Goal: Task Accomplishment & Management: Manage account settings

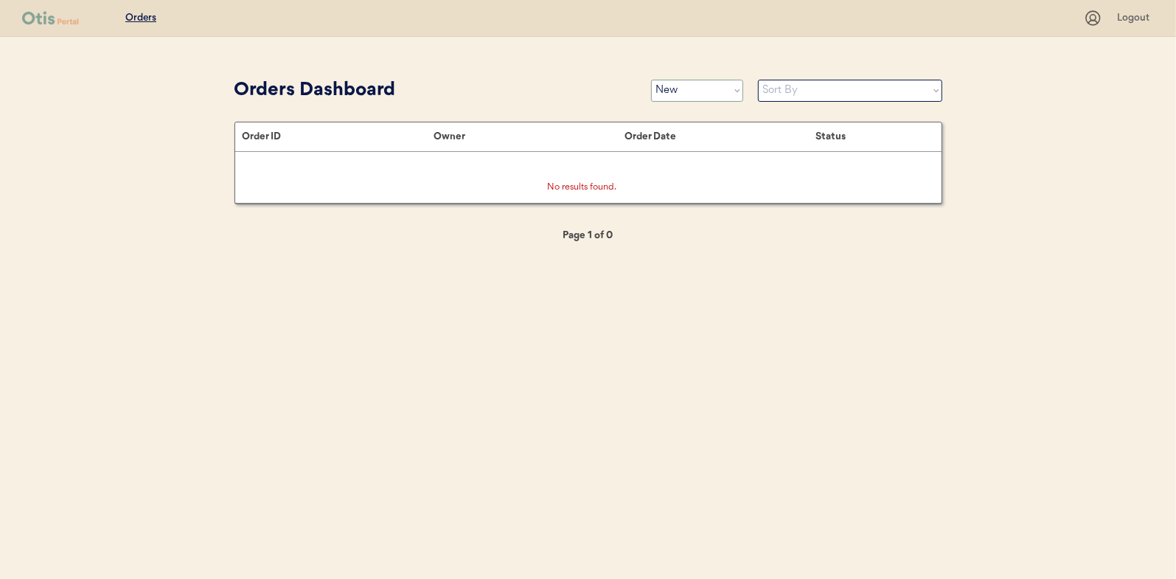
drag, startPoint x: 0, startPoint y: 0, endPoint x: 673, endPoint y: 87, distance: 678.8
click at [673, 87] on select "Status On Hold New In Progress Complete Pending HW Consent Canceled" at bounding box center [697, 91] width 92 height 22
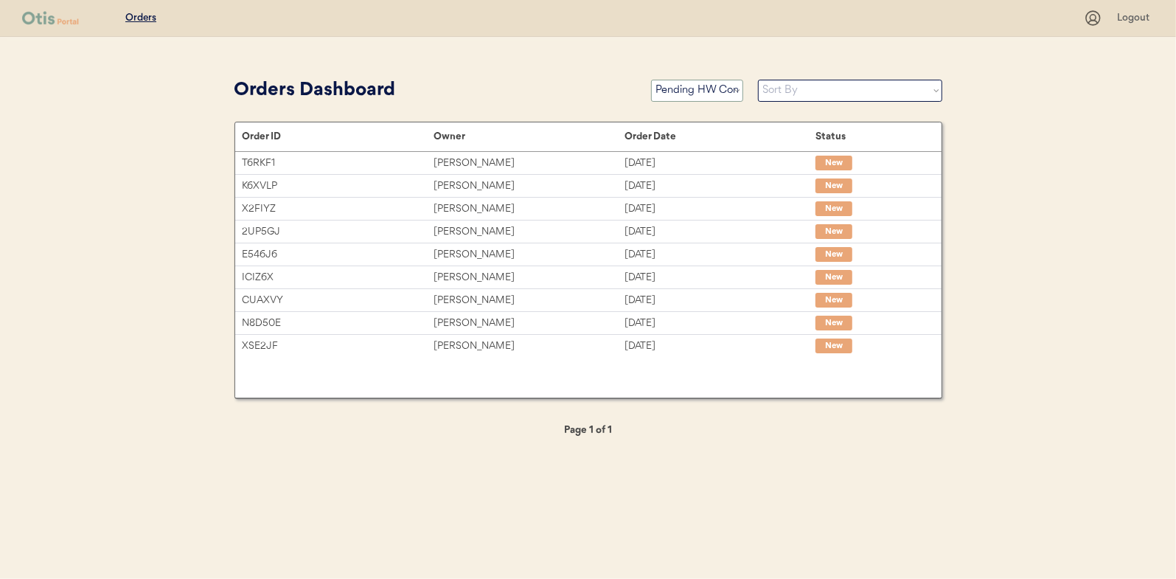
click at [651, 80] on select "Status On Hold New In Progress Complete Pending HW Consent Canceled" at bounding box center [697, 91] width 92 height 22
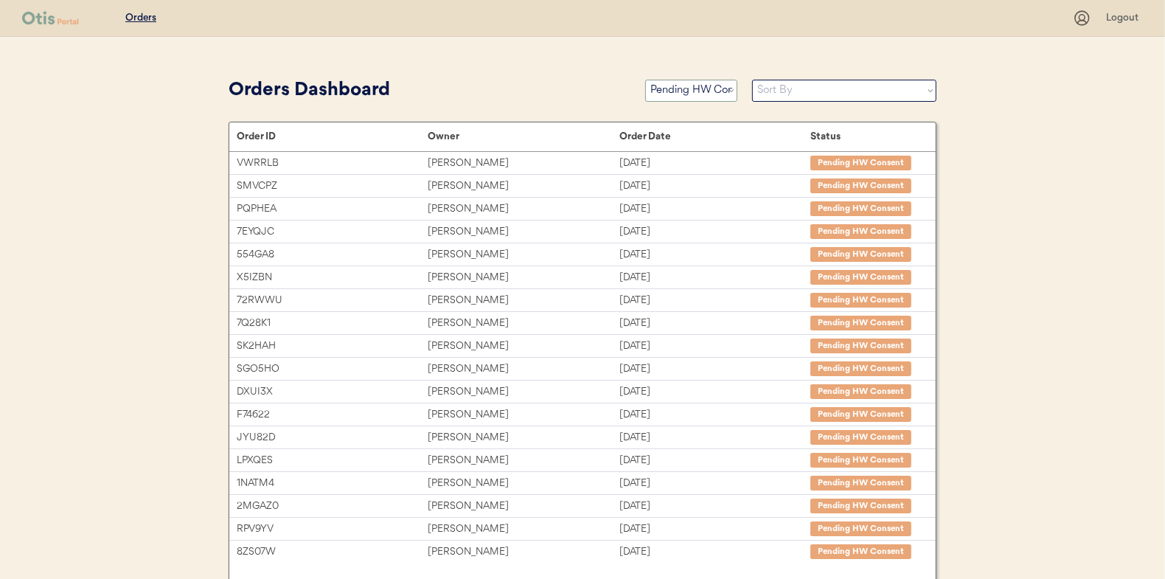
click at [678, 88] on select "Status On Hold New In Progress Complete Pending HW Consent Canceled" at bounding box center [691, 91] width 92 height 22
select select ""new""
click at [645, 80] on select "Status On Hold New In Progress Complete Pending HW Consent Canceled" at bounding box center [691, 91] width 92 height 22
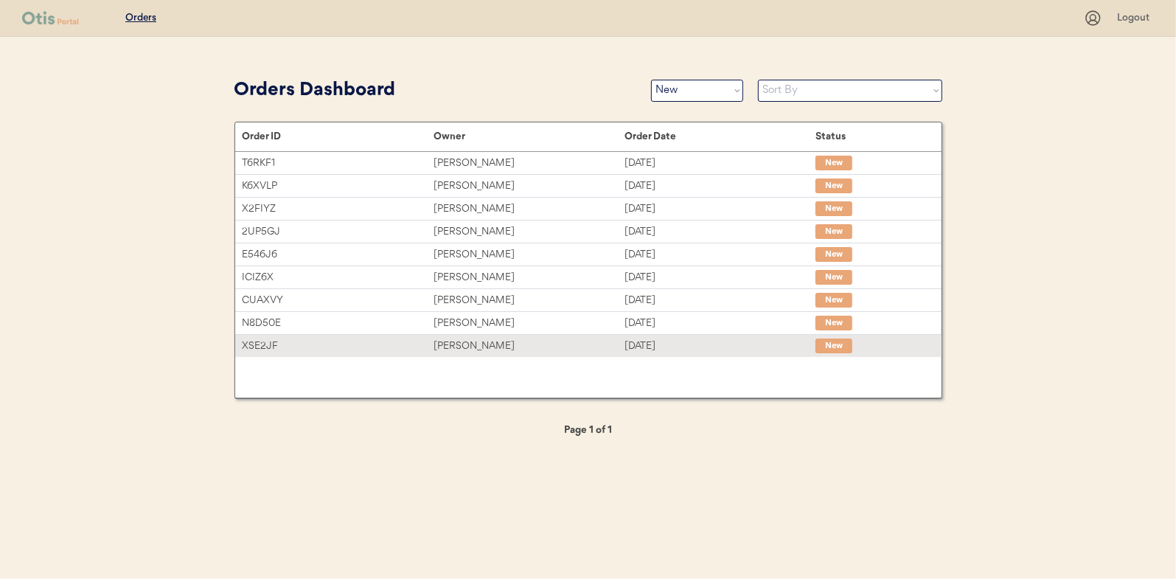
click at [457, 341] on div "[PERSON_NAME]" at bounding box center [529, 346] width 191 height 17
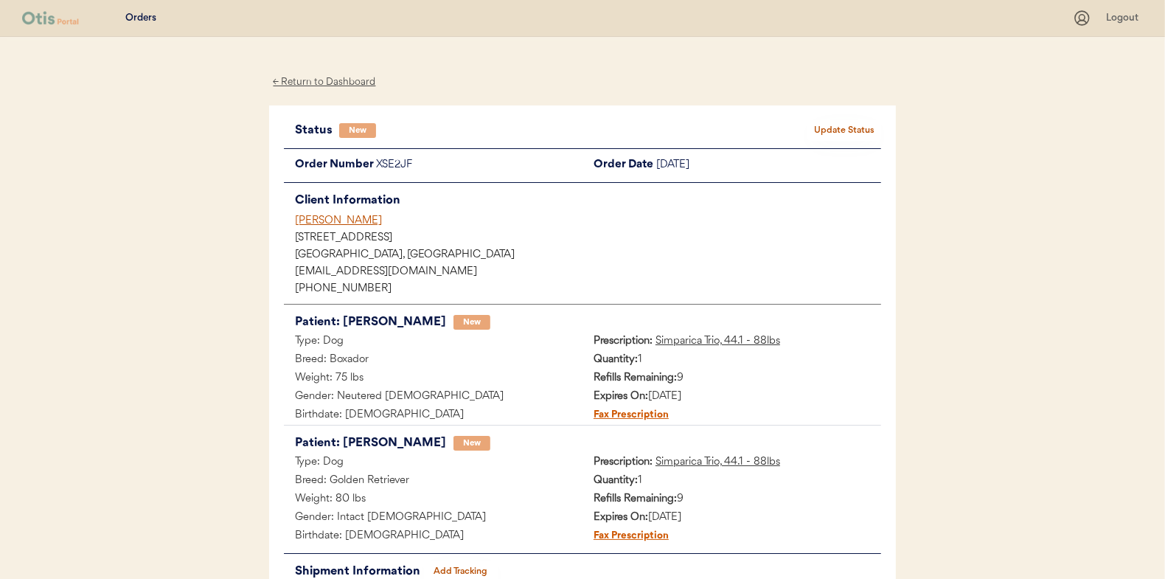
click at [823, 128] on button "Update Status" at bounding box center [844, 130] width 74 height 21
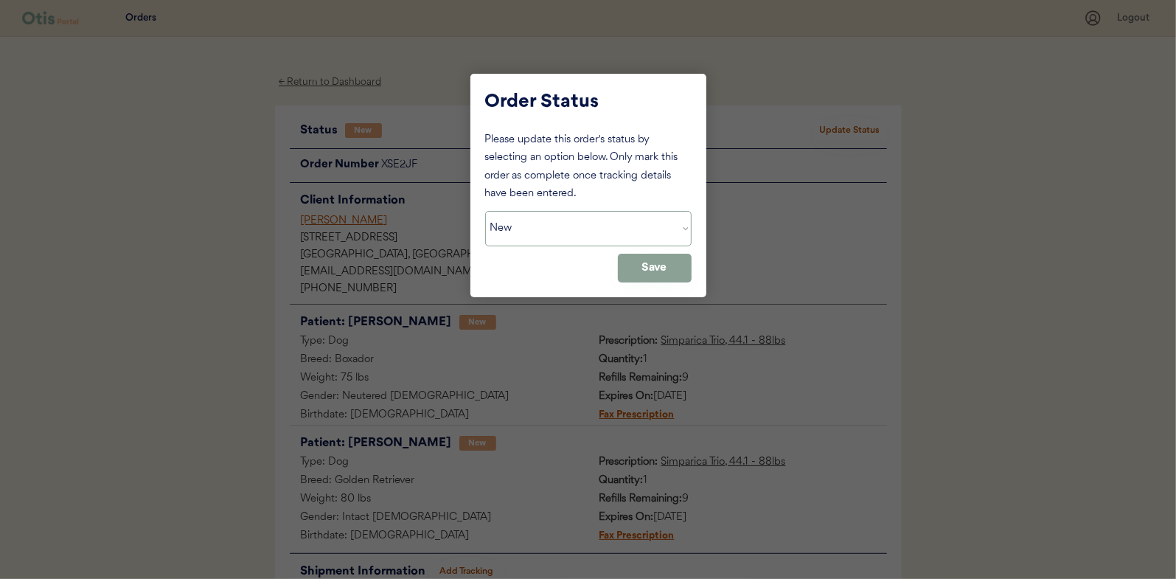
click at [559, 231] on select "Status On Hold New In Progress Complete Pending HW Consent Canceled" at bounding box center [588, 228] width 206 height 35
select select ""in_progress""
click at [485, 211] on select "Status On Hold New In Progress Complete Pending HW Consent Canceled" at bounding box center [588, 228] width 206 height 35
click at [653, 265] on button "Save" at bounding box center [655, 268] width 74 height 29
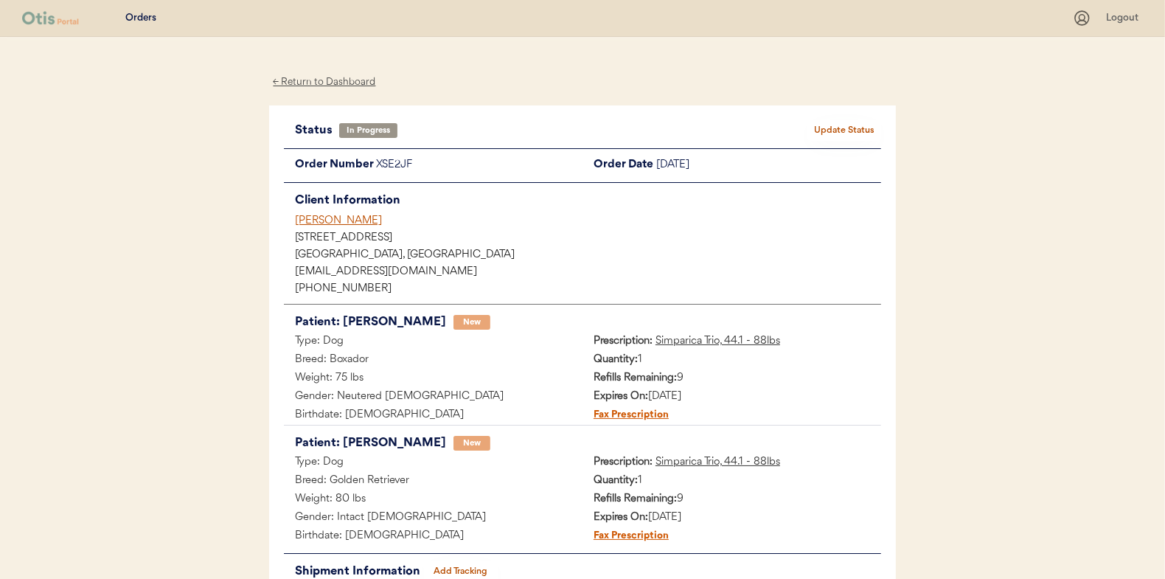
click at [332, 83] on div "← Return to Dashboard" at bounding box center [324, 82] width 111 height 17
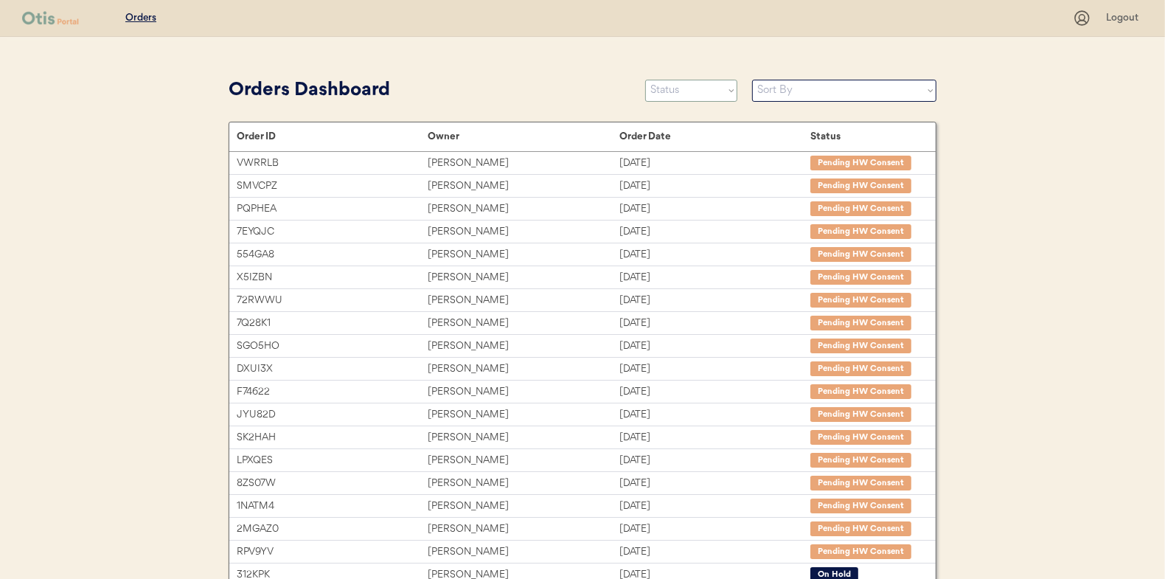
click at [673, 95] on select "Status On Hold New In Progress Complete Pending HW Consent Canceled" at bounding box center [691, 91] width 92 height 22
select select ""new""
click at [645, 80] on select "Status On Hold New In Progress Complete Pending HW Consent Canceled" at bounding box center [691, 91] width 92 height 22
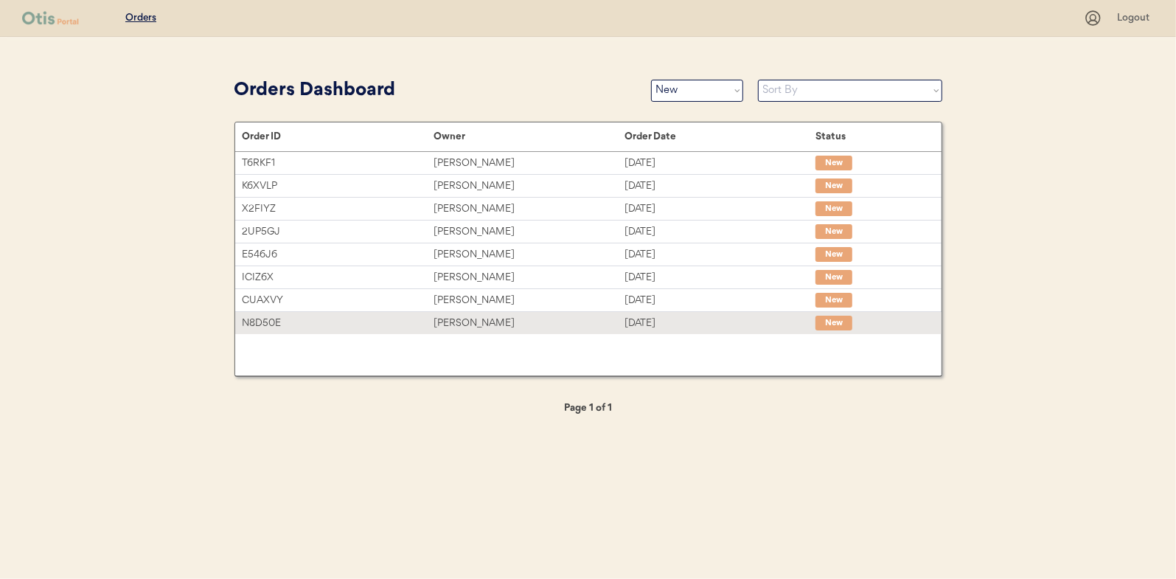
click at [459, 319] on div "Everett Ingram Jr" at bounding box center [529, 323] width 191 height 17
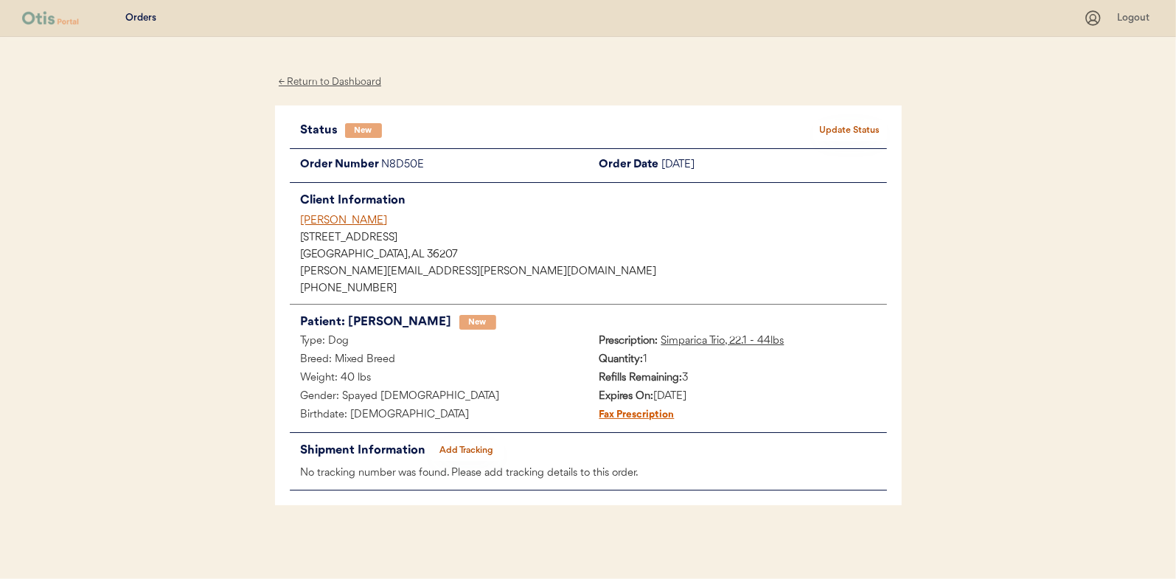
click at [838, 120] on button "Update Status" at bounding box center [850, 130] width 74 height 21
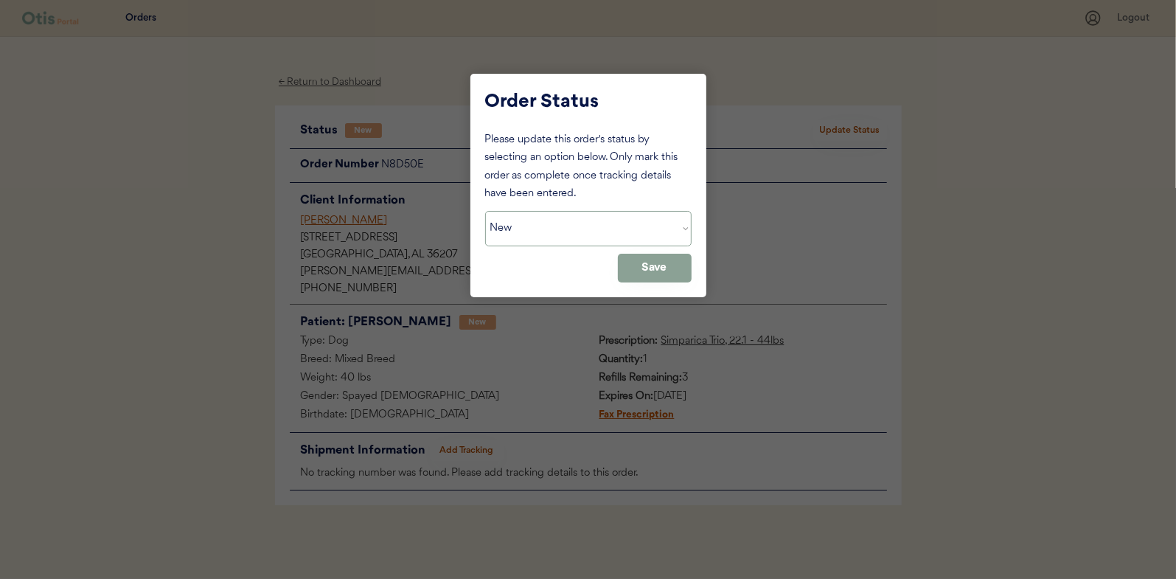
click at [526, 219] on select "Status On Hold New In Progress Complete Pending HW Consent Canceled" at bounding box center [588, 228] width 206 height 35
select select ""in_progress""
click at [485, 211] on select "Status On Hold New In Progress Complete Pending HW Consent Canceled" at bounding box center [588, 228] width 206 height 35
click at [639, 266] on button "Save" at bounding box center [655, 268] width 74 height 29
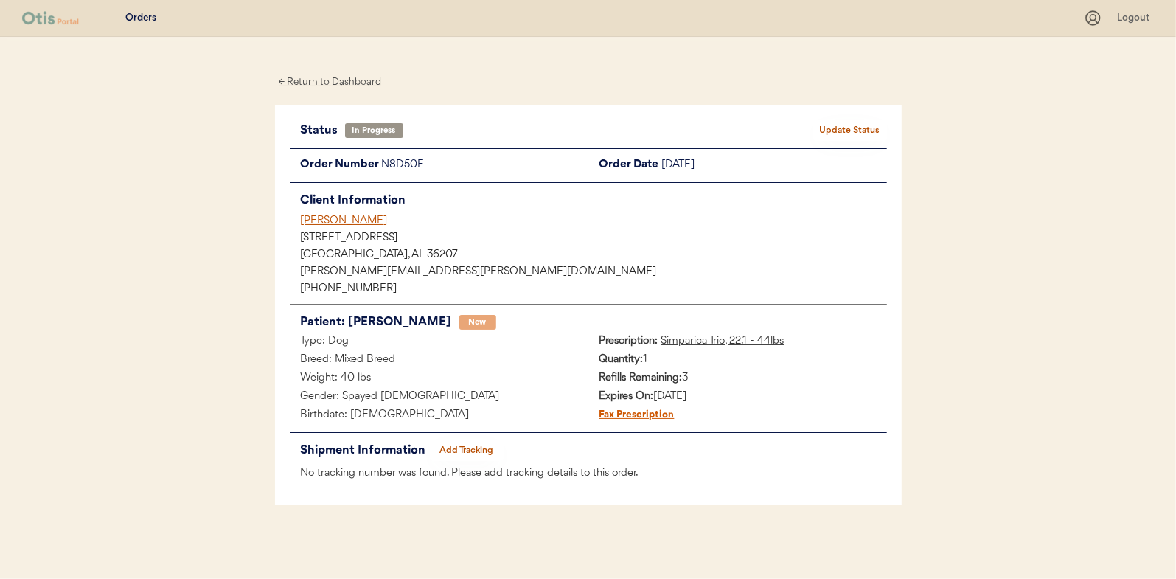
click at [324, 80] on div "← Return to Dashboard" at bounding box center [330, 82] width 111 height 17
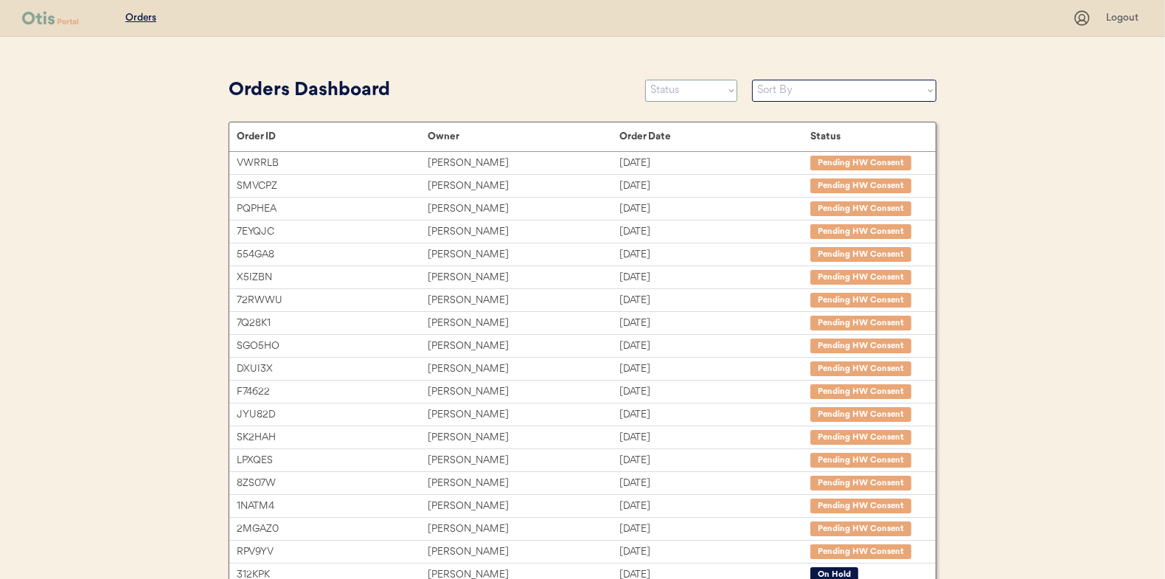
click at [675, 92] on select "Status On Hold New In Progress Complete Pending HW Consent Canceled" at bounding box center [691, 91] width 92 height 22
select select ""new""
click at [645, 80] on select "Status On Hold New In Progress Complete Pending HW Consent Canceled" at bounding box center [691, 91] width 92 height 22
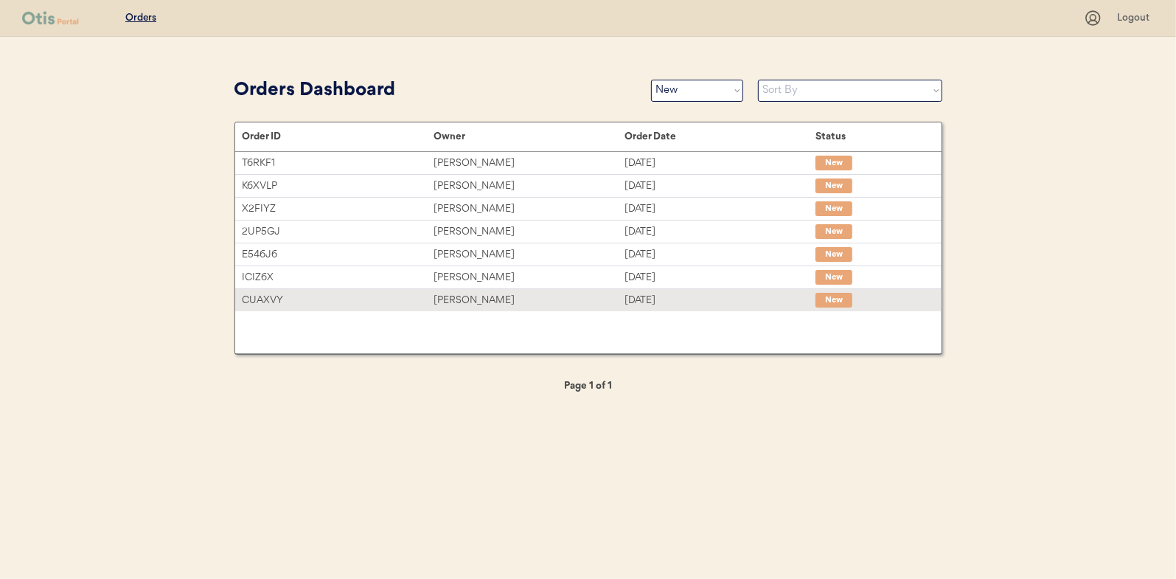
click at [469, 303] on div "Jay Fumia" at bounding box center [529, 300] width 191 height 17
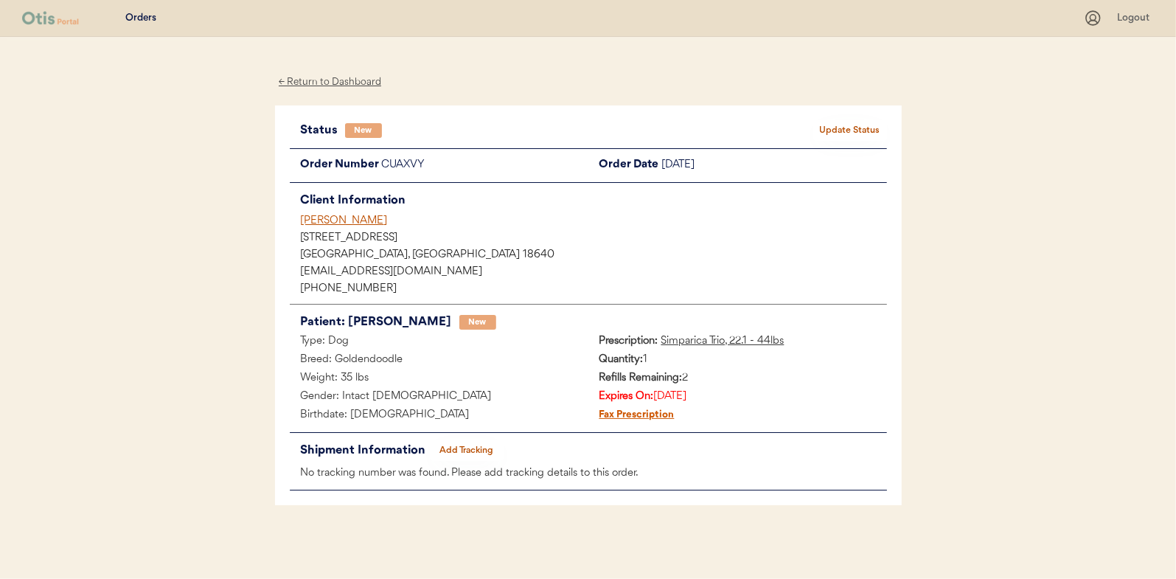
click at [837, 126] on button "Update Status" at bounding box center [850, 130] width 74 height 21
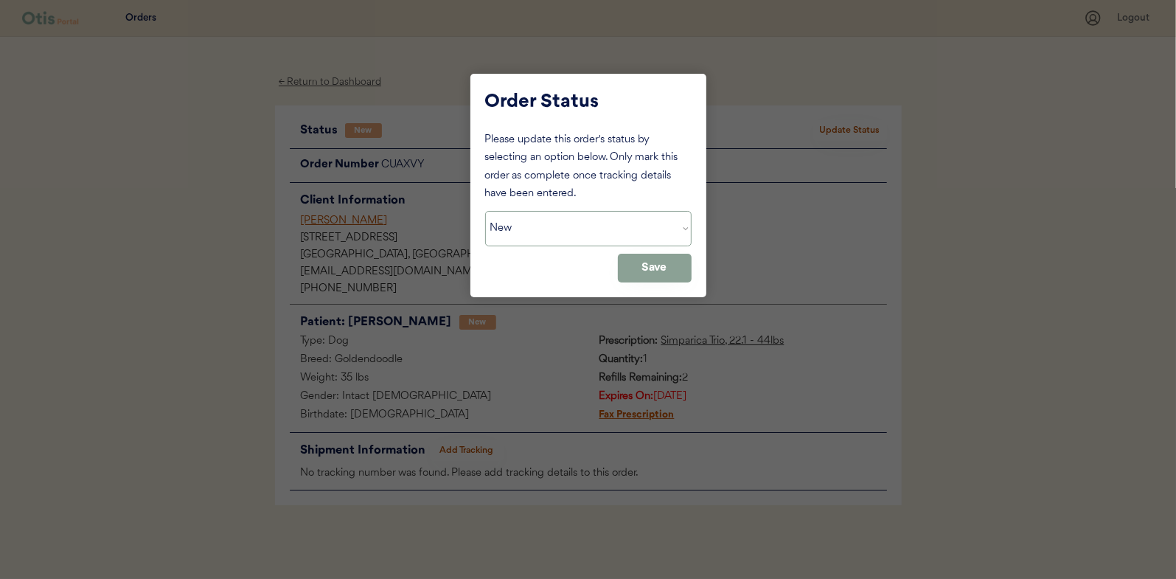
click at [574, 236] on select "Status On Hold New In Progress Complete Pending HW Consent Canceled" at bounding box center [588, 228] width 206 height 35
select select ""in_progress""
click at [485, 211] on select "Status On Hold New In Progress Complete Pending HW Consent Canceled" at bounding box center [588, 228] width 206 height 35
click at [647, 279] on button "Save" at bounding box center [655, 268] width 74 height 29
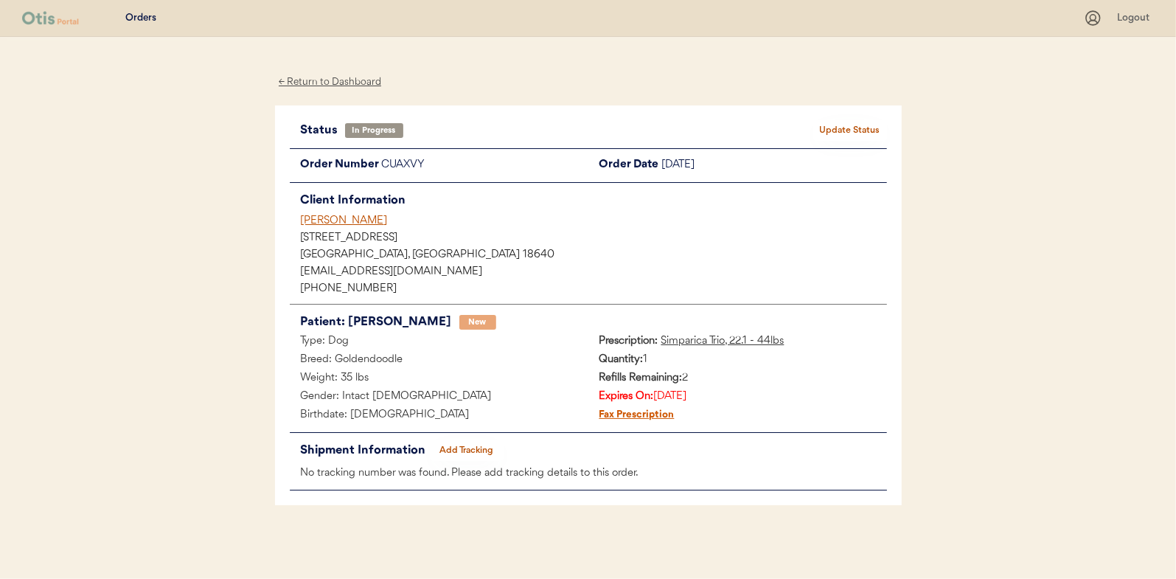
click at [340, 80] on div "← Return to Dashboard" at bounding box center [330, 82] width 111 height 17
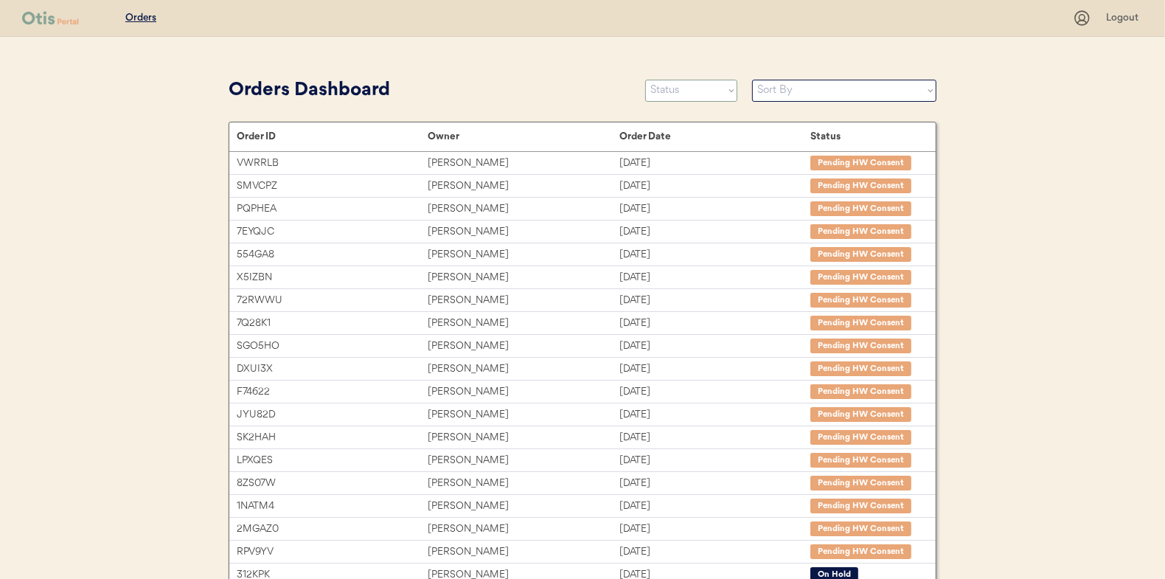
click at [681, 88] on select "Status On Hold New In Progress Complete Pending HW Consent Canceled" at bounding box center [691, 91] width 92 height 22
select select ""new""
click at [645, 80] on select "Status On Hold New In Progress Complete Pending HW Consent Canceled" at bounding box center [691, 91] width 92 height 22
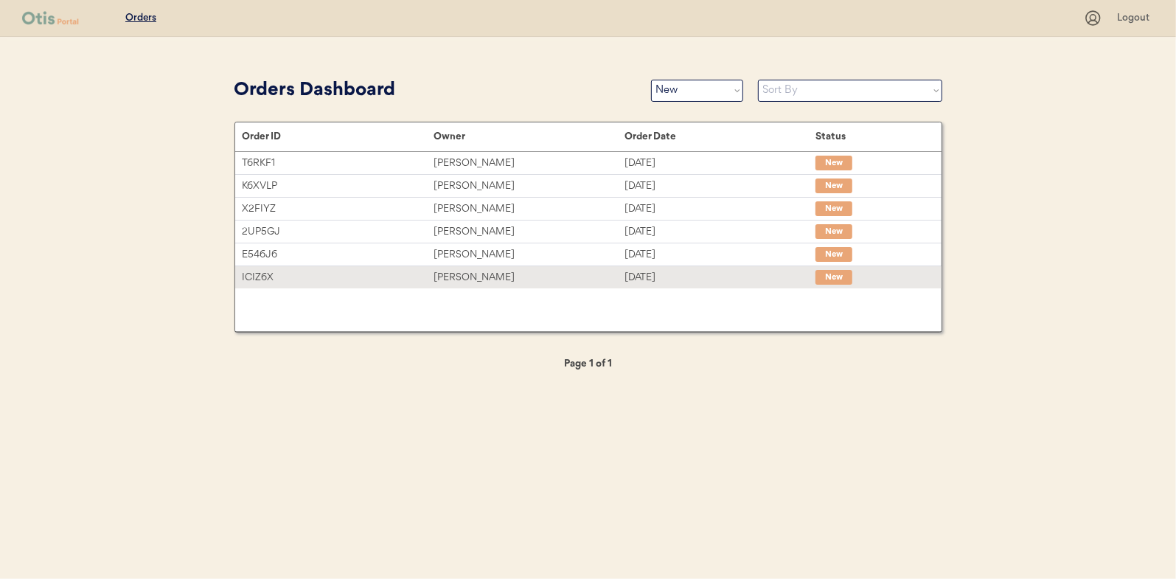
click at [459, 276] on div "[PERSON_NAME]" at bounding box center [529, 277] width 191 height 17
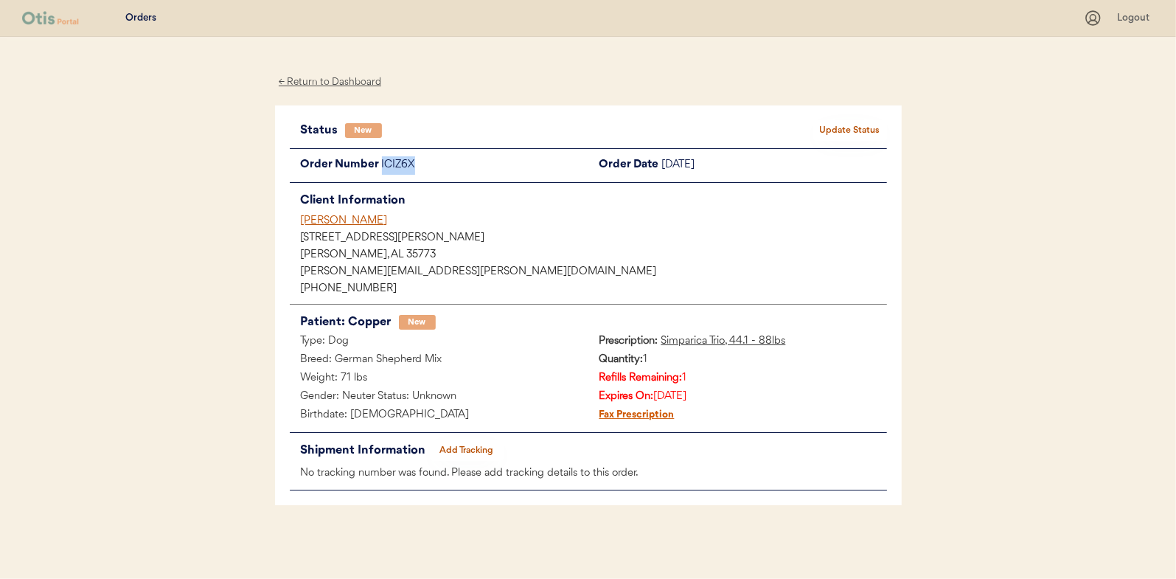
drag, startPoint x: 417, startPoint y: 166, endPoint x: 380, endPoint y: 168, distance: 37.7
click at [380, 168] on div "Order Number ICIZ6X" at bounding box center [439, 165] width 299 height 18
drag, startPoint x: 380, startPoint y: 168, endPoint x: 392, endPoint y: 166, distance: 12.0
copy div "ICIZ6X"
click at [839, 122] on button "Update Status" at bounding box center [850, 130] width 74 height 21
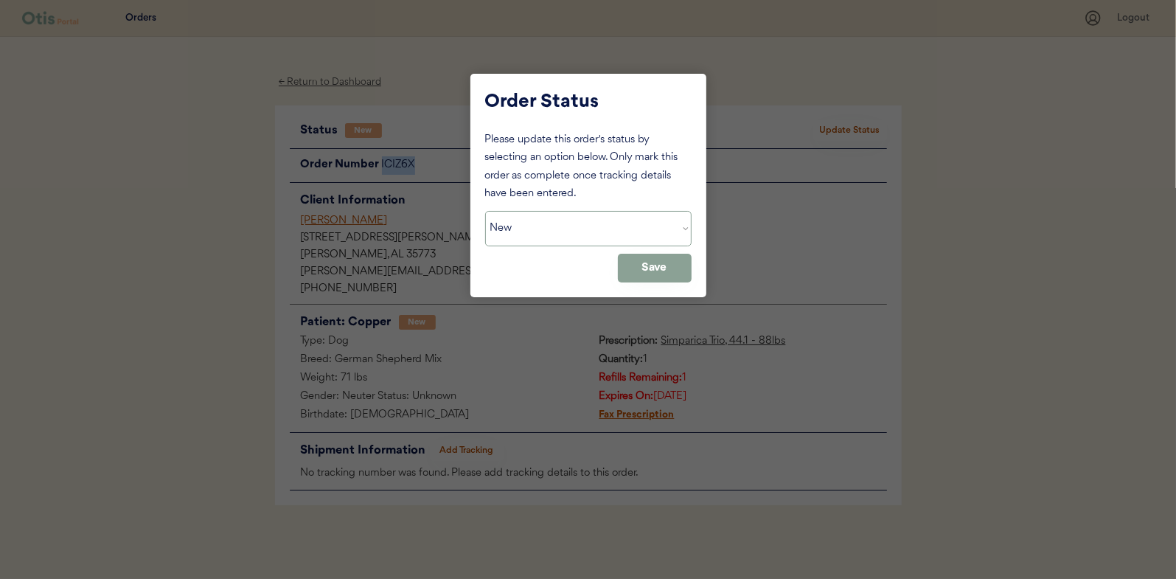
click at [614, 230] on select "Status On Hold New In Progress Complete Pending HW Consent Canceled" at bounding box center [588, 228] width 206 height 35
click at [557, 236] on select "Status On Hold New In Progress Complete Pending HW Consent Canceled" at bounding box center [588, 228] width 206 height 35
click at [687, 227] on select "Status On Hold New In Progress Complete Pending HW Consent Canceled" at bounding box center [588, 228] width 206 height 35
select select ""on_hold""
click at [485, 211] on select "Status On Hold New In Progress Complete Pending HW Consent Canceled" at bounding box center [588, 228] width 206 height 35
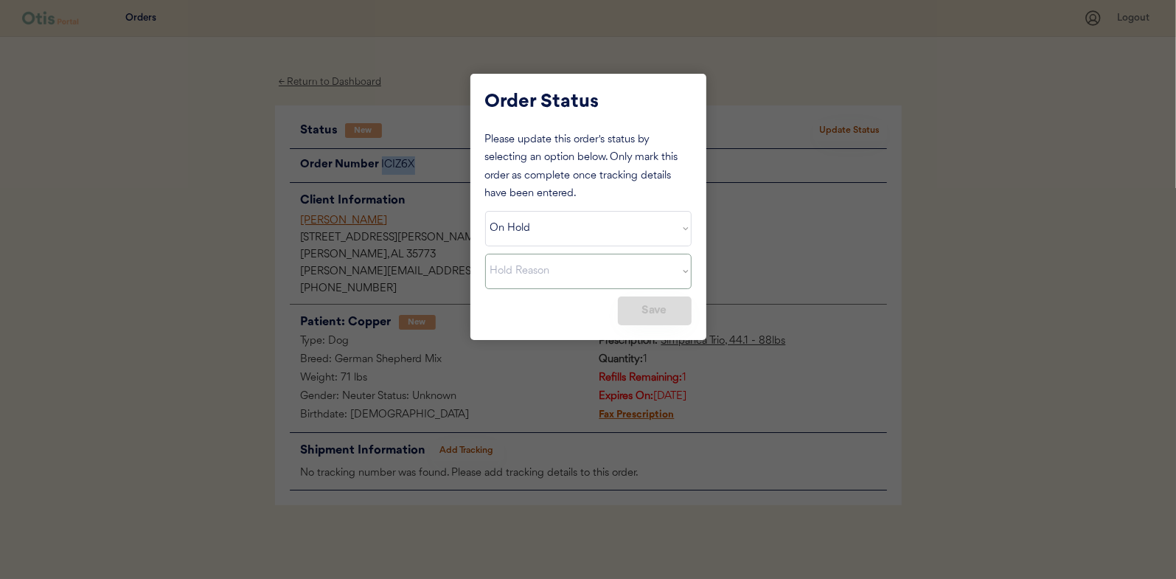
click at [642, 263] on select "Hold Reason Missing order information Incorrect order information Out of refill…" at bounding box center [588, 271] width 206 height 35
select select ""prescription_expired""
click at [485, 254] on select "Hold Reason Missing order information Incorrect order information Out of refill…" at bounding box center [588, 271] width 206 height 35
click at [639, 306] on button "Save" at bounding box center [655, 310] width 74 height 29
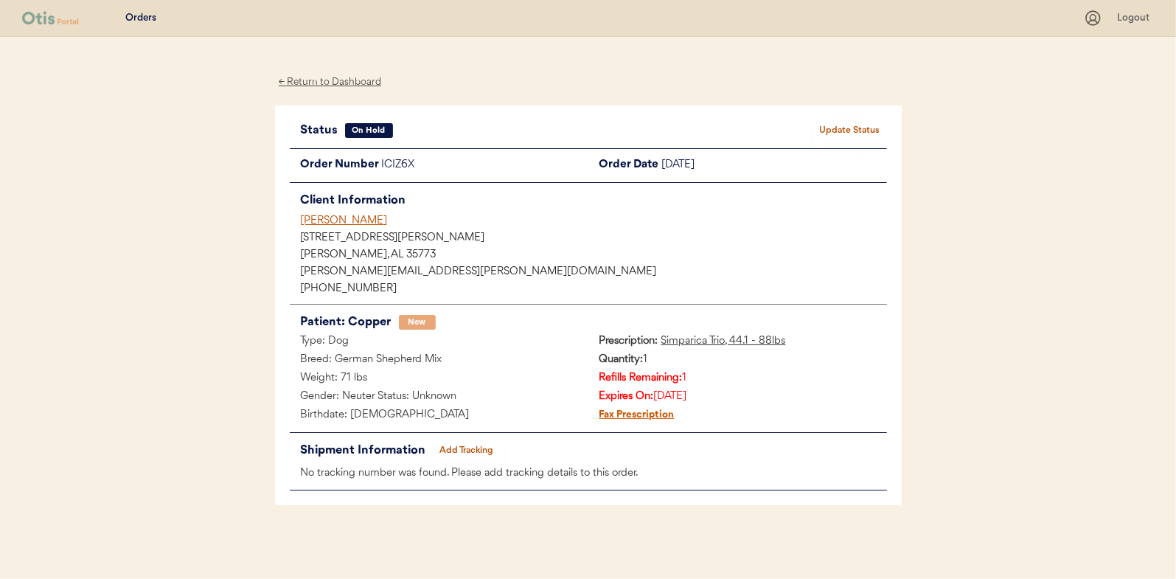
click at [327, 83] on div "← Return to Dashboard" at bounding box center [330, 82] width 111 height 17
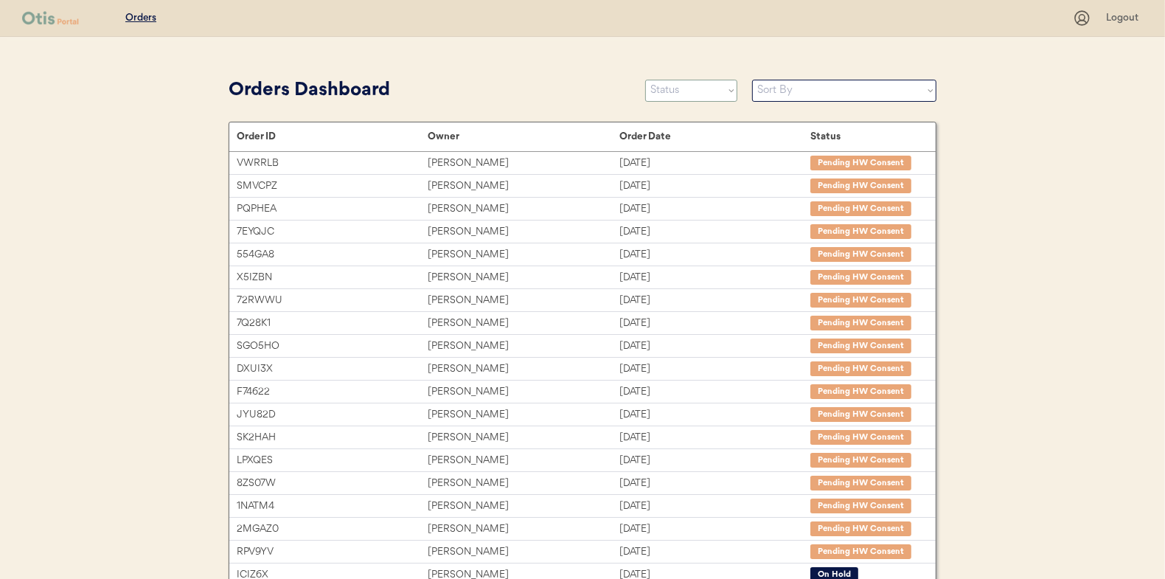
click at [682, 92] on select "Status On Hold New In Progress Complete Pending HW Consent Canceled" at bounding box center [691, 91] width 92 height 22
select select ""new""
click at [645, 80] on select "Status On Hold New In Progress Complete Pending HW Consent Canceled" at bounding box center [691, 91] width 92 height 22
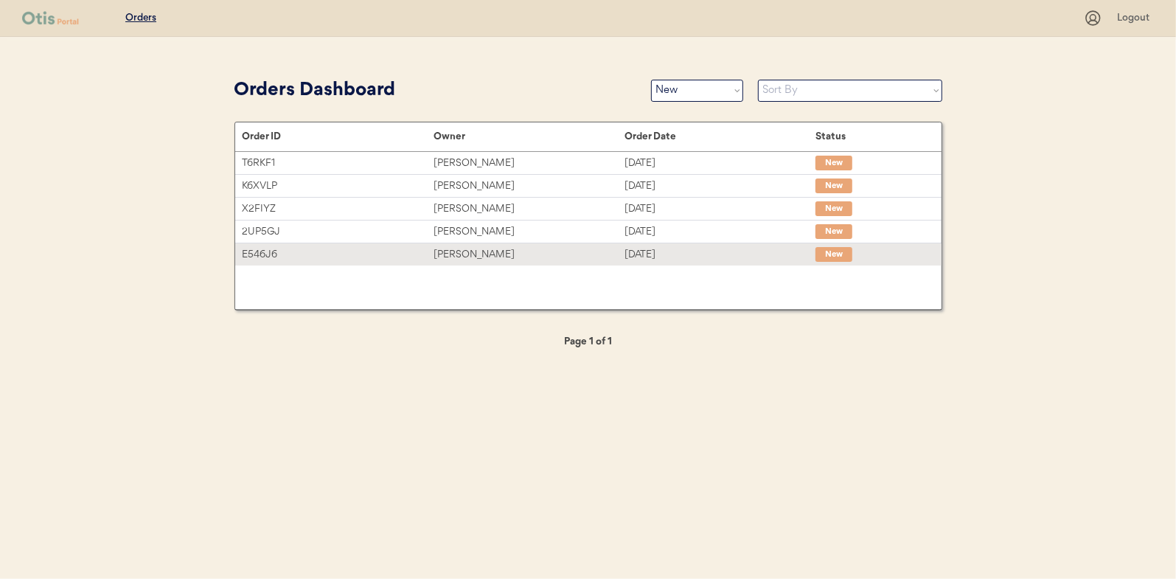
click at [469, 252] on div "Amber Brooks" at bounding box center [529, 254] width 191 height 17
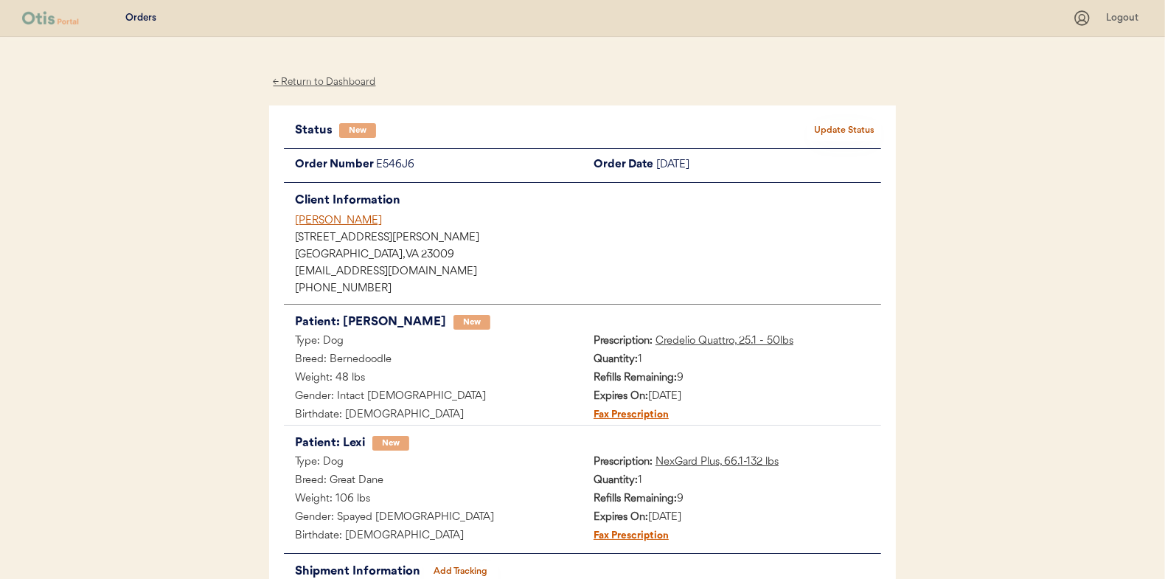
click at [847, 130] on button "Update Status" at bounding box center [844, 130] width 74 height 21
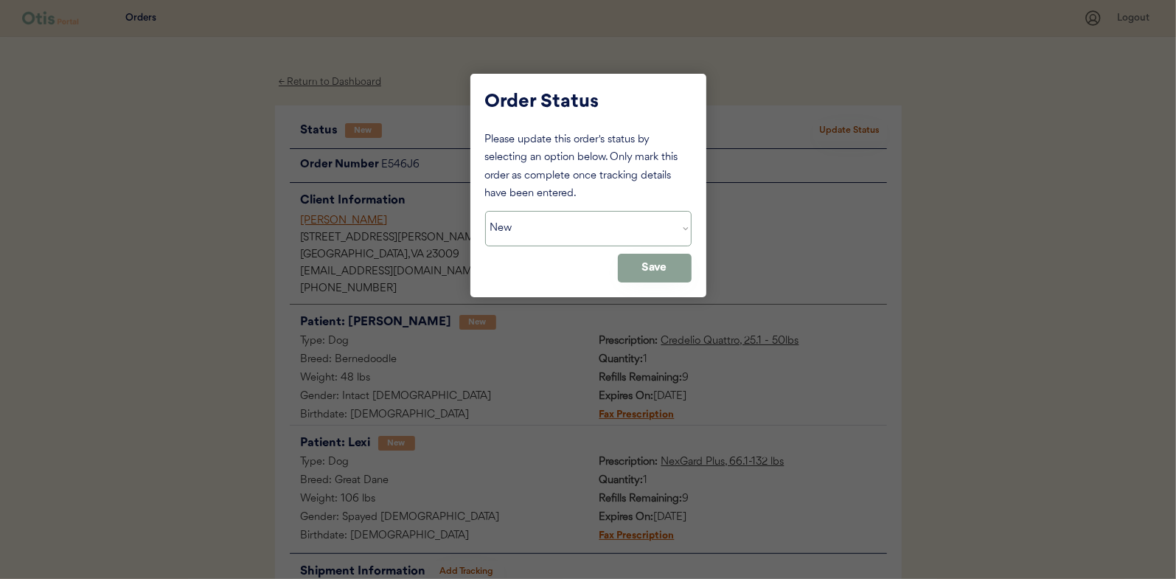
click at [550, 227] on select "Status On Hold New In Progress Complete Pending HW Consent Canceled" at bounding box center [588, 228] width 206 height 35
select select ""in_progress""
click at [485, 211] on select "Status On Hold New In Progress Complete Pending HW Consent Canceled" at bounding box center [588, 228] width 206 height 35
click at [652, 260] on button "Save" at bounding box center [655, 268] width 74 height 29
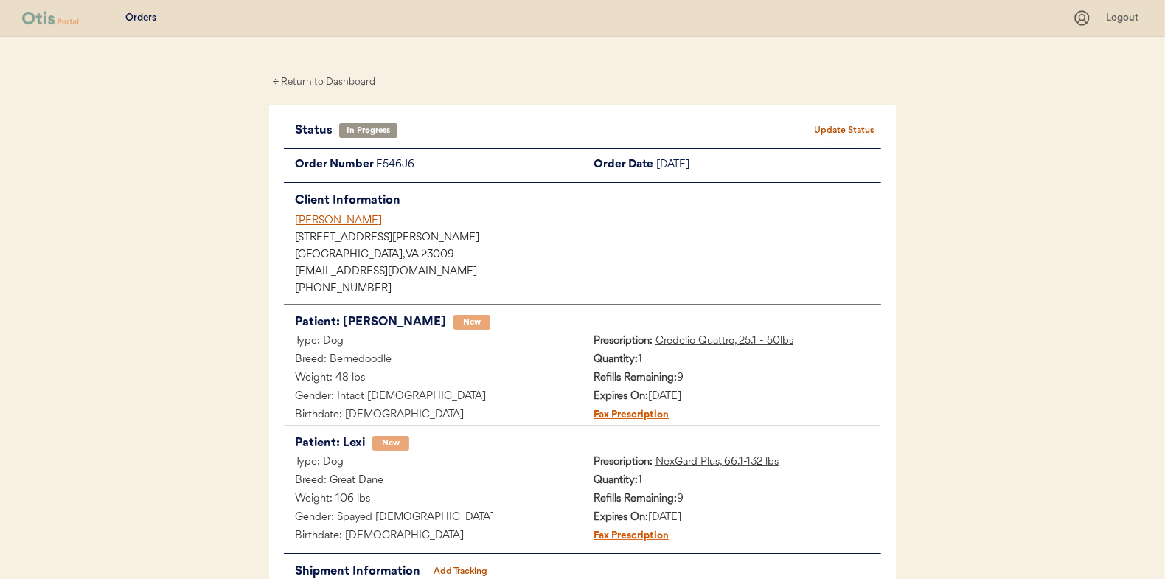
click at [325, 84] on div "← Return to Dashboard" at bounding box center [324, 82] width 111 height 17
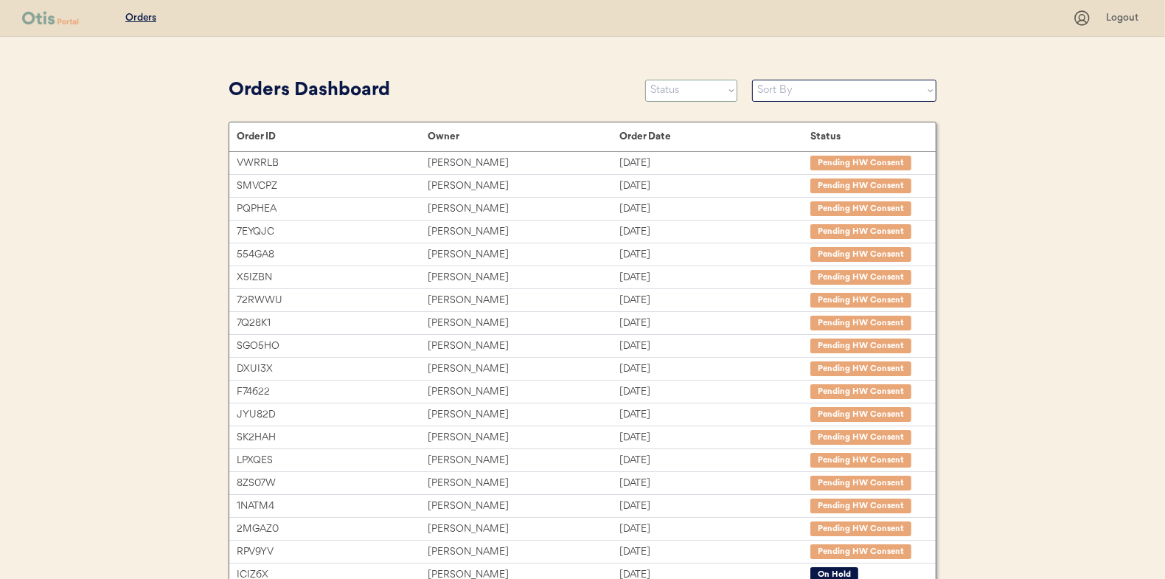
click at [678, 90] on select "Status On Hold New In Progress Complete Pending HW Consent Canceled" at bounding box center [691, 91] width 92 height 22
select select ""new""
click at [645, 80] on select "Status On Hold New In Progress Complete Pending HW Consent Canceled" at bounding box center [691, 91] width 92 height 22
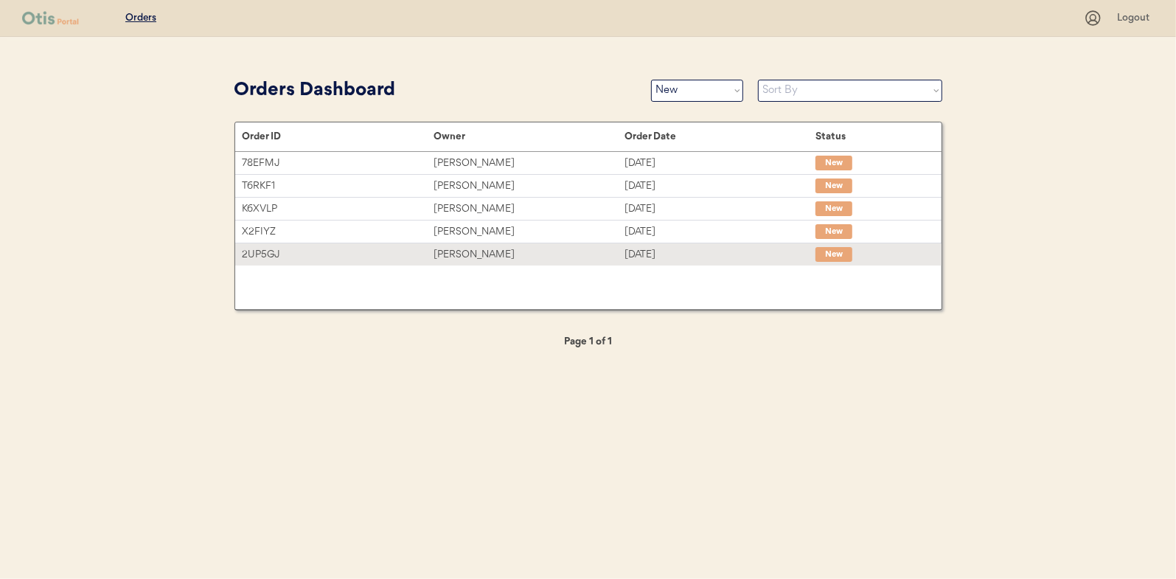
click at [462, 253] on div "[PERSON_NAME]" at bounding box center [529, 254] width 191 height 17
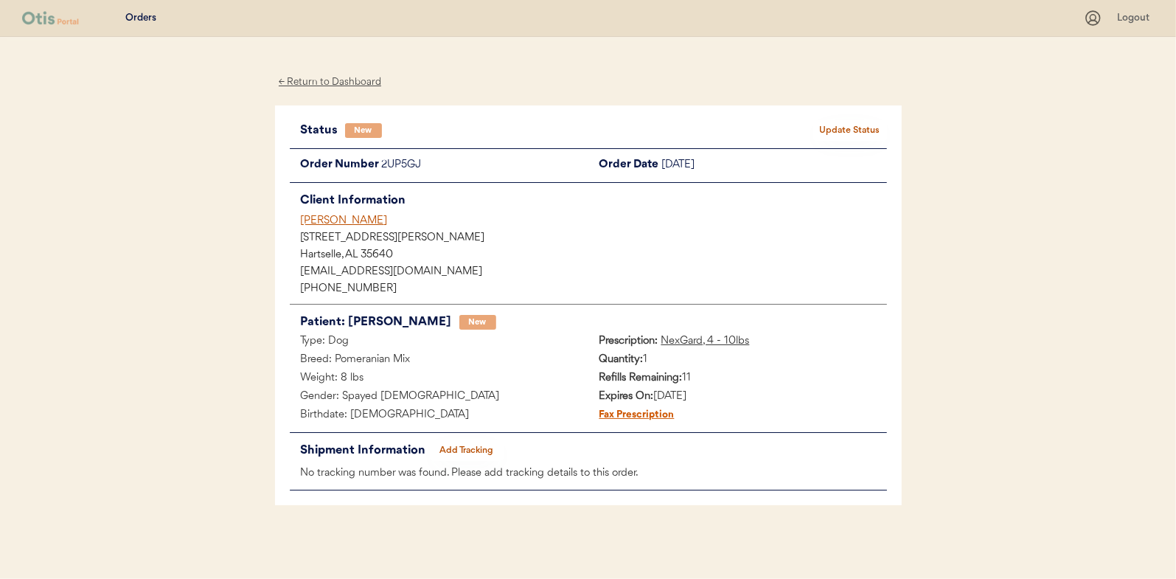
click at [849, 126] on button "Update Status" at bounding box center [850, 130] width 74 height 21
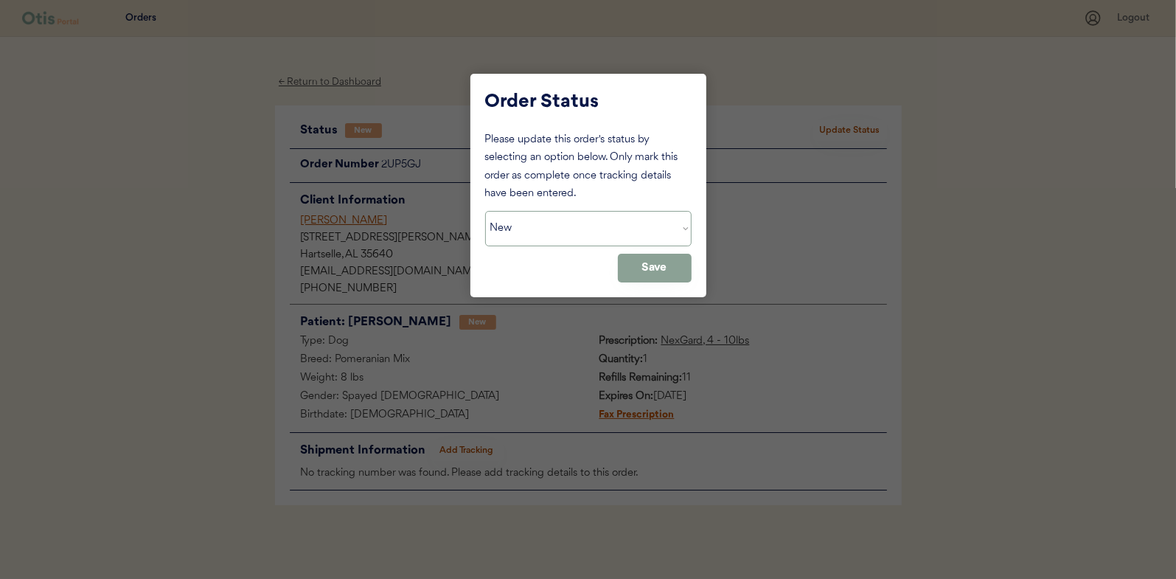
click at [532, 222] on select "Status On Hold New In Progress Complete Pending HW Consent Canceled" at bounding box center [588, 228] width 206 height 35
select select ""in_progress""
click at [485, 211] on select "Status On Hold New In Progress Complete Pending HW Consent Canceled" at bounding box center [588, 228] width 206 height 35
click at [671, 274] on button "Save" at bounding box center [655, 268] width 74 height 29
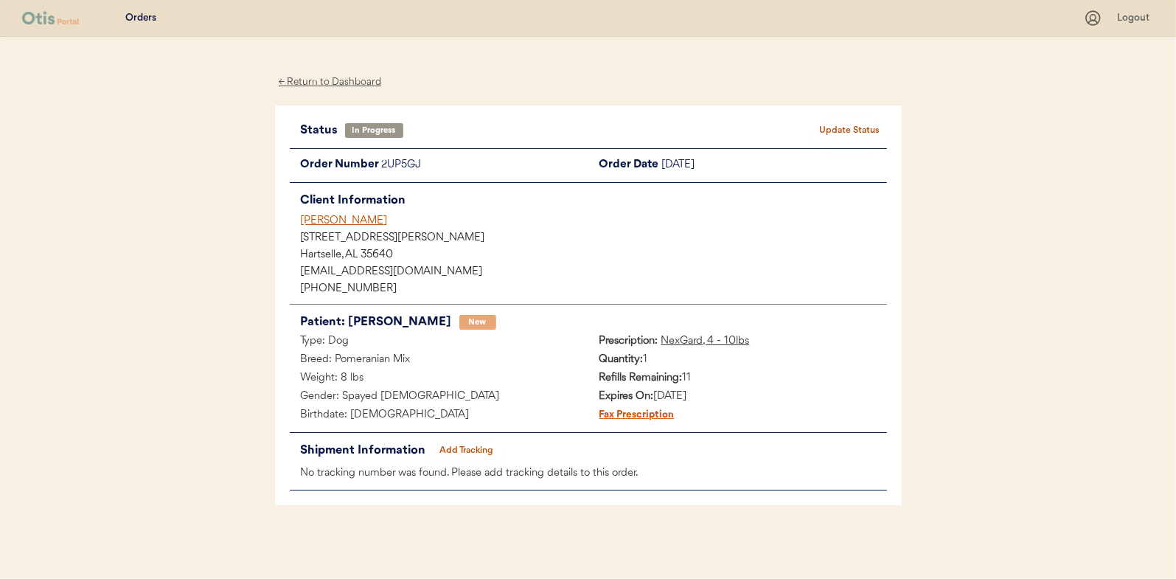
click at [350, 82] on div "← Return to Dashboard" at bounding box center [330, 82] width 111 height 17
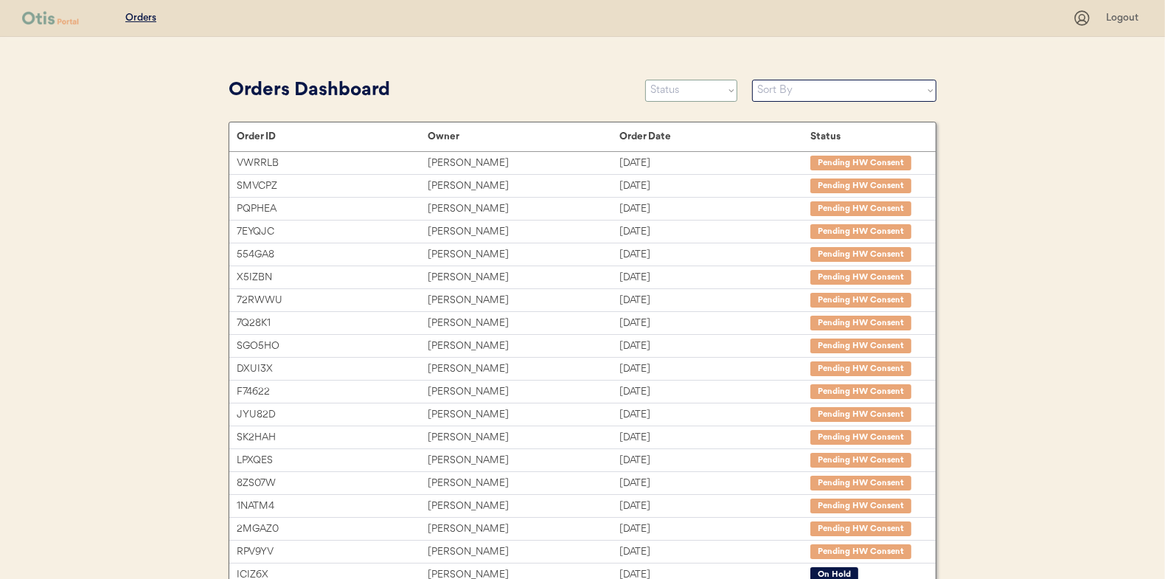
click at [674, 91] on select "Status On Hold New In Progress Complete Pending HW Consent Canceled" at bounding box center [691, 91] width 92 height 22
select select ""new""
click at [645, 80] on select "Status On Hold New In Progress Complete Pending HW Consent Canceled" at bounding box center [691, 91] width 92 height 22
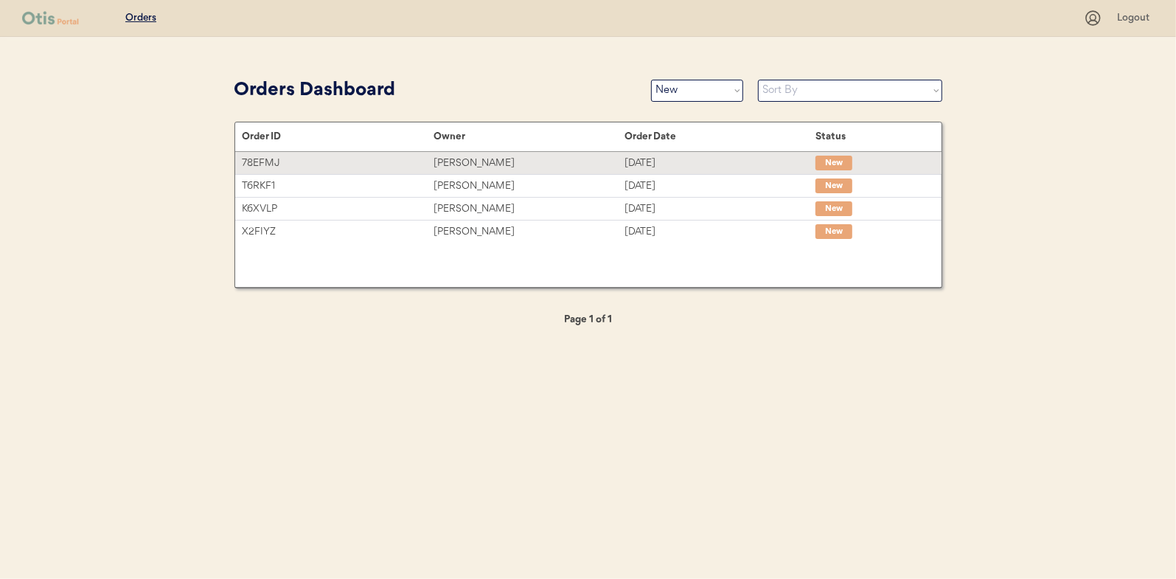
click at [476, 160] on div "Genia Pendergrass" at bounding box center [529, 163] width 191 height 17
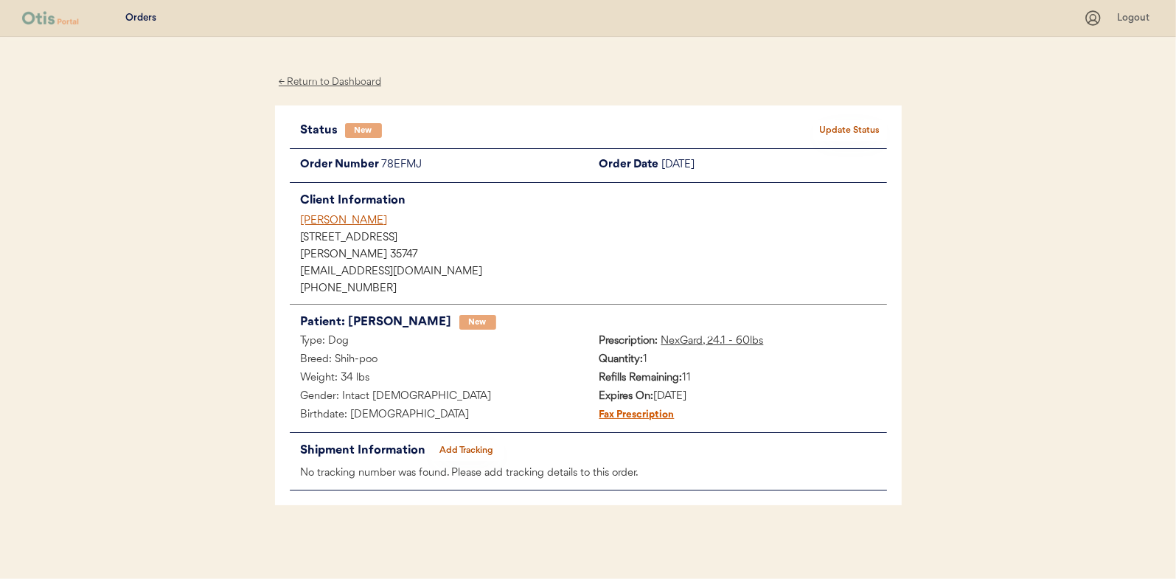
click at [862, 124] on button "Update Status" at bounding box center [850, 130] width 74 height 21
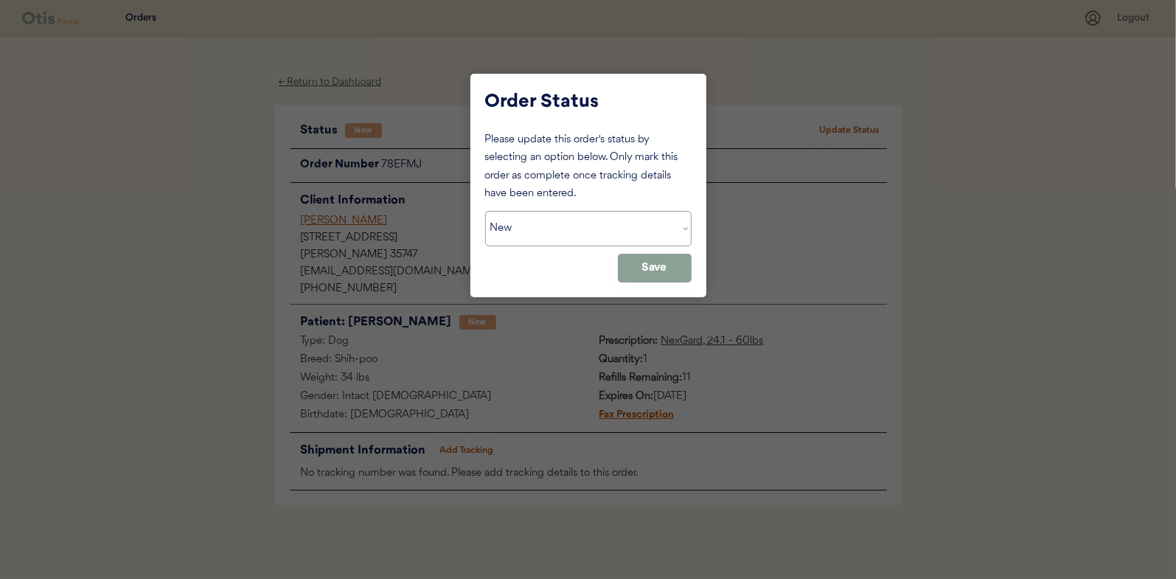
click at [529, 234] on select "Status On Hold New In Progress Complete Pending HW Consent Canceled" at bounding box center [588, 228] width 206 height 35
select select ""in_progress""
click at [485, 211] on select "Status On Hold New In Progress Complete Pending HW Consent Canceled" at bounding box center [588, 228] width 206 height 35
click at [656, 258] on button "Save" at bounding box center [655, 268] width 74 height 29
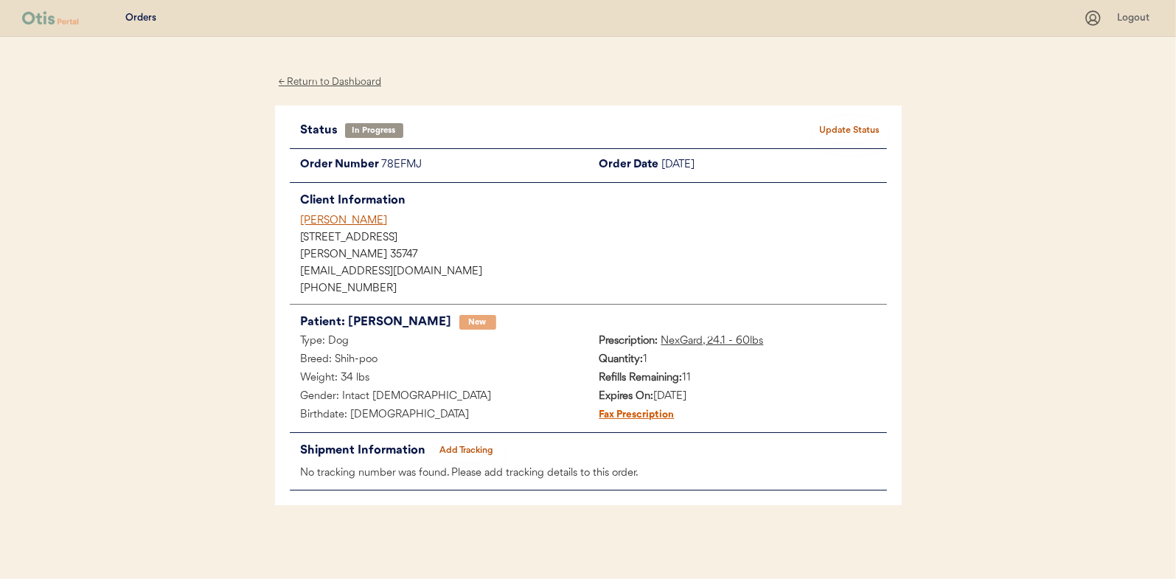
click at [347, 81] on div "← Return to Dashboard" at bounding box center [330, 82] width 111 height 17
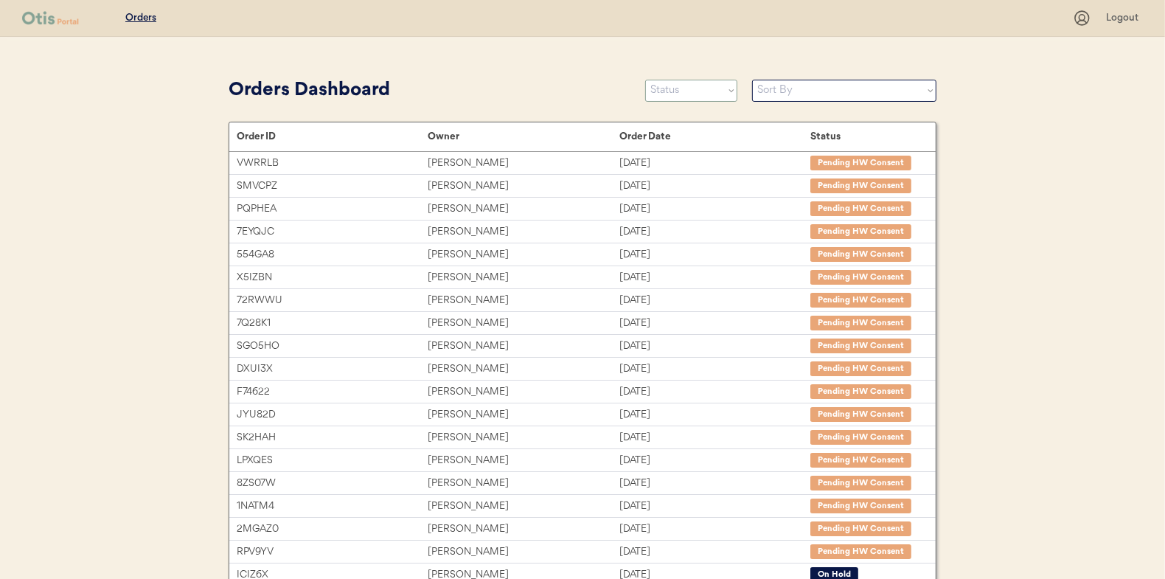
click at [690, 91] on select "Status On Hold New In Progress Complete Pending HW Consent Canceled" at bounding box center [691, 91] width 92 height 22
select select ""new""
click at [645, 80] on select "Status On Hold New In Progress Complete Pending HW Consent Canceled" at bounding box center [691, 91] width 92 height 22
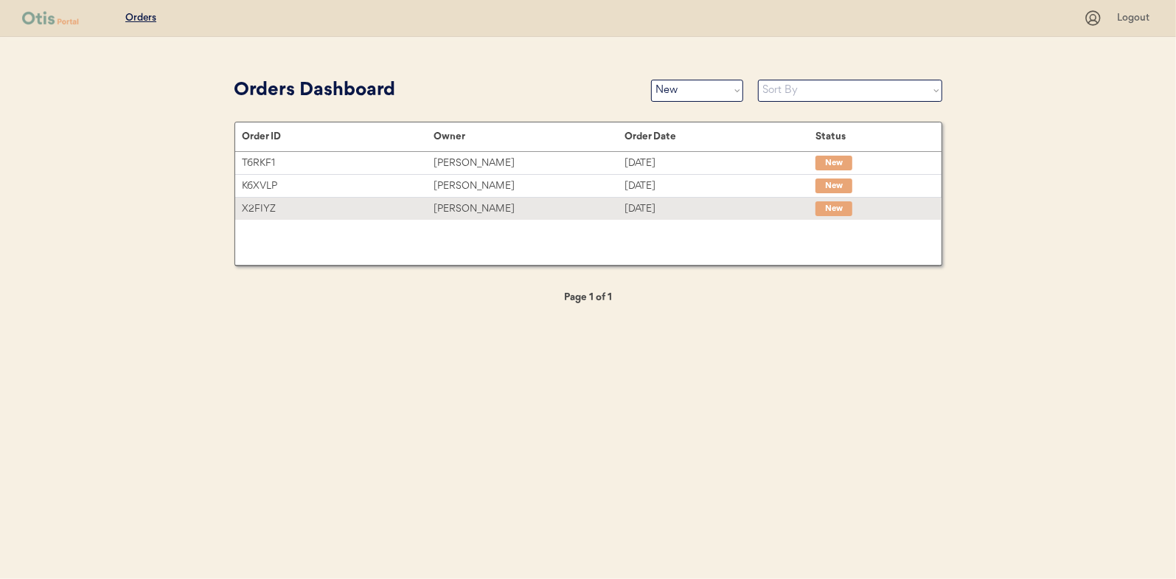
click at [451, 206] on div "[PERSON_NAME]" at bounding box center [529, 209] width 191 height 17
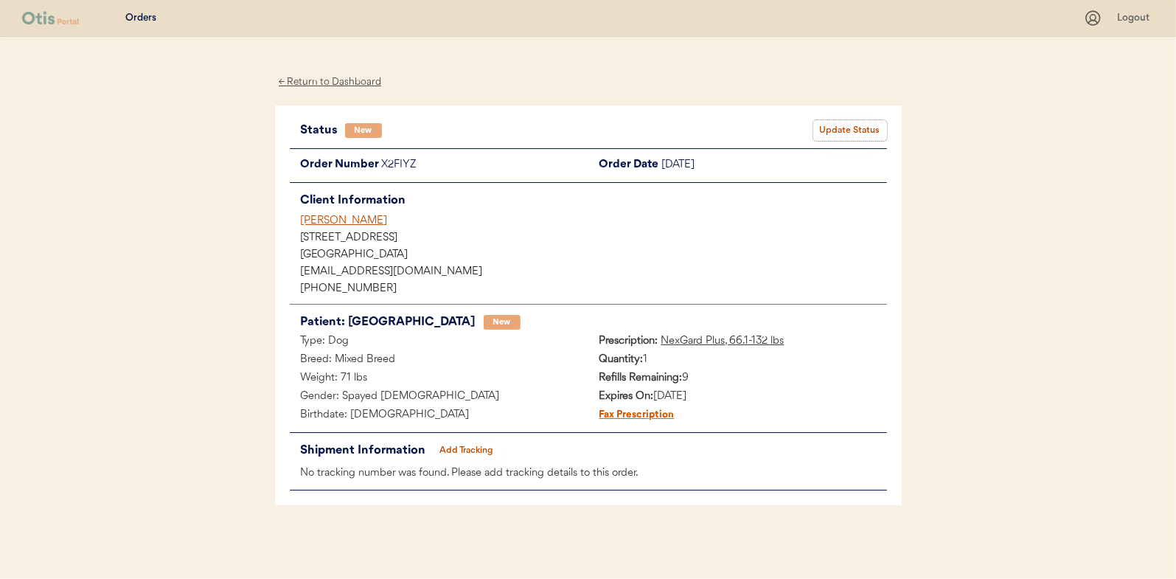
click at [852, 124] on button "Update Status" at bounding box center [850, 130] width 74 height 21
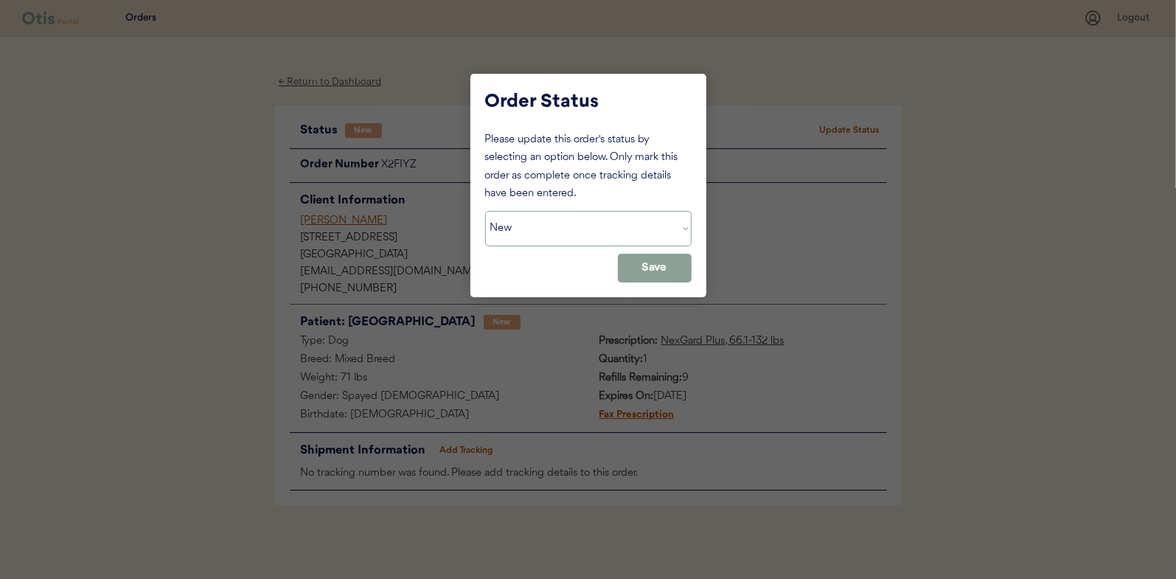
click at [499, 226] on select "Status On Hold New In Progress Complete Pending HW Consent Canceled" at bounding box center [588, 228] width 206 height 35
select select ""in_progress""
click at [485, 211] on select "Status On Hold New In Progress Complete Pending HW Consent Canceled" at bounding box center [588, 228] width 206 height 35
click at [654, 259] on button "Save" at bounding box center [655, 268] width 74 height 29
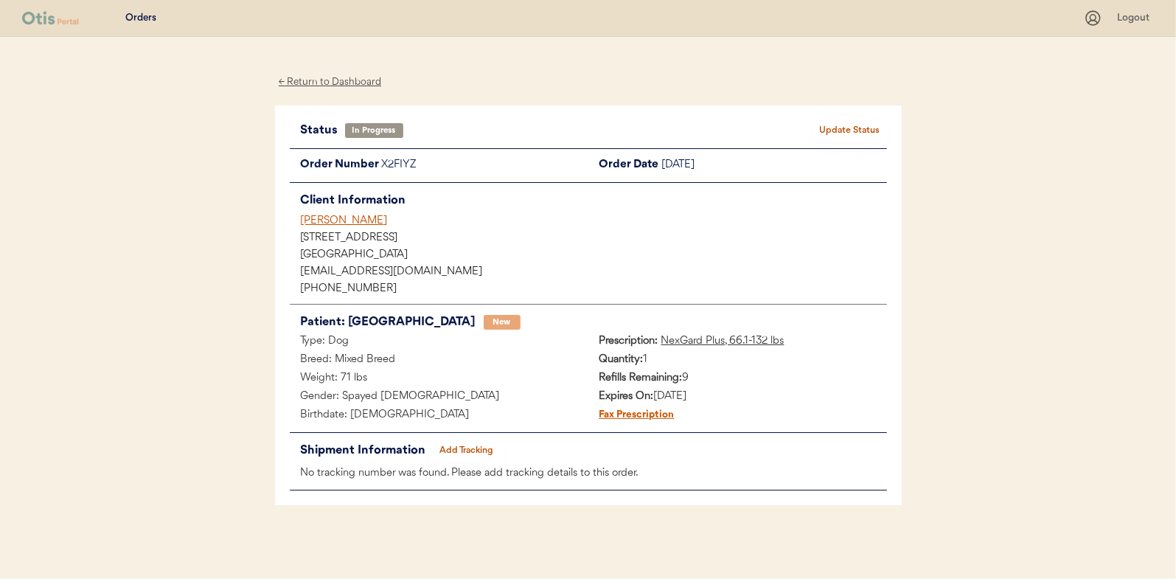
click at [337, 80] on div "← Return to Dashboard" at bounding box center [330, 82] width 111 height 17
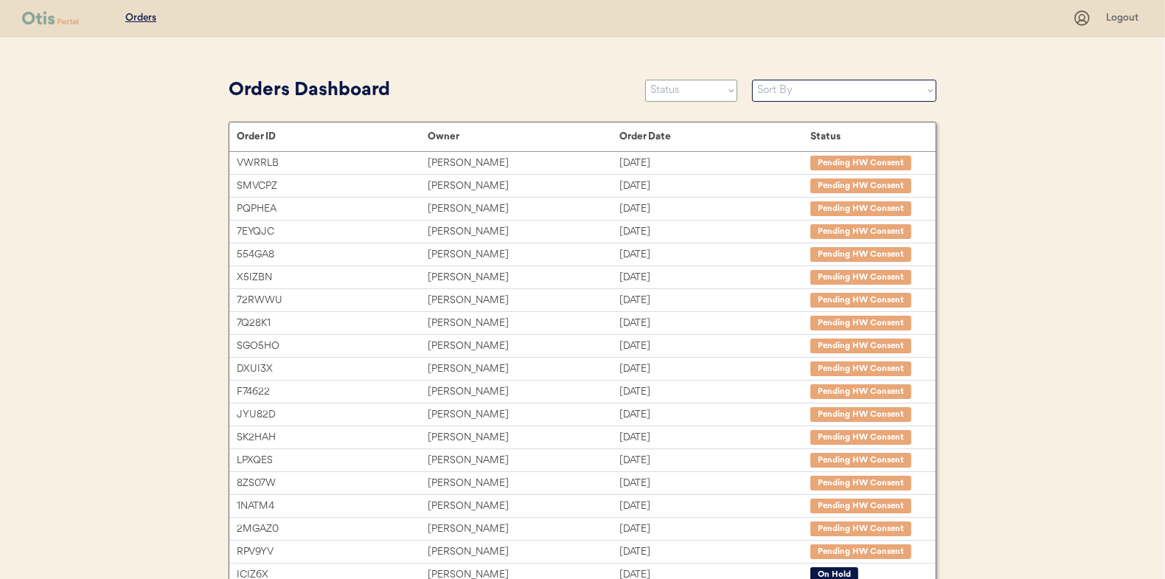
click at [683, 96] on select "Status On Hold New In Progress Complete Pending HW Consent Canceled" at bounding box center [691, 91] width 92 height 22
select select ""new""
click at [645, 80] on select "Status On Hold New In Progress Complete Pending HW Consent Canceled" at bounding box center [691, 91] width 92 height 22
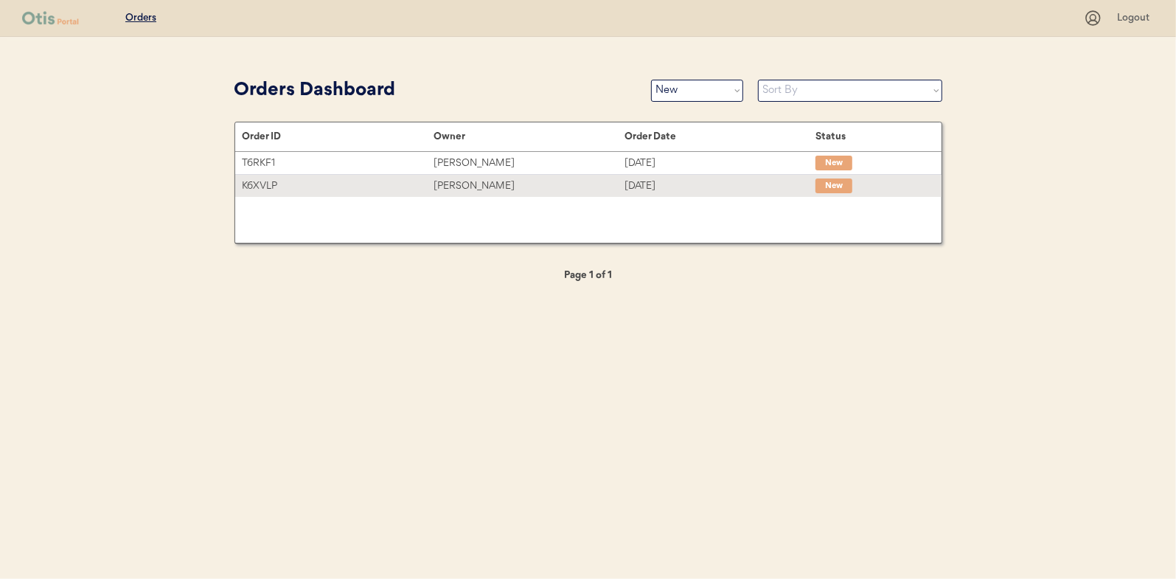
click at [465, 178] on div "Brian Gloede" at bounding box center [529, 186] width 191 height 17
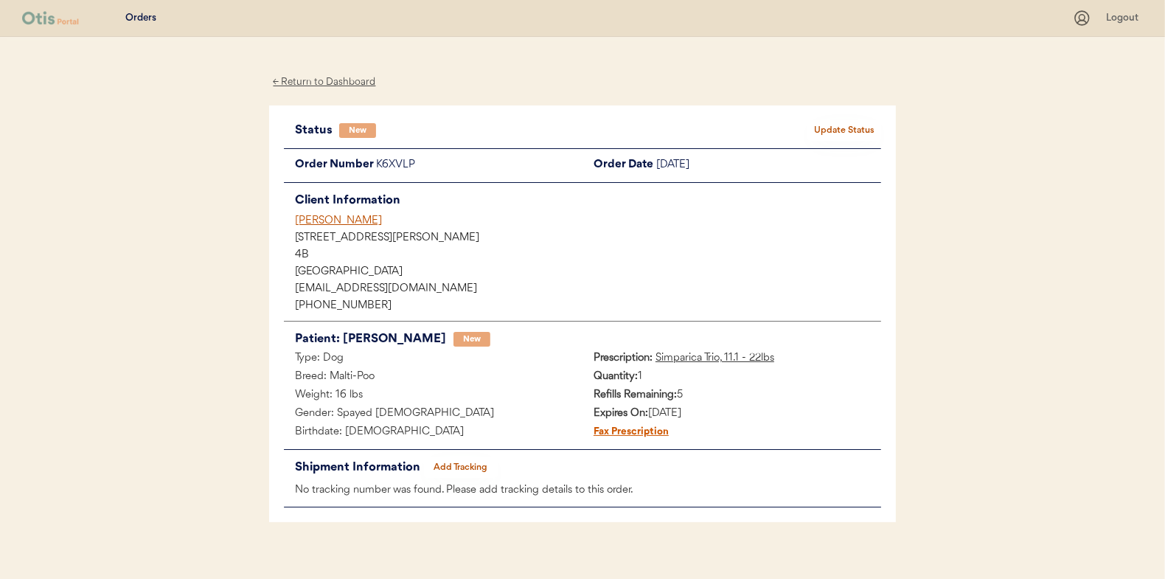
click at [852, 130] on button "Update Status" at bounding box center [844, 130] width 74 height 21
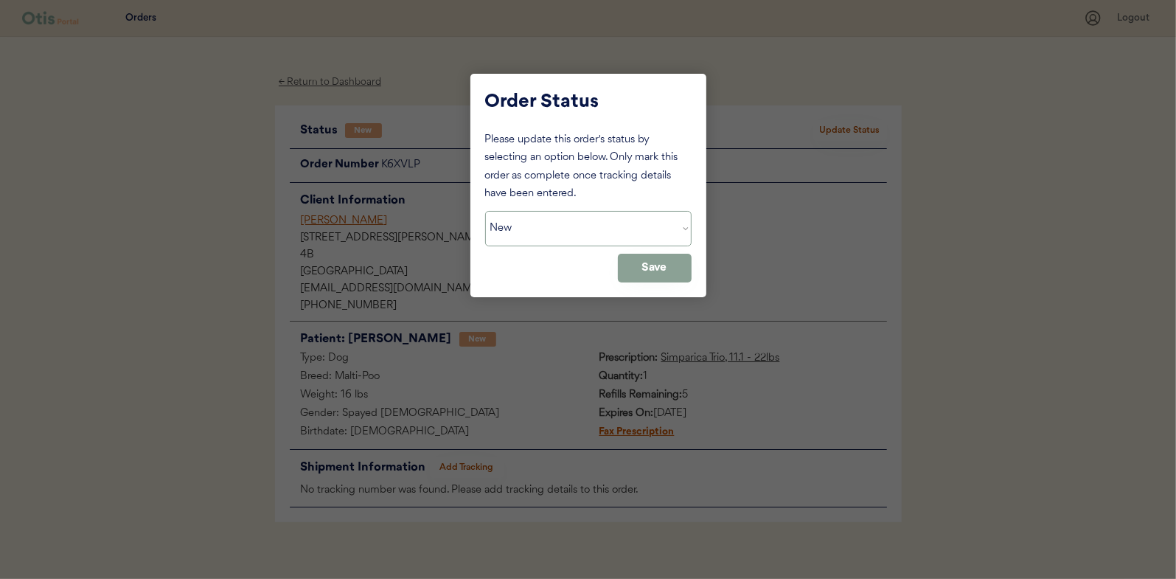
click at [542, 227] on select "Status On Hold New In Progress Complete Pending HW Consent Canceled" at bounding box center [588, 228] width 206 height 35
select select ""in_progress""
click at [485, 211] on select "Status On Hold New In Progress Complete Pending HW Consent Canceled" at bounding box center [588, 228] width 206 height 35
click at [651, 268] on button "Save" at bounding box center [655, 268] width 74 height 29
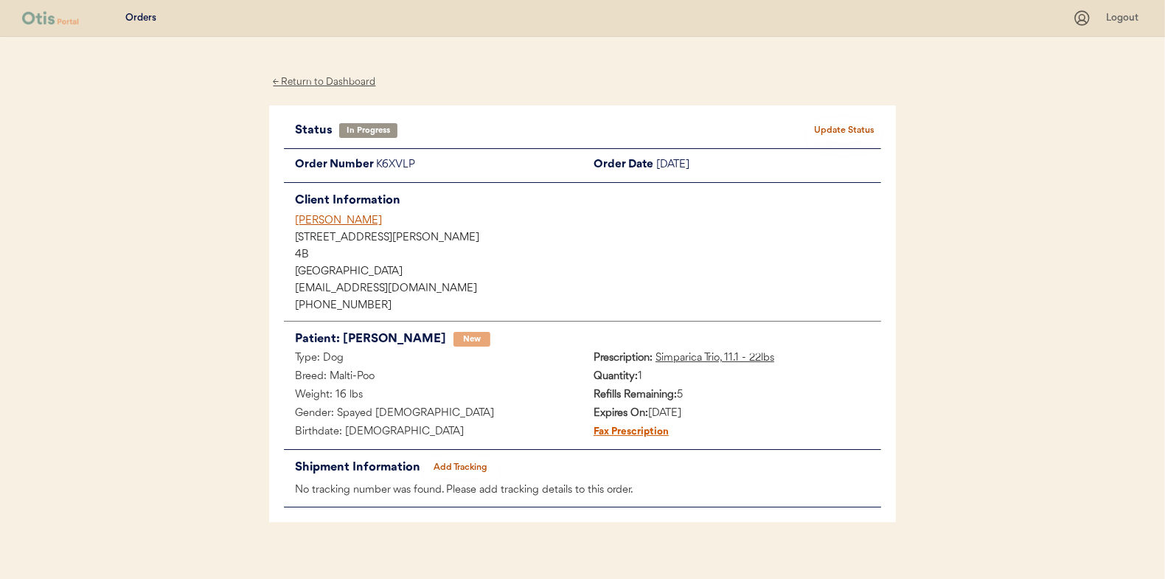
click at [347, 75] on div "← Return to Dashboard" at bounding box center [324, 82] width 111 height 17
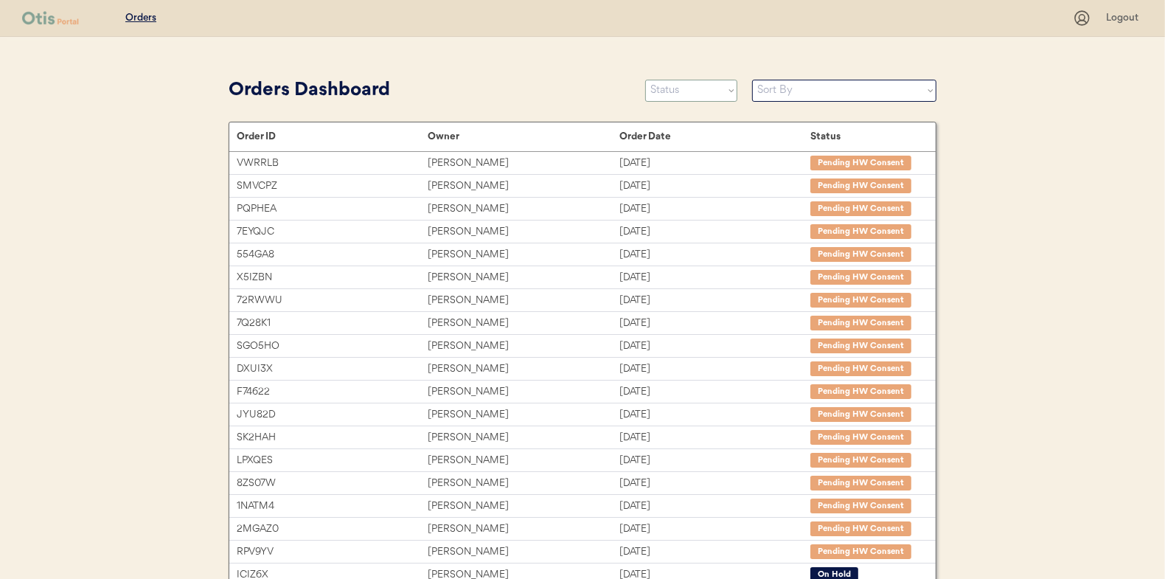
click at [681, 88] on select "Status On Hold New In Progress Complete Pending HW Consent Canceled" at bounding box center [691, 91] width 92 height 22
select select ""new""
click at [645, 80] on select "Status On Hold New In Progress Complete Pending HW Consent Canceled" at bounding box center [691, 91] width 92 height 22
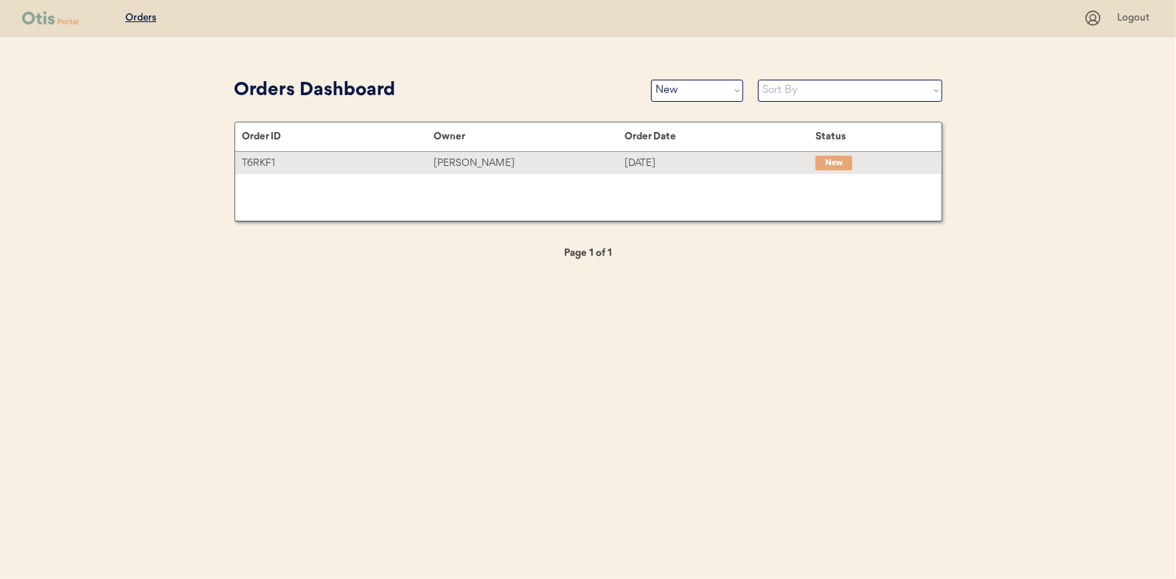
click at [476, 161] on div "Cheryl DiMartino" at bounding box center [529, 163] width 191 height 17
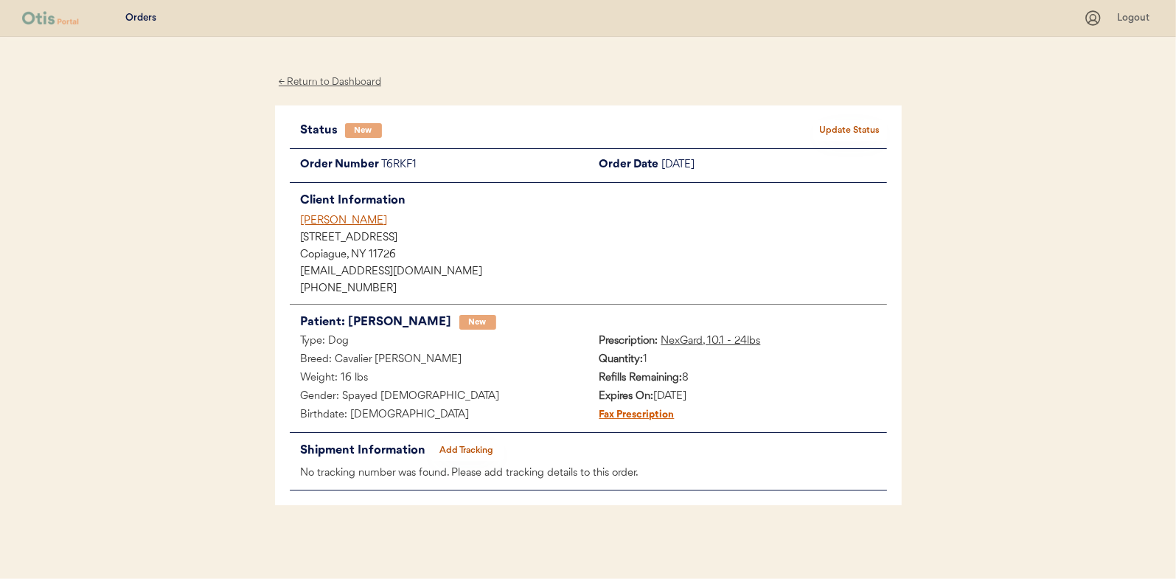
click at [852, 124] on button "Update Status" at bounding box center [850, 130] width 74 height 21
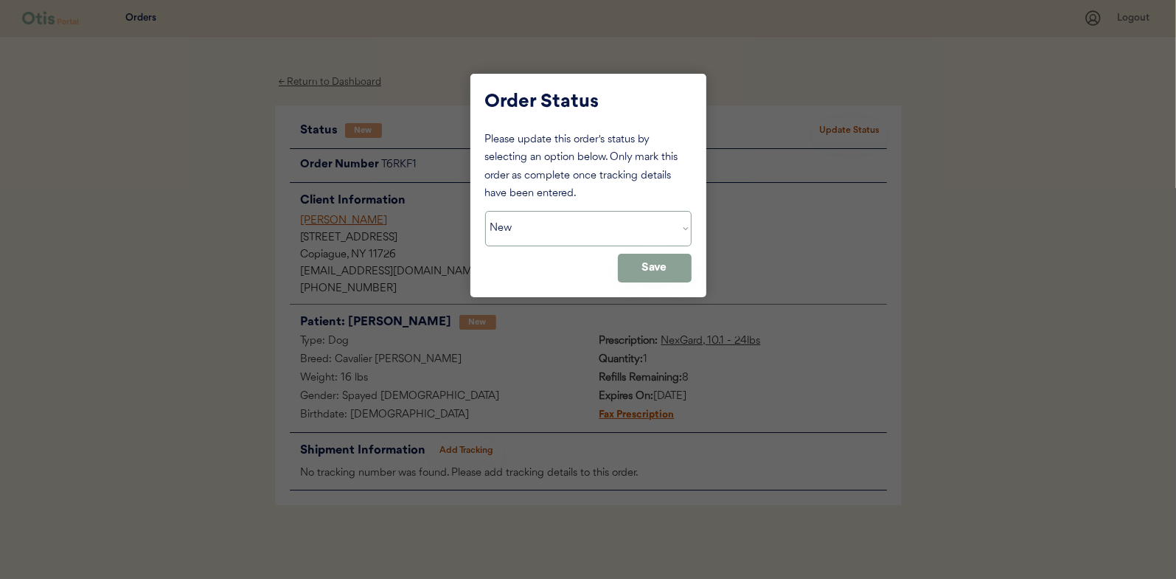
click at [516, 228] on select "Status On Hold New In Progress Complete Pending HW Consent Canceled" at bounding box center [588, 228] width 206 height 35
select select ""in_progress""
click at [485, 211] on select "Status On Hold New In Progress Complete Pending HW Consent Canceled" at bounding box center [588, 228] width 206 height 35
click at [678, 266] on button "Save" at bounding box center [655, 268] width 74 height 29
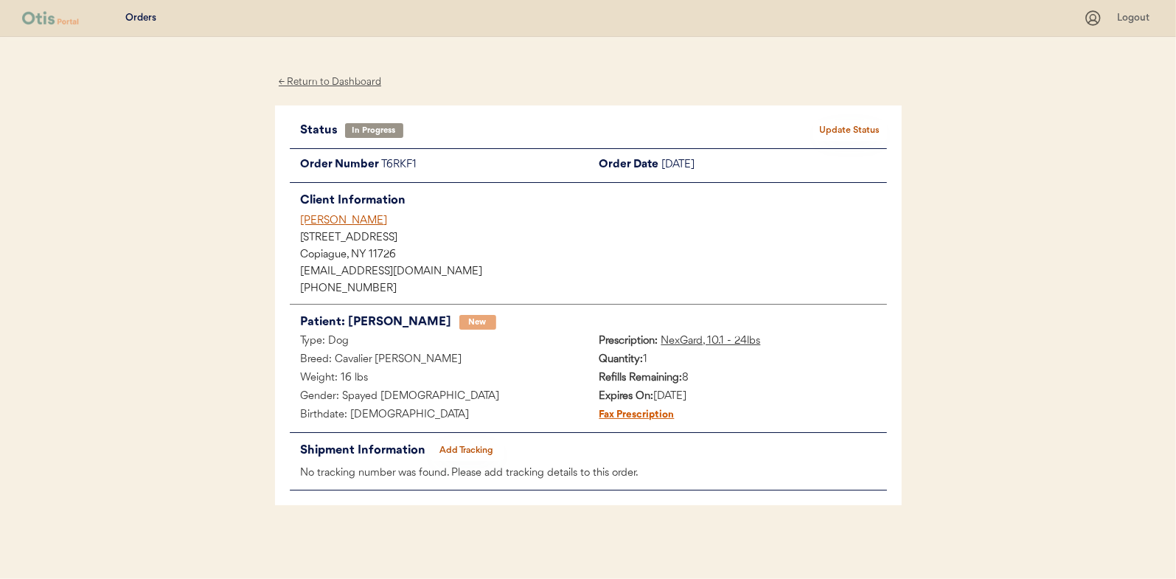
click at [321, 84] on div "← Return to Dashboard" at bounding box center [330, 82] width 111 height 17
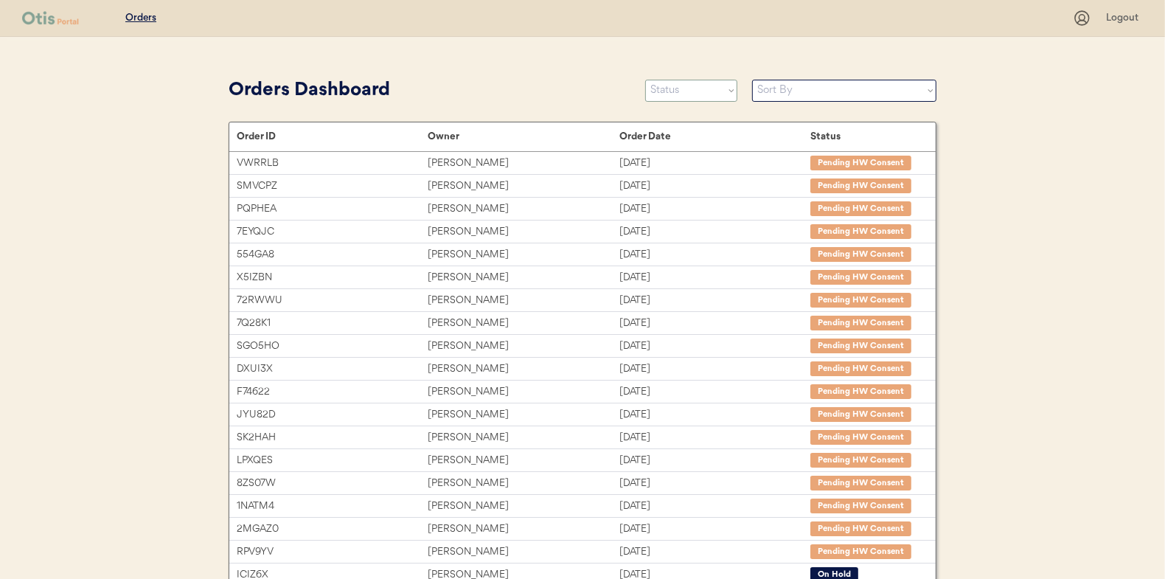
click at [677, 98] on select "Status On Hold New In Progress Complete Pending HW Consent Canceled" at bounding box center [691, 91] width 92 height 22
click at [645, 80] on select "Status On Hold New In Progress Complete Pending HW Consent Canceled" at bounding box center [691, 91] width 92 height 22
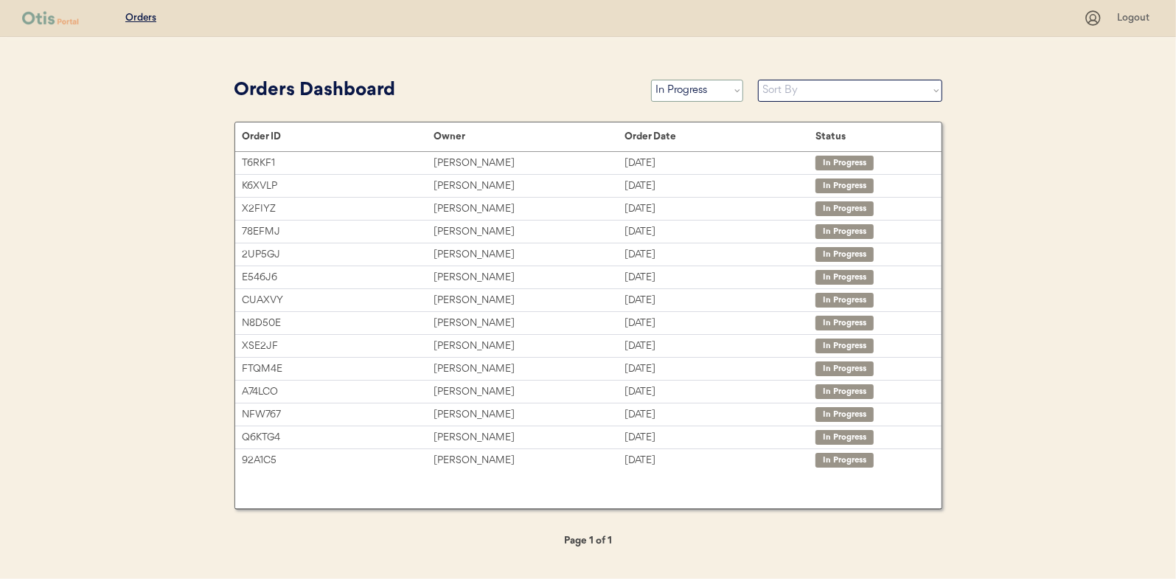
click at [679, 93] on select "Status On Hold New In Progress Complete Pending HW Consent Canceled" at bounding box center [697, 91] width 92 height 22
select select ""new""
click at [651, 80] on select "Status On Hold New In Progress Complete Pending HW Consent Canceled" at bounding box center [697, 91] width 92 height 22
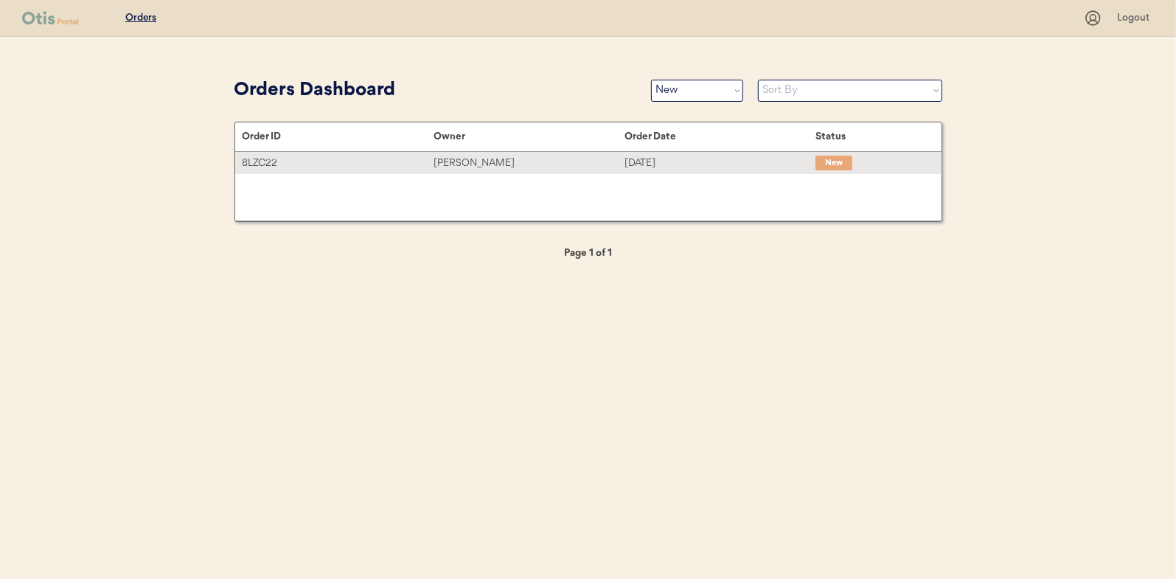
click at [462, 164] on div "Michael Dronebarger" at bounding box center [529, 163] width 191 height 17
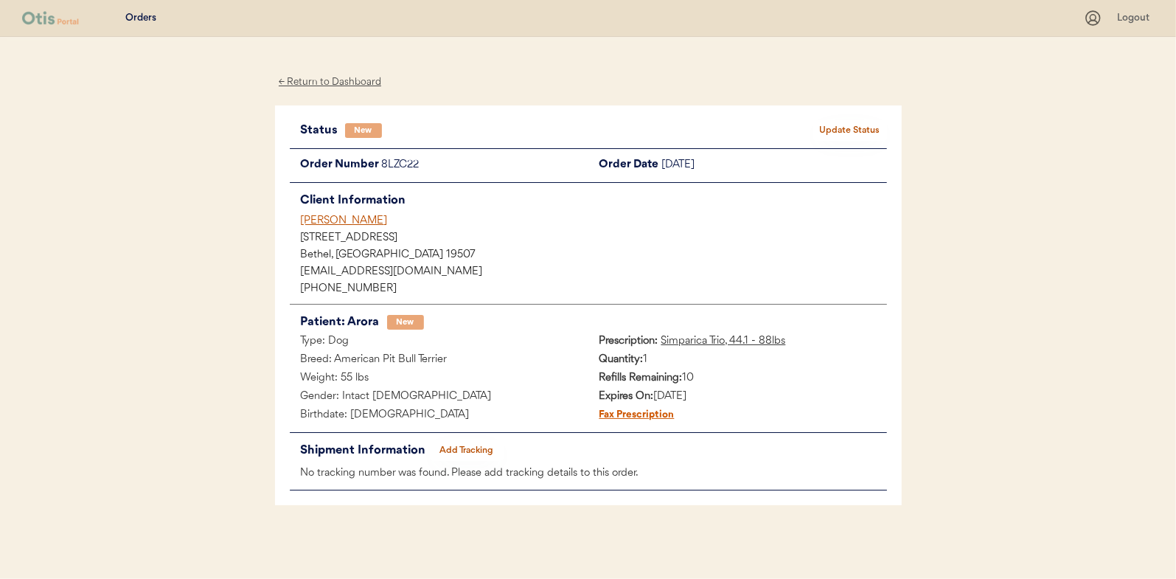
click at [840, 124] on button "Update Status" at bounding box center [850, 130] width 74 height 21
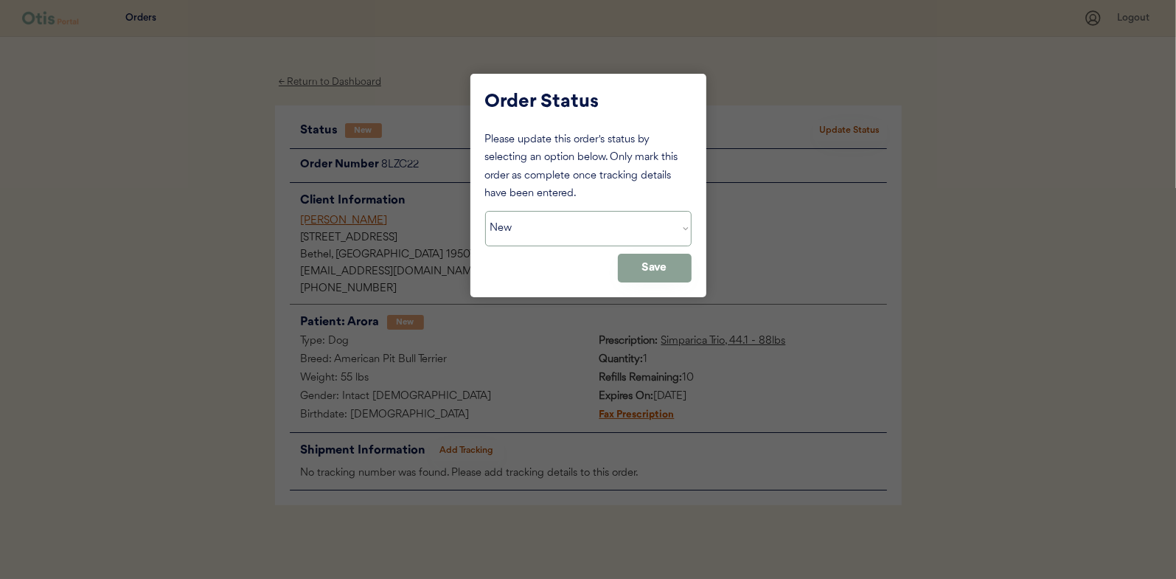
click at [516, 232] on select "Status On Hold New In Progress Complete Pending HW Consent Canceled" at bounding box center [588, 228] width 206 height 35
select select ""in_progress""
click at [485, 211] on select "Status On Hold New In Progress Complete Pending HW Consent Canceled" at bounding box center [588, 228] width 206 height 35
click at [650, 263] on button "Save" at bounding box center [655, 268] width 74 height 29
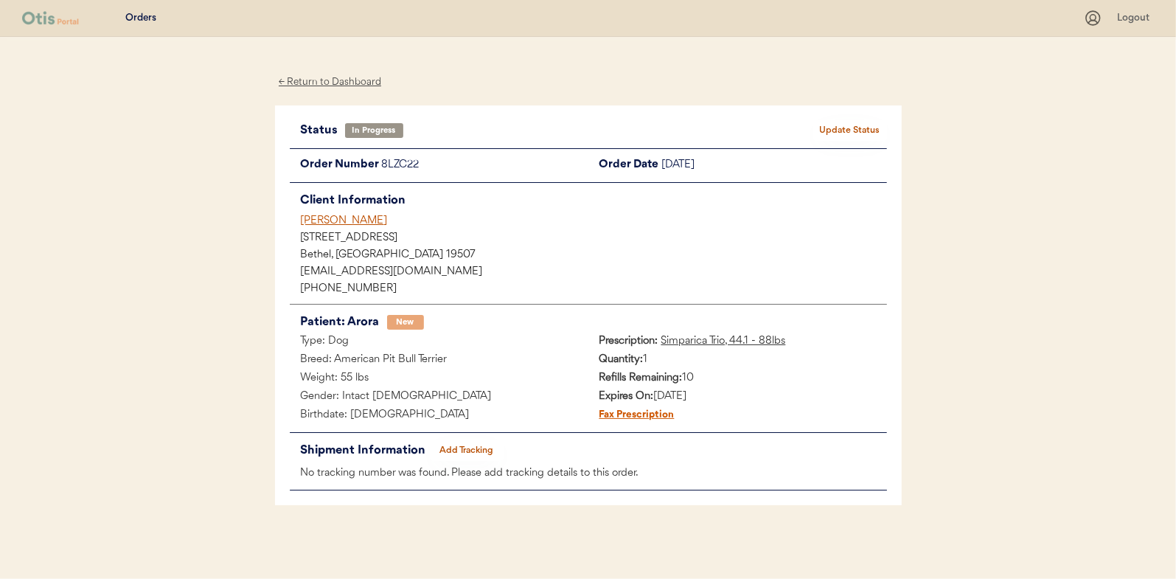
click at [333, 77] on div "← Return to Dashboard" at bounding box center [330, 82] width 111 height 17
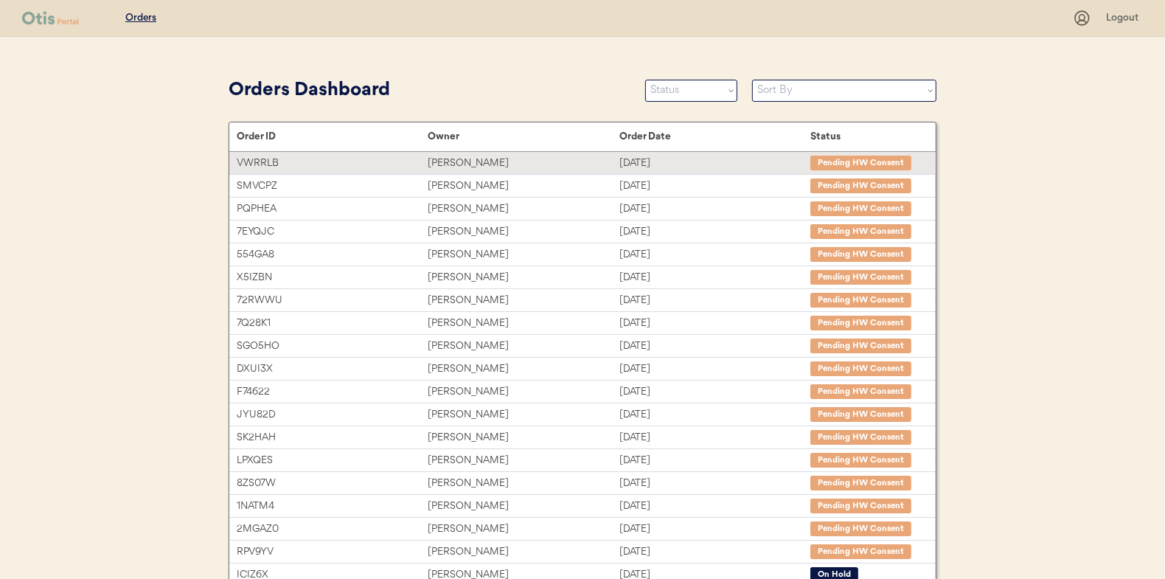
click at [693, 88] on select "Status On Hold New In Progress Complete Pending HW Consent Canceled" at bounding box center [691, 91] width 92 height 22
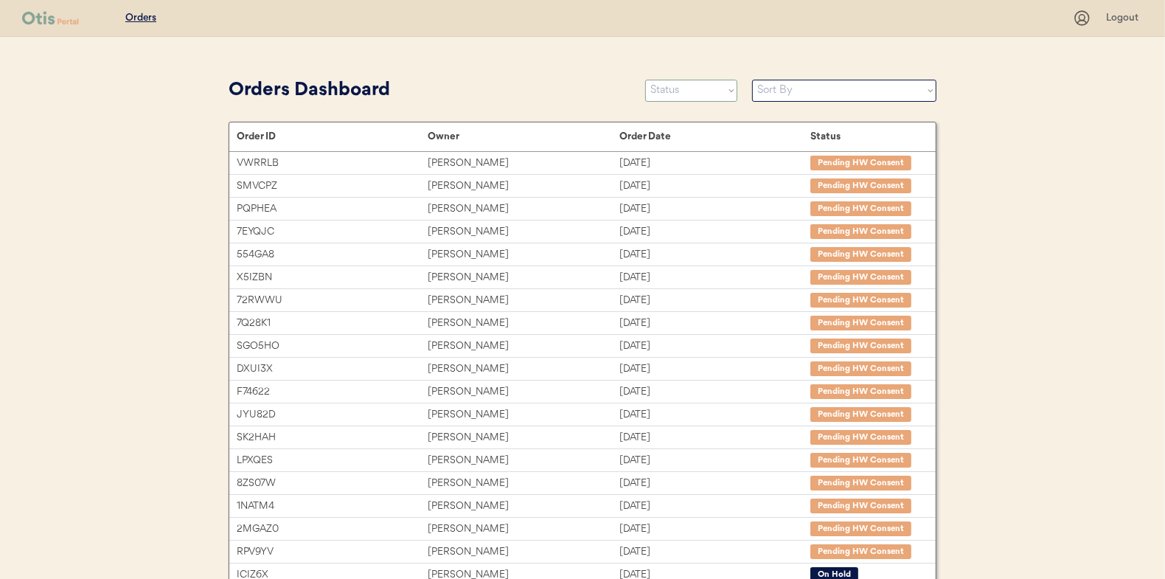
select select ""new""
click at [645, 80] on select "Status On Hold New In Progress Complete Pending HW Consent Canceled" at bounding box center [691, 91] width 92 height 22
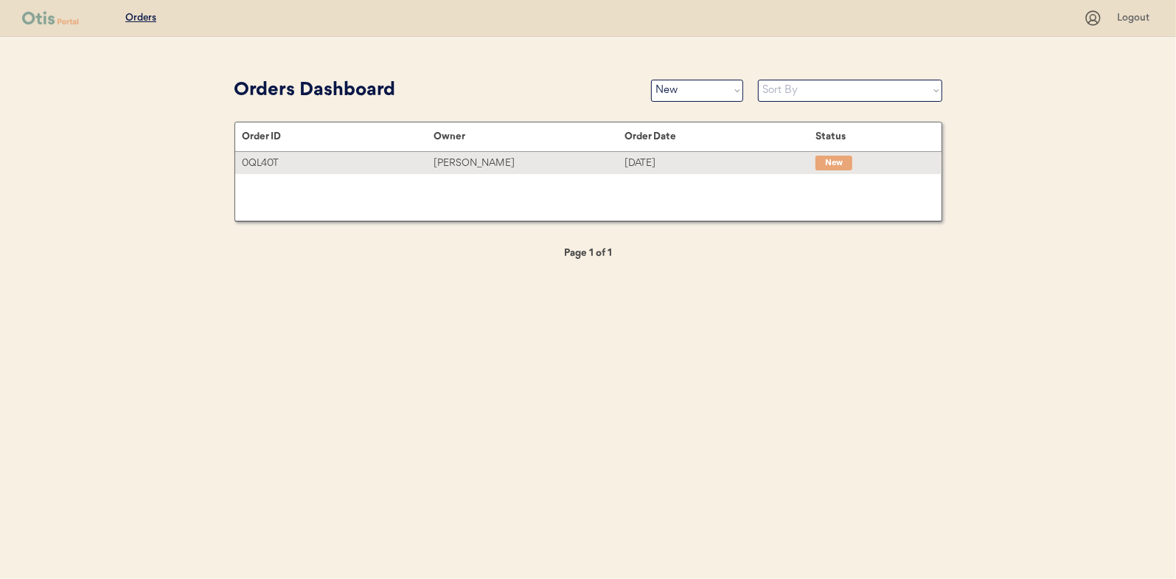
click at [473, 159] on div "[PERSON_NAME]" at bounding box center [529, 163] width 191 height 17
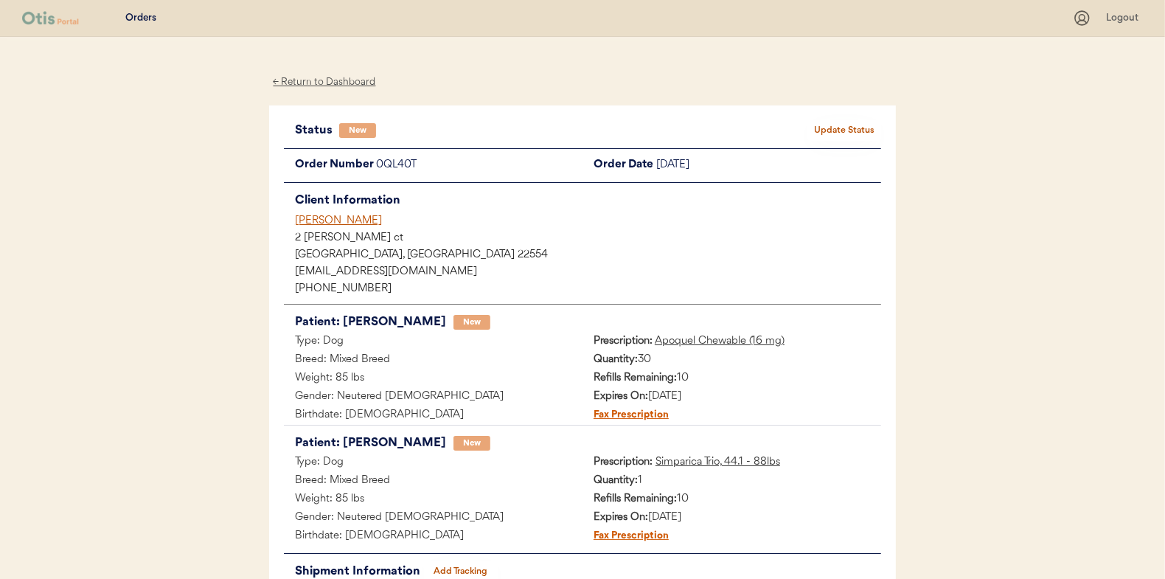
click at [838, 135] on button "Update Status" at bounding box center [844, 130] width 74 height 21
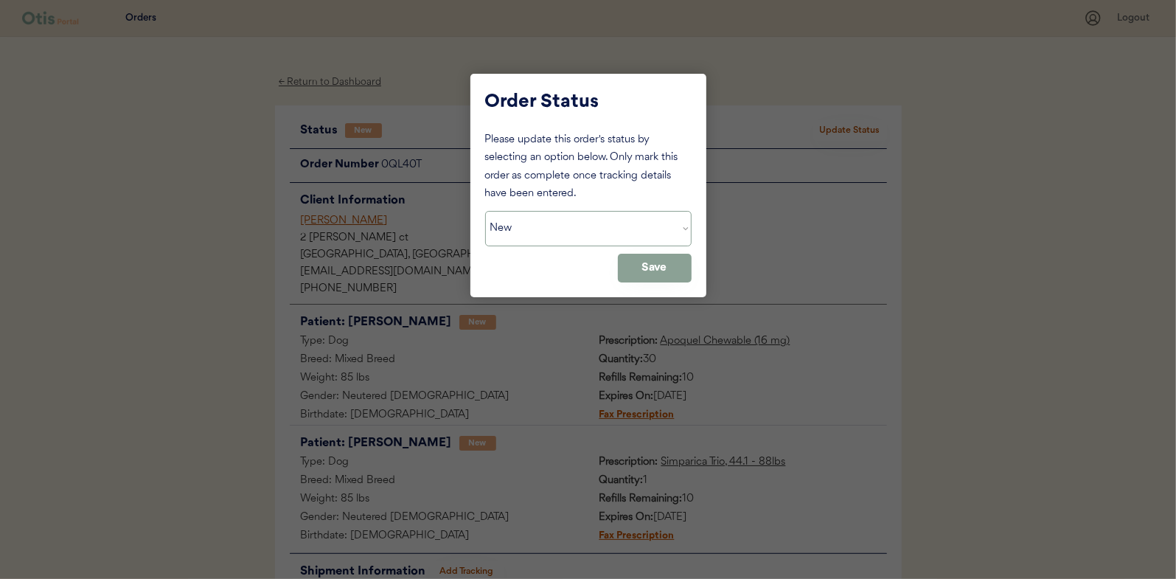
click at [512, 232] on select "Status On Hold New In Progress Complete Pending HW Consent Canceled" at bounding box center [588, 228] width 206 height 35
select select ""in_progress""
click at [485, 211] on select "Status On Hold New In Progress Complete Pending HW Consent Canceled" at bounding box center [588, 228] width 206 height 35
click at [674, 262] on button "Save" at bounding box center [655, 268] width 74 height 29
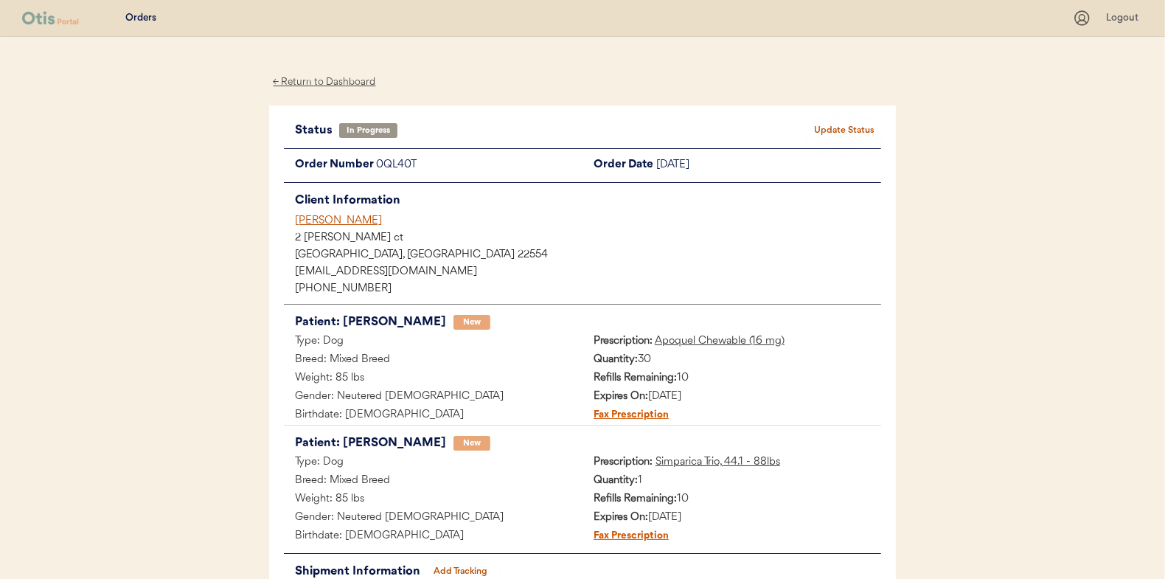
click at [321, 77] on div "← Return to Dashboard" at bounding box center [324, 82] width 111 height 17
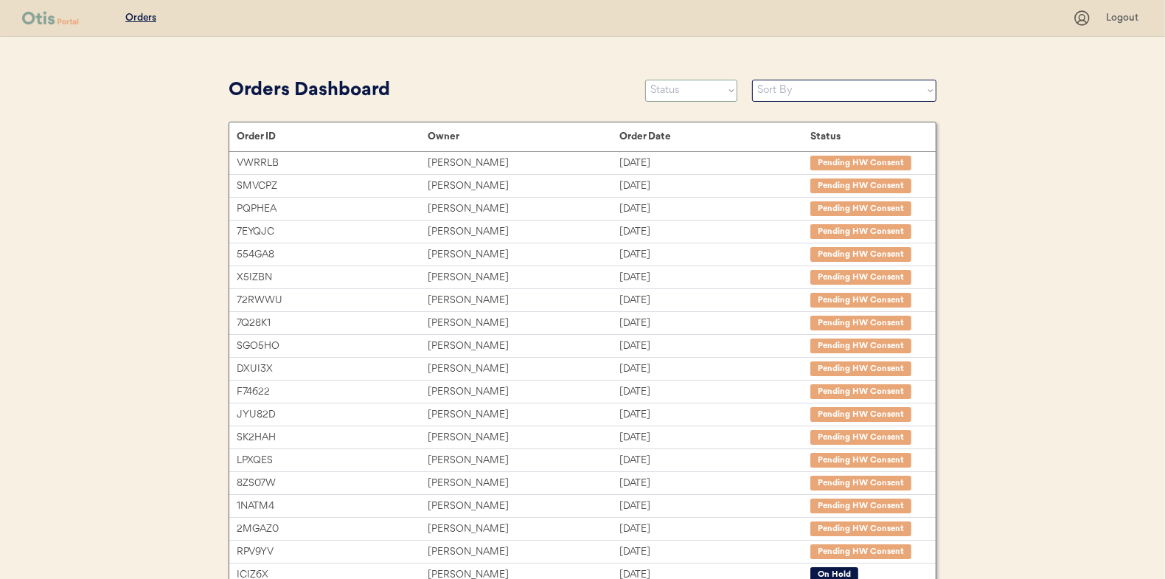
click at [675, 95] on select "Status On Hold New In Progress Complete Pending HW Consent Canceled" at bounding box center [691, 91] width 92 height 22
select select ""new""
click at [645, 80] on select "Status On Hold New In Progress Complete Pending HW Consent Canceled" at bounding box center [691, 91] width 92 height 22
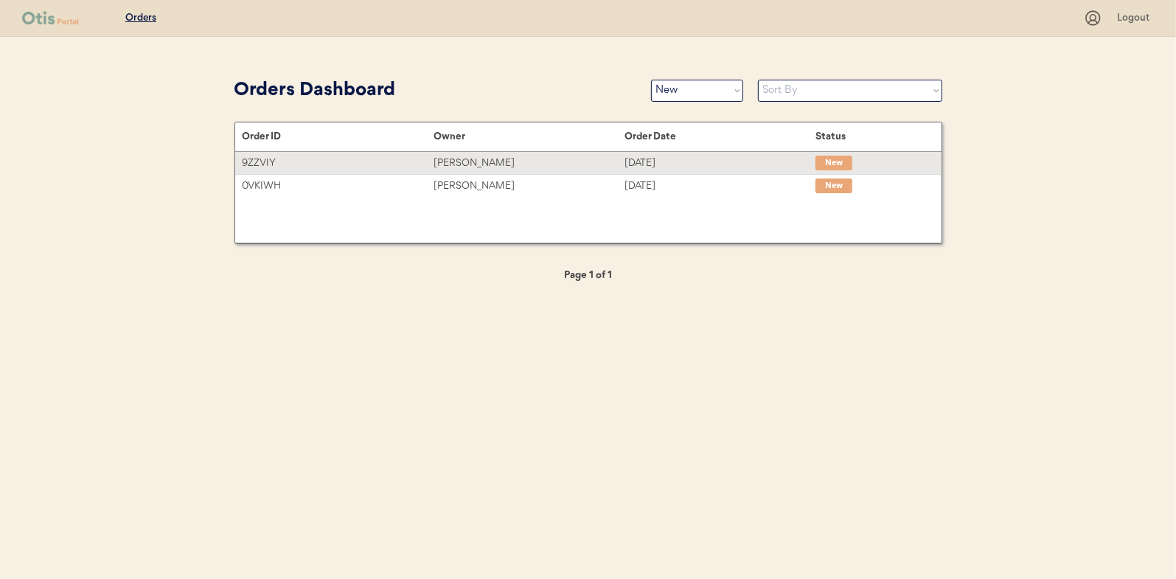
click at [472, 158] on div "[PERSON_NAME]" at bounding box center [529, 163] width 191 height 17
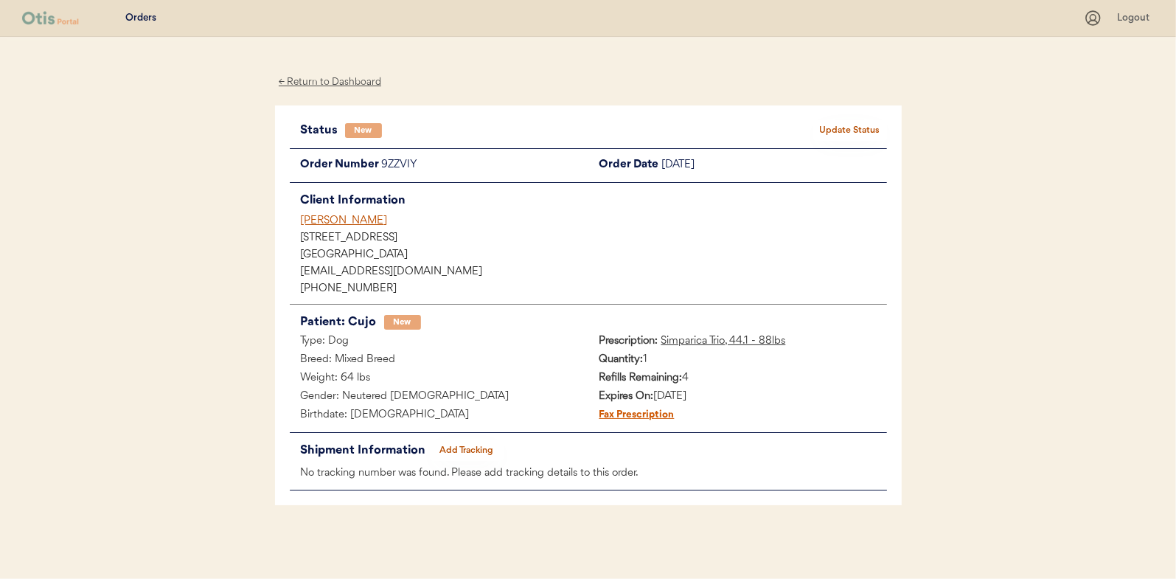
click at [859, 131] on button "Update Status" at bounding box center [850, 130] width 74 height 21
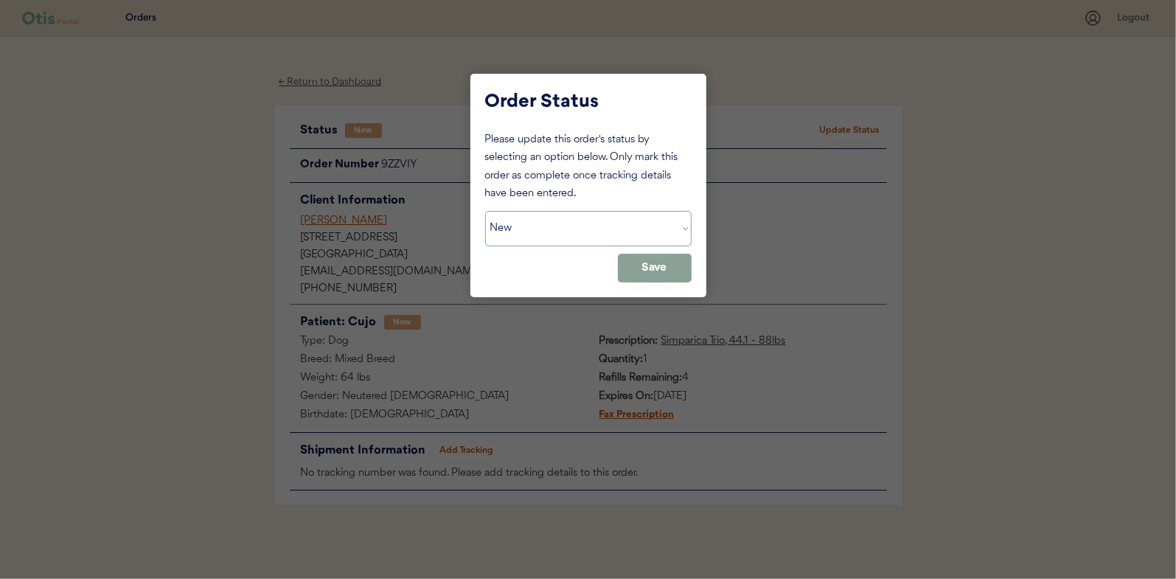
click at [541, 229] on select "Status On Hold New In Progress Complete Pending HW Consent Canceled" at bounding box center [588, 228] width 206 height 35
select select ""in_progress""
click at [485, 211] on select "Status On Hold New In Progress Complete Pending HW Consent Canceled" at bounding box center [588, 228] width 206 height 35
click at [643, 264] on button "Save" at bounding box center [655, 268] width 74 height 29
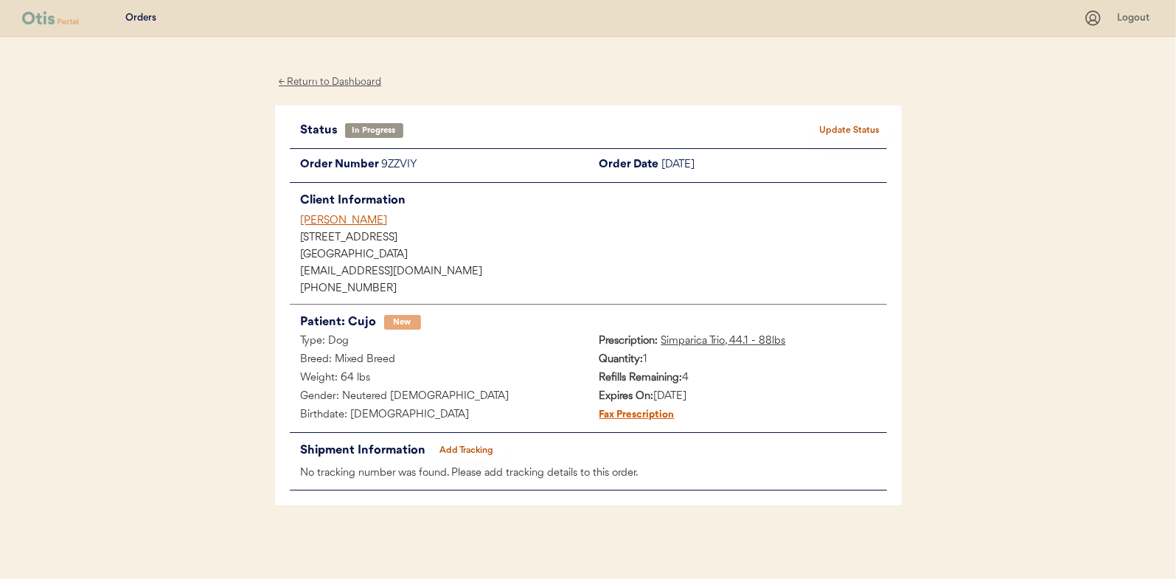
click at [331, 84] on div "← Return to Dashboard" at bounding box center [330, 82] width 111 height 17
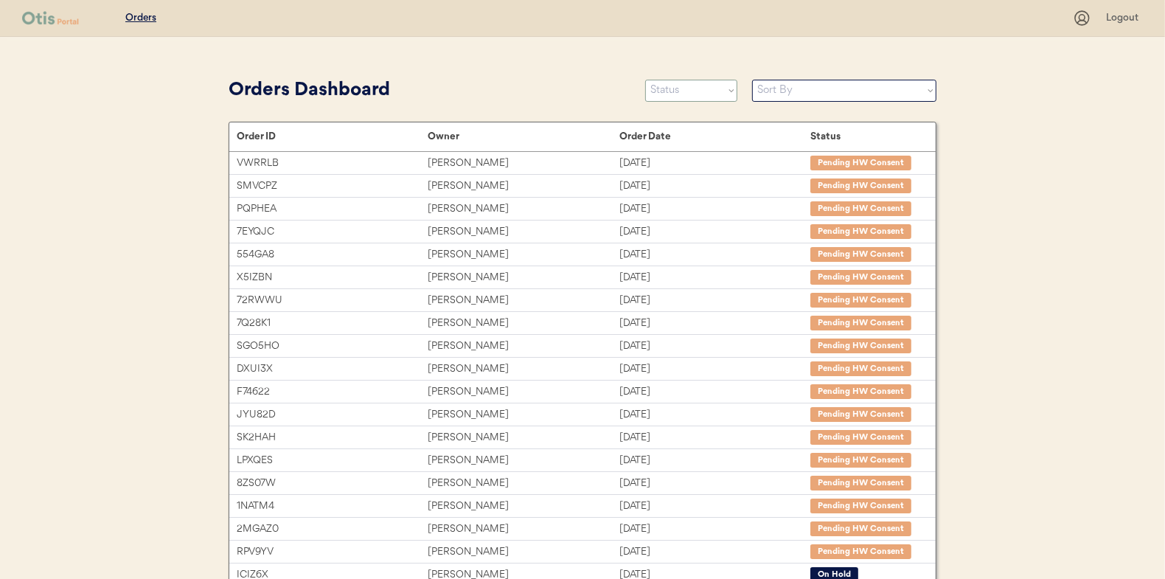
click at [677, 89] on select "Status On Hold New In Progress Complete Pending HW Consent Canceled" at bounding box center [691, 91] width 92 height 22
select select ""new""
click at [645, 80] on select "Status On Hold New In Progress Complete Pending HW Consent Canceled" at bounding box center [691, 91] width 92 height 22
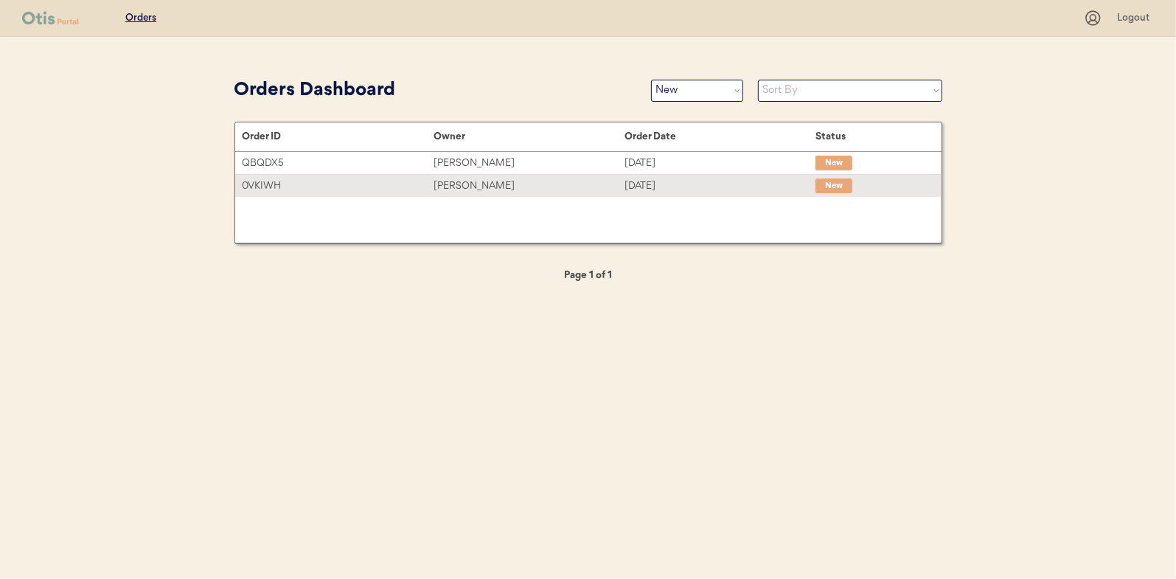
click at [462, 184] on div "[PERSON_NAME]" at bounding box center [529, 186] width 191 height 17
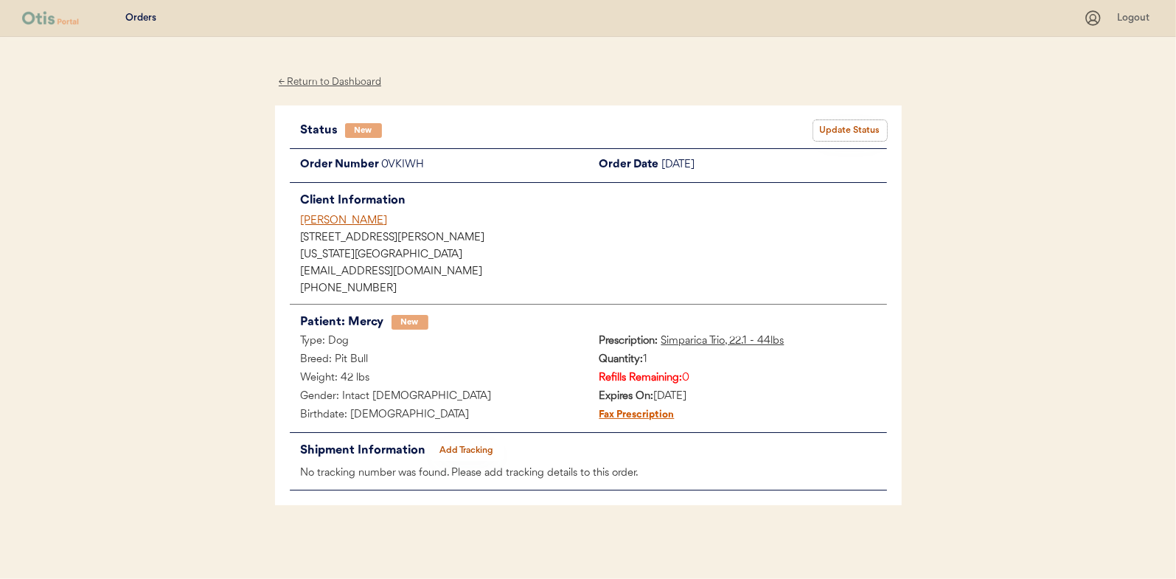
click at [839, 125] on button "Update Status" at bounding box center [850, 130] width 74 height 21
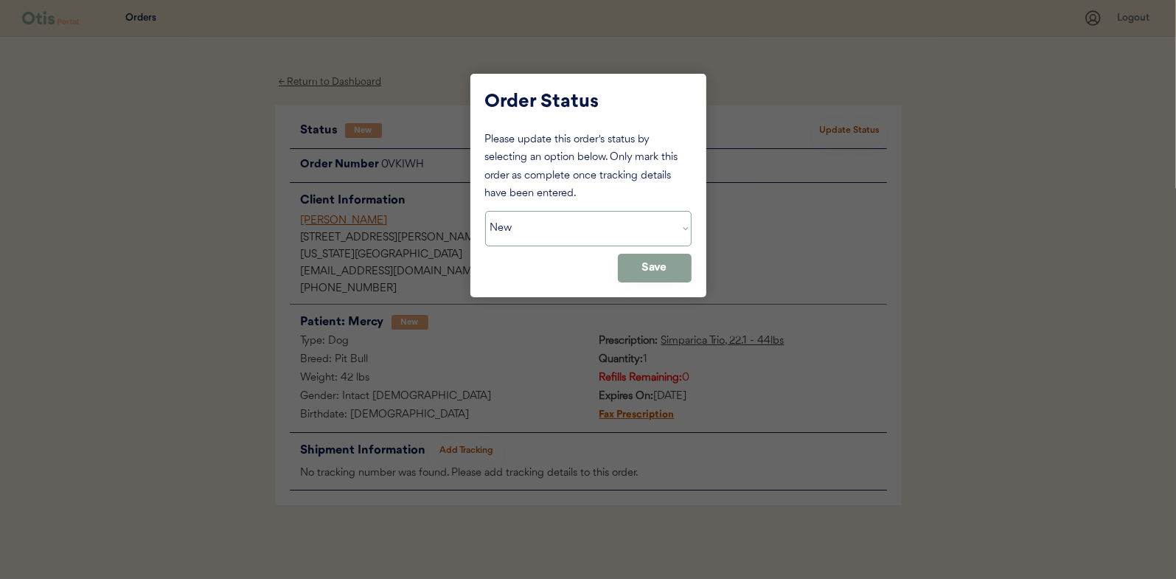
click at [538, 229] on select "Status On Hold New In Progress Complete Pending HW Consent Canceled" at bounding box center [588, 228] width 206 height 35
select select ""in_progress""
click at [485, 211] on select "Status On Hold New In Progress Complete Pending HW Consent Canceled" at bounding box center [588, 228] width 206 height 35
click at [667, 271] on button "Save" at bounding box center [655, 268] width 74 height 29
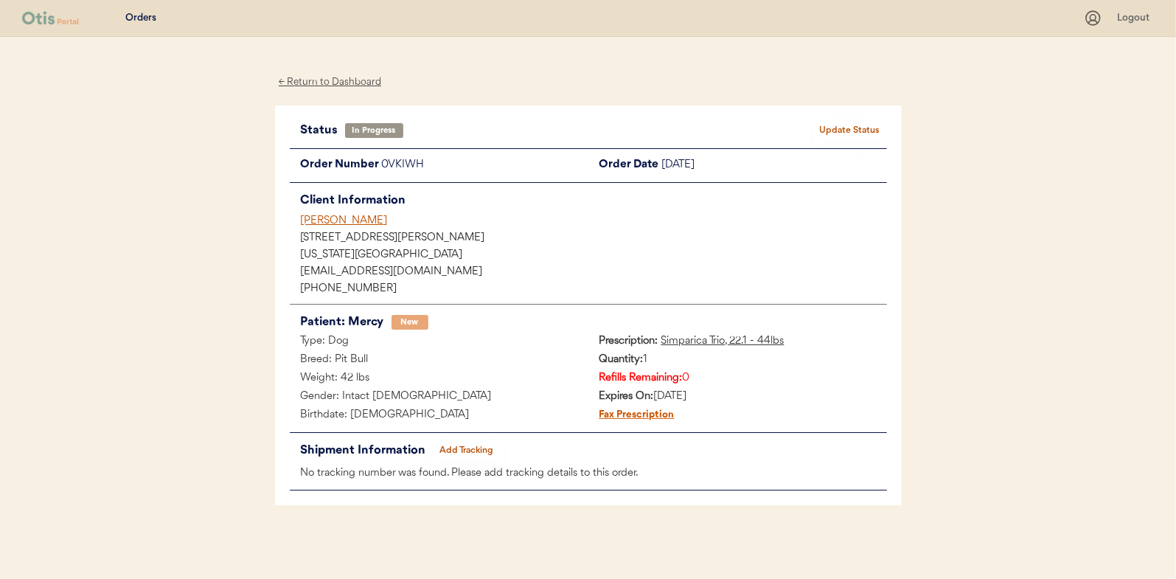
click at [325, 85] on div "← Return to Dashboard" at bounding box center [330, 82] width 111 height 17
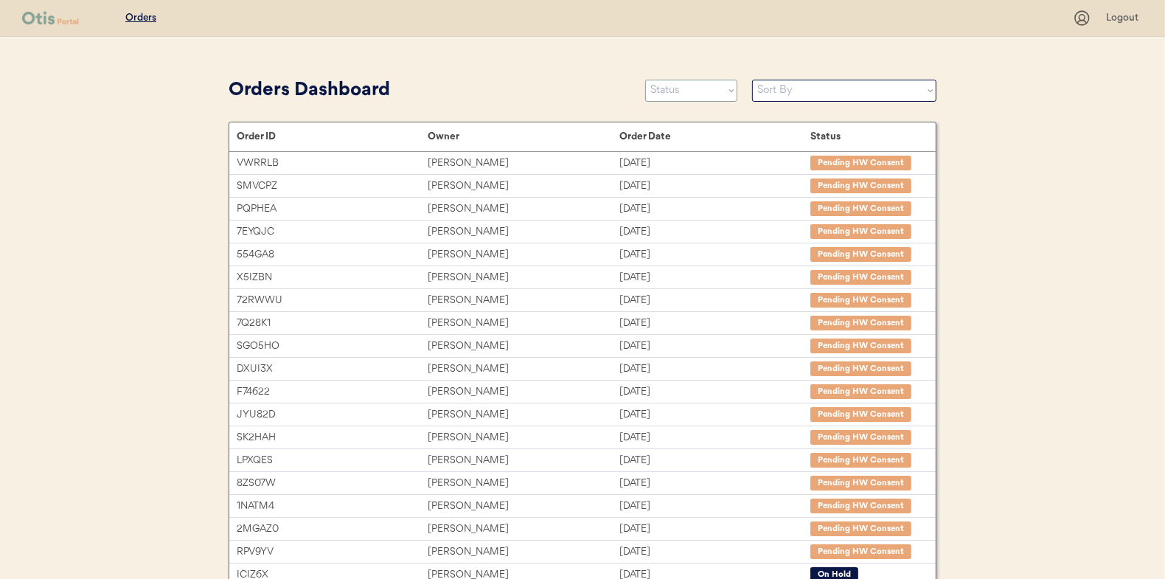
click at [673, 98] on select "Status On Hold New In Progress Complete Pending HW Consent Canceled" at bounding box center [691, 91] width 92 height 22
select select ""new""
click at [645, 80] on select "Status On Hold New In Progress Complete Pending HW Consent Canceled" at bounding box center [691, 91] width 92 height 22
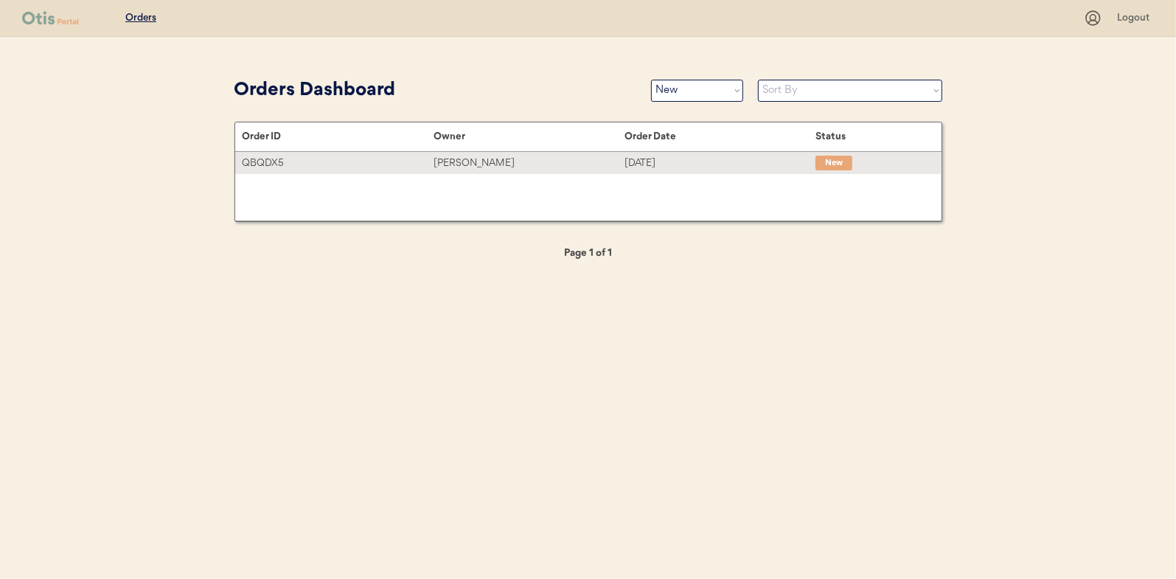
click at [489, 163] on div "[PERSON_NAME]" at bounding box center [529, 163] width 191 height 17
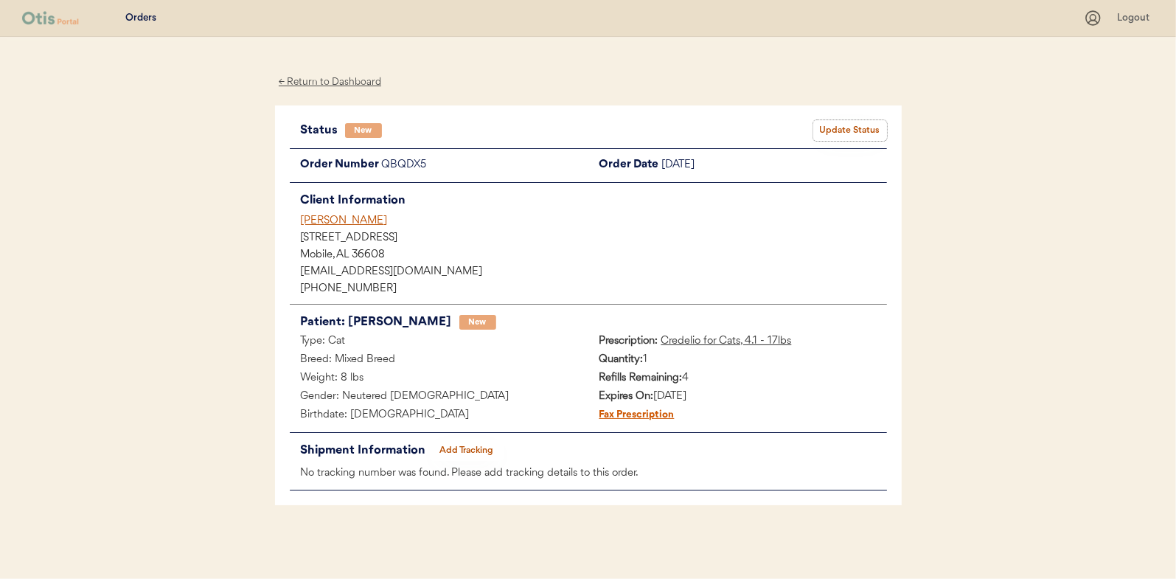
click at [833, 128] on button "Update Status" at bounding box center [850, 130] width 74 height 21
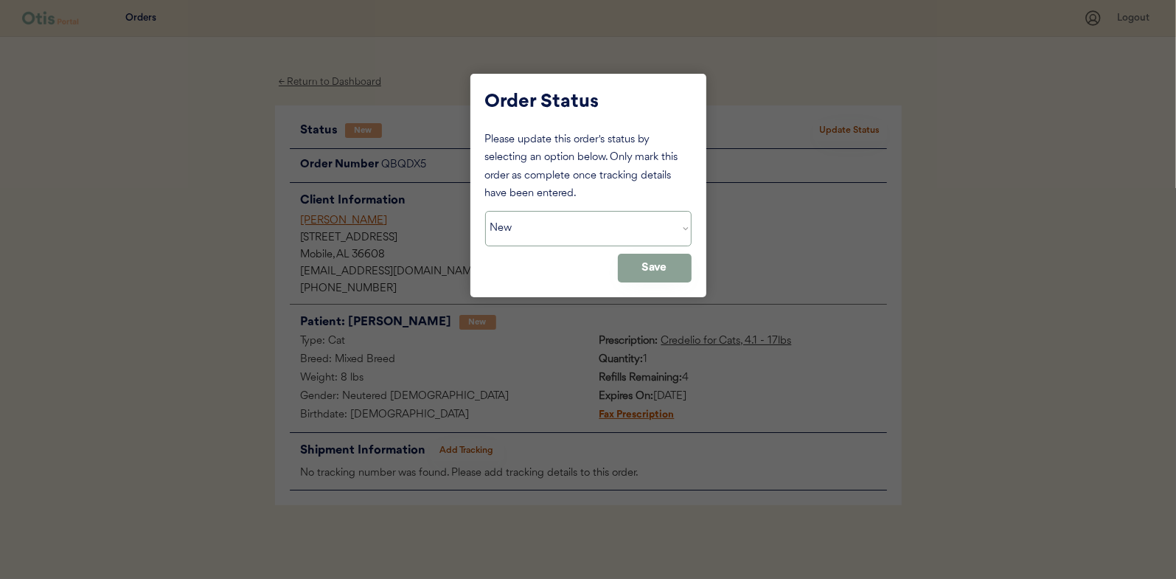
click at [511, 221] on select "Status On Hold New In Progress Complete Pending HW Consent Canceled" at bounding box center [588, 228] width 206 height 35
select select ""in_progress""
click at [485, 211] on select "Status On Hold New In Progress Complete Pending HW Consent Canceled" at bounding box center [588, 228] width 206 height 35
click at [661, 264] on button "Save" at bounding box center [655, 268] width 74 height 29
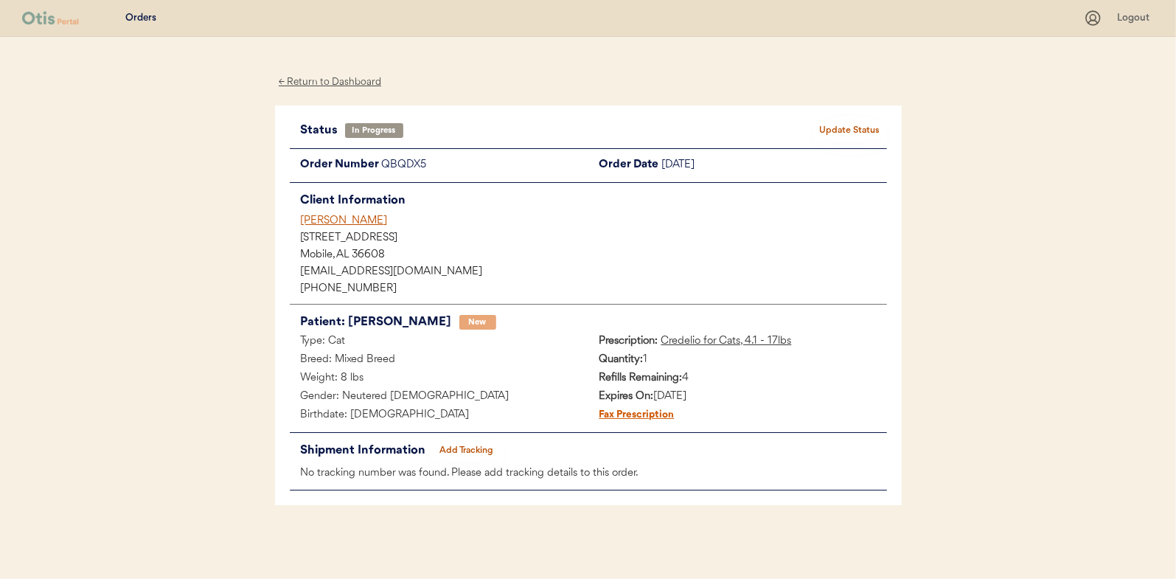
click at [336, 80] on div "← Return to Dashboard" at bounding box center [330, 82] width 111 height 17
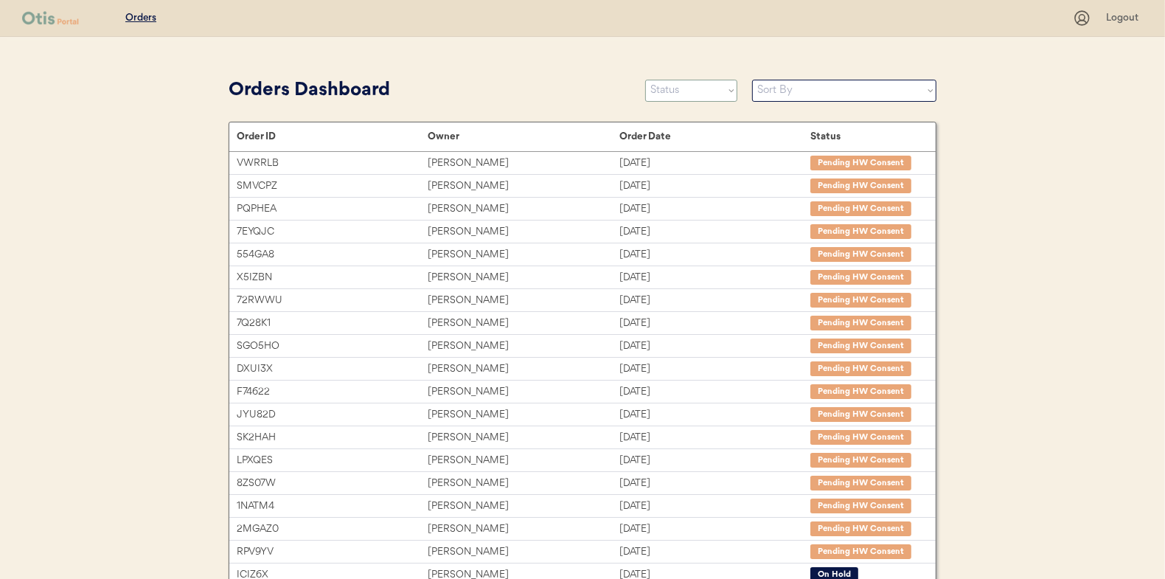
click at [706, 80] on select "Status On Hold New In Progress Complete Pending HW Consent Canceled" at bounding box center [691, 91] width 92 height 22
click at [645, 80] on select "Status On Hold New In Progress Complete Pending HW Consent Canceled" at bounding box center [691, 91] width 92 height 22
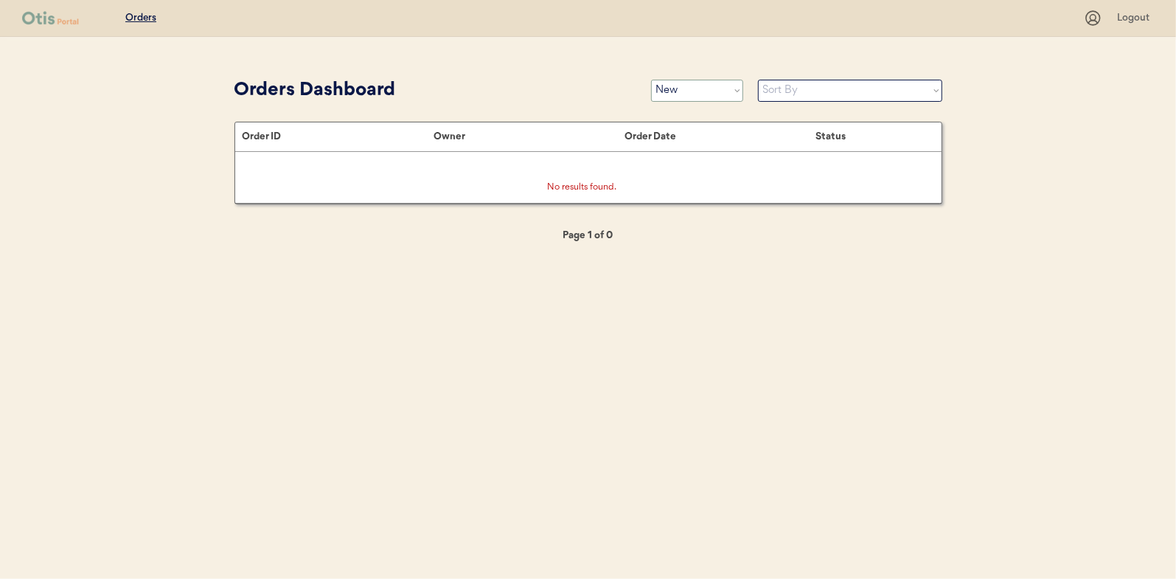
click at [691, 89] on select "Status On Hold New In Progress Complete Pending HW Consent Canceled" at bounding box center [697, 91] width 92 height 22
select select ""in_progress""
click at [651, 80] on select "Status On Hold New In Progress Complete Pending HW Consent Canceled" at bounding box center [697, 91] width 92 height 22
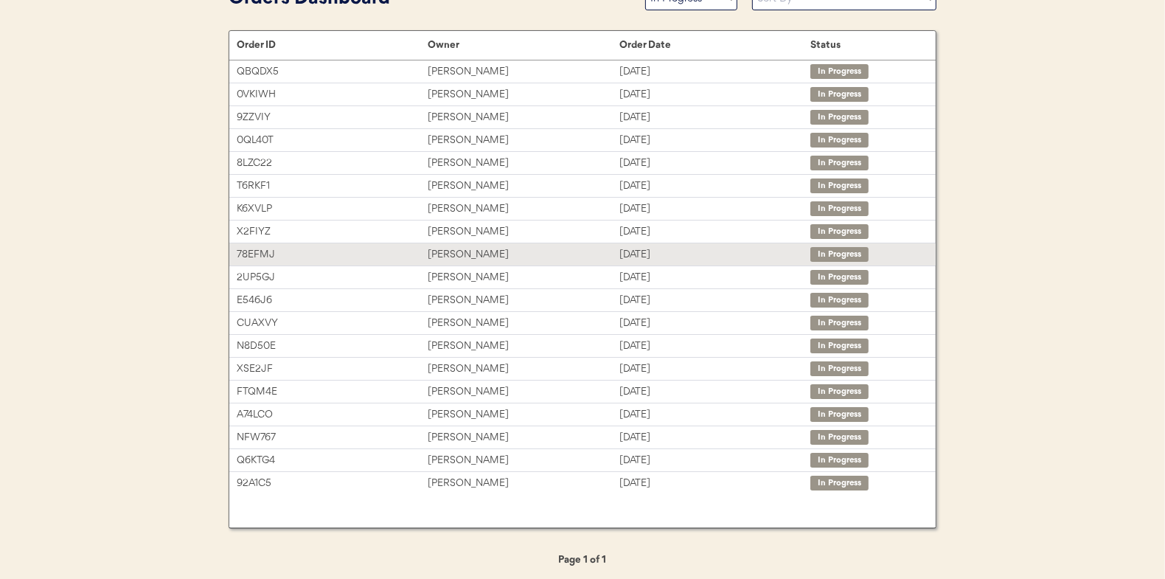
scroll to position [94, 0]
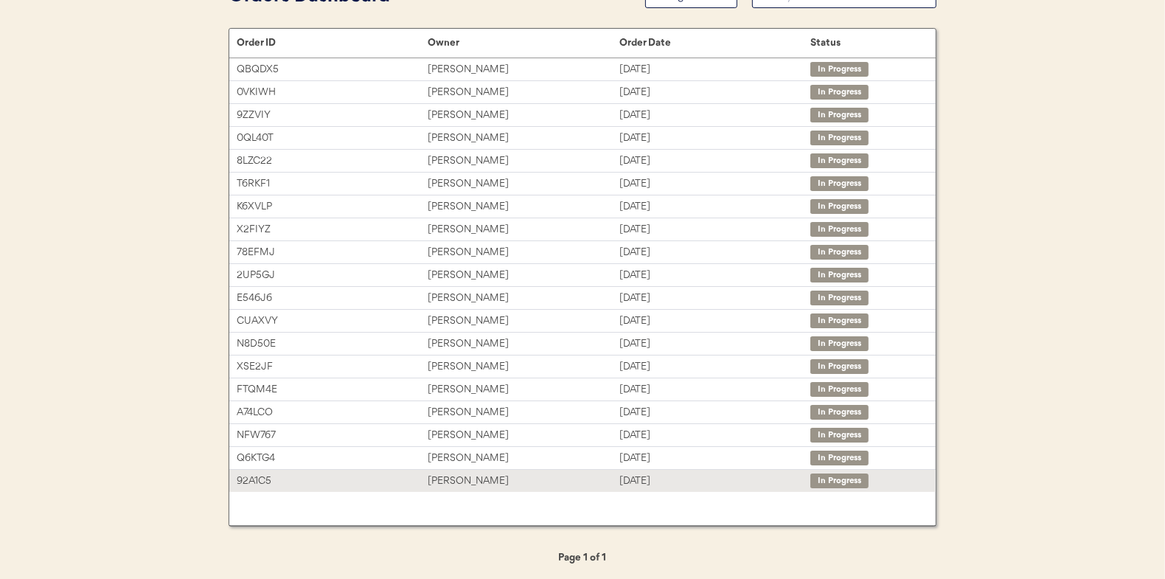
click at [455, 476] on div "Elizabeth Hamilton" at bounding box center [523, 481] width 191 height 17
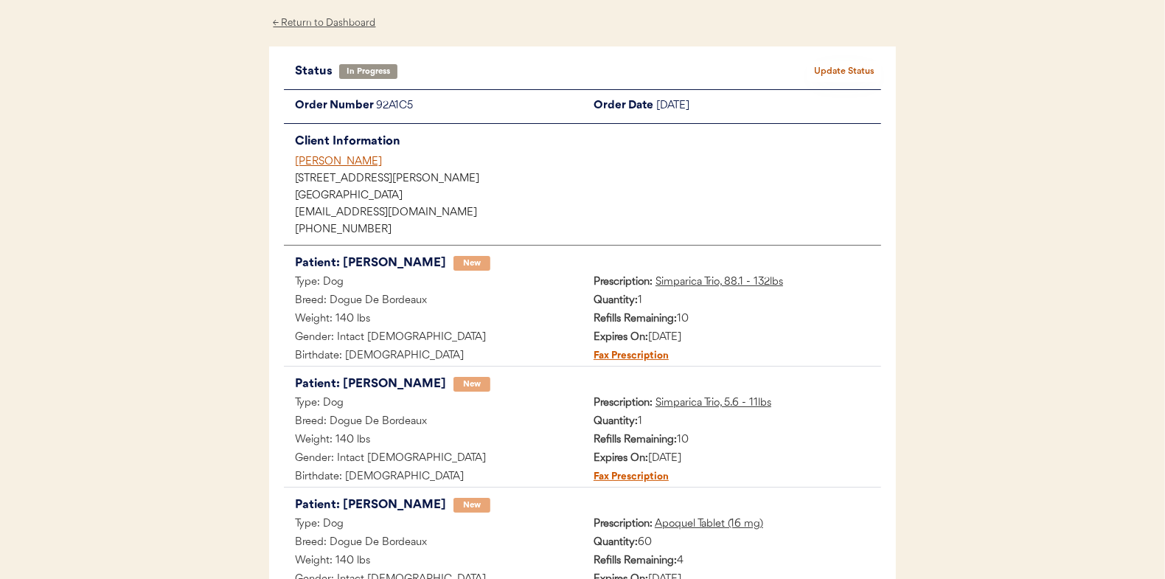
scroll to position [220, 0]
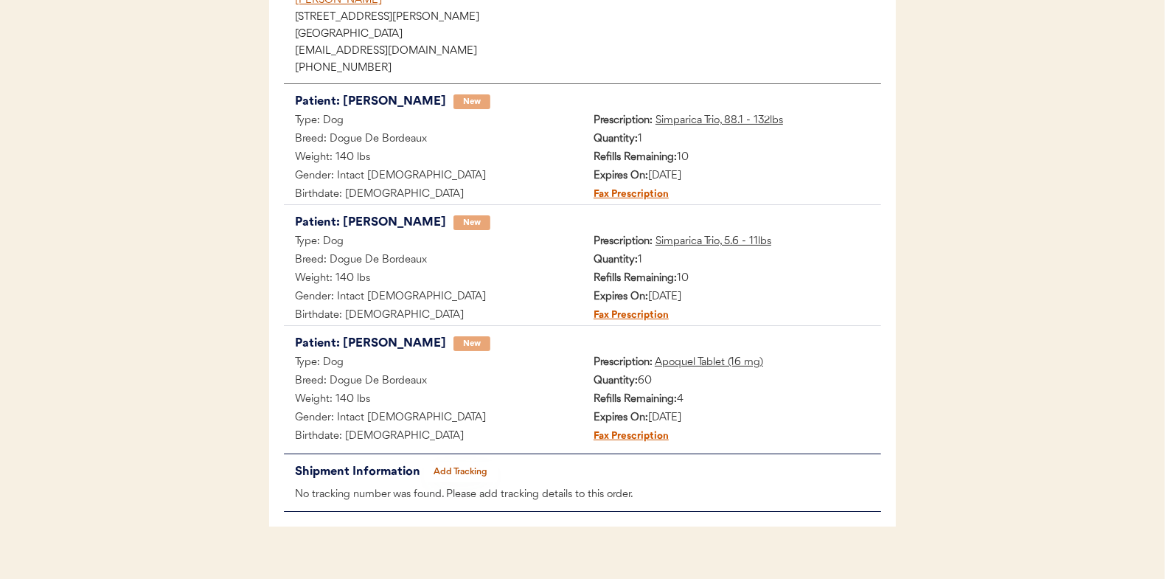
click at [467, 469] on button "Add Tracking" at bounding box center [461, 472] width 74 height 21
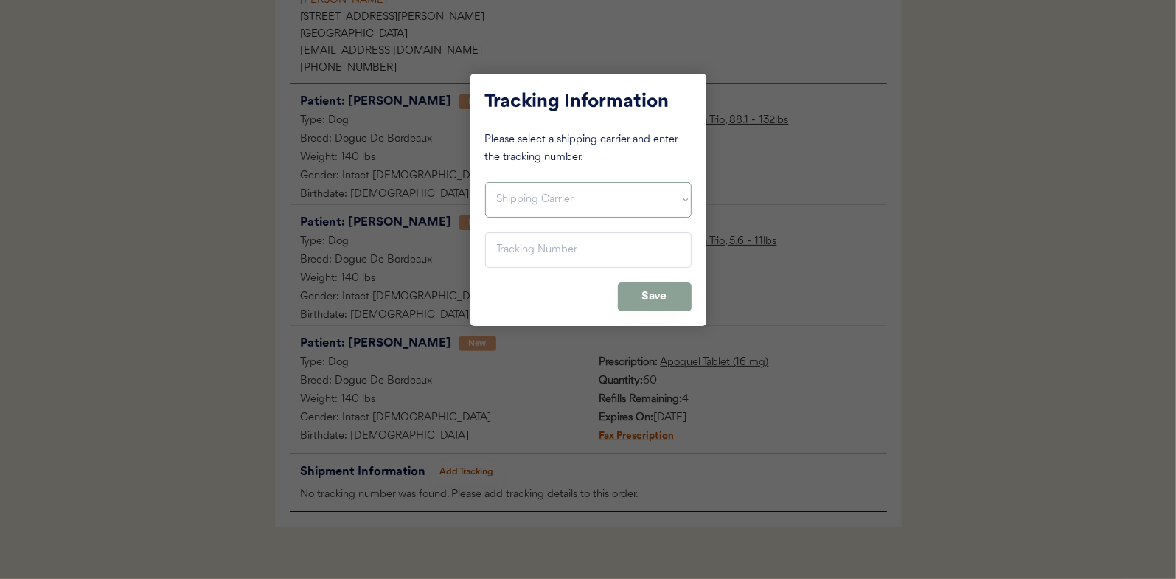
click at [502, 193] on select "Shipping Carrier FedEx FedEx Ground Economy UPS USPS" at bounding box center [588, 199] width 206 height 35
select select ""usps""
click at [485, 182] on select "Shipping Carrier FedEx FedEx Ground Economy UPS USPS" at bounding box center [588, 199] width 206 height 35
click at [498, 243] on input "input" at bounding box center [588, 249] width 206 height 35
paste input "9400150105800024883505"
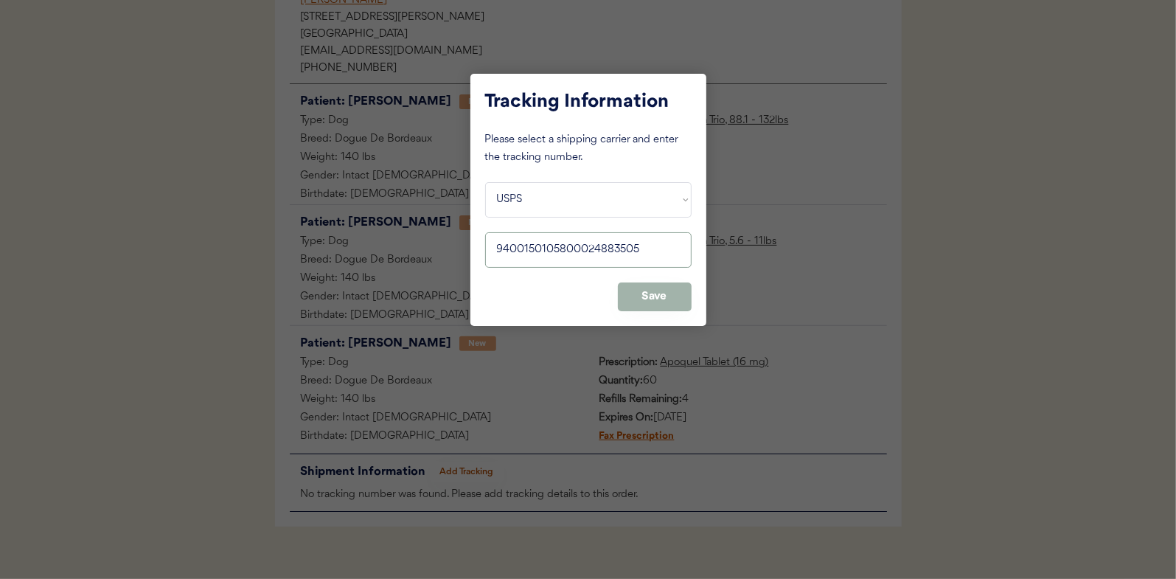
type input "9400150105800024883505"
click at [650, 286] on button "Save" at bounding box center [655, 296] width 74 height 29
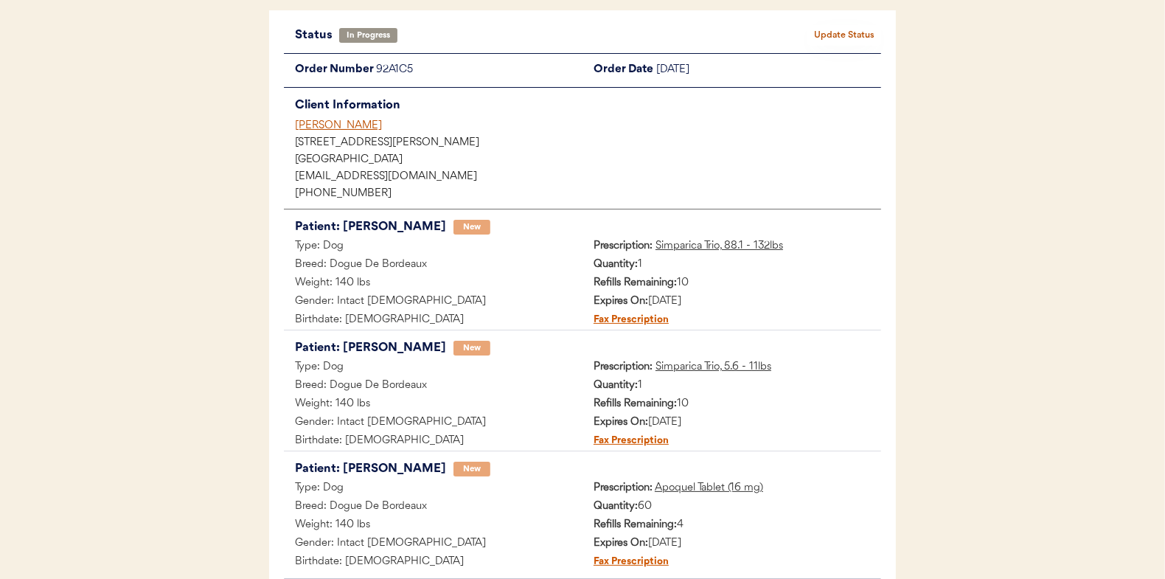
scroll to position [0, 0]
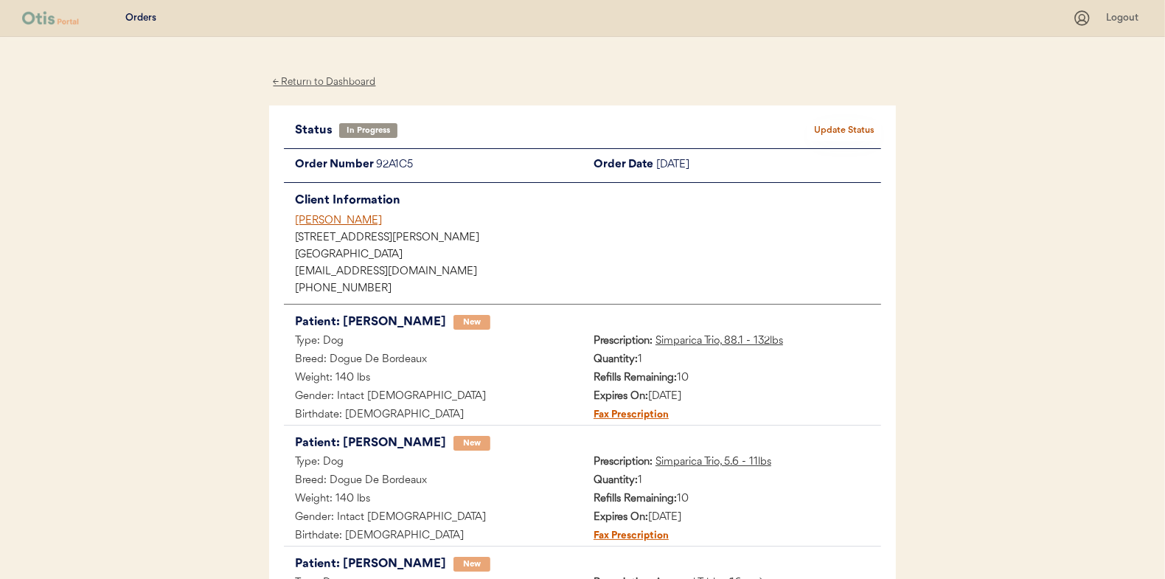
click at [843, 132] on button "Update Status" at bounding box center [844, 130] width 74 height 21
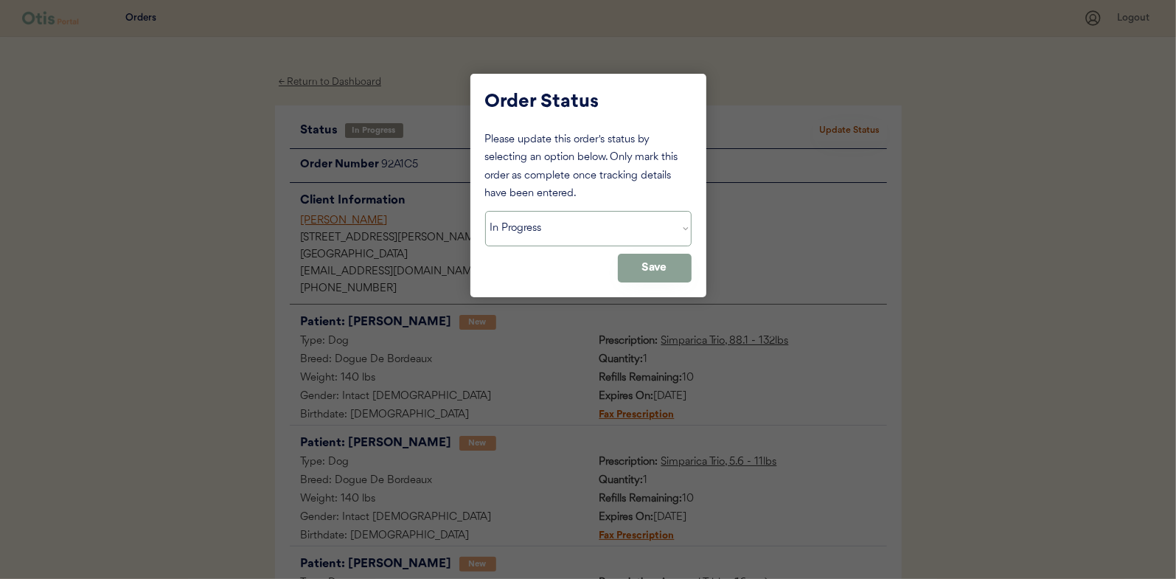
click at [549, 236] on select "Status On Hold New In Progress Complete Pending HW Consent Canceled" at bounding box center [588, 228] width 206 height 35
select select ""complete""
click at [485, 211] on select "Status On Hold New In Progress Complete Pending HW Consent Canceled" at bounding box center [588, 228] width 206 height 35
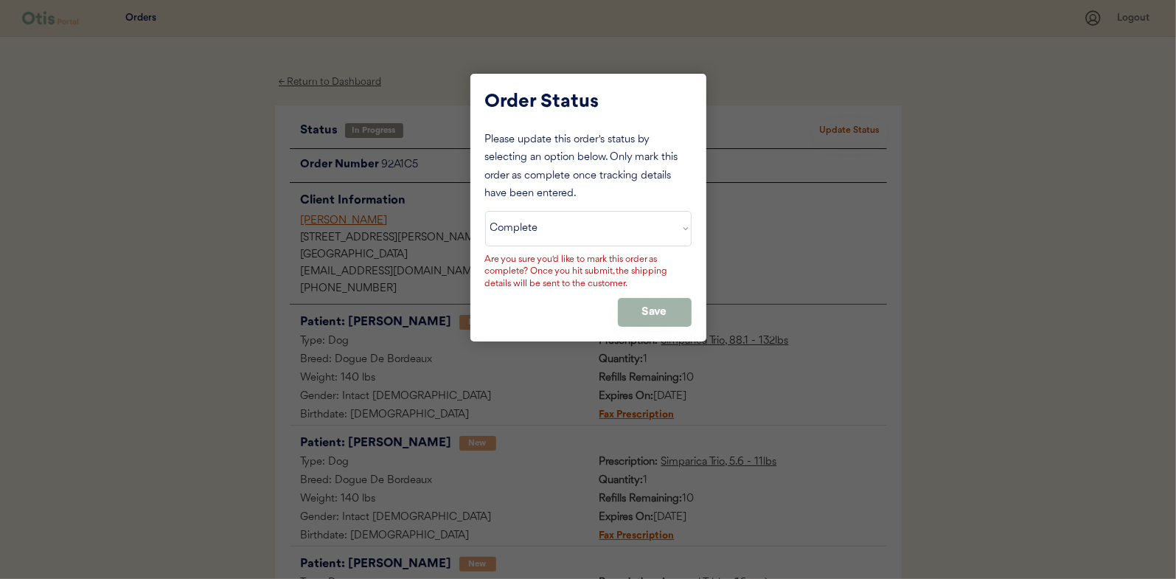
click at [654, 307] on button "Save" at bounding box center [655, 312] width 74 height 29
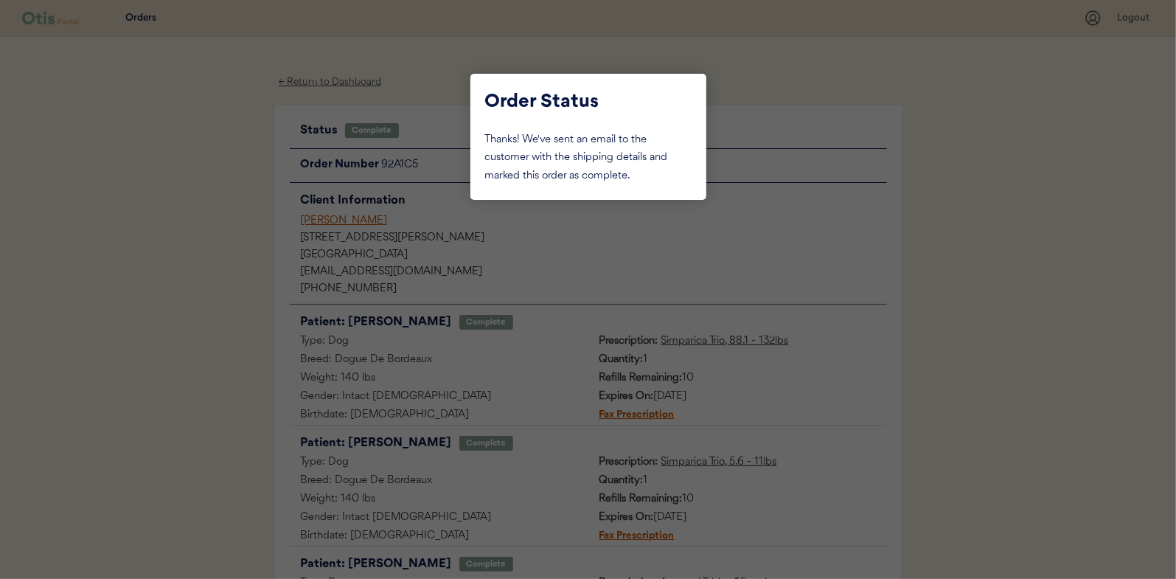
click at [221, 195] on div at bounding box center [588, 289] width 1176 height 579
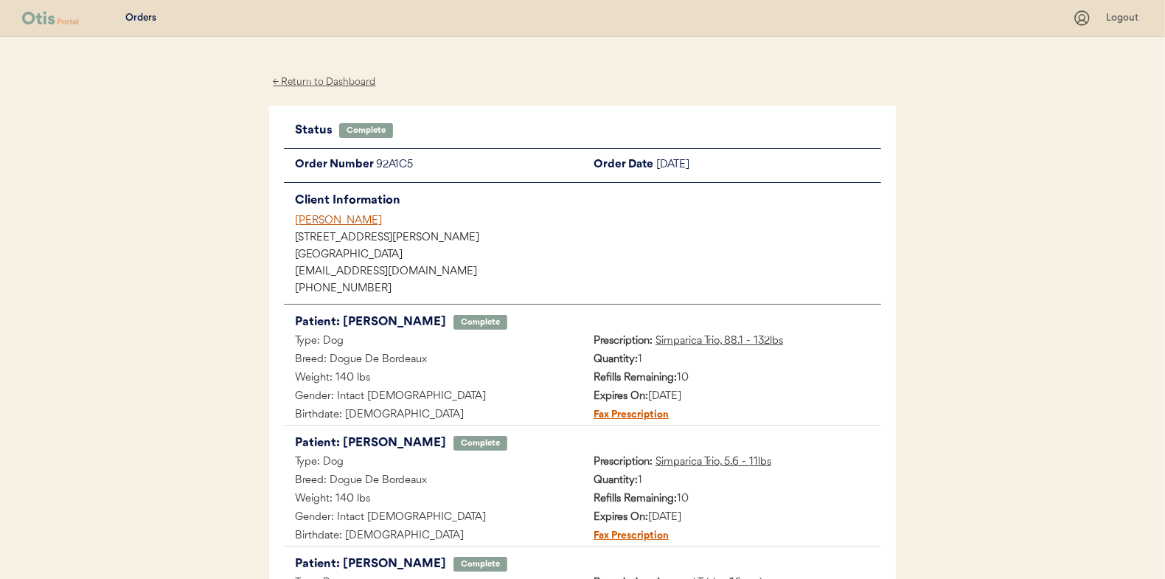
click at [327, 85] on div "← Return to Dashboard" at bounding box center [324, 82] width 111 height 17
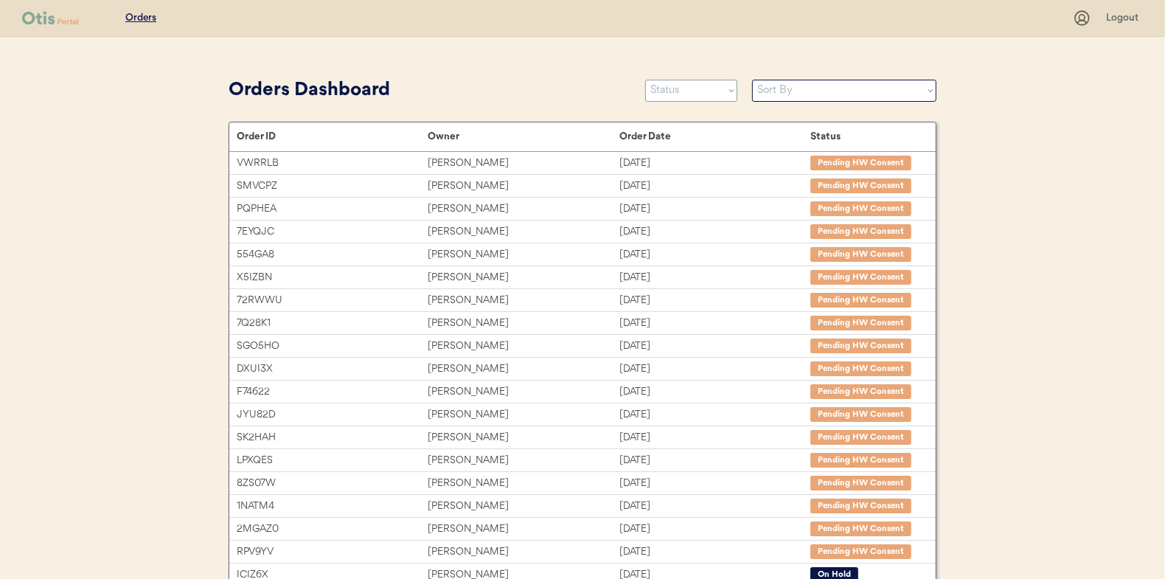
click at [702, 100] on select "Status On Hold New In Progress Complete Pending HW Consent Canceled" at bounding box center [691, 91] width 92 height 22
select select ""in_progress""
click at [645, 80] on select "Status On Hold New In Progress Complete Pending HW Consent Canceled" at bounding box center [691, 91] width 92 height 22
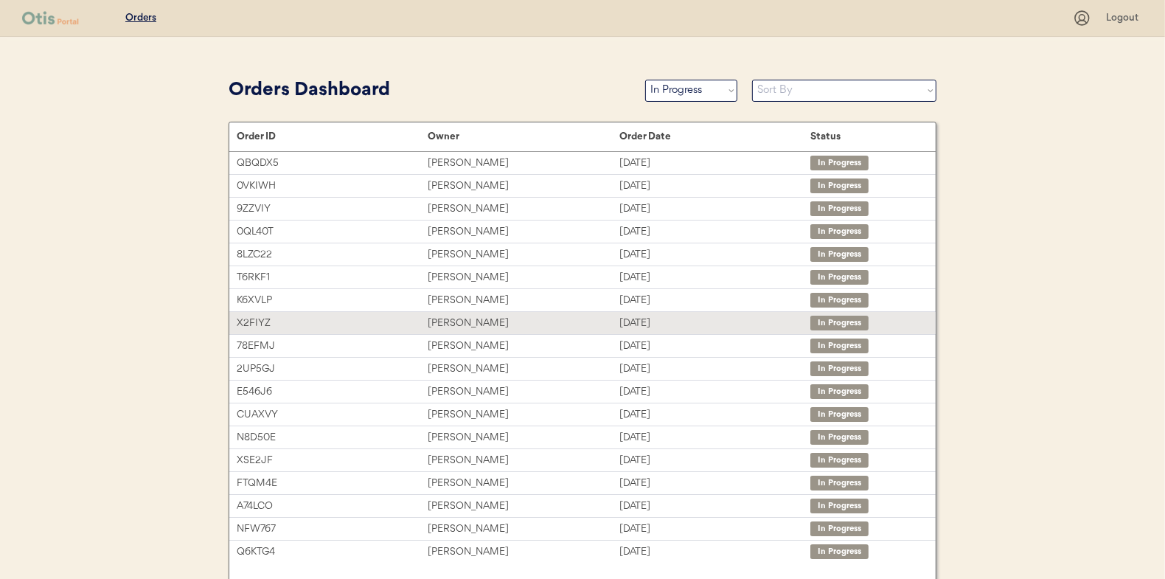
scroll to position [72, 0]
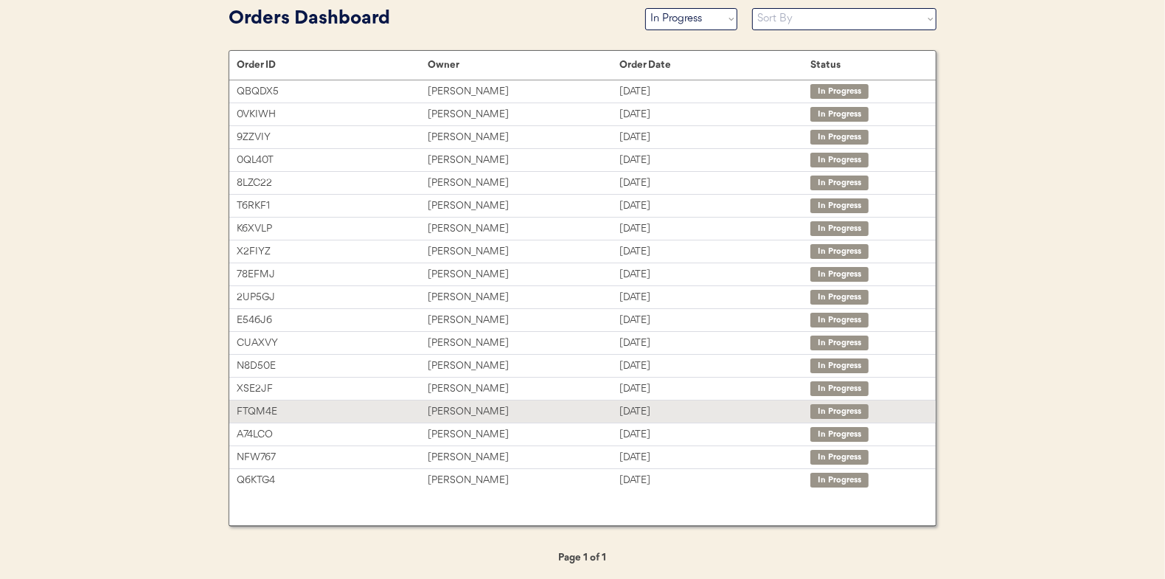
click at [462, 403] on div "[PERSON_NAME]" at bounding box center [523, 411] width 191 height 17
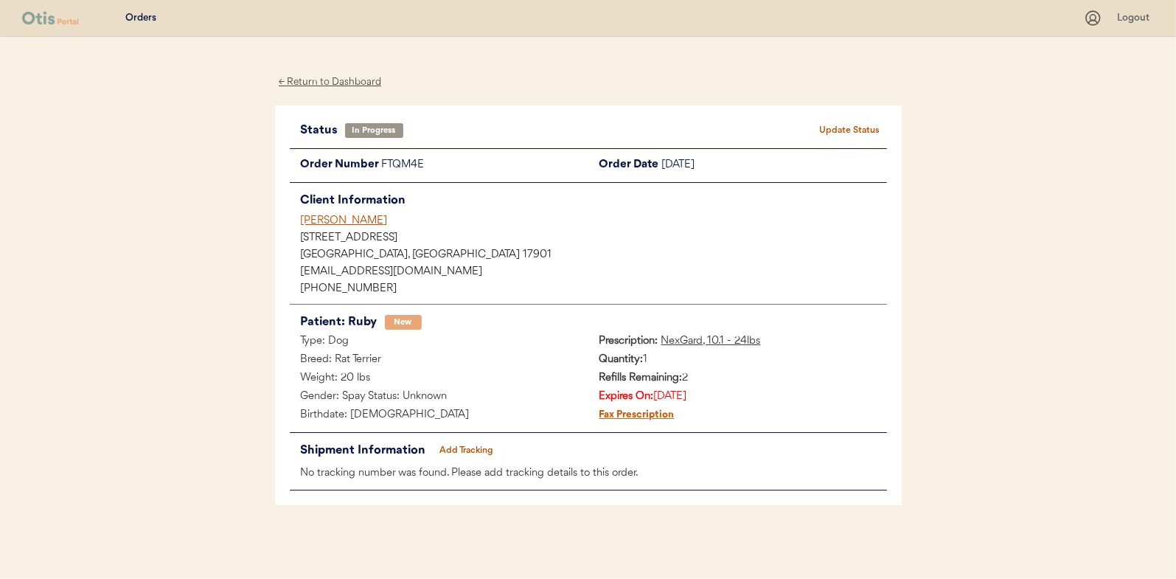
click at [478, 448] on button "Add Tracking" at bounding box center [467, 450] width 74 height 21
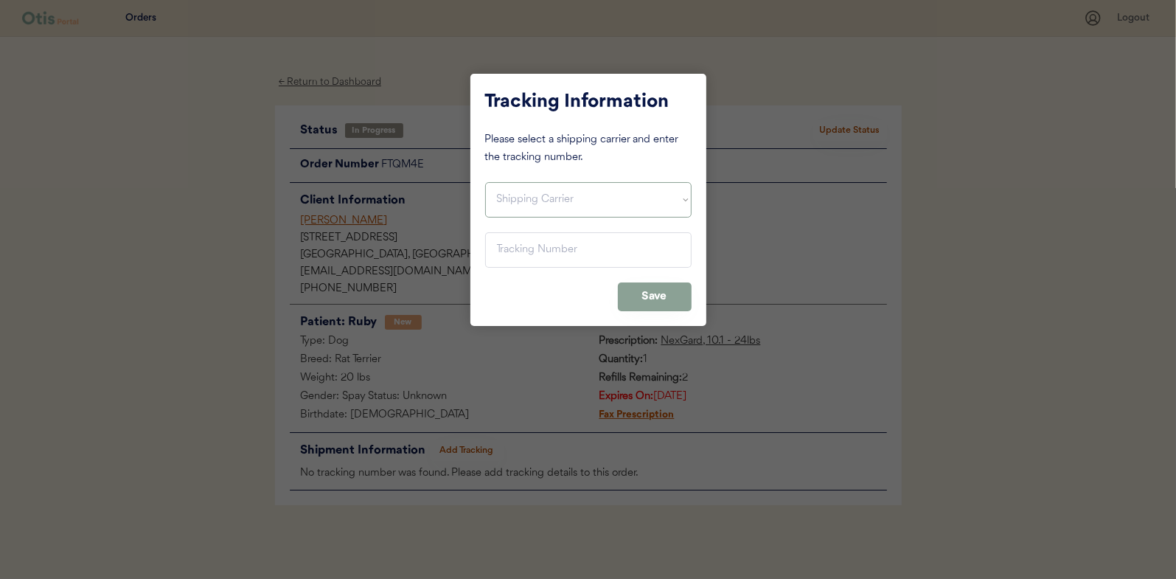
click at [522, 201] on select "Shipping Carrier FedEx FedEx Ground Economy UPS USPS" at bounding box center [588, 199] width 206 height 35
select select ""usps""
click at [485, 182] on select "Shipping Carrier FedEx FedEx Ground Economy UPS USPS" at bounding box center [588, 199] width 206 height 35
click at [514, 254] on input "input" at bounding box center [588, 249] width 206 height 35
paste input "9400150105497025066596"
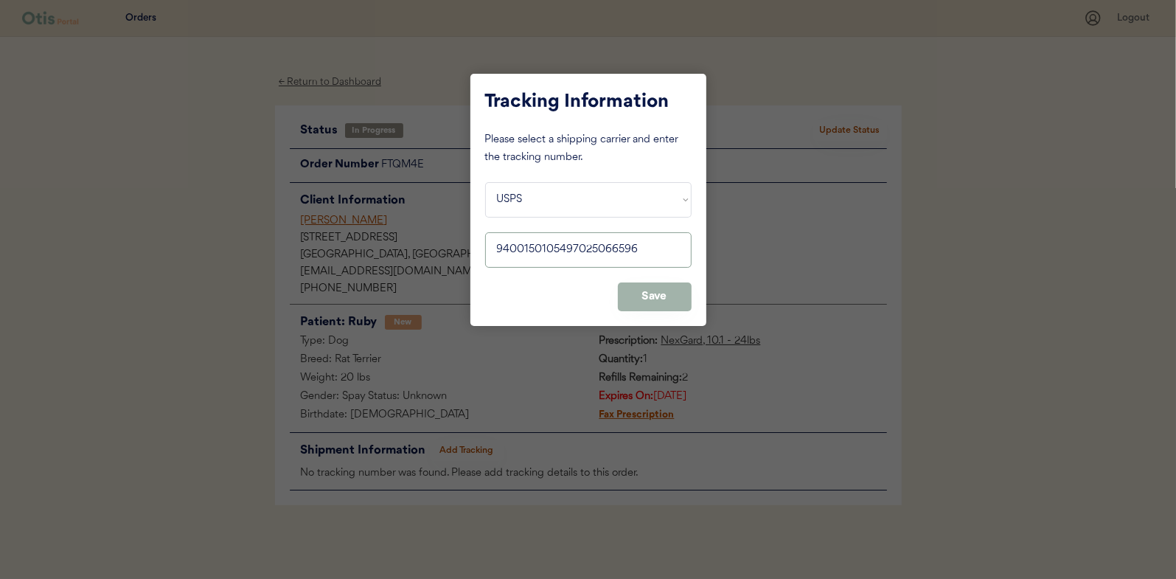
type input "9400150105497025066596"
click at [646, 288] on button "Save" at bounding box center [655, 296] width 74 height 29
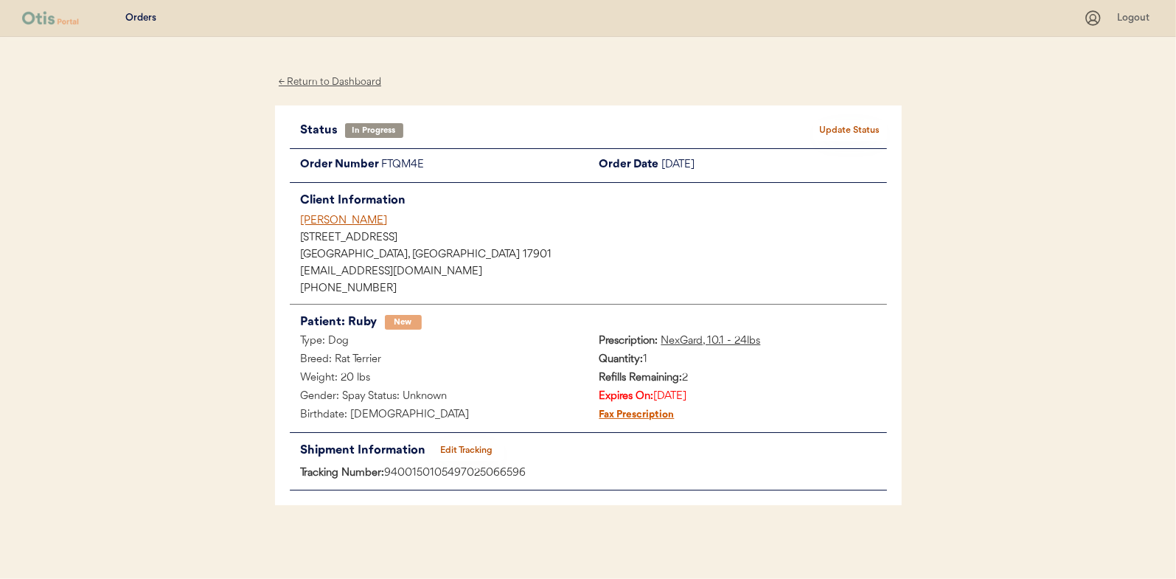
click at [863, 128] on button "Update Status" at bounding box center [850, 130] width 74 height 21
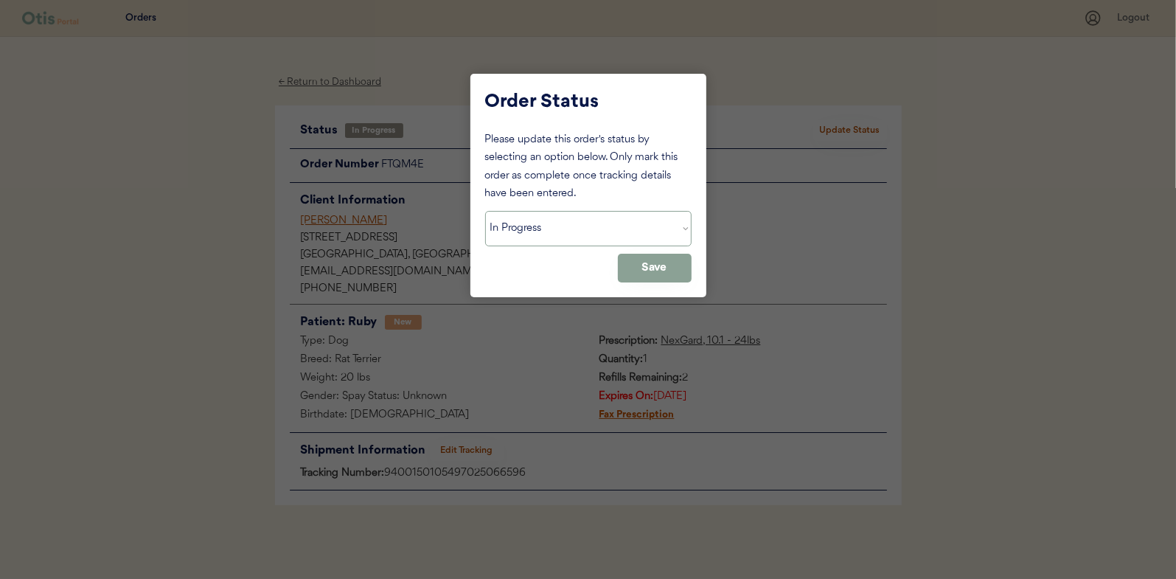
click at [518, 226] on select "Status On Hold New In Progress Complete Pending HW Consent Canceled" at bounding box center [588, 228] width 206 height 35
select select ""complete""
click at [485, 211] on select "Status On Hold New In Progress Complete Pending HW Consent Canceled" at bounding box center [588, 228] width 206 height 35
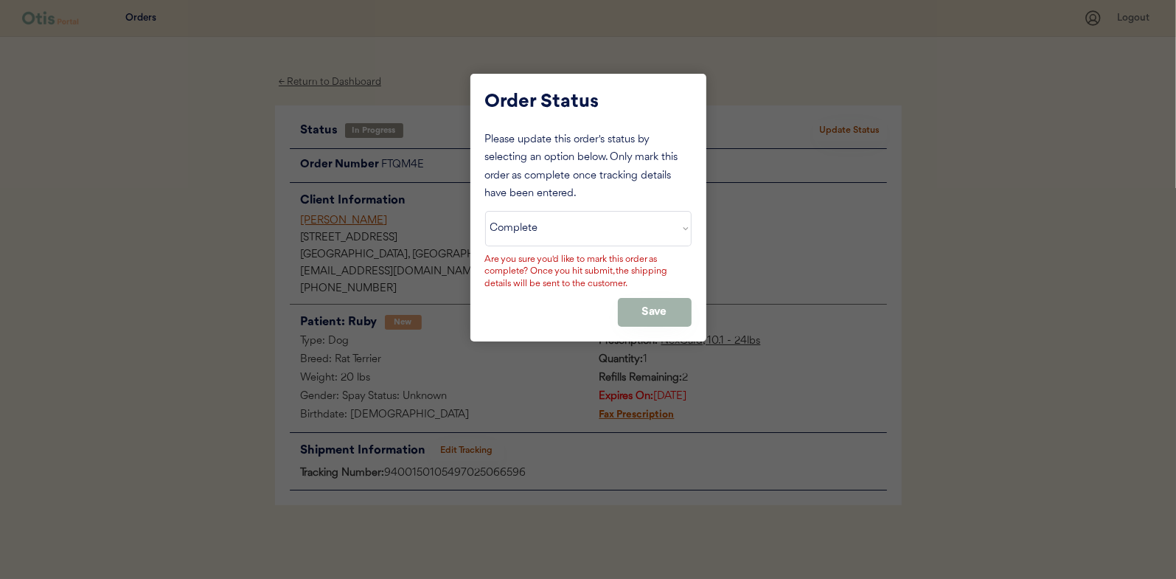
click at [642, 306] on button "Save" at bounding box center [655, 312] width 74 height 29
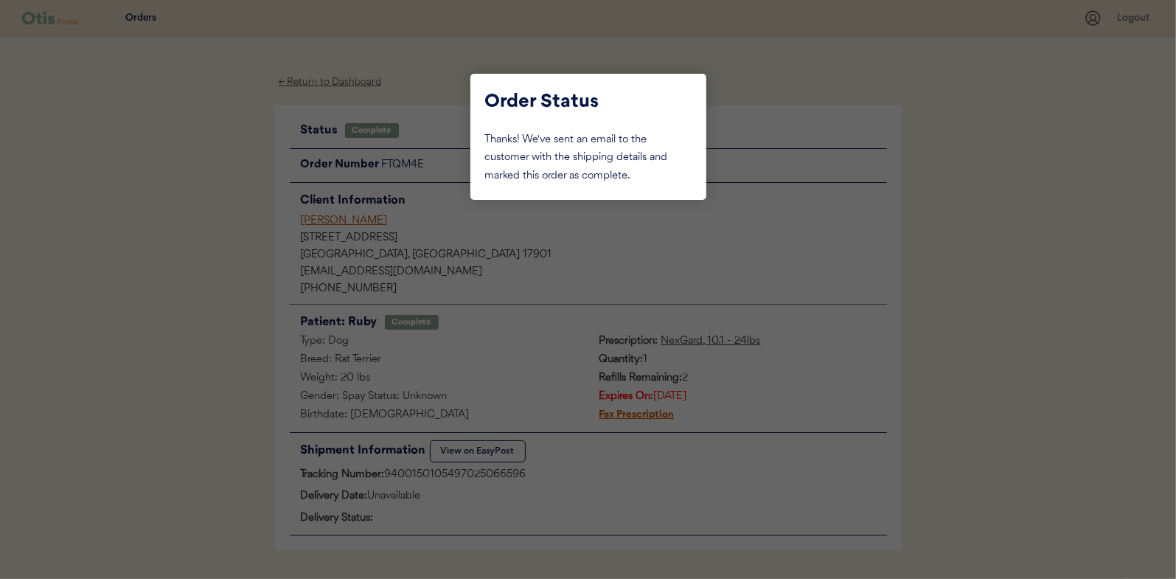
click at [213, 236] on div at bounding box center [588, 289] width 1176 height 579
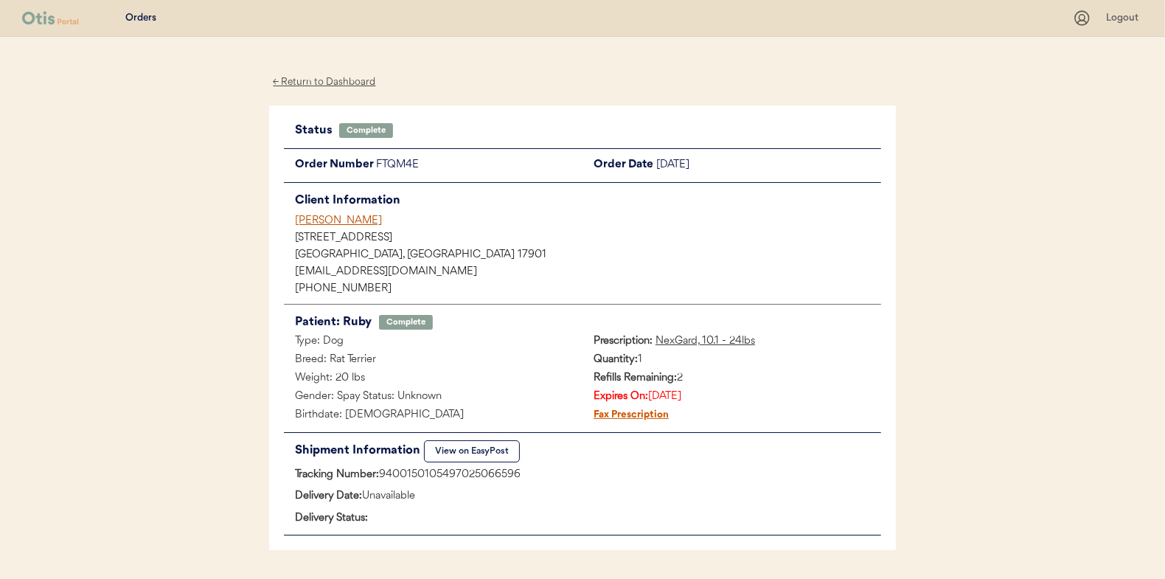
click at [305, 83] on div "← Return to Dashboard" at bounding box center [324, 82] width 111 height 17
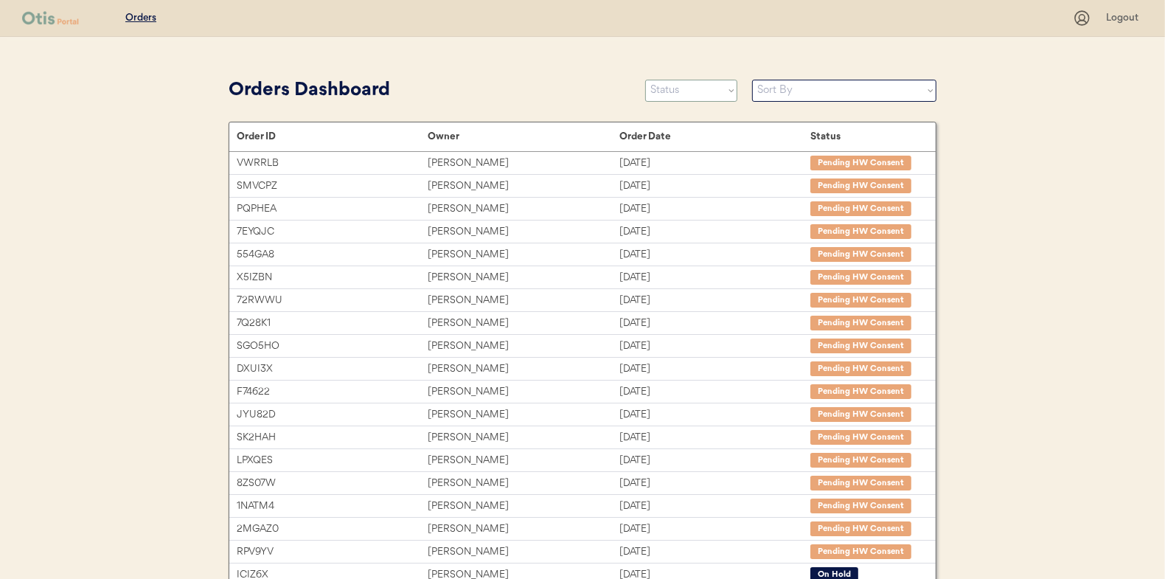
click at [695, 91] on select "Status On Hold New In Progress Complete Pending HW Consent Canceled" at bounding box center [691, 91] width 92 height 22
select select ""in_progress""
click at [645, 80] on select "Status On Hold New In Progress Complete Pending HW Consent Canceled" at bounding box center [691, 91] width 92 height 22
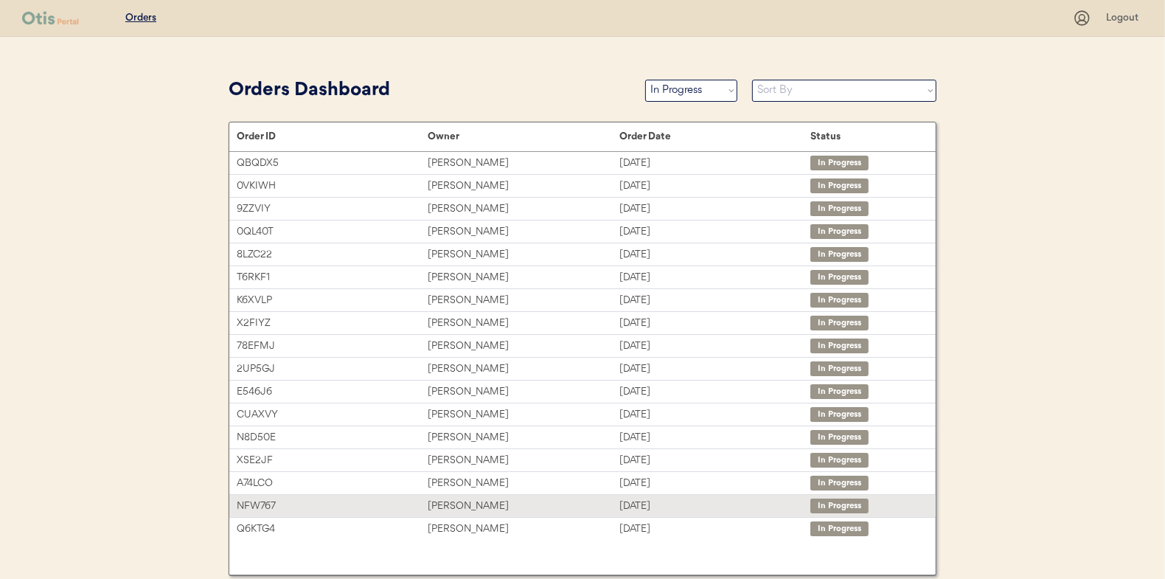
click at [448, 501] on div "[PERSON_NAME]" at bounding box center [523, 506] width 191 height 17
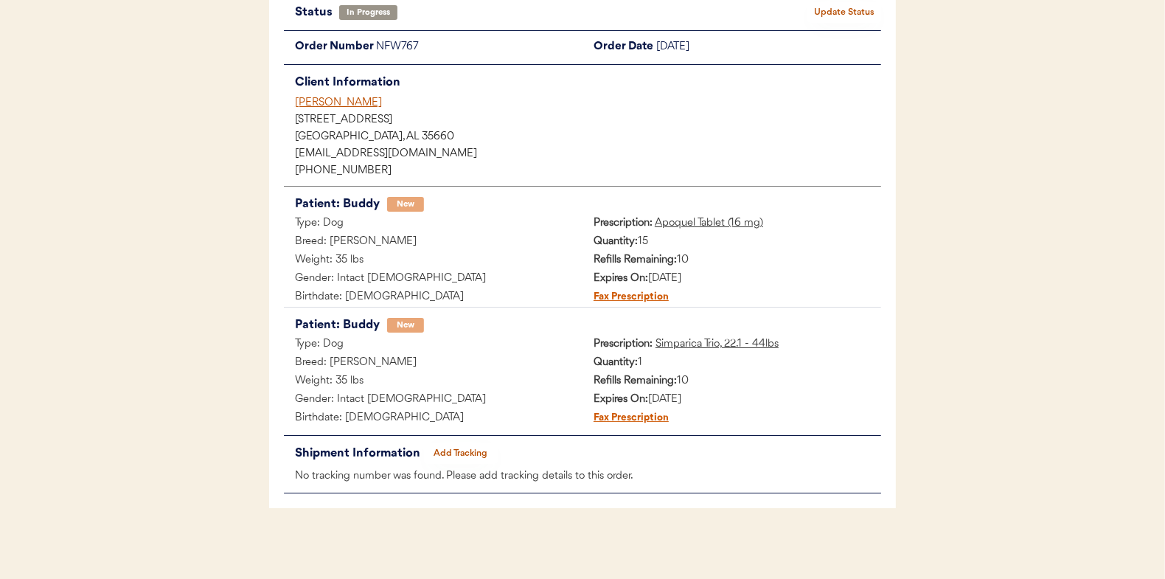
scroll to position [120, 0]
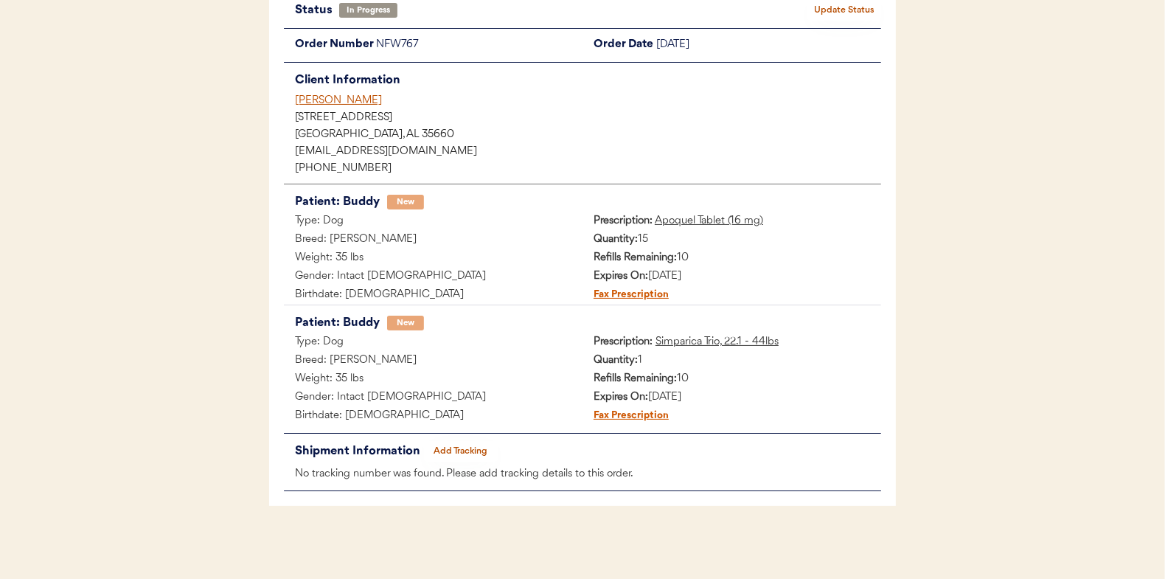
click at [440, 443] on button "Add Tracking" at bounding box center [461, 451] width 74 height 21
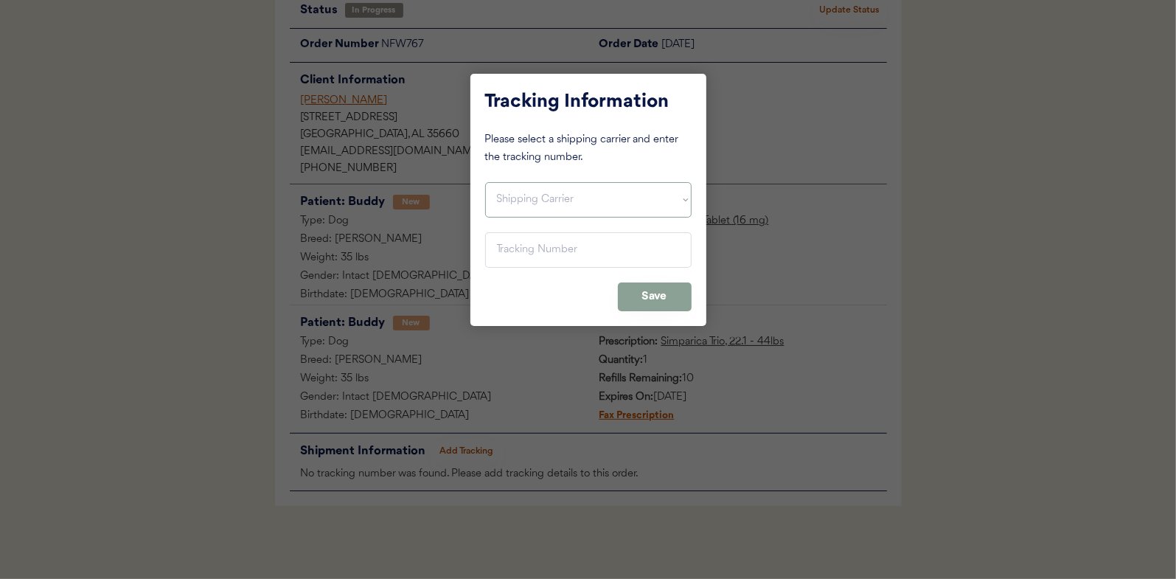
click at [518, 199] on select "Shipping Carrier FedEx FedEx Ground Economy UPS USPS" at bounding box center [588, 199] width 206 height 35
select select ""usps""
click at [485, 182] on select "Shipping Carrier FedEx FedEx Ground Economy UPS USPS" at bounding box center [588, 199] width 206 height 35
click at [502, 240] on input "input" at bounding box center [588, 249] width 206 height 35
paste input "9400150105800024885134"
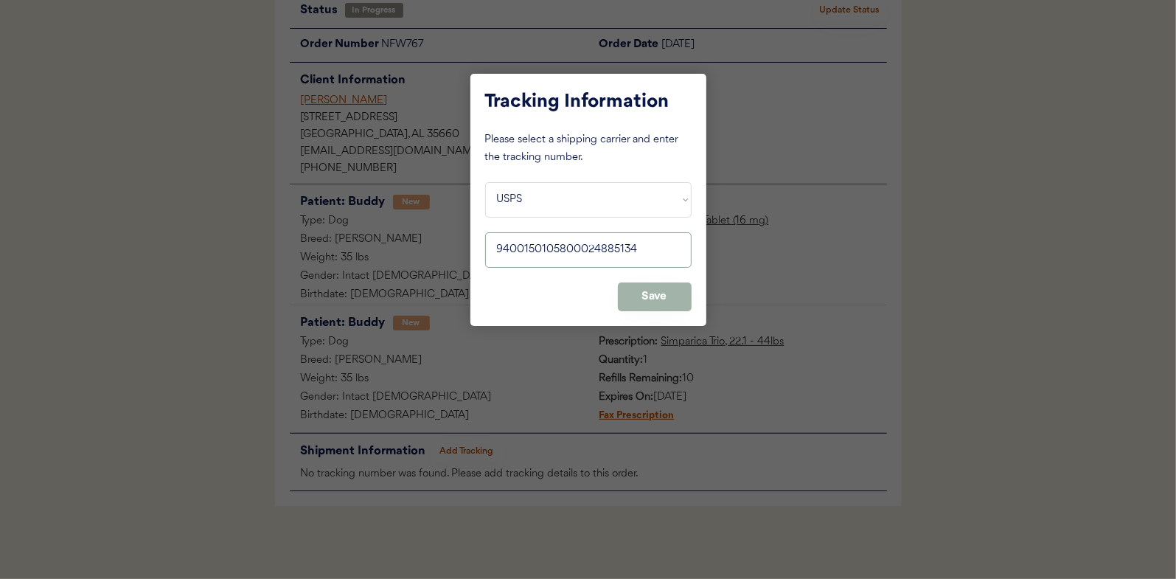
type input "9400150105800024885134"
click at [650, 296] on button "Save" at bounding box center [655, 296] width 74 height 29
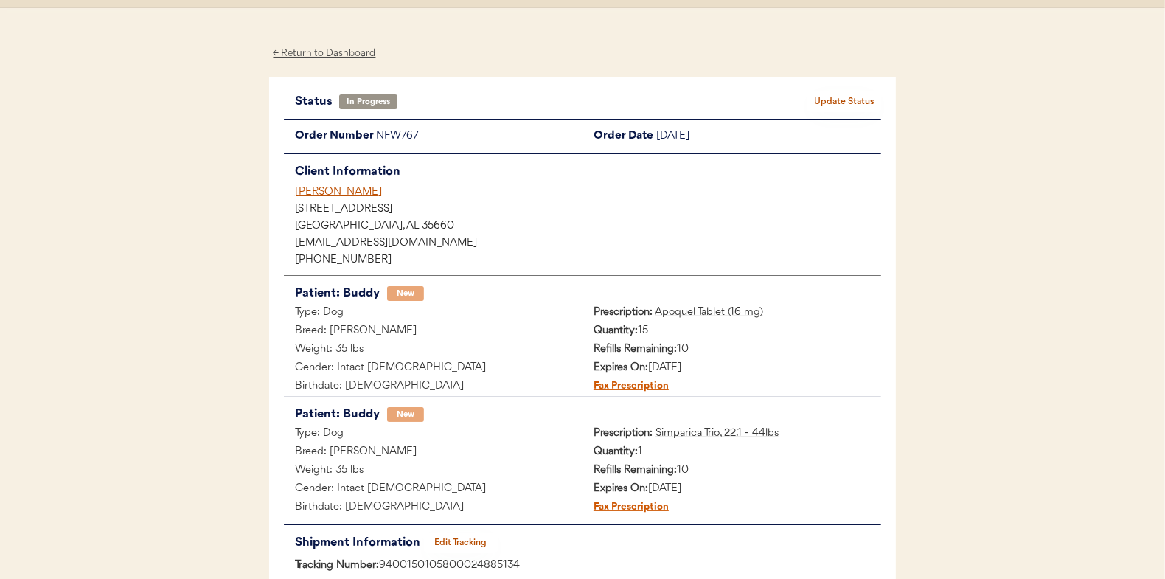
scroll to position [0, 0]
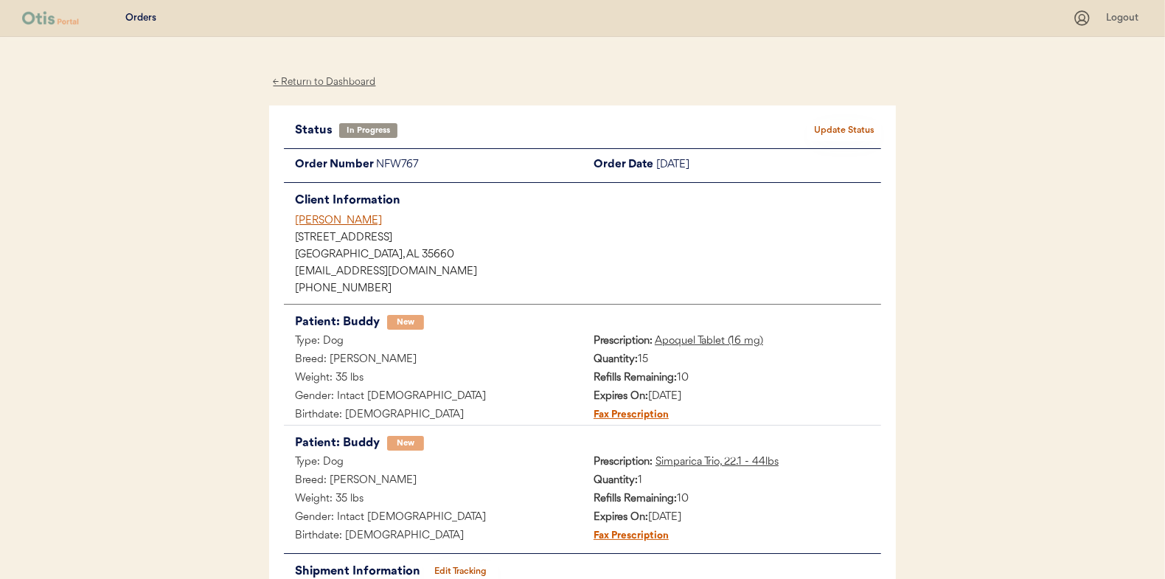
click at [833, 124] on button "Update Status" at bounding box center [844, 130] width 74 height 21
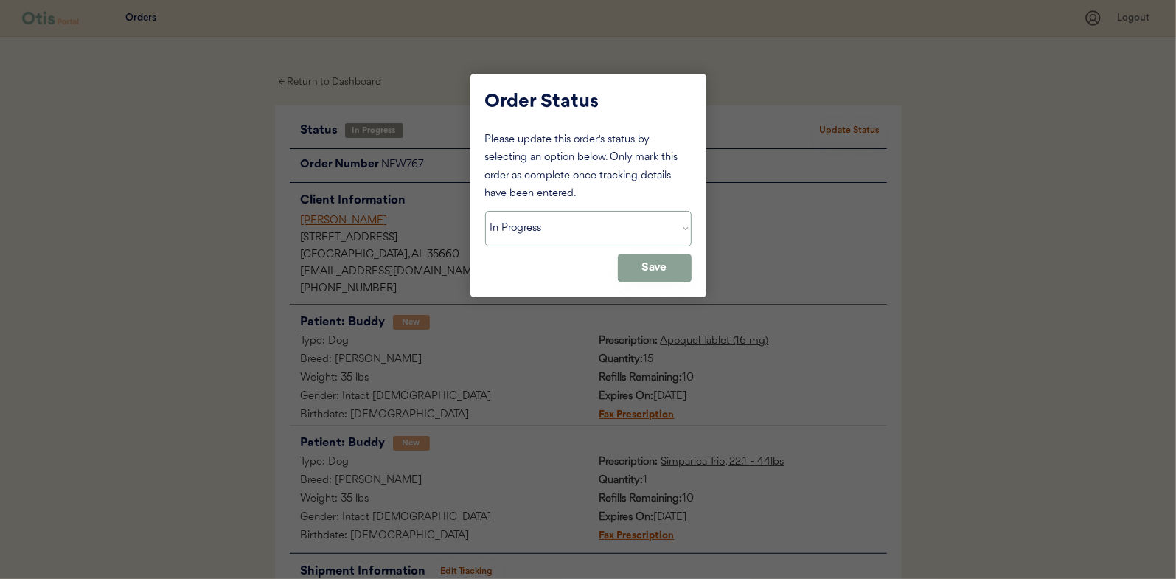
click at [522, 223] on select "Status On Hold New In Progress Complete Pending HW Consent Canceled" at bounding box center [588, 228] width 206 height 35
select select ""complete""
click at [485, 211] on select "Status On Hold New In Progress Complete Pending HW Consent Canceled" at bounding box center [588, 228] width 206 height 35
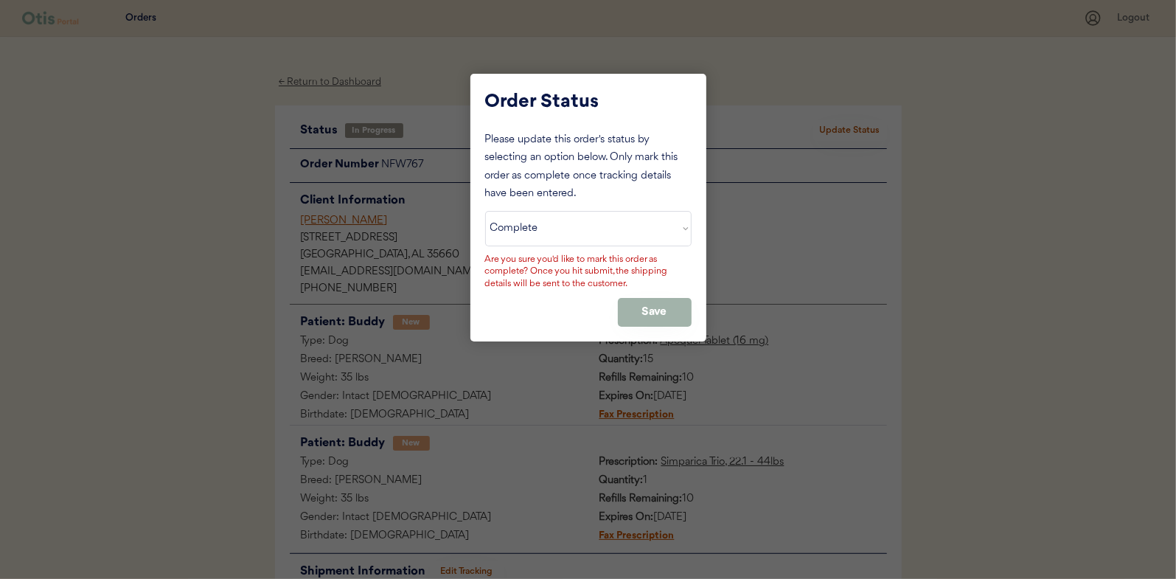
click at [656, 303] on button "Save" at bounding box center [655, 312] width 74 height 29
click at [666, 307] on button "Save" at bounding box center [655, 312] width 74 height 29
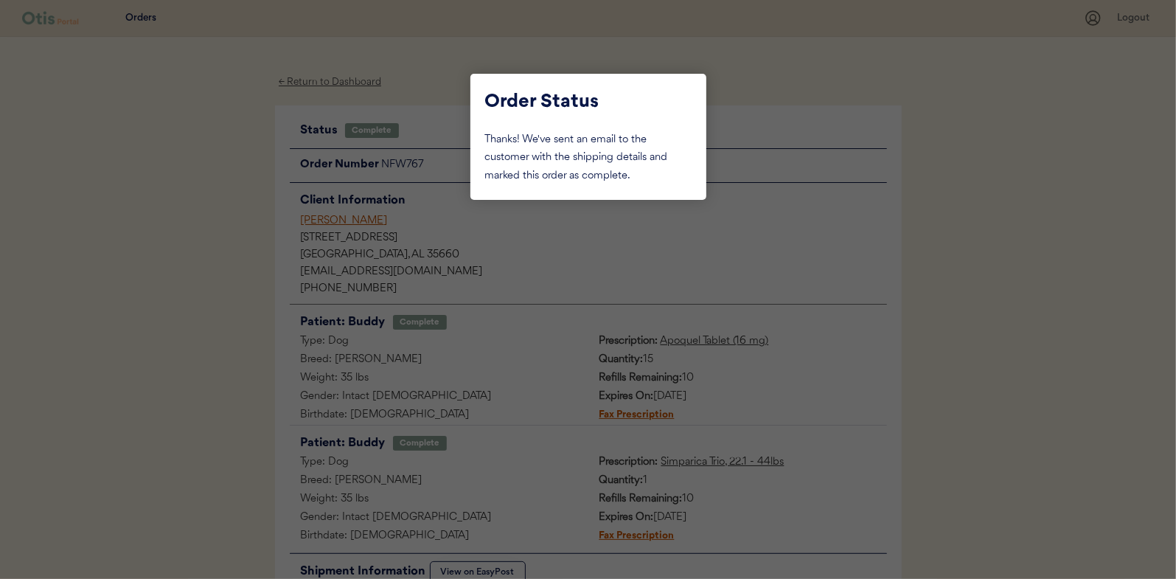
click at [243, 246] on div at bounding box center [588, 289] width 1176 height 579
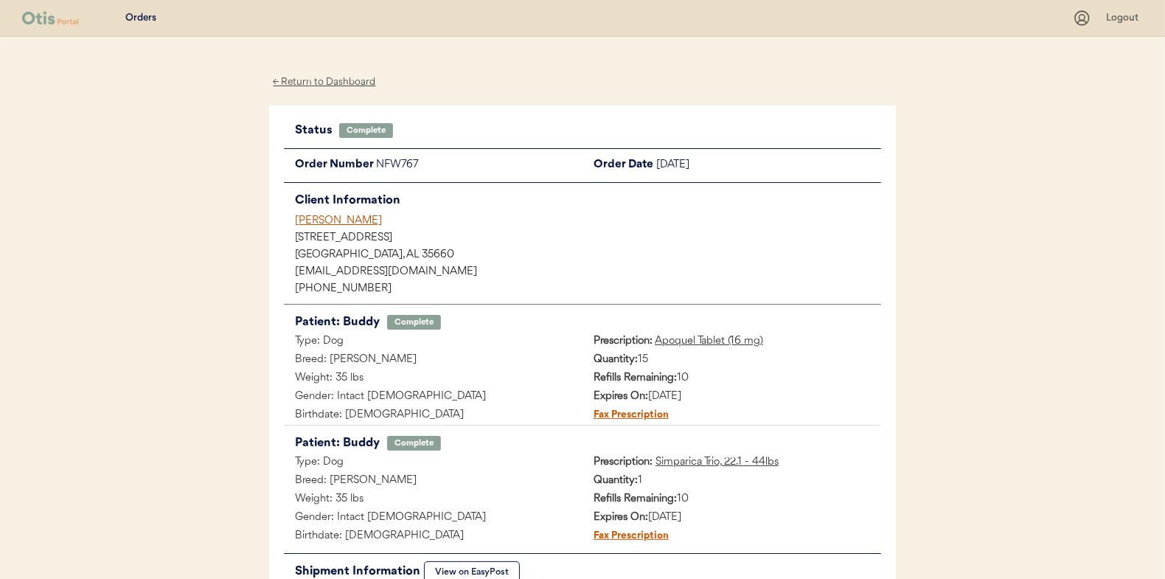
click at [324, 83] on div "← Return to Dashboard" at bounding box center [324, 82] width 111 height 17
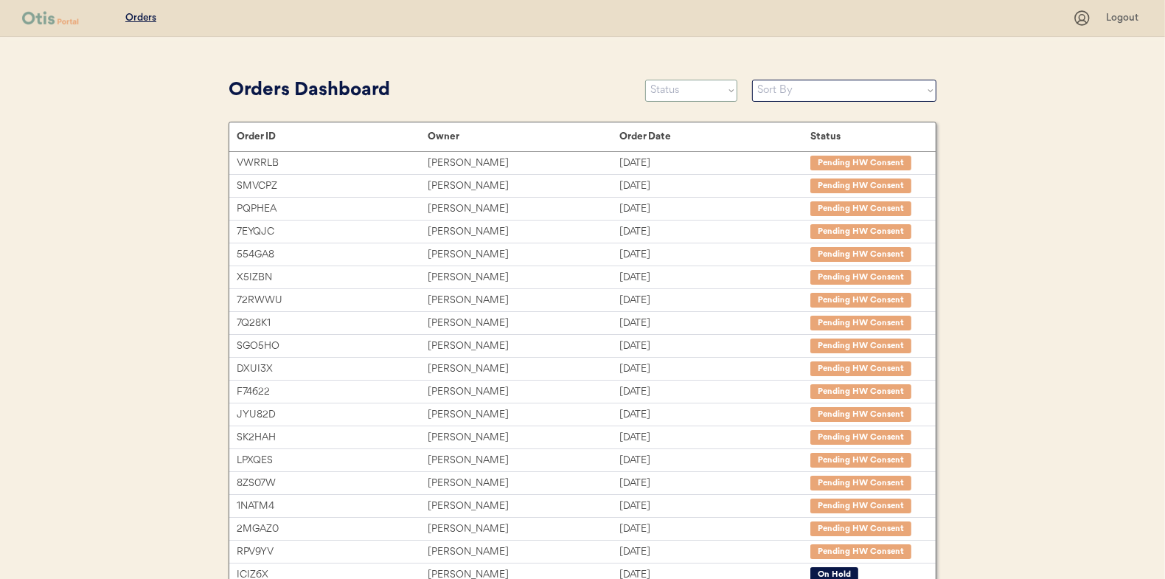
click at [695, 93] on select "Status On Hold New In Progress Complete Pending HW Consent Canceled" at bounding box center [691, 91] width 92 height 22
select select ""in_progress""
click at [645, 80] on select "Status On Hold New In Progress Complete Pending HW Consent Canceled" at bounding box center [691, 91] width 92 height 22
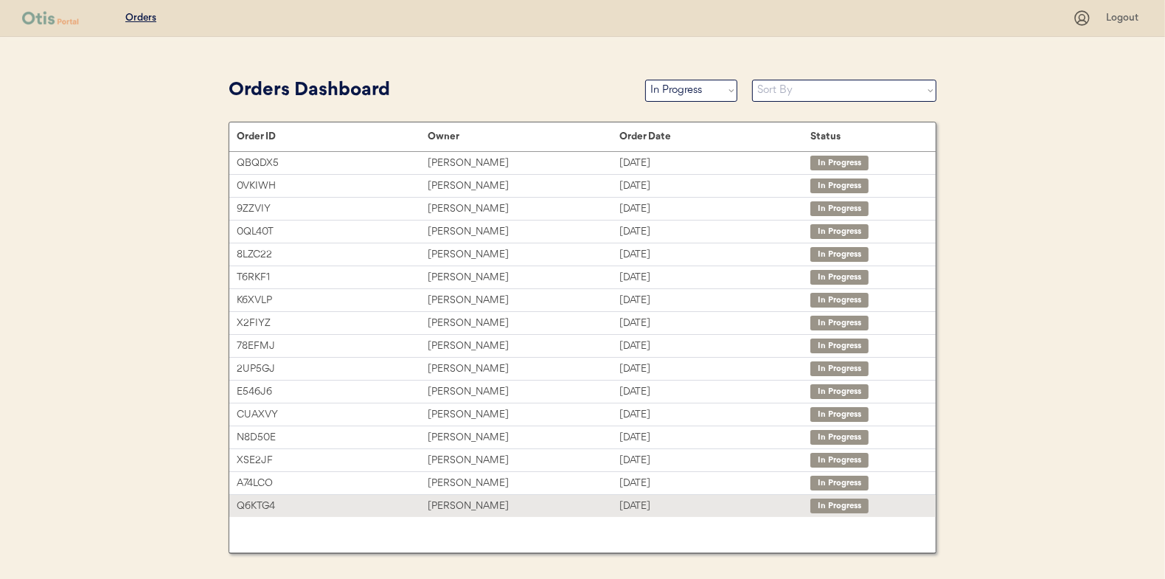
click at [466, 501] on div "[PERSON_NAME]" at bounding box center [523, 506] width 191 height 17
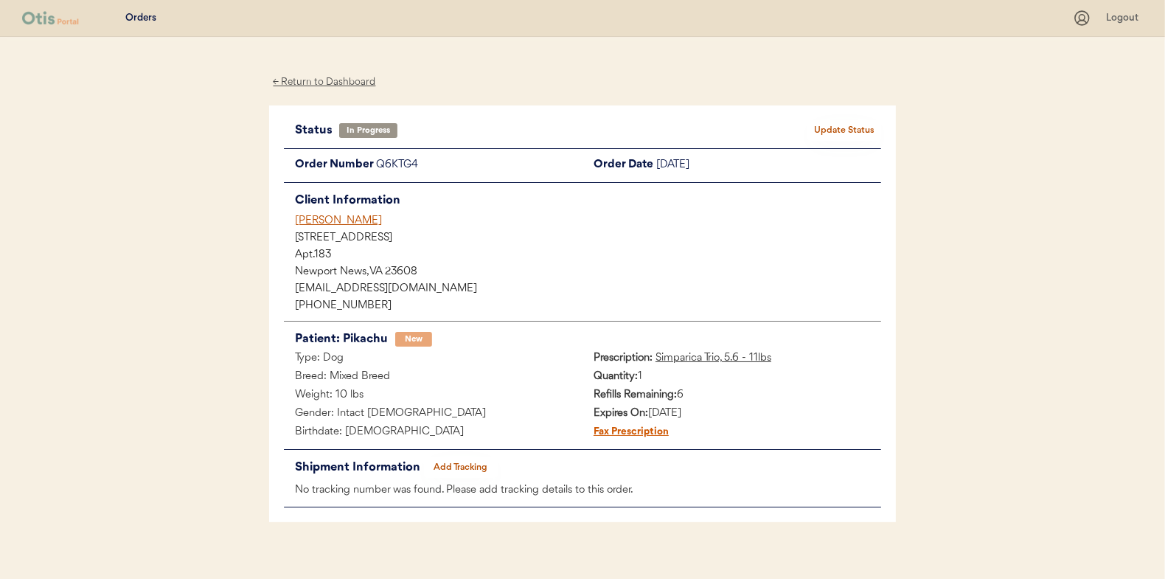
click at [480, 462] on button "Add Tracking" at bounding box center [461, 467] width 74 height 21
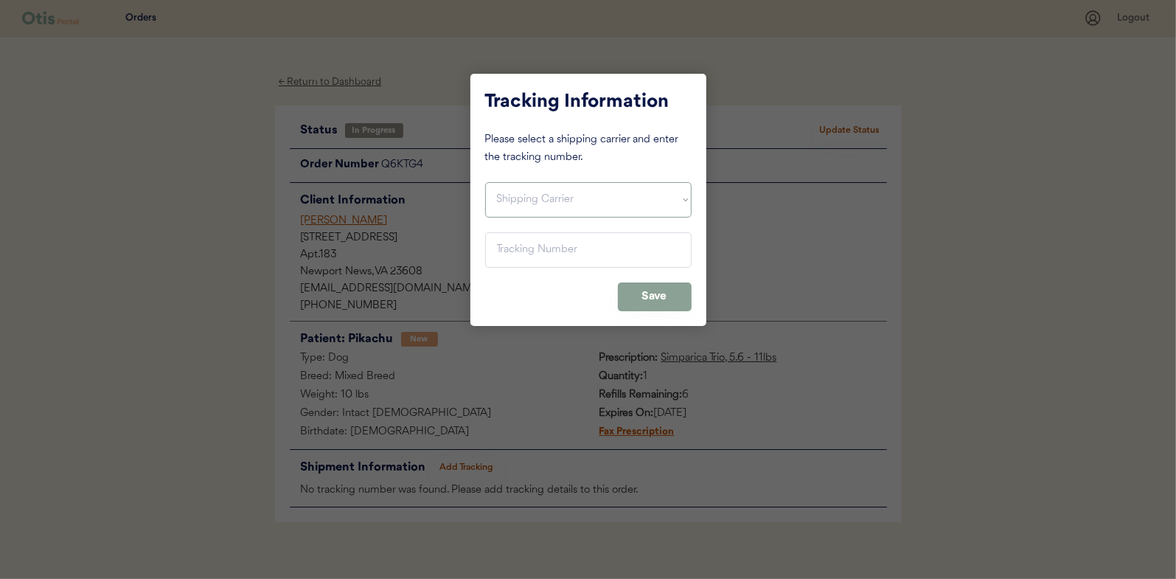
click at [504, 207] on select "Shipping Carrier FedEx FedEx Ground Economy UPS USPS" at bounding box center [588, 199] width 206 height 35
select select ""usps""
click at [485, 182] on select "Shipping Carrier FedEx FedEx Ground Economy UPS USPS" at bounding box center [588, 199] width 206 height 35
click at [514, 256] on input "input" at bounding box center [588, 249] width 206 height 35
paste input "9400150105497025060013"
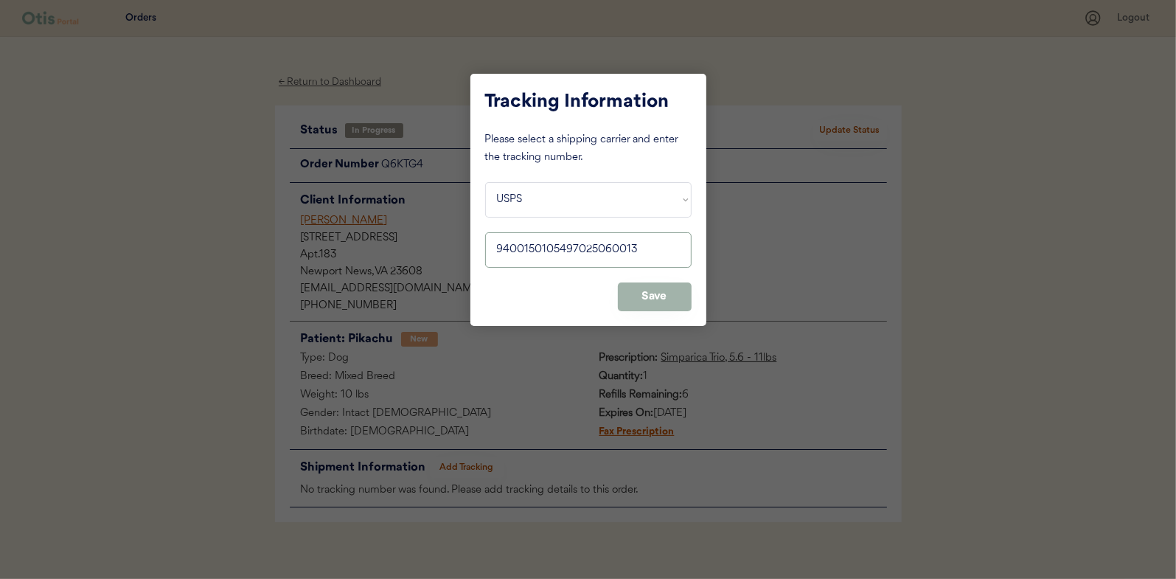
type input "9400150105497025060013"
click at [644, 302] on button "Save" at bounding box center [655, 296] width 74 height 29
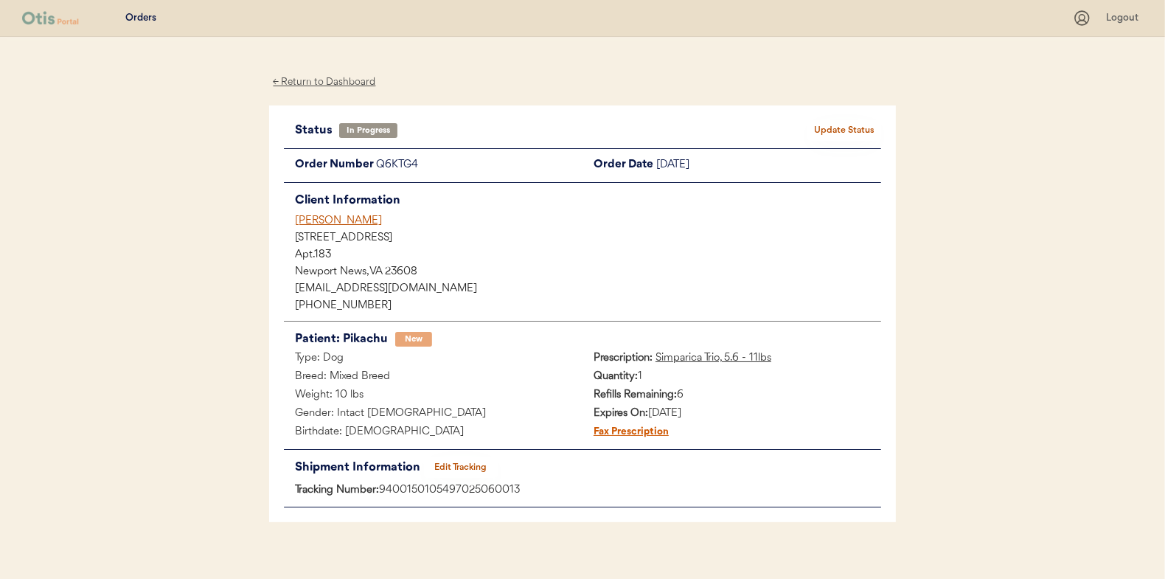
click at [835, 133] on button "Update Status" at bounding box center [844, 130] width 74 height 21
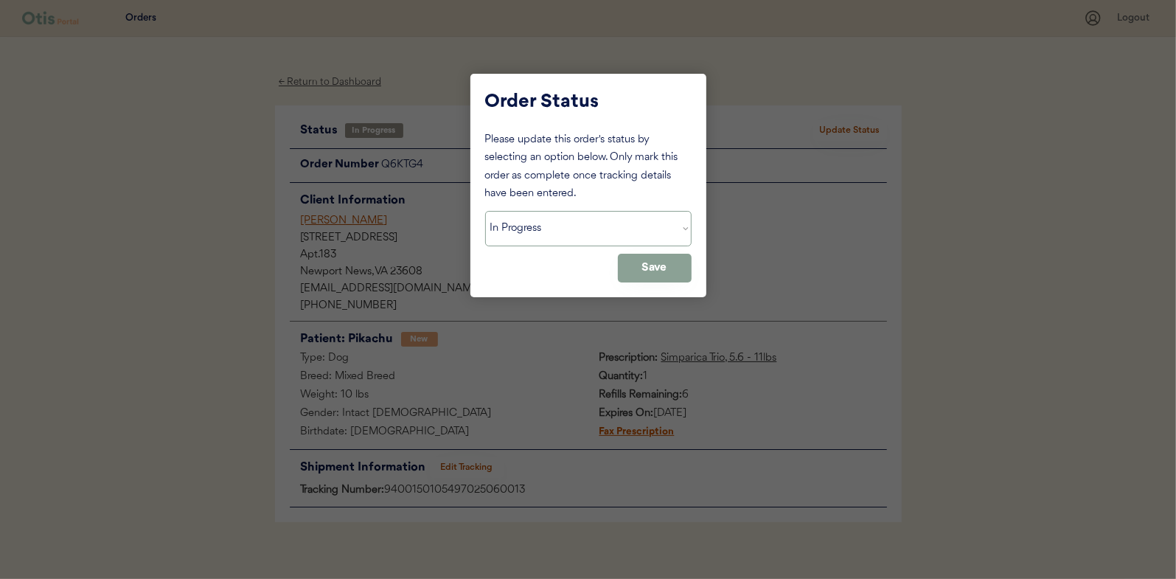
click at [546, 232] on select "Status On Hold New In Progress Complete Pending HW Consent Canceled" at bounding box center [588, 228] width 206 height 35
select select ""complete""
click at [485, 211] on select "Status On Hold New In Progress Complete Pending HW Consent Canceled" at bounding box center [588, 228] width 206 height 35
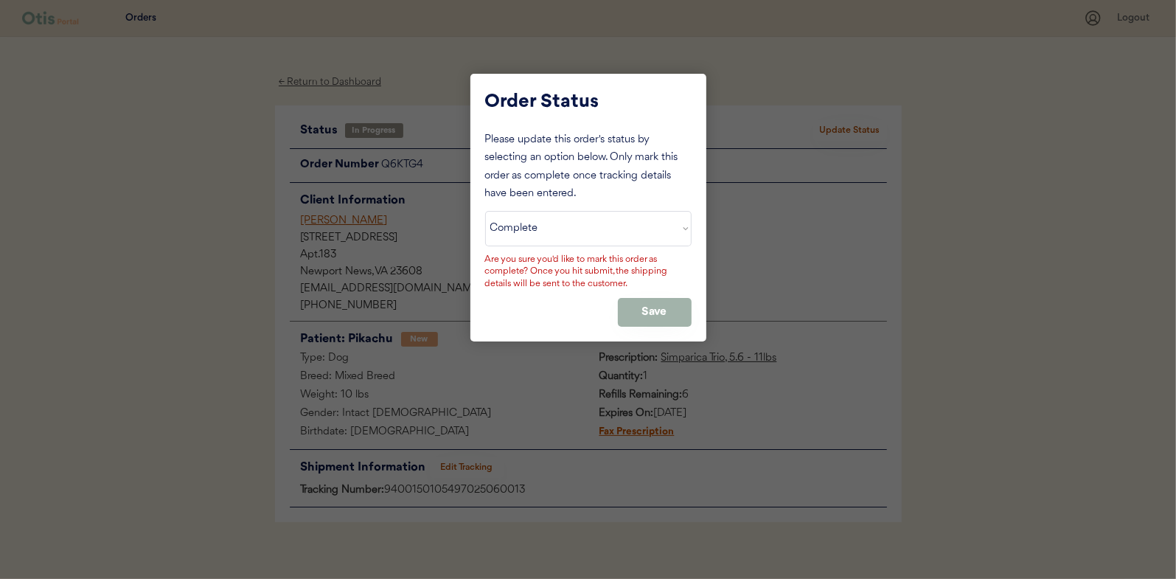
click at [648, 307] on button "Save" at bounding box center [655, 312] width 74 height 29
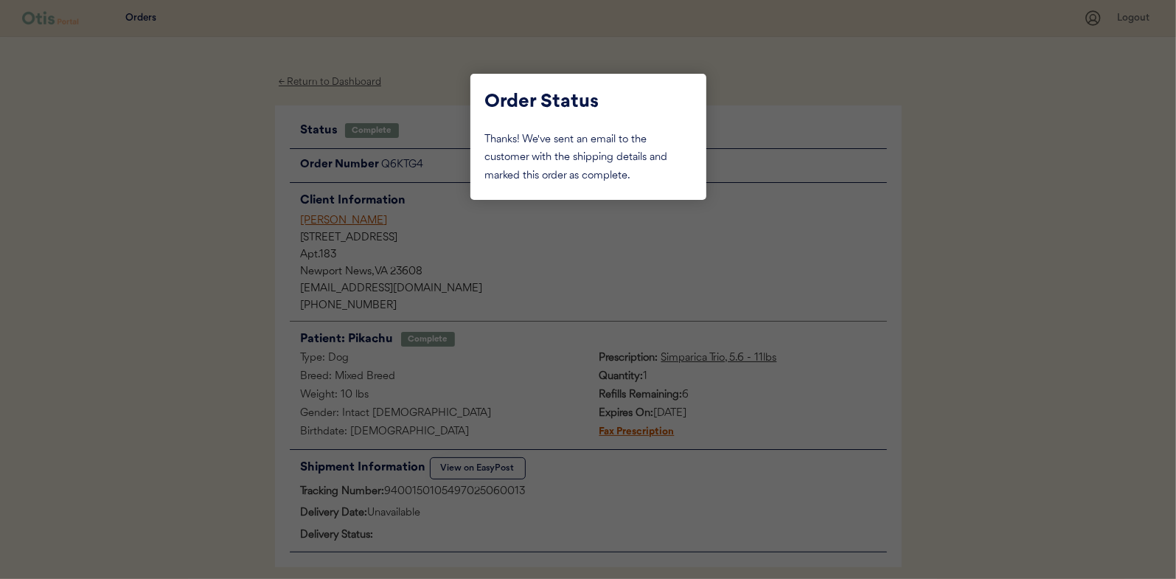
drag, startPoint x: 212, startPoint y: 247, endPoint x: 309, endPoint y: 161, distance: 129.5
click at [212, 246] on div at bounding box center [588, 289] width 1176 height 579
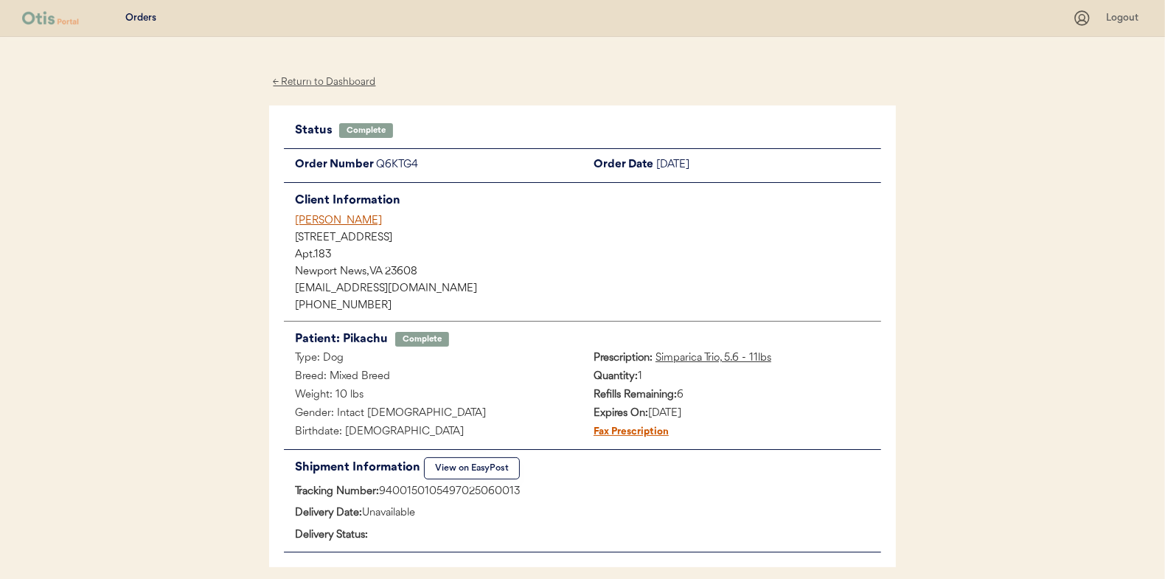
click at [328, 85] on div "← Return to Dashboard" at bounding box center [324, 82] width 111 height 17
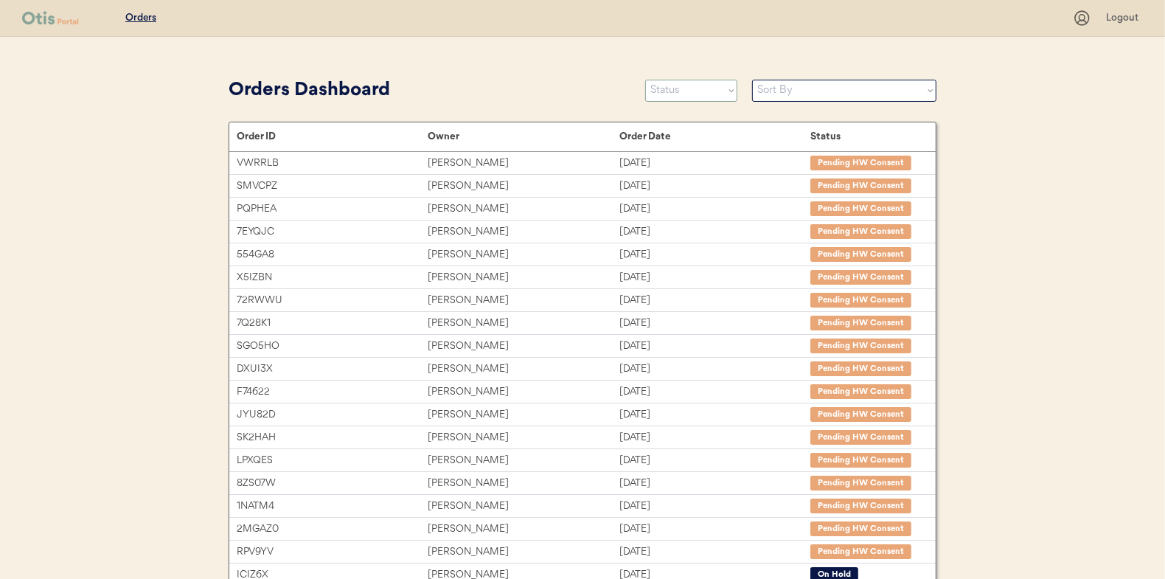
click at [675, 91] on select "Status On Hold New In Progress Complete Pending HW Consent Canceled" at bounding box center [691, 91] width 92 height 22
select select ""in_progress""
click at [645, 80] on select "Status On Hold New In Progress Complete Pending HW Consent Canceled" at bounding box center [691, 91] width 92 height 22
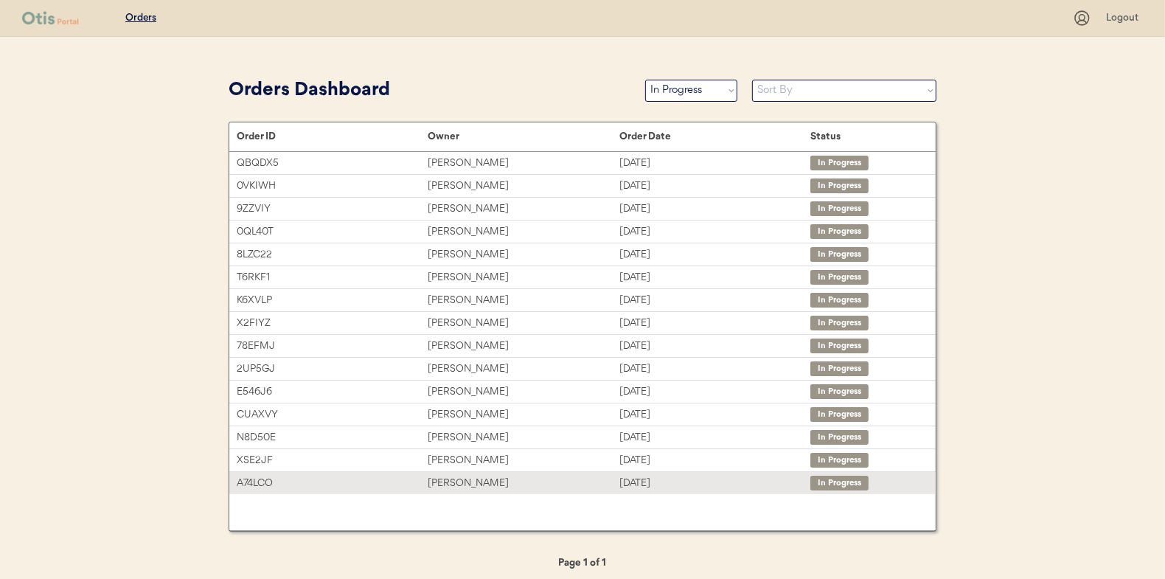
click at [468, 478] on div "[PERSON_NAME]" at bounding box center [523, 483] width 191 height 17
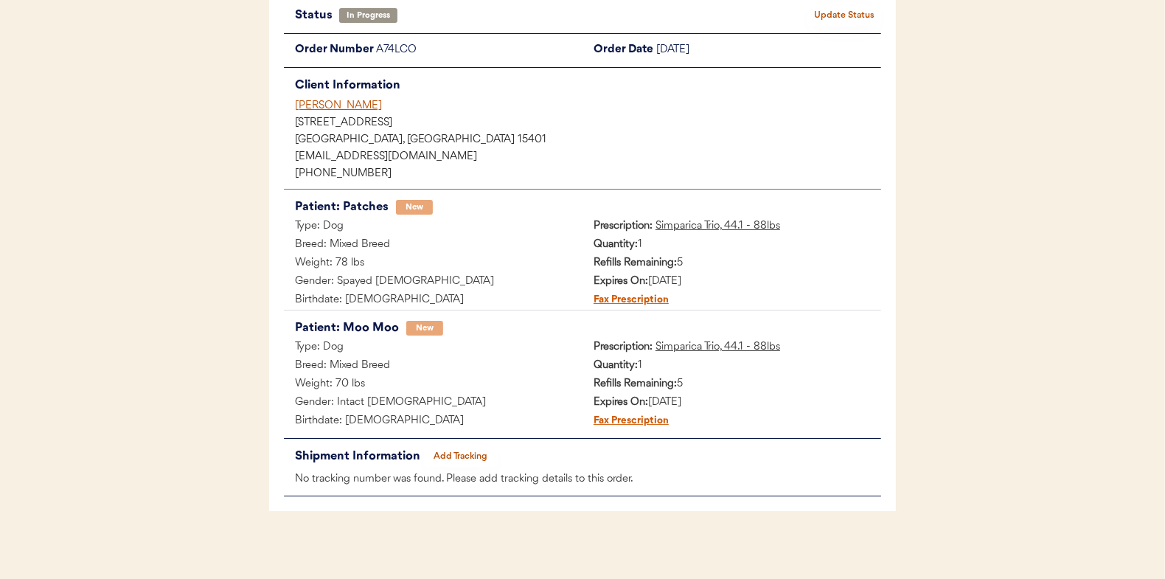
scroll to position [120, 0]
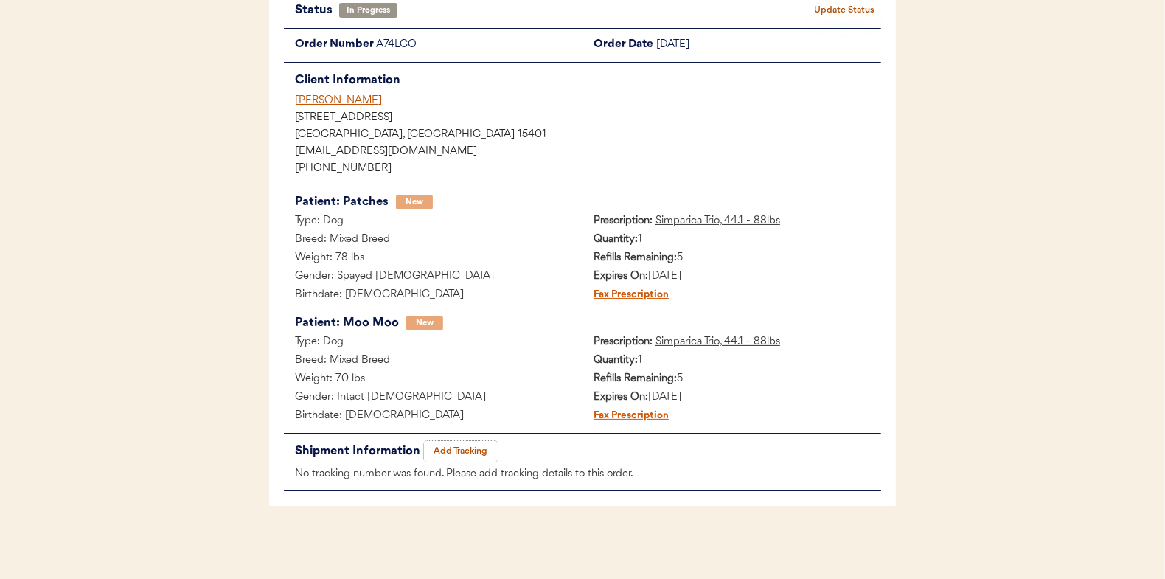
click at [462, 447] on button "Add Tracking" at bounding box center [461, 451] width 74 height 21
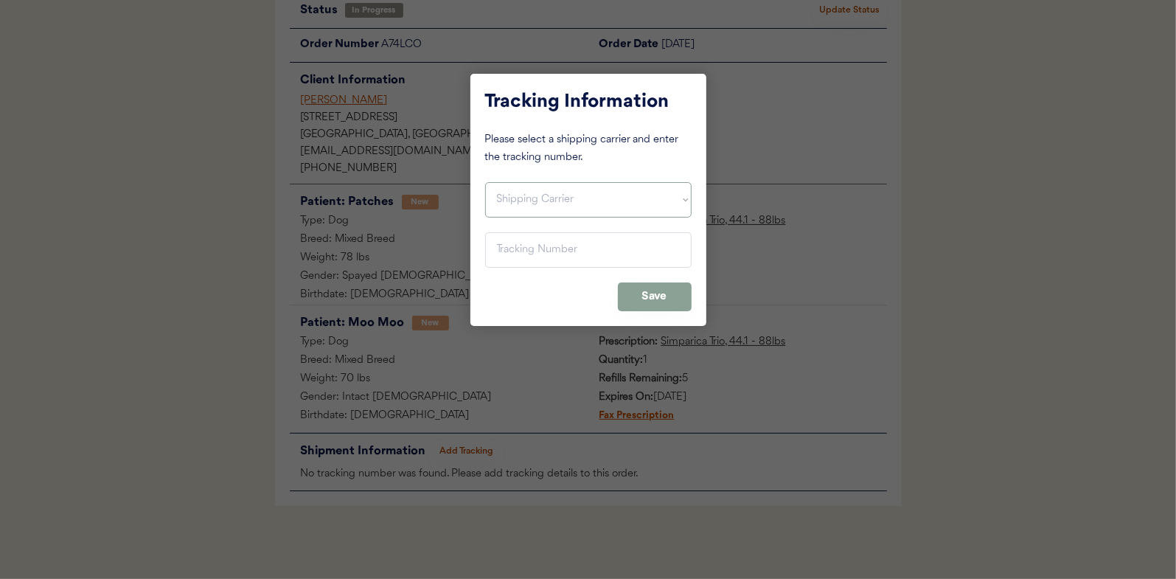
click at [507, 192] on select "Shipping Carrier FedEx FedEx Ground Economy UPS USPS" at bounding box center [588, 199] width 206 height 35
select select ""usps""
click at [485, 182] on select "Shipping Carrier FedEx FedEx Ground Economy UPS USPS" at bounding box center [588, 199] width 206 height 35
click at [509, 247] on input "input" at bounding box center [588, 249] width 206 height 35
paste input "9400150105798024910829"
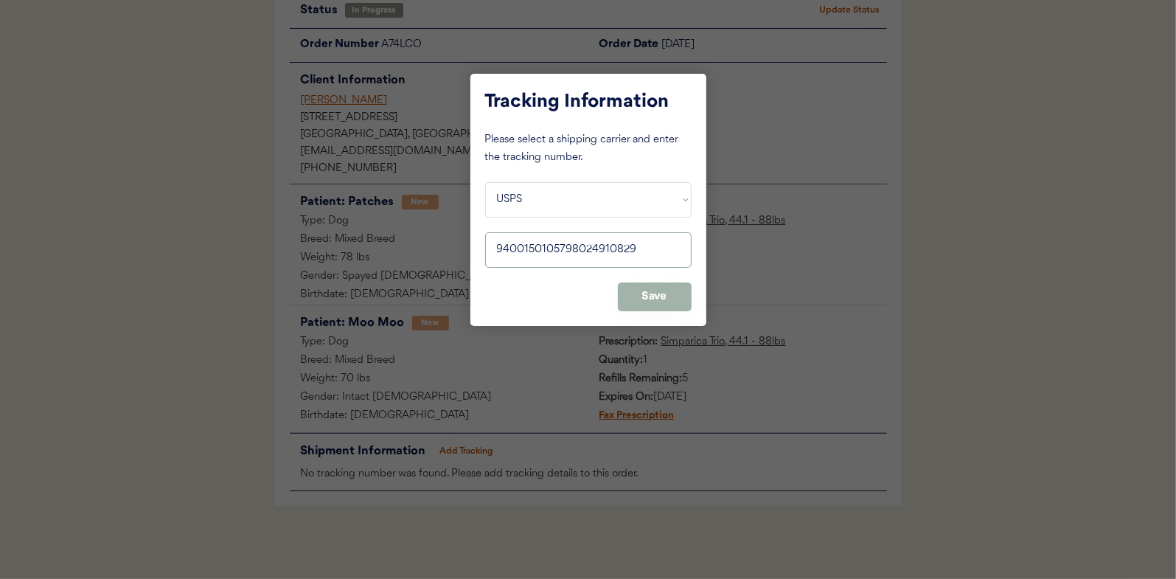
type input "9400150105798024910829"
click at [659, 299] on button "Save" at bounding box center [655, 296] width 74 height 29
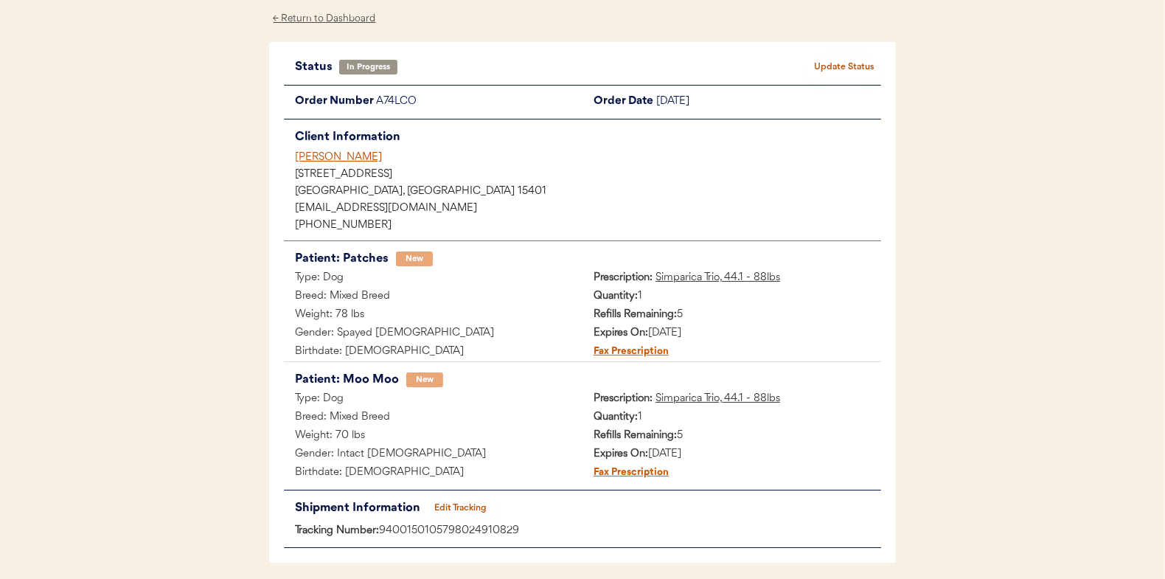
scroll to position [0, 0]
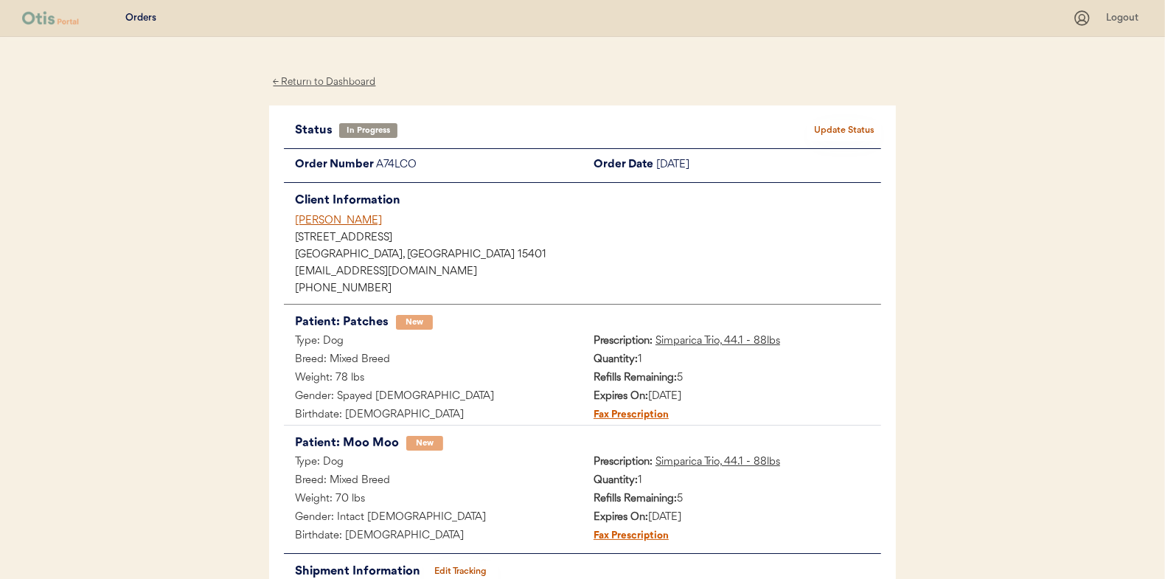
click at [861, 124] on button "Update Status" at bounding box center [844, 130] width 74 height 21
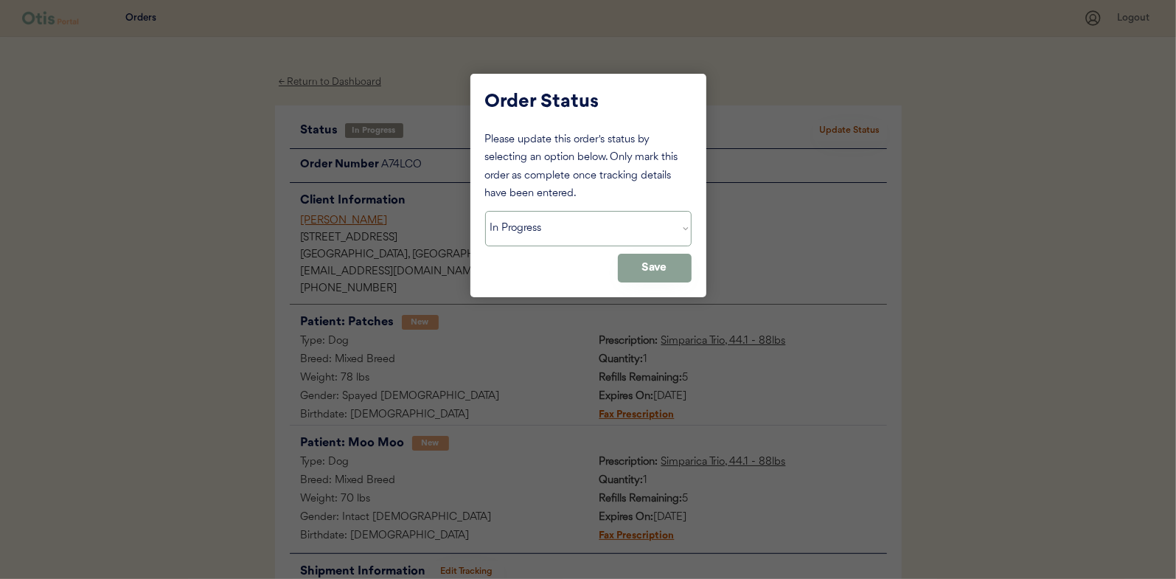
click at [535, 224] on select "Status On Hold New In Progress Complete Pending HW Consent Canceled" at bounding box center [588, 228] width 206 height 35
select select ""complete""
click at [485, 211] on select "Status On Hold New In Progress Complete Pending HW Consent Canceled" at bounding box center [588, 228] width 206 height 35
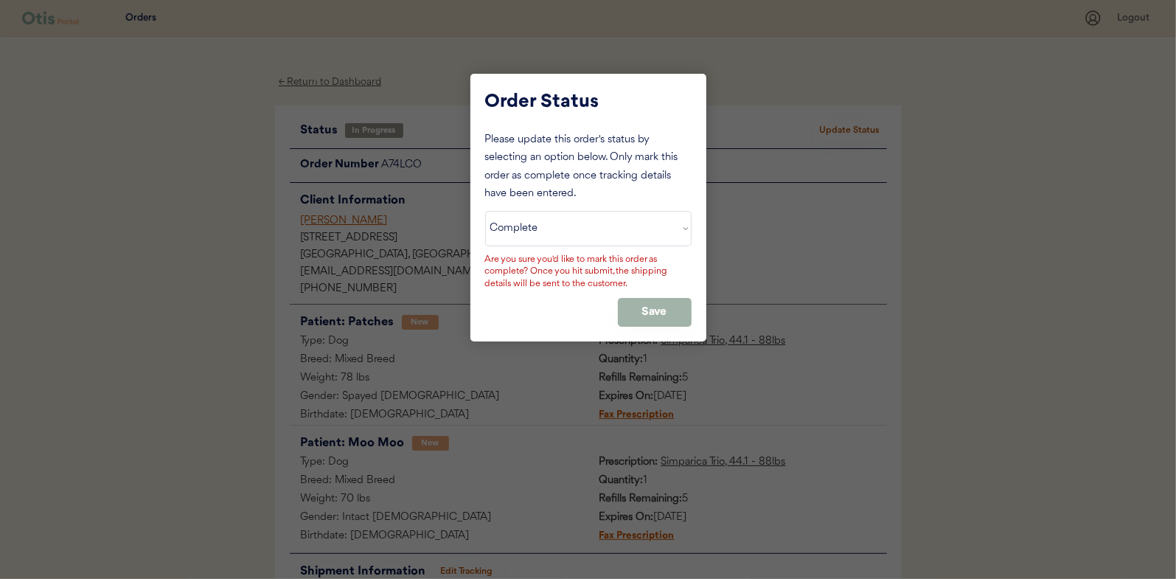
click at [645, 307] on button "Save" at bounding box center [655, 312] width 74 height 29
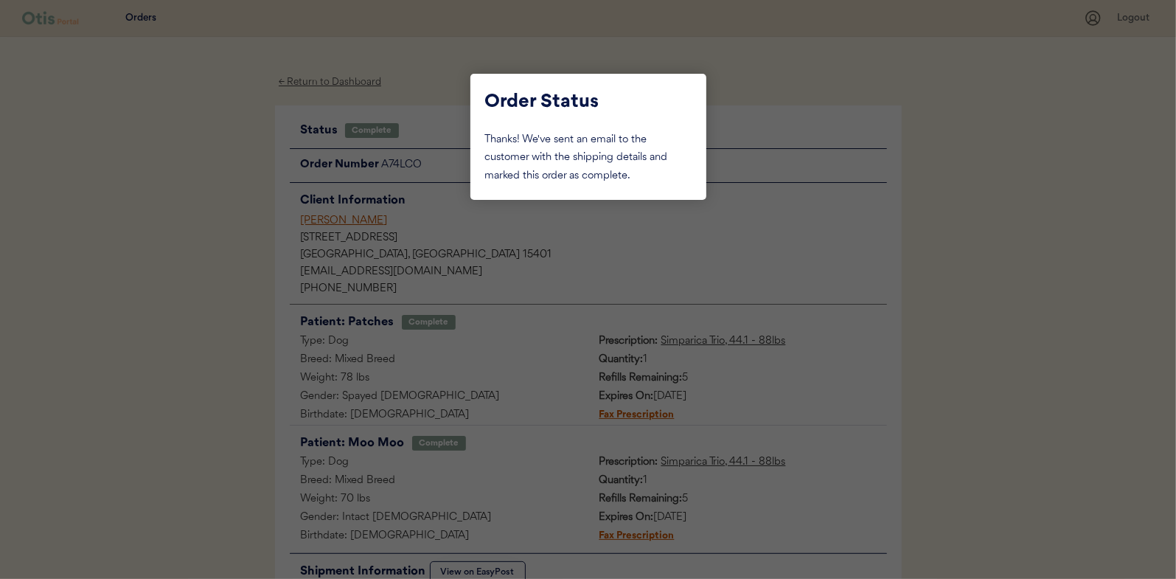
click at [205, 232] on div at bounding box center [588, 289] width 1176 height 579
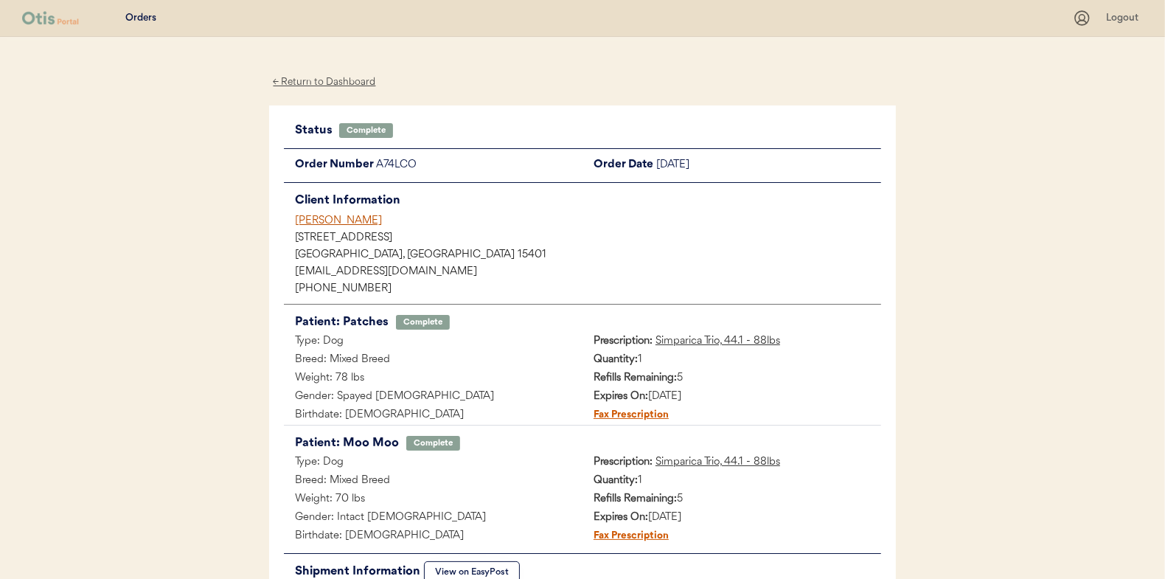
click at [313, 77] on div "← Return to Dashboard" at bounding box center [324, 82] width 111 height 17
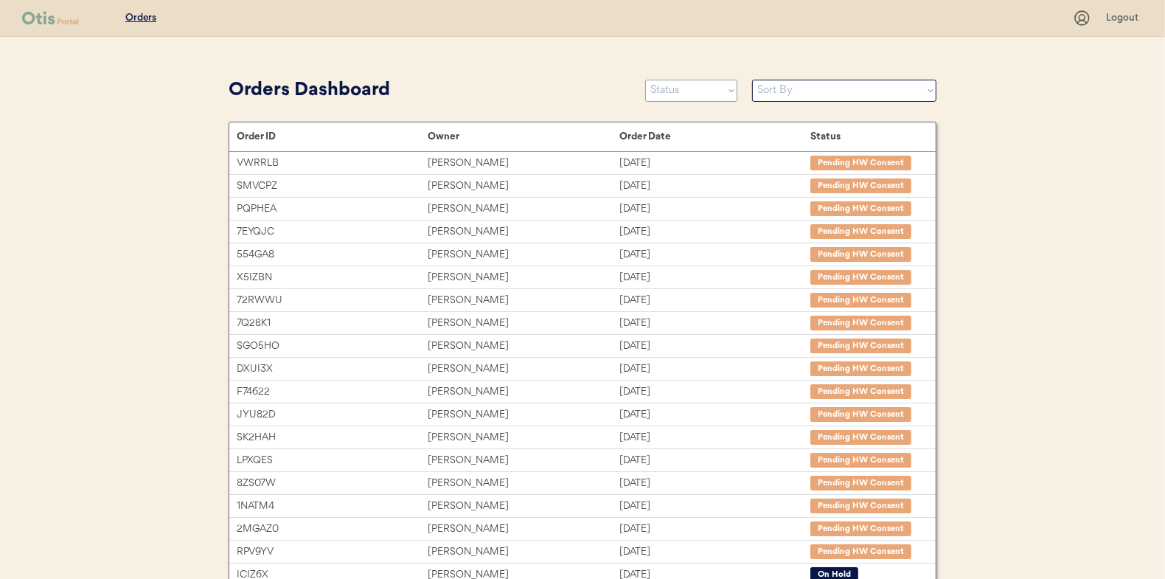
click at [695, 88] on select "Status On Hold New In Progress Complete Pending HW Consent Canceled" at bounding box center [691, 91] width 92 height 22
click at [645, 80] on select "Status On Hold New In Progress Complete Pending HW Consent Canceled" at bounding box center [691, 91] width 92 height 22
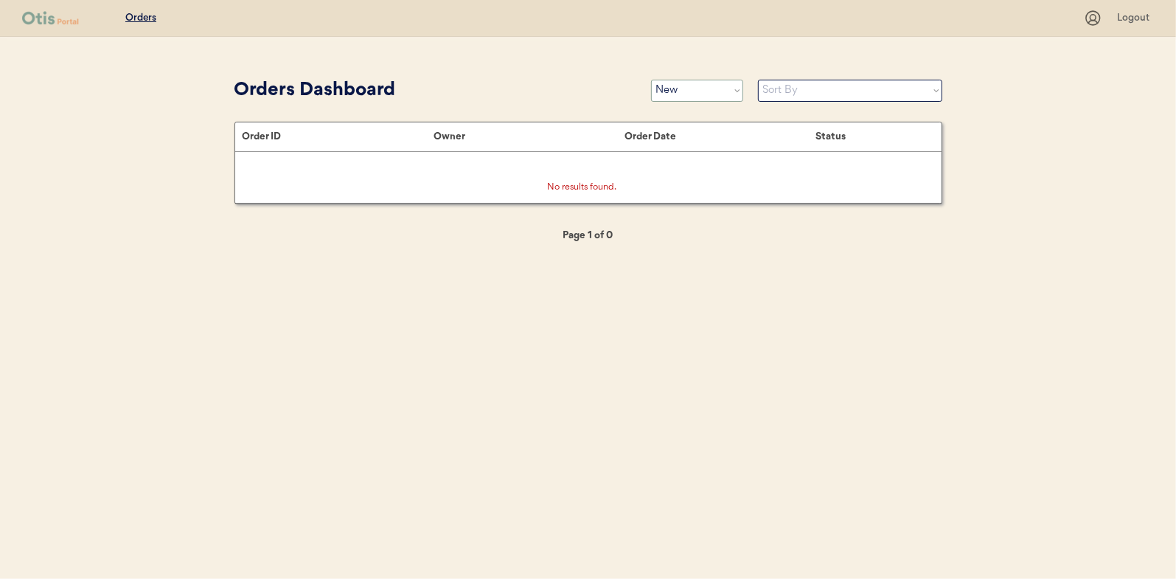
click at [680, 89] on select "Status On Hold New In Progress Complete Pending HW Consent Canceled" at bounding box center [697, 91] width 92 height 22
select select ""in_progress""
click at [651, 80] on select "Status On Hold New In Progress Complete Pending HW Consent Canceled" at bounding box center [697, 91] width 92 height 22
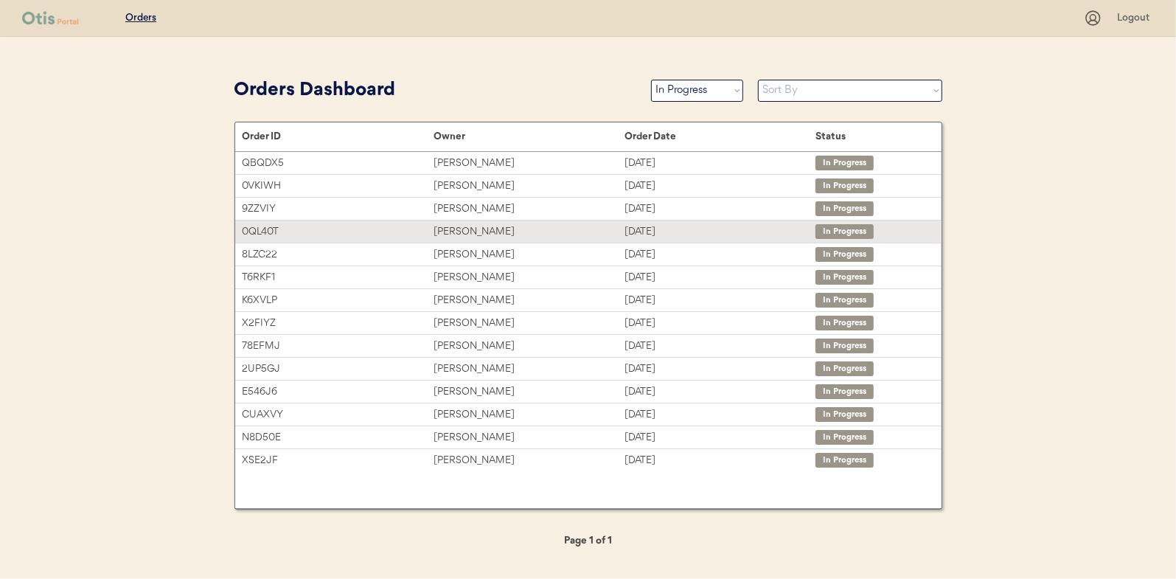
click at [459, 225] on div "[PERSON_NAME]" at bounding box center [529, 231] width 191 height 17
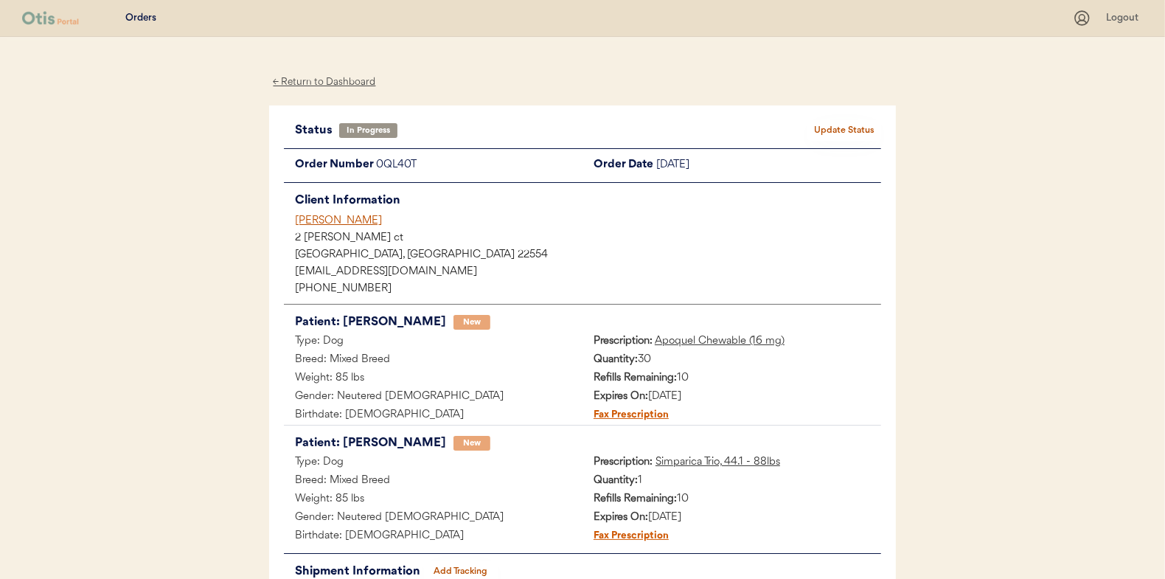
click at [342, 85] on div "← Return to Dashboard" at bounding box center [324, 82] width 111 height 17
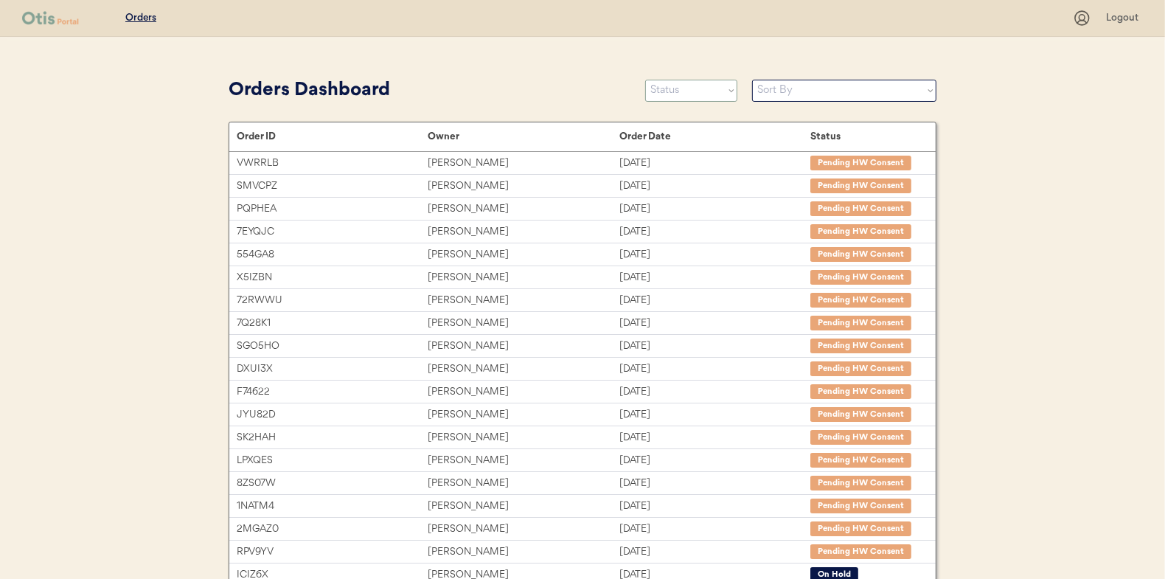
click at [697, 90] on select "Status On Hold New In Progress Complete Pending HW Consent Canceled" at bounding box center [691, 91] width 92 height 22
click at [645, 80] on select "Status On Hold New In Progress Complete Pending HW Consent Canceled" at bounding box center [691, 91] width 92 height 22
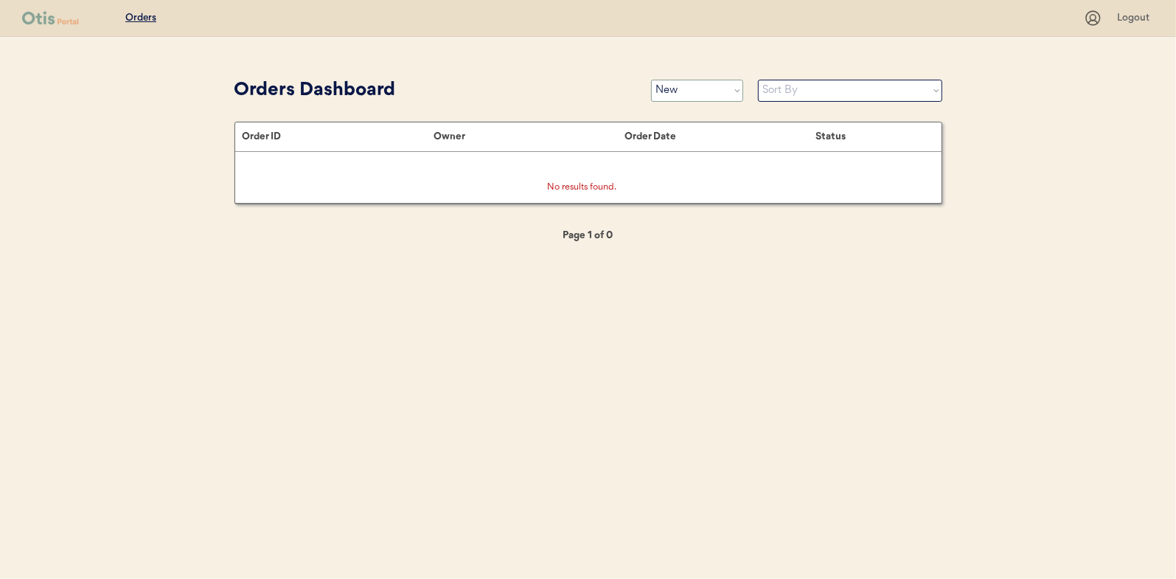
click at [689, 88] on select "Status On Hold New In Progress Complete Pending HW Consent Canceled" at bounding box center [697, 91] width 92 height 22
select select ""in_progress""
click at [651, 80] on select "Status On Hold New In Progress Complete Pending HW Consent Canceled" at bounding box center [697, 91] width 92 height 22
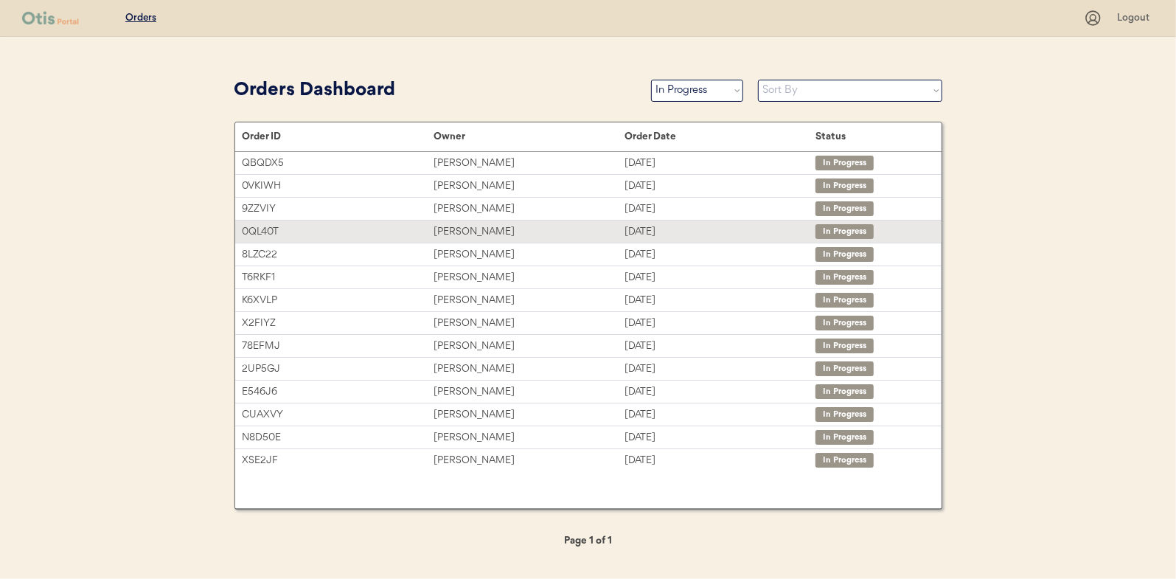
click at [469, 228] on div "Heather Mangano" at bounding box center [529, 231] width 191 height 17
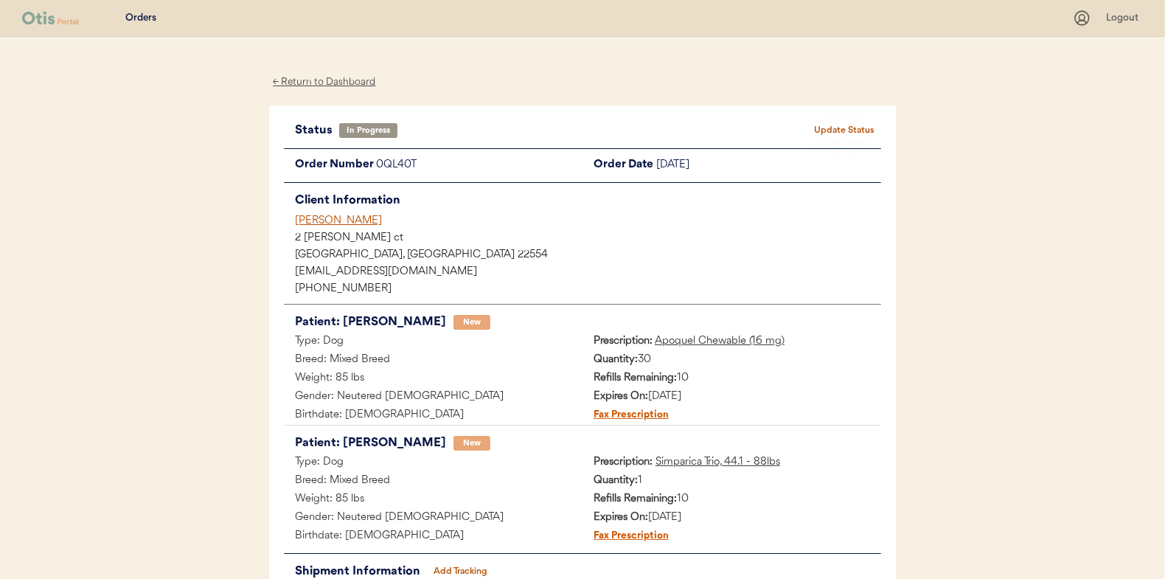
click at [308, 75] on div "← Return to Dashboard" at bounding box center [324, 82] width 111 height 17
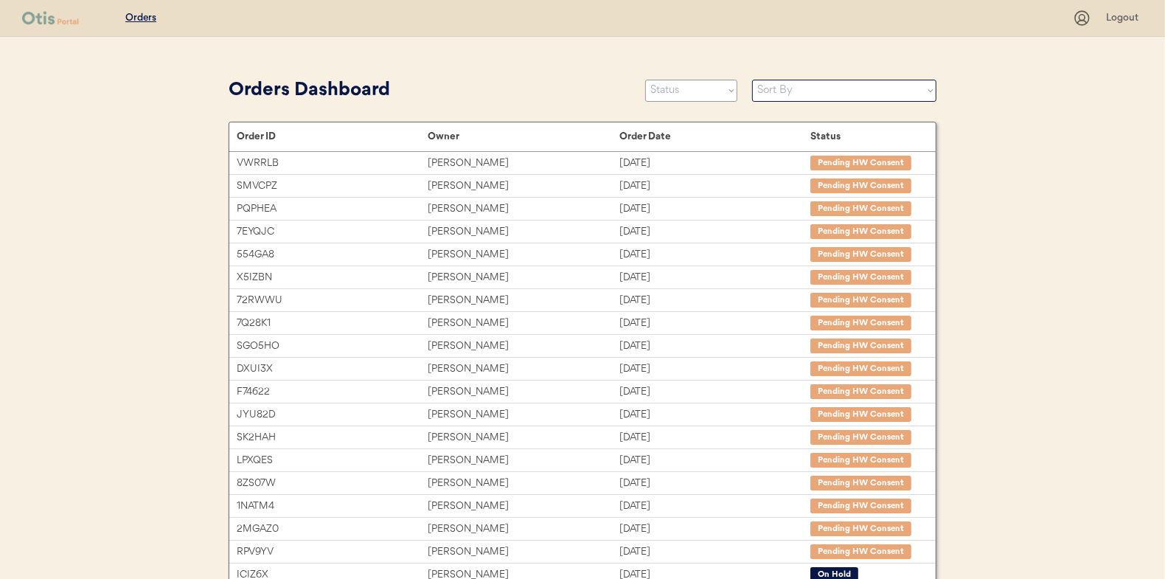
click at [667, 93] on select "Status On Hold New In Progress Complete Pending HW Consent Canceled" at bounding box center [691, 91] width 92 height 22
select select ""in_progress""
click at [645, 80] on select "Status On Hold New In Progress Complete Pending HW Consent Canceled" at bounding box center [691, 91] width 92 height 22
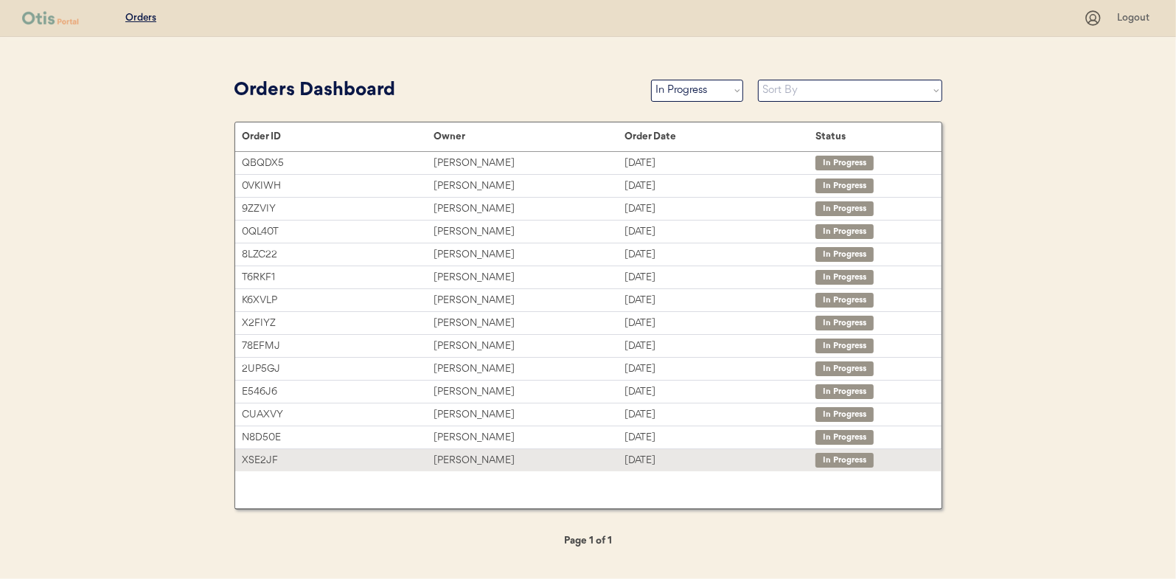
click at [451, 462] on div "Carly Stein" at bounding box center [529, 460] width 191 height 17
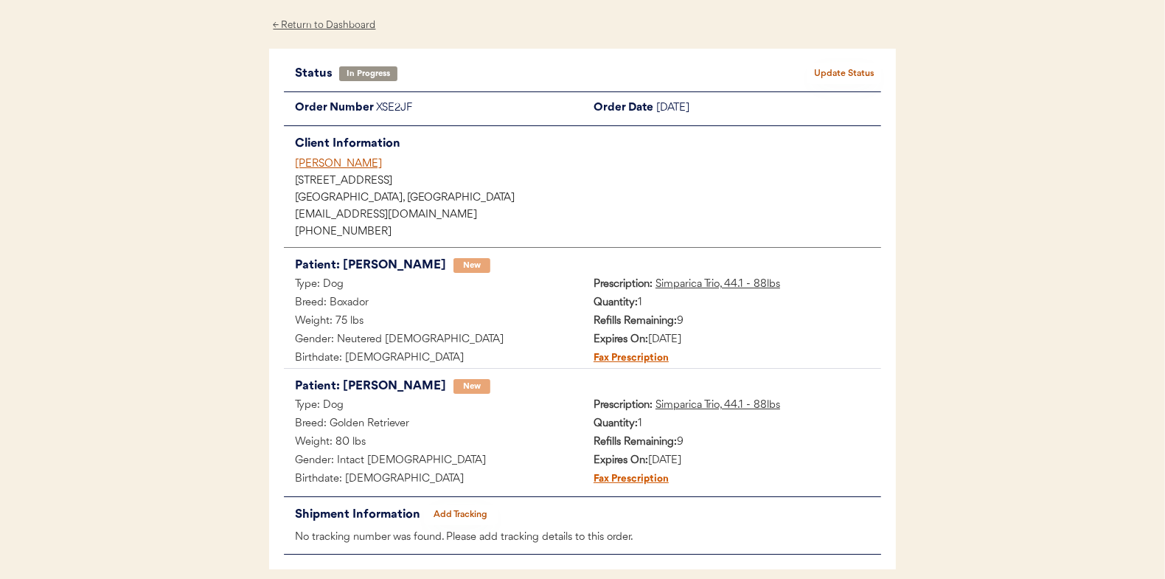
scroll to position [120, 0]
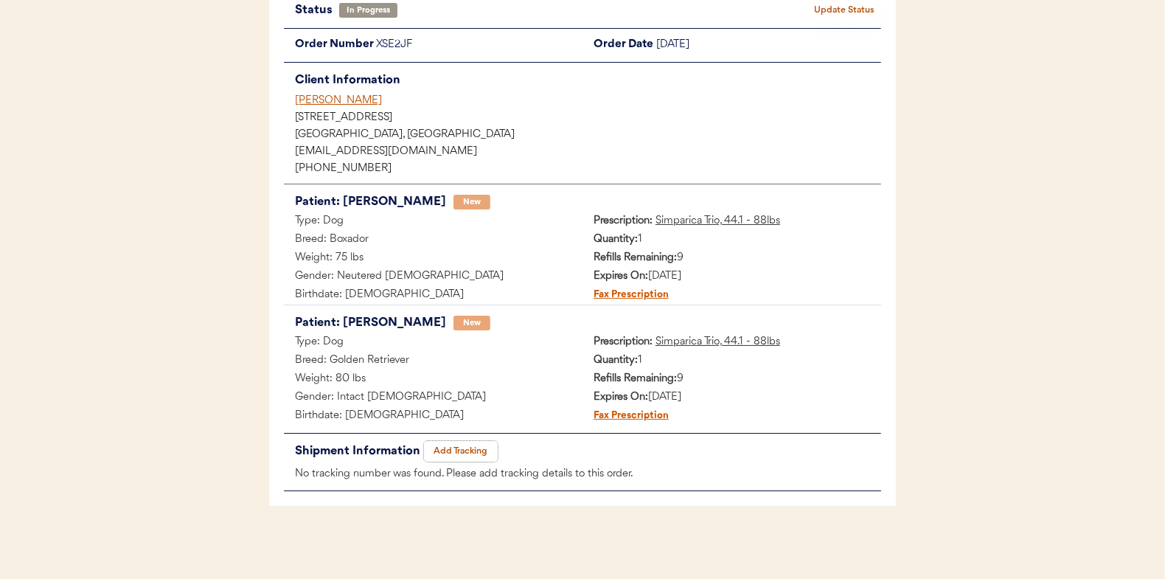
click at [464, 448] on button "Add Tracking" at bounding box center [461, 451] width 74 height 21
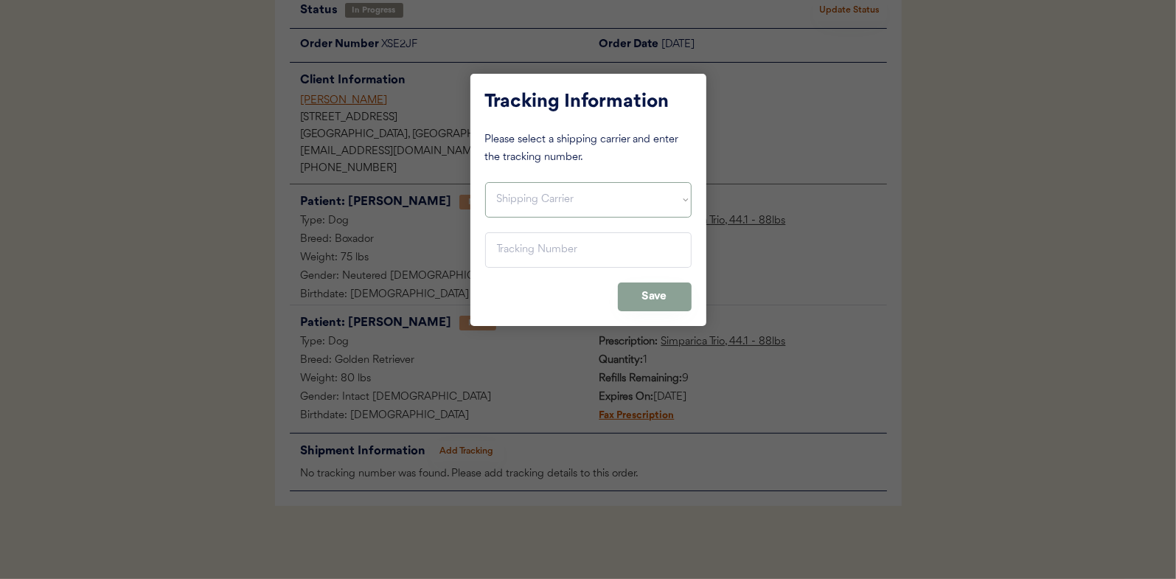
click at [528, 187] on select "Shipping Carrier FedEx FedEx Ground Economy UPS USPS" at bounding box center [588, 199] width 206 height 35
select select ""usps""
click at [485, 182] on select "Shipping Carrier FedEx FedEx Ground Economy UPS USPS" at bounding box center [588, 199] width 206 height 35
click at [517, 255] on input "input" at bounding box center [588, 249] width 206 height 35
paste input "9400150105799024910321"
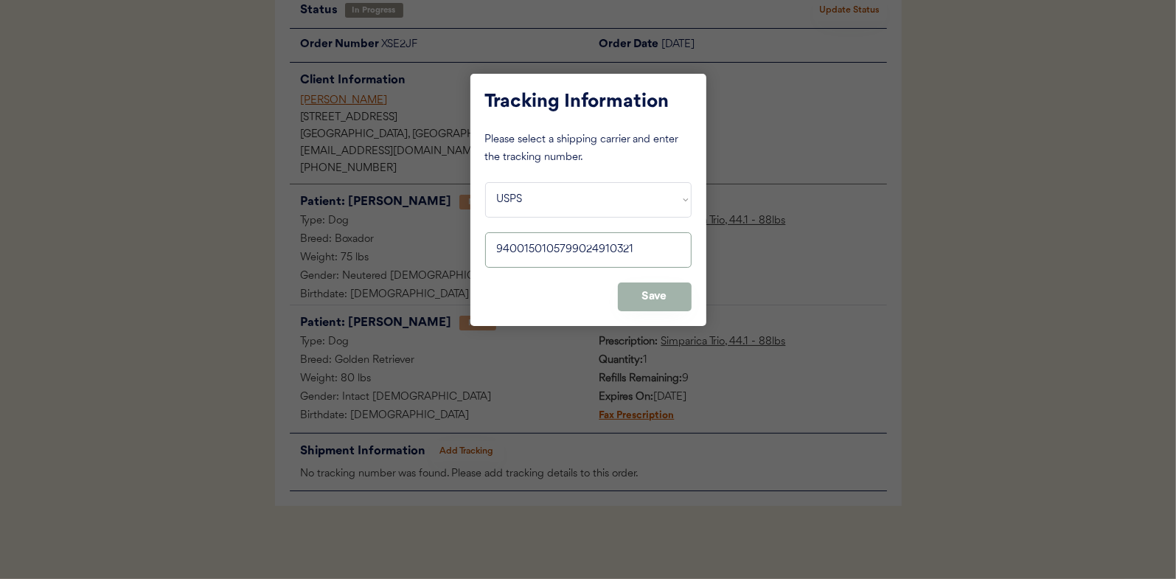
type input "9400150105799024910321"
click at [655, 289] on button "Save" at bounding box center [655, 296] width 74 height 29
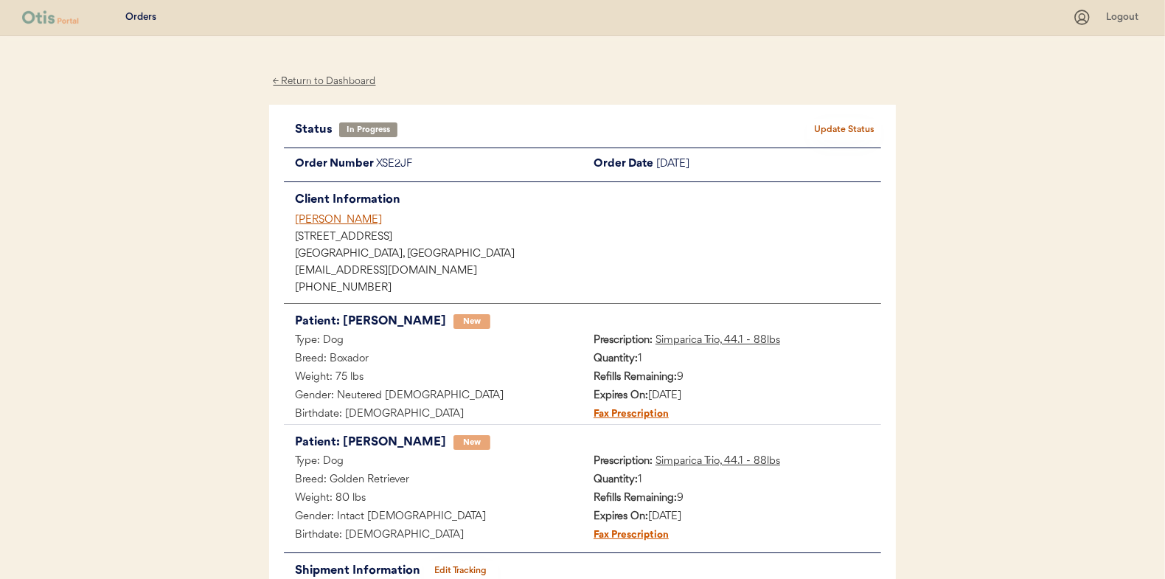
scroll to position [0, 0]
click at [852, 124] on button "Update Status" at bounding box center [844, 130] width 74 height 21
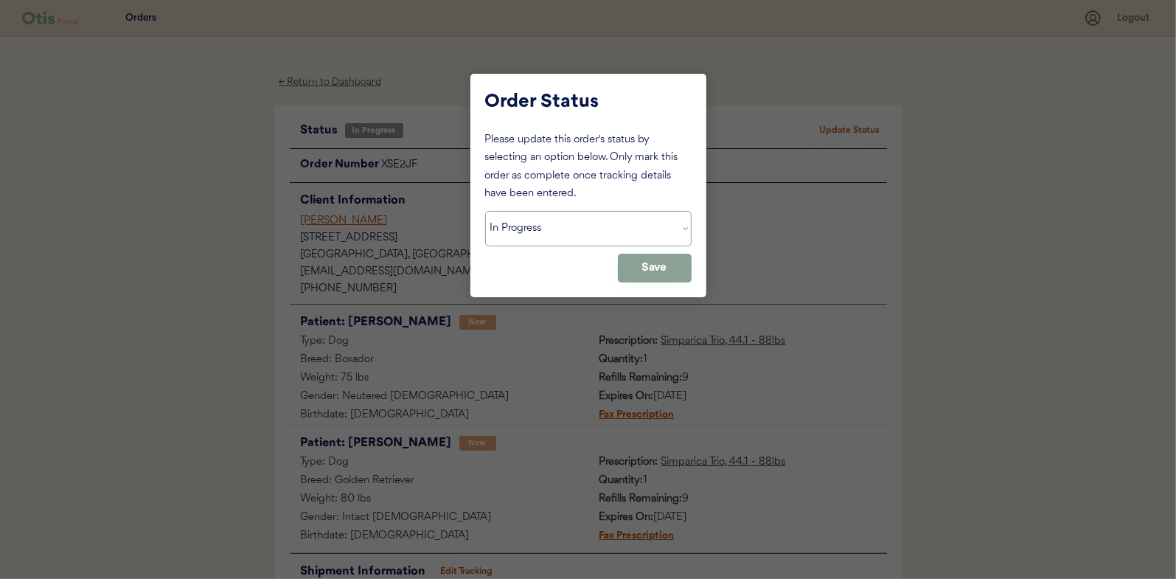
click at [521, 228] on select "Status On Hold New In Progress Complete Pending HW Consent Canceled" at bounding box center [588, 228] width 206 height 35
select select ""complete""
click at [485, 211] on select "Status On Hold New In Progress Complete Pending HW Consent Canceled" at bounding box center [588, 228] width 206 height 35
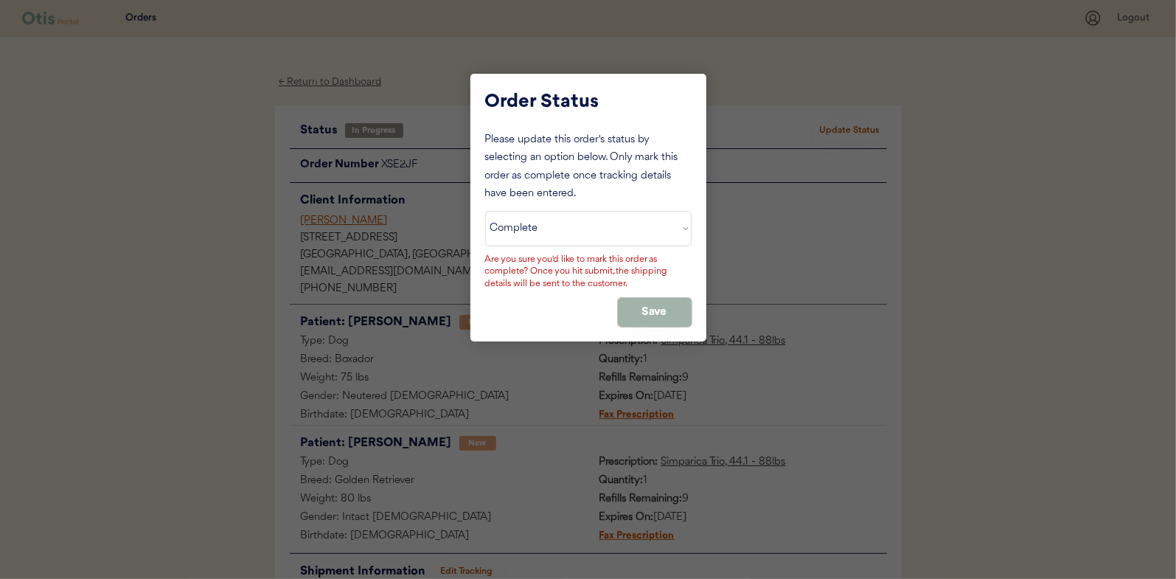
click at [640, 309] on button "Save" at bounding box center [655, 312] width 74 height 29
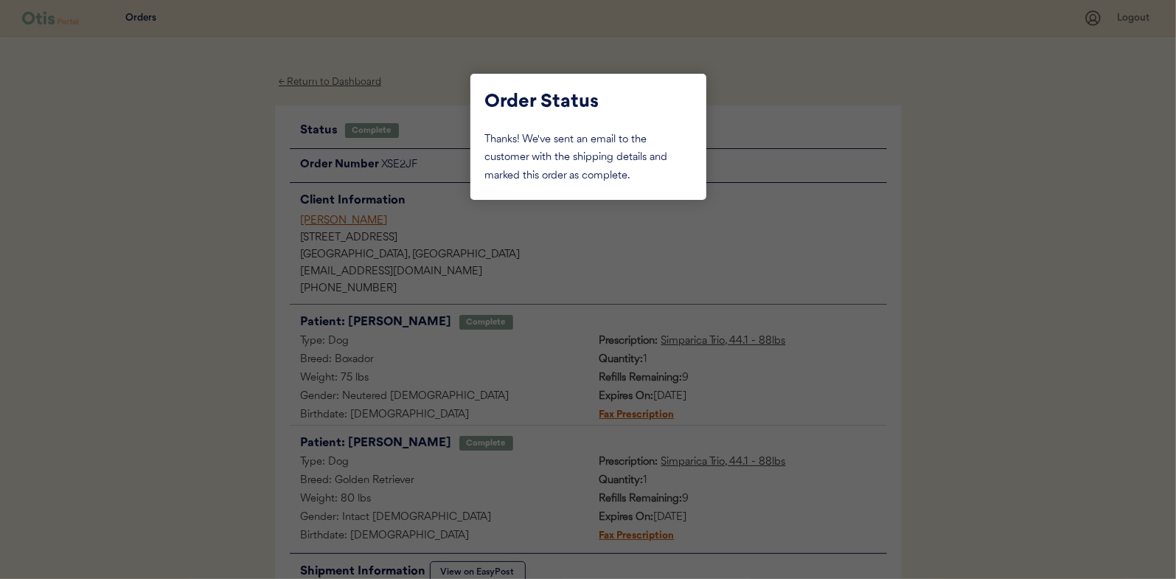
click at [216, 248] on div at bounding box center [588, 289] width 1176 height 579
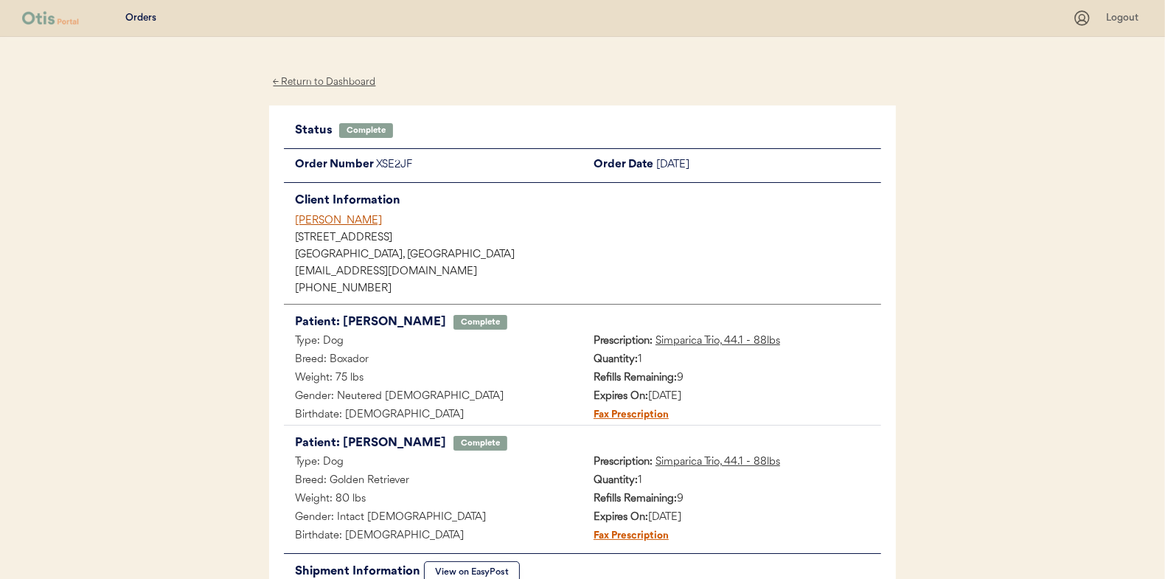
click at [321, 83] on div "← Return to Dashboard" at bounding box center [324, 82] width 111 height 17
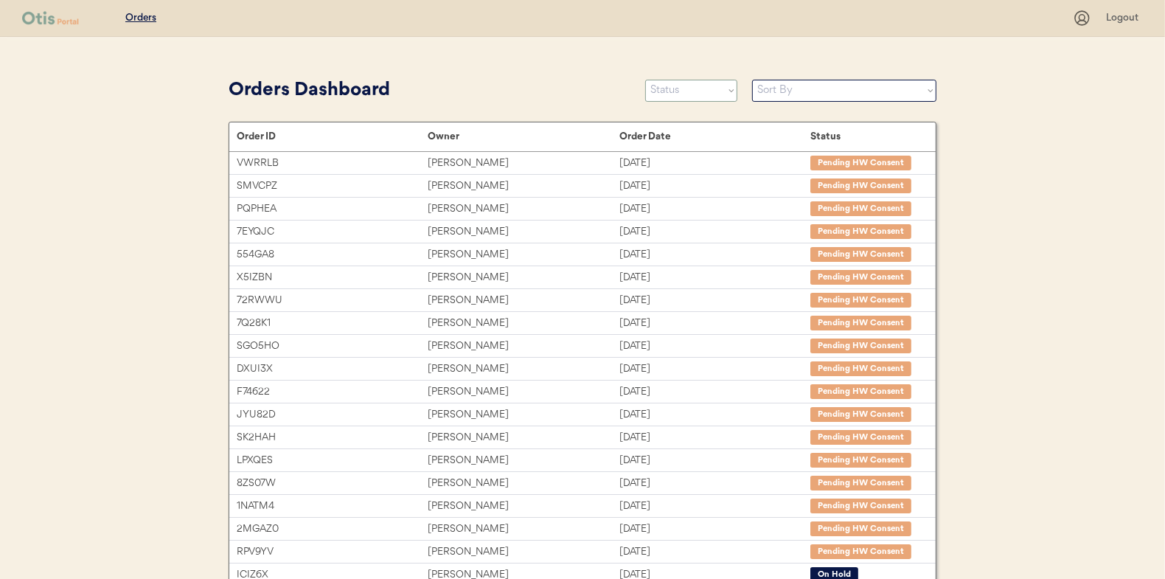
click at [693, 91] on select "Status On Hold New In Progress Complete Pending HW Consent Canceled" at bounding box center [691, 91] width 92 height 22
select select ""in_progress""
click at [645, 80] on select "Status On Hold New In Progress Complete Pending HW Consent Canceled" at bounding box center [691, 91] width 92 height 22
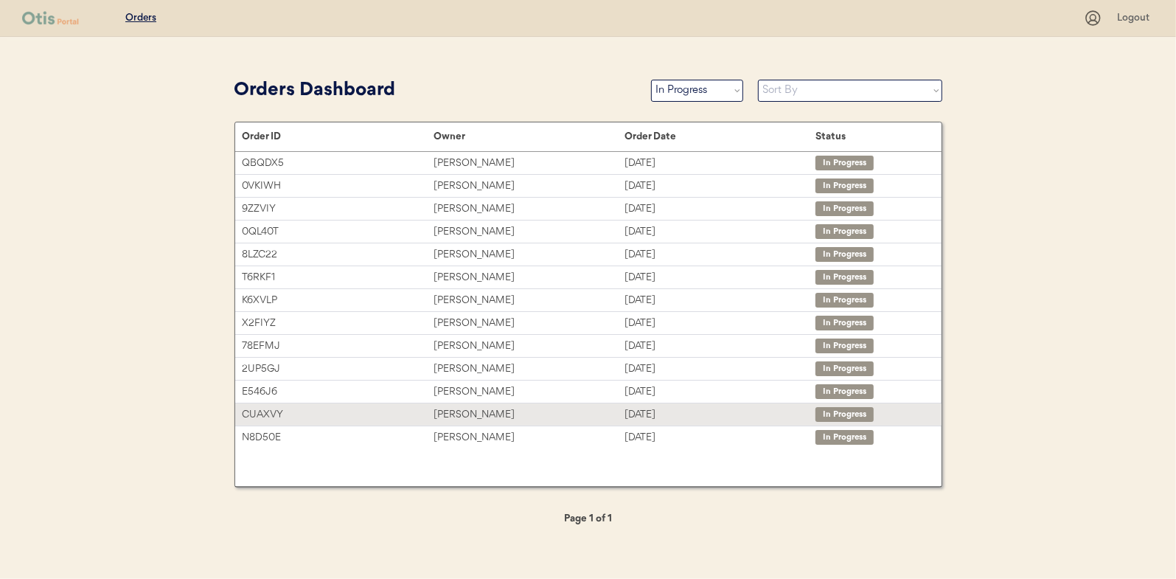
click at [461, 411] on div "[PERSON_NAME]" at bounding box center [529, 414] width 191 height 17
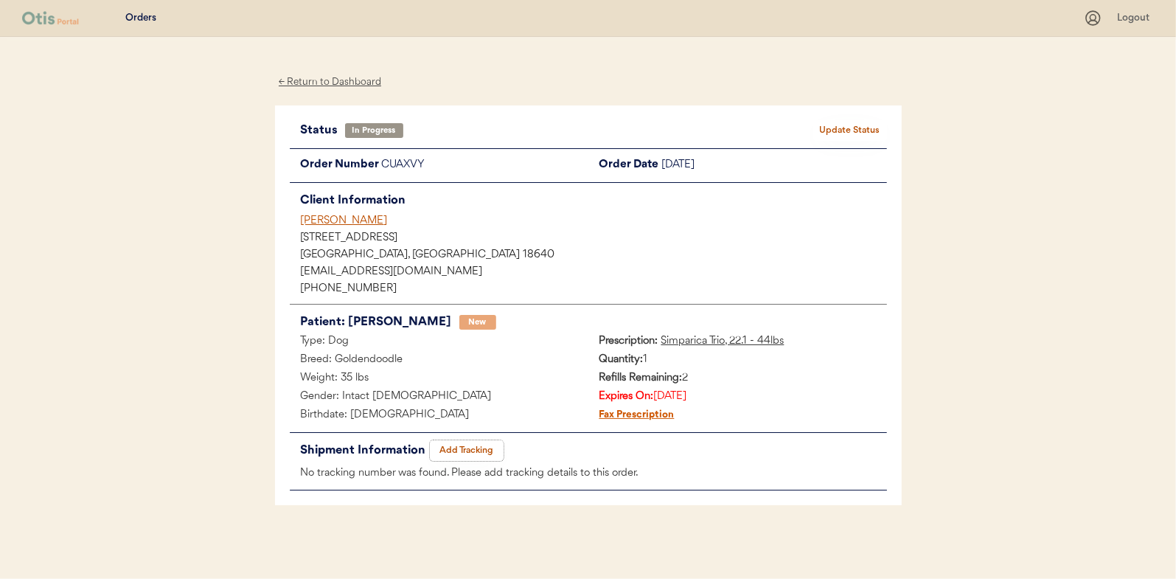
click at [465, 444] on button "Add Tracking" at bounding box center [467, 450] width 74 height 21
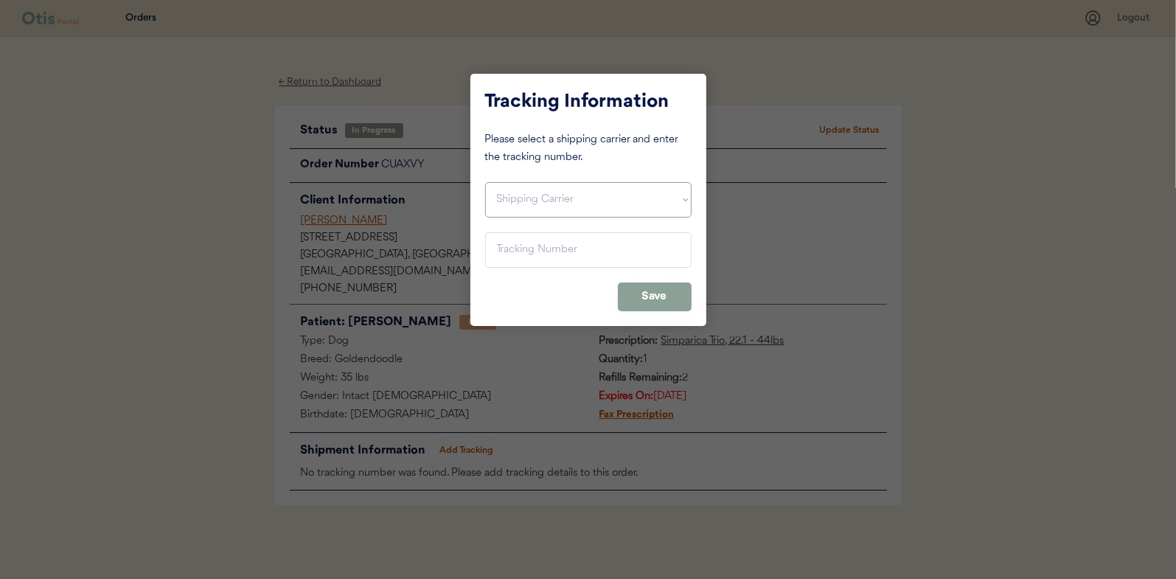
click at [511, 198] on select "Shipping Carrier FedEx FedEx Ground Economy UPS USPS" at bounding box center [588, 199] width 206 height 35
select select ""usps""
click at [485, 182] on select "Shipping Carrier FedEx FedEx Ground Economy UPS USPS" at bounding box center [588, 199] width 206 height 35
click at [504, 242] on input "input" at bounding box center [588, 249] width 206 height 35
paste input "9400150105497025082510"
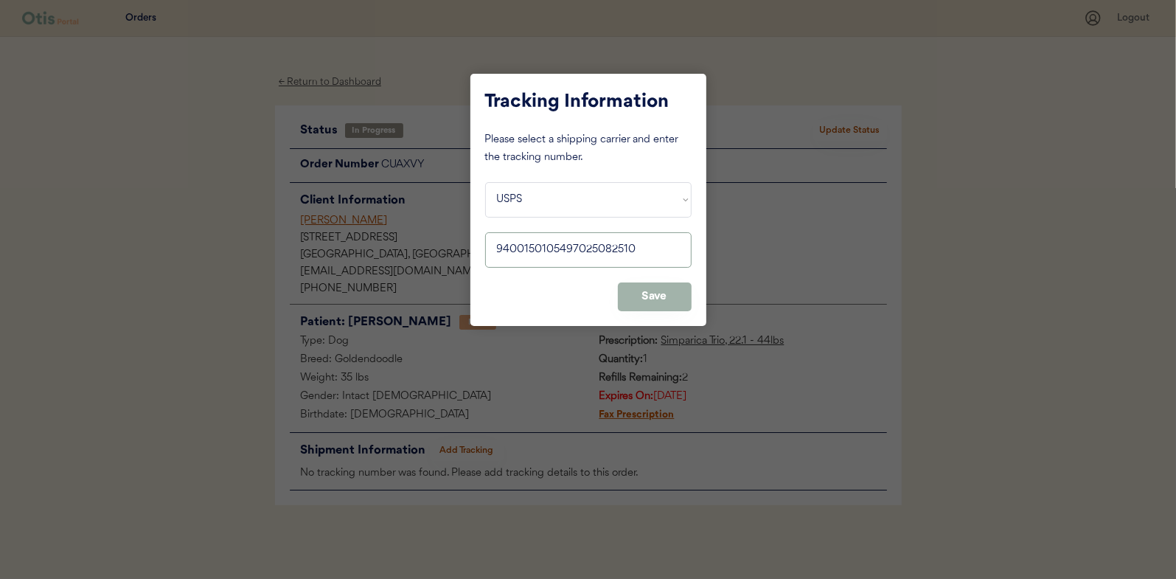
type input "9400150105497025082510"
click at [672, 293] on button "Save" at bounding box center [655, 296] width 74 height 29
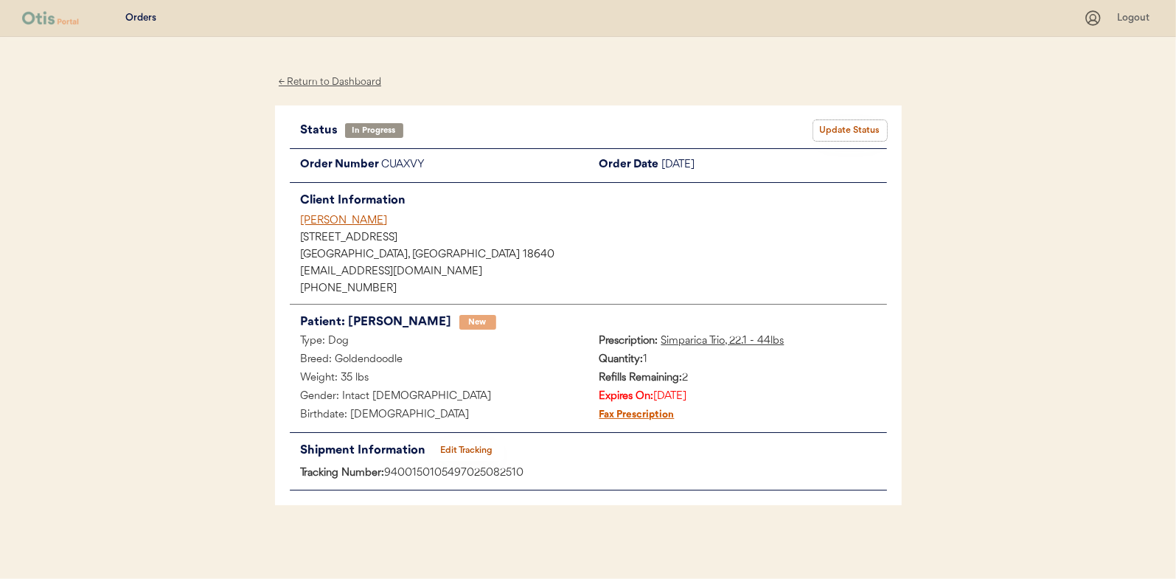
click at [858, 126] on button "Update Status" at bounding box center [850, 130] width 74 height 21
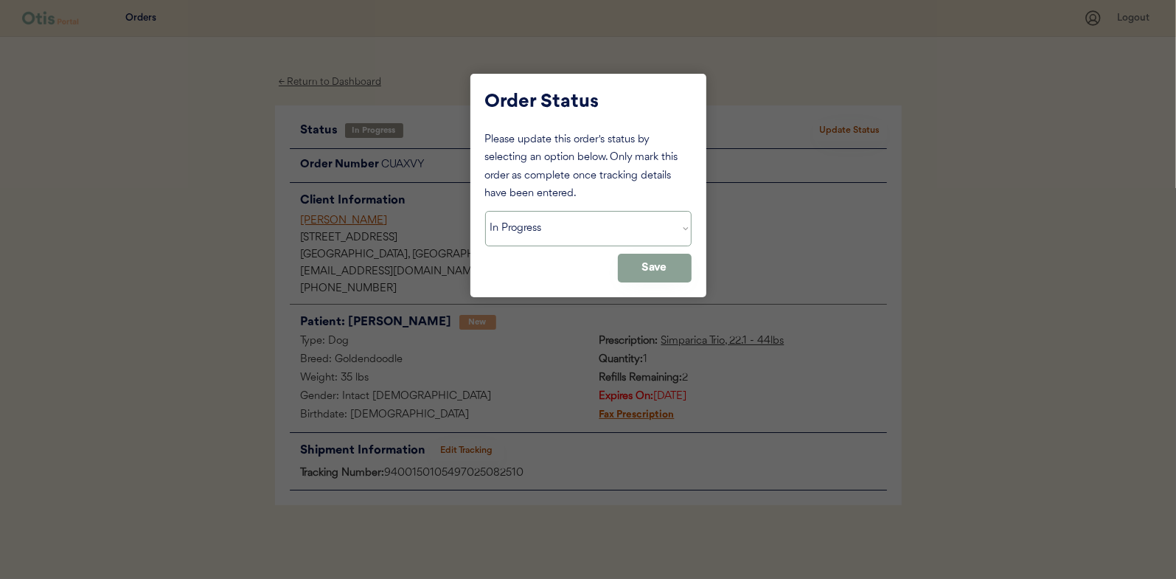
click at [549, 227] on select "Status On Hold New In Progress Complete Pending HW Consent Canceled" at bounding box center [588, 228] width 206 height 35
select select ""complete""
click at [485, 211] on select "Status On Hold New In Progress Complete Pending HW Consent Canceled" at bounding box center [588, 228] width 206 height 35
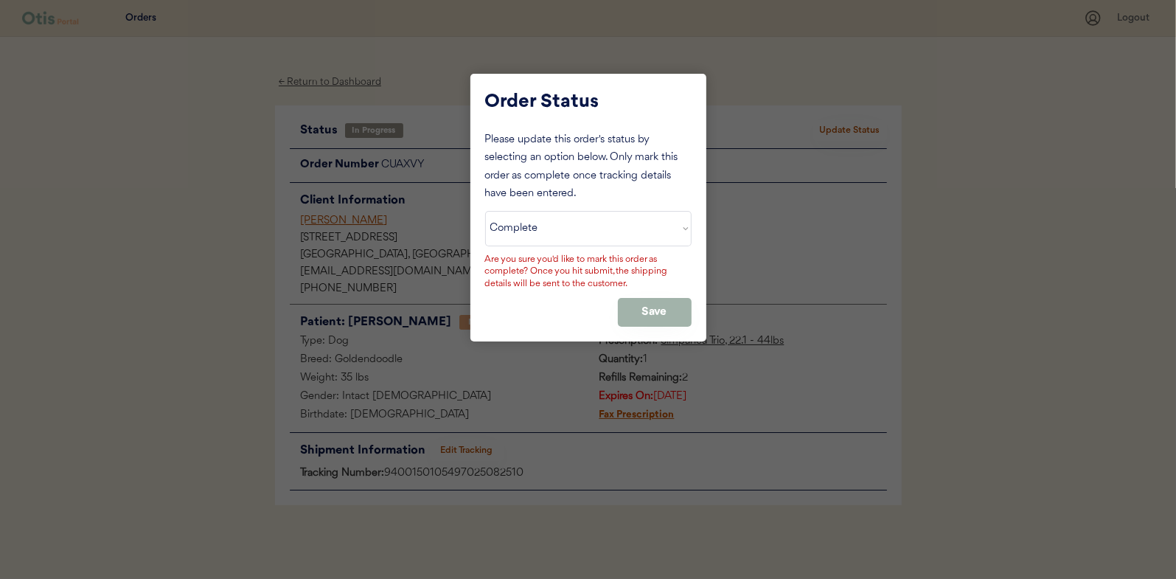
click at [637, 311] on button "Save" at bounding box center [655, 312] width 74 height 29
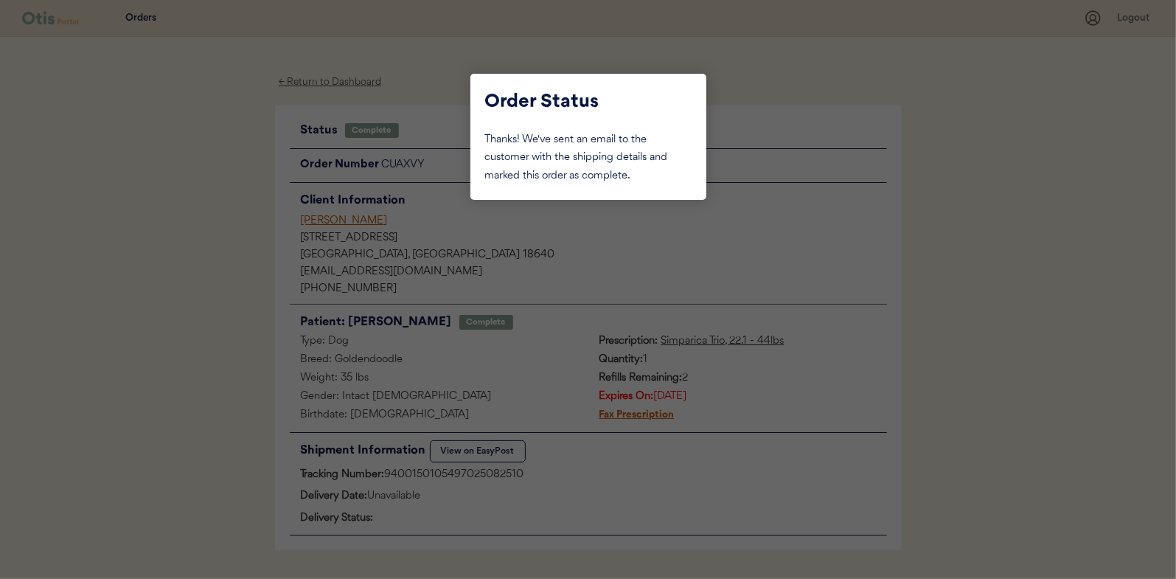
click at [190, 247] on div at bounding box center [588, 289] width 1176 height 579
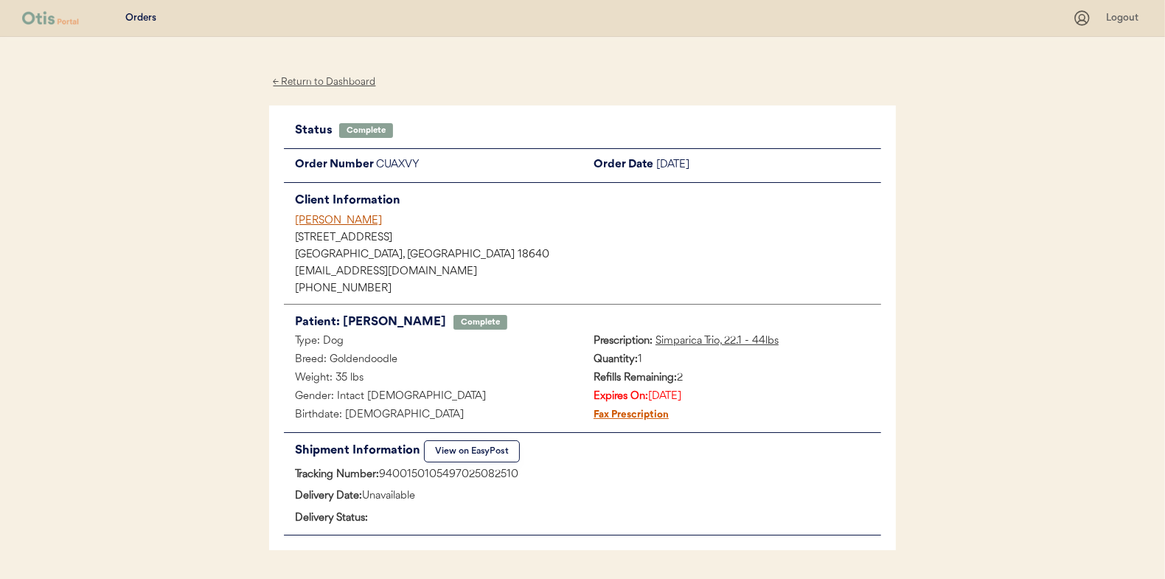
click at [317, 75] on div "← Return to Dashboard" at bounding box center [324, 82] width 111 height 17
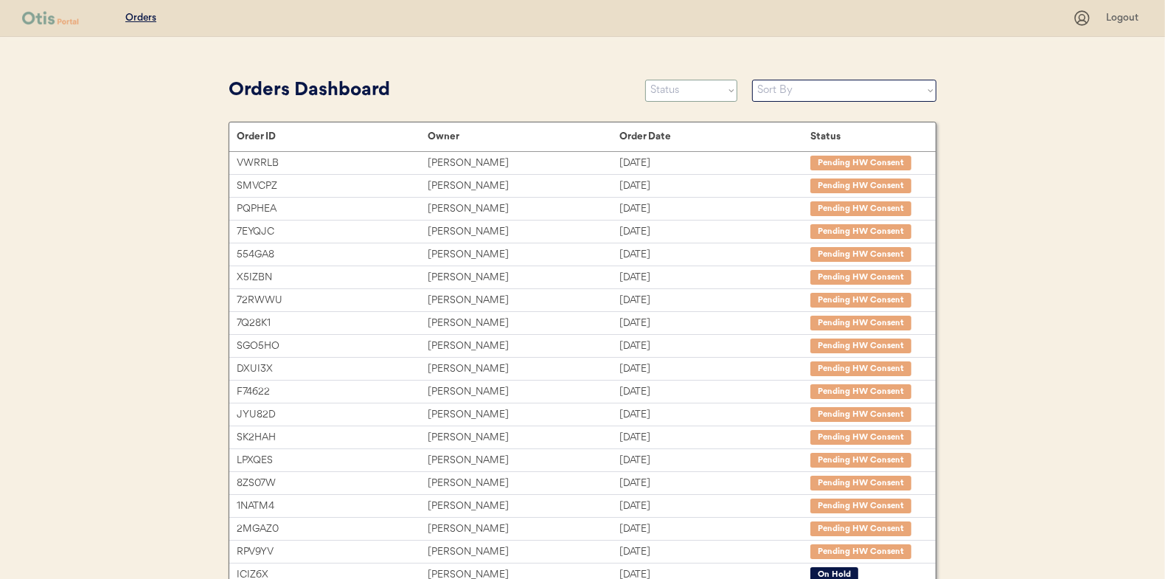
click at [689, 92] on select "Status On Hold New In Progress Complete Pending HW Consent Canceled" at bounding box center [691, 91] width 92 height 22
select select ""in_progress""
click at [645, 80] on select "Status On Hold New In Progress Complete Pending HW Consent Canceled" at bounding box center [691, 91] width 92 height 22
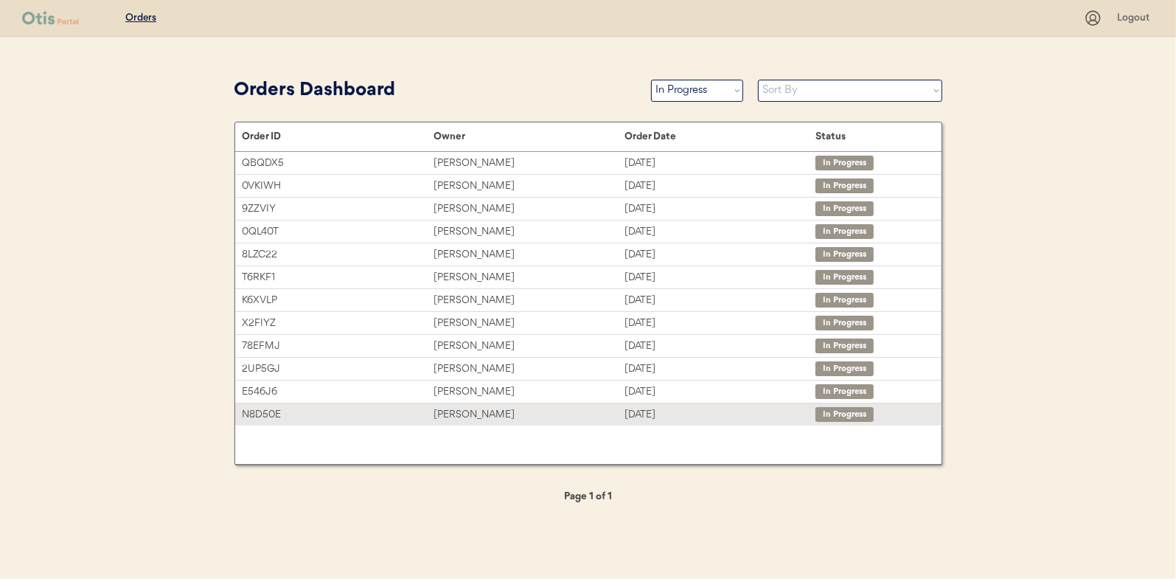
click at [455, 412] on div "[PERSON_NAME]" at bounding box center [529, 414] width 191 height 17
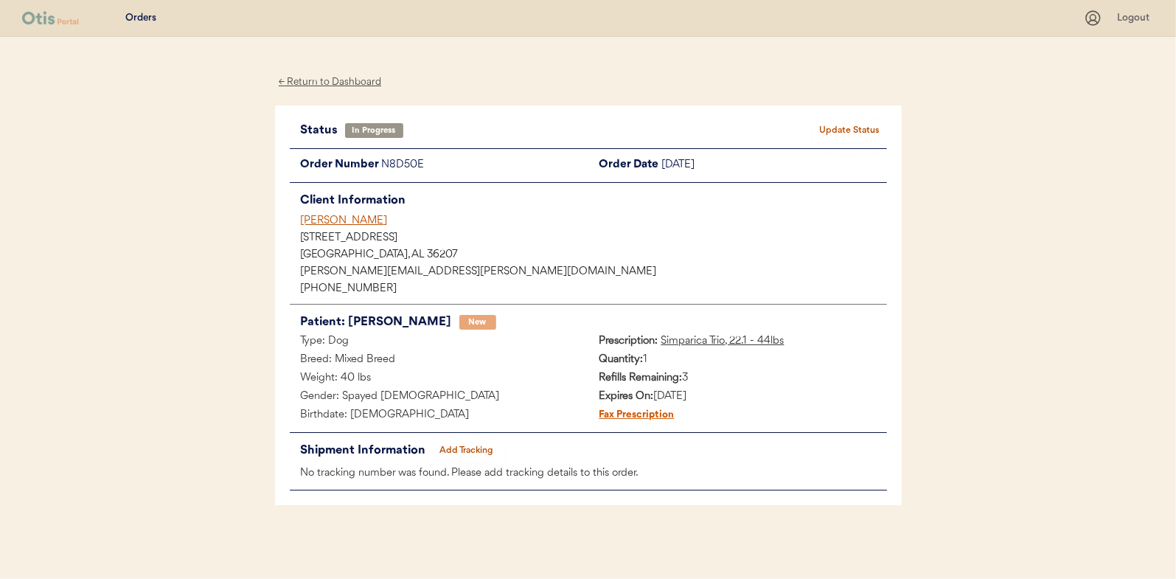
click at [466, 451] on button "Add Tracking" at bounding box center [467, 450] width 74 height 21
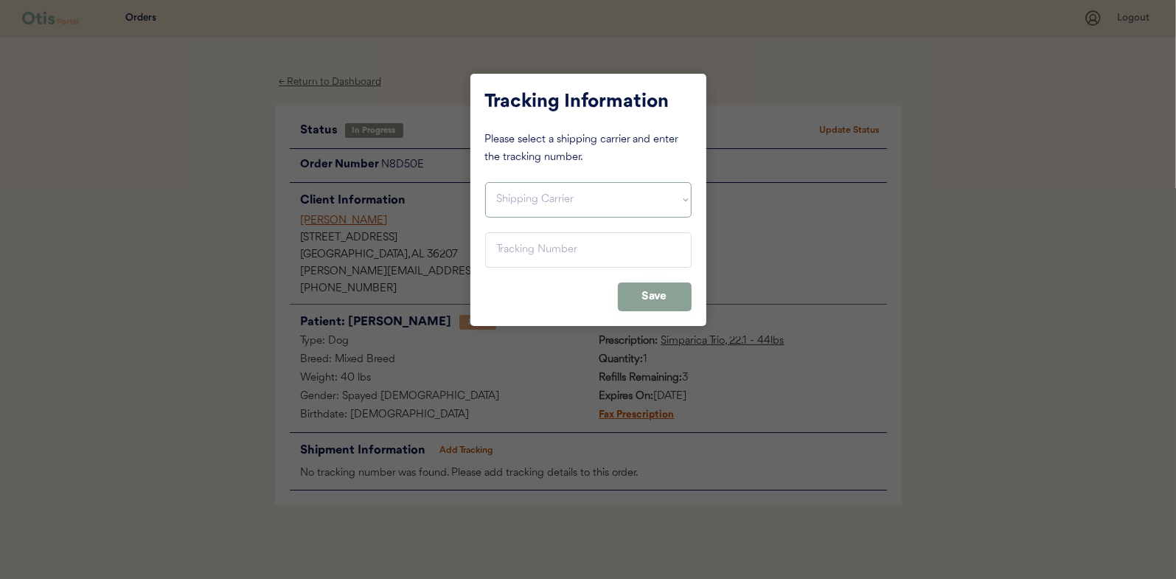
click at [499, 191] on select "Shipping Carrier FedEx FedEx Ground Economy UPS USPS" at bounding box center [588, 199] width 206 height 35
select select ""usps""
click at [485, 182] on select "Shipping Carrier FedEx FedEx Ground Economy UPS USPS" at bounding box center [588, 199] width 206 height 35
click at [507, 255] on input "input" at bounding box center [588, 249] width 206 height 35
paste input "9400150105799024914671"
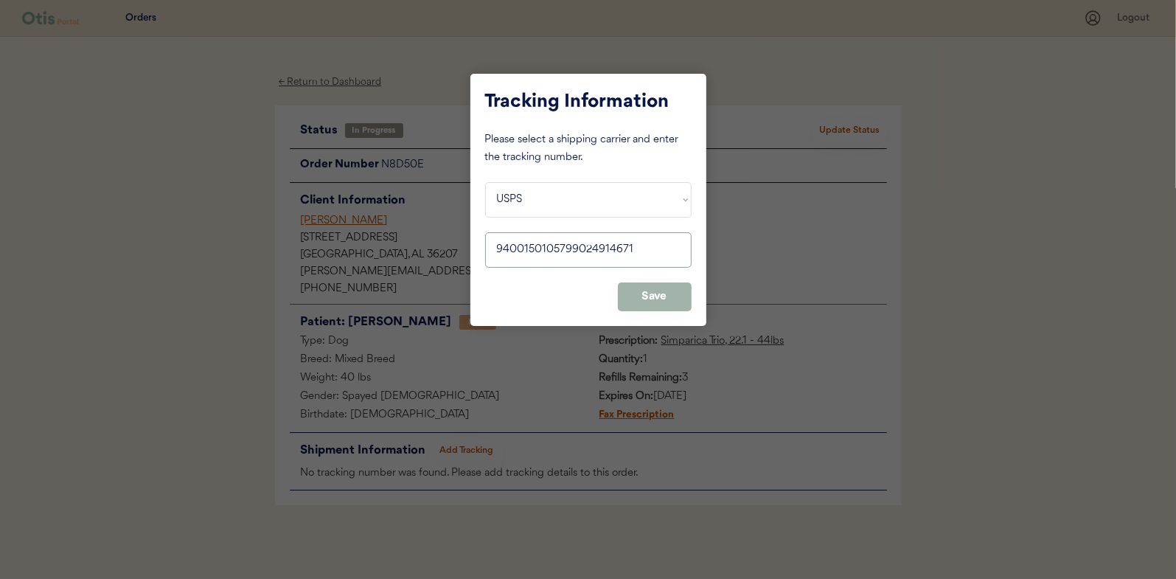
type input "9400150105799024914671"
click at [661, 296] on button "Save" at bounding box center [655, 296] width 74 height 29
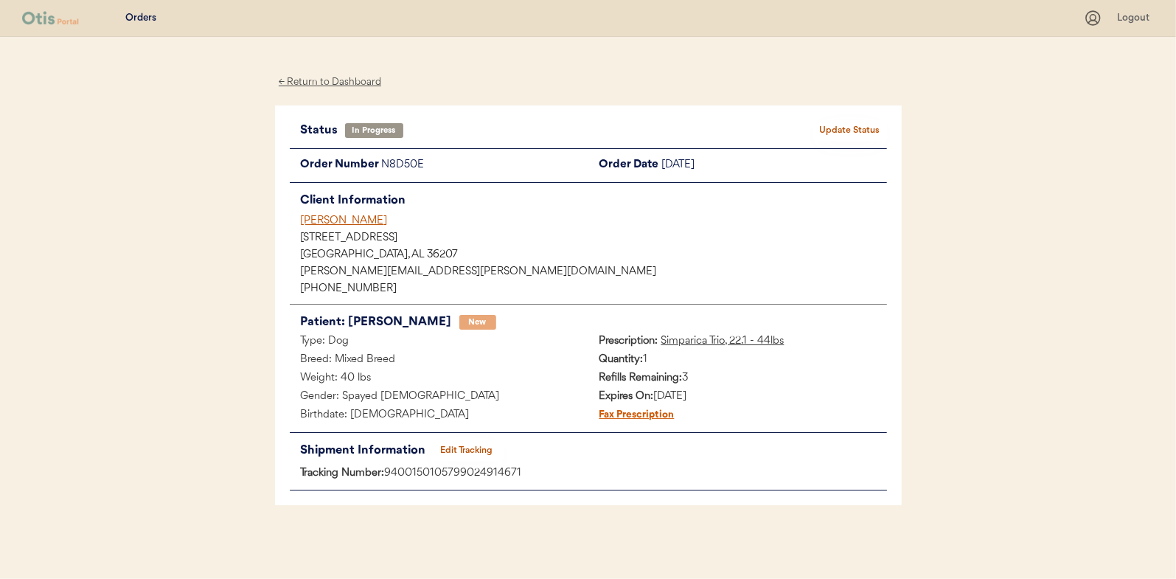
click at [849, 123] on button "Update Status" at bounding box center [850, 130] width 74 height 21
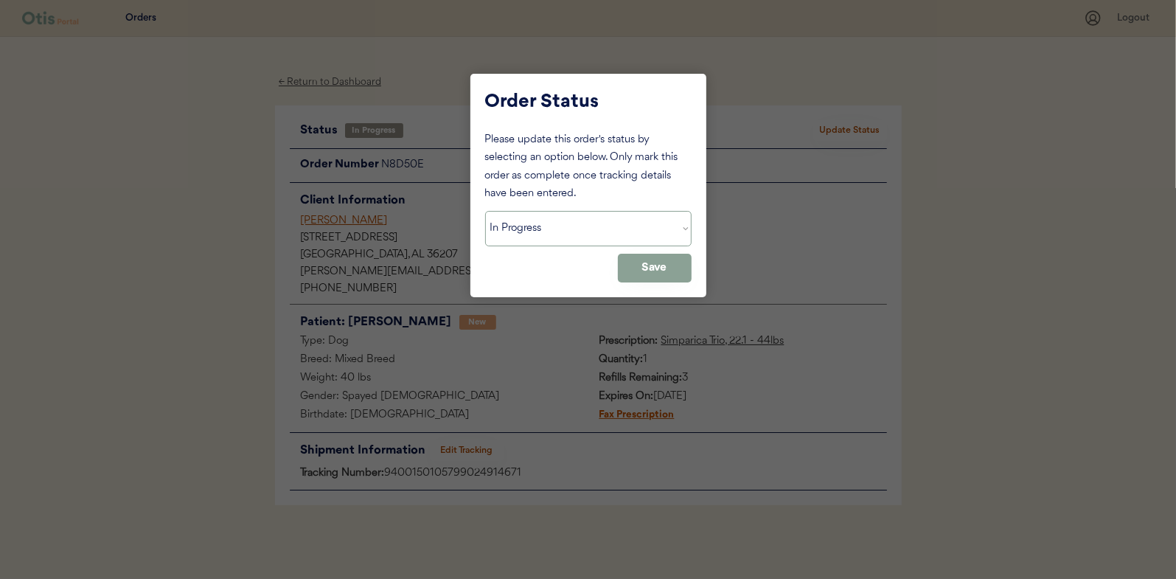
click at [518, 225] on select "Status On Hold New In Progress Complete Pending HW Consent Canceled" at bounding box center [588, 228] width 206 height 35
select select ""complete""
click at [485, 211] on select "Status On Hold New In Progress Complete Pending HW Consent Canceled" at bounding box center [588, 228] width 206 height 35
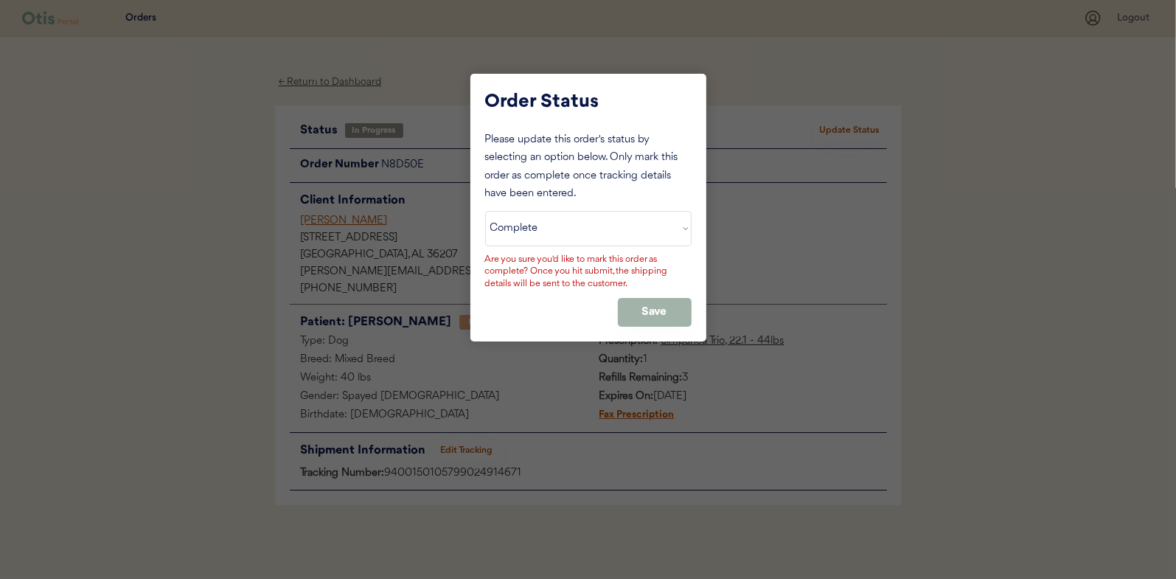
click at [656, 308] on button "Save" at bounding box center [655, 312] width 74 height 29
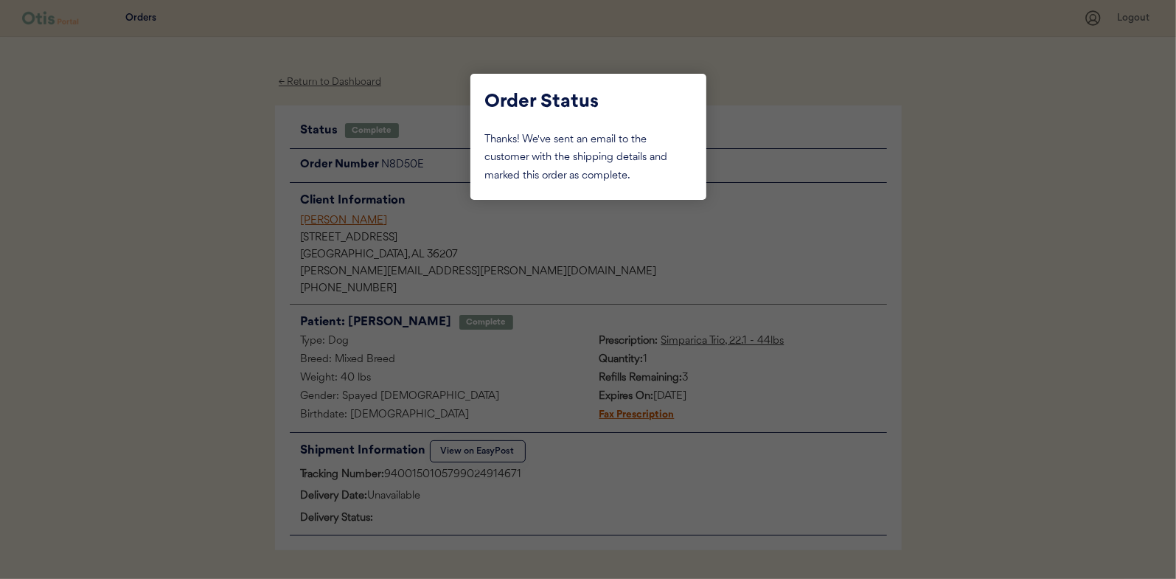
click at [206, 204] on div at bounding box center [588, 289] width 1176 height 579
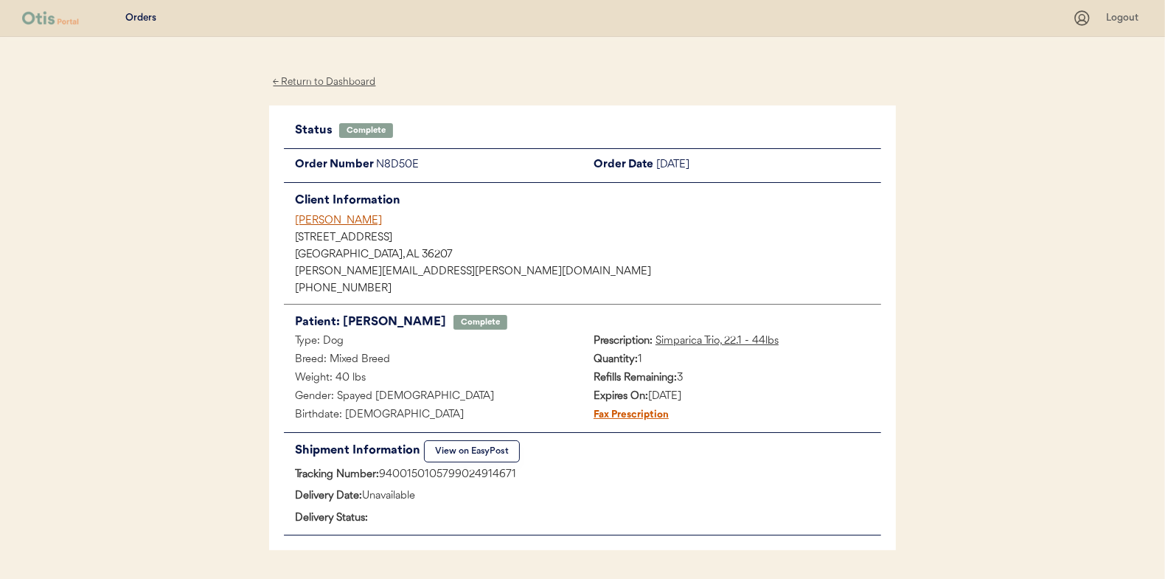
click at [320, 83] on div "← Return to Dashboard" at bounding box center [324, 82] width 111 height 17
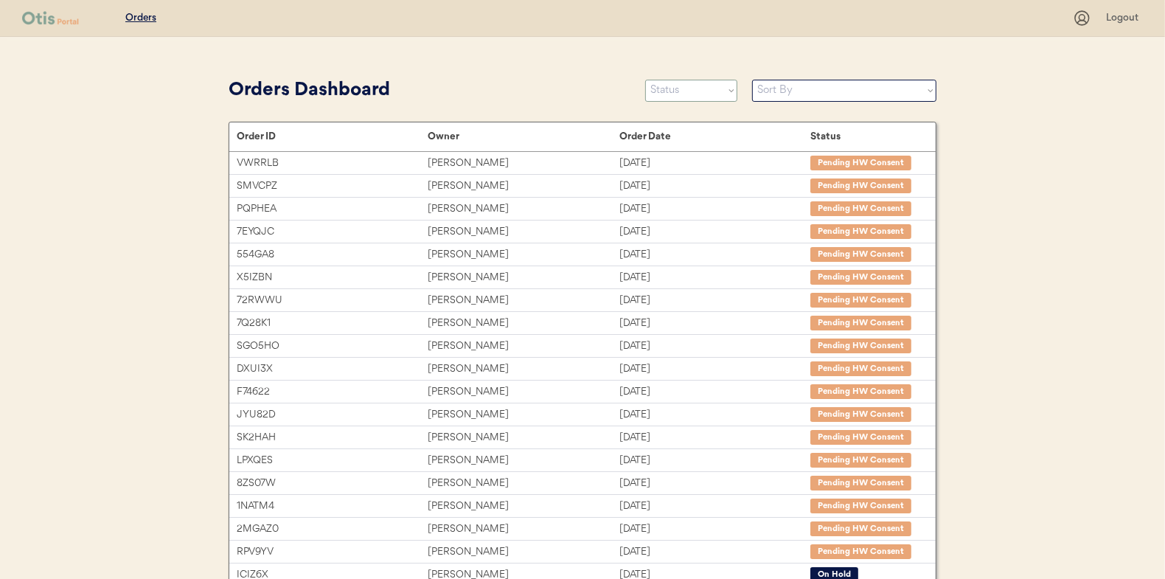
click at [664, 89] on select "Status On Hold New In Progress Complete Pending HW Consent Canceled" at bounding box center [691, 91] width 92 height 22
click at [645, 80] on select "Status On Hold New In Progress Complete Pending HW Consent Canceled" at bounding box center [691, 91] width 92 height 22
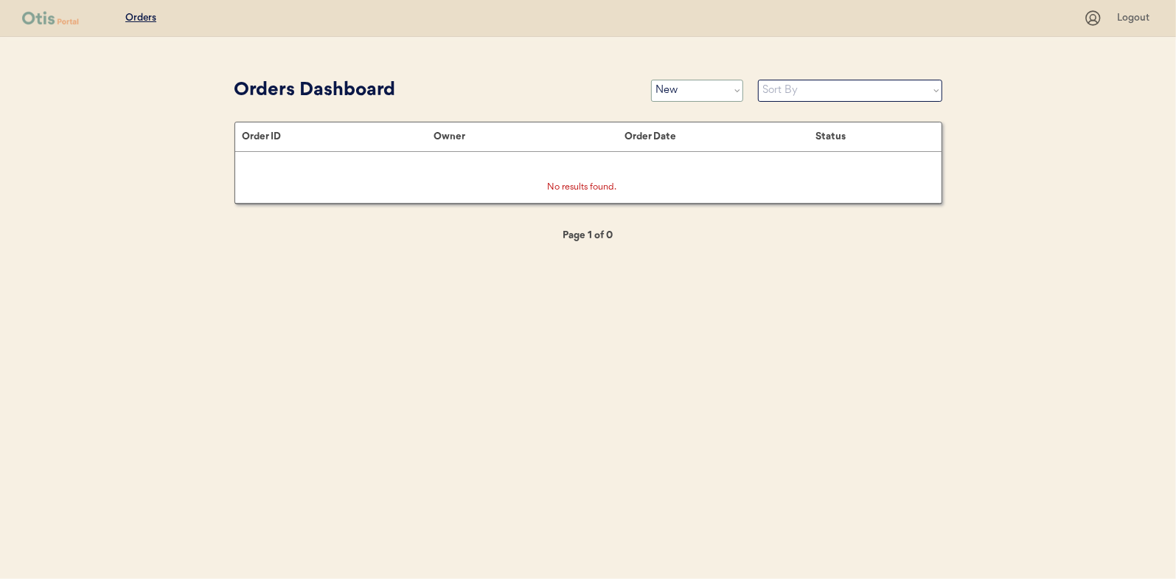
click at [689, 89] on select "Status On Hold New In Progress Complete Pending HW Consent Canceled" at bounding box center [697, 91] width 92 height 22
select select ""in_progress""
click at [651, 80] on select "Status On Hold New In Progress Complete Pending HW Consent Canceled" at bounding box center [697, 91] width 92 height 22
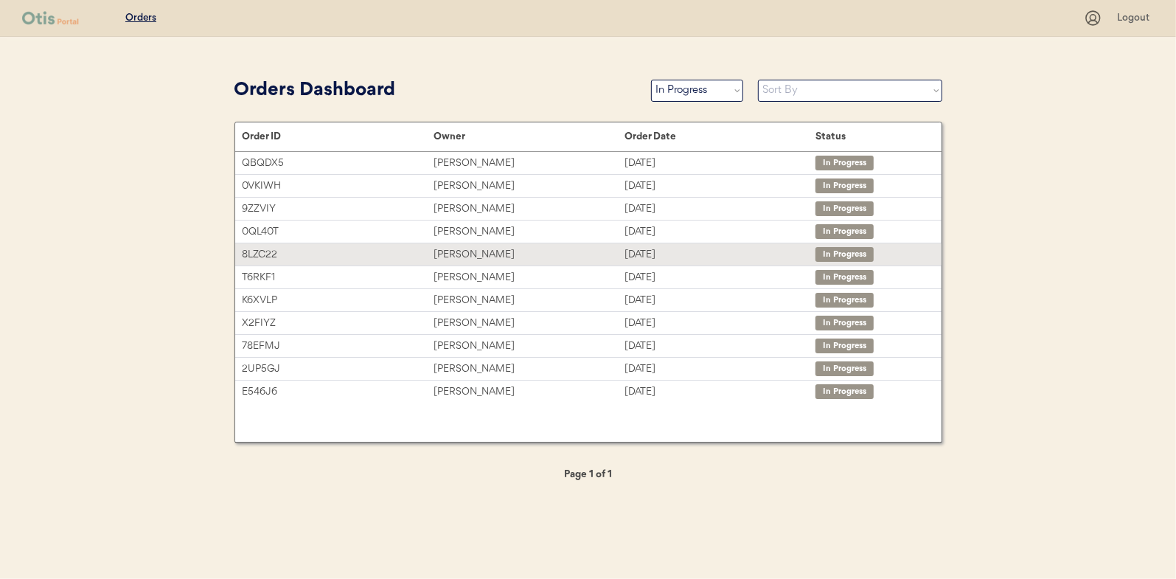
click at [466, 252] on div "Michael Dronebarger" at bounding box center [529, 254] width 191 height 17
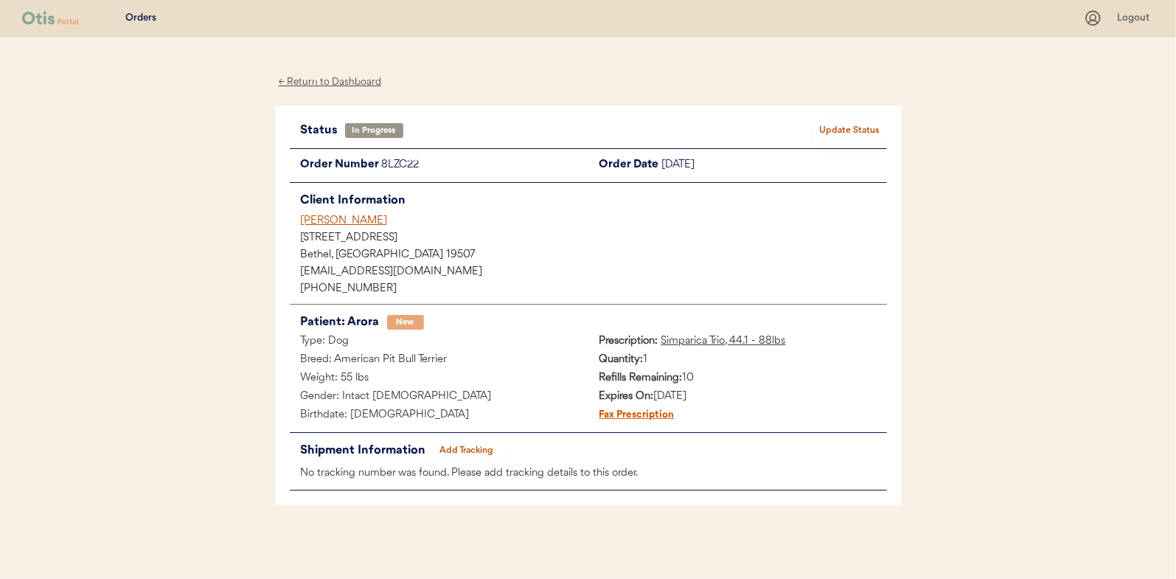
click at [460, 447] on button "Add Tracking" at bounding box center [467, 450] width 74 height 21
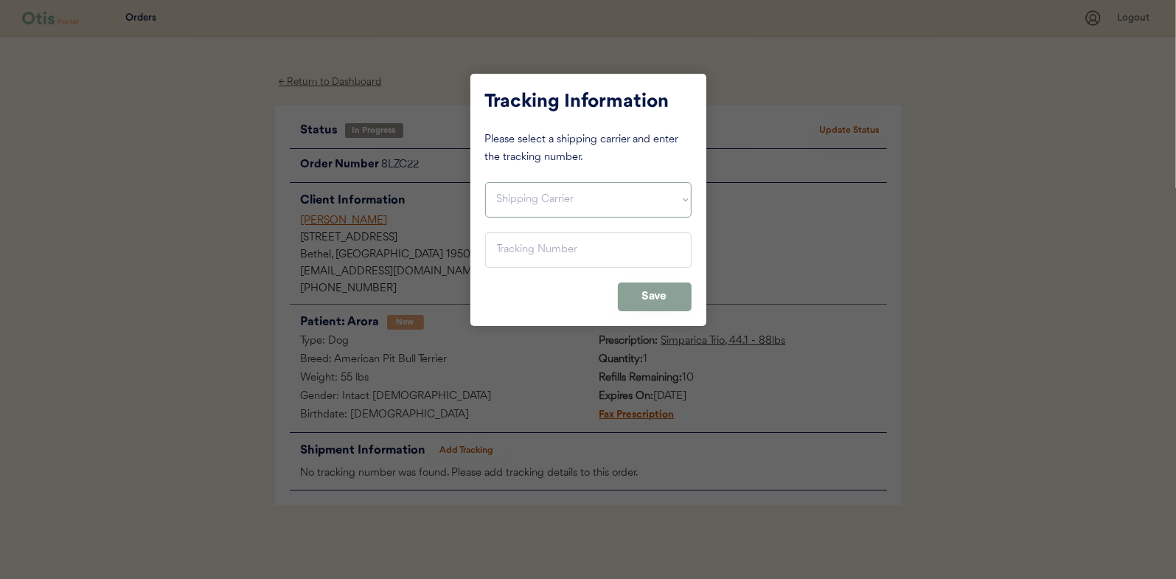
click at [526, 203] on select "Shipping Carrier FedEx FedEx Ground Economy UPS USPS" at bounding box center [588, 199] width 206 height 35
select select ""usps""
click at [485, 182] on select "Shipping Carrier FedEx FedEx Ground Economy UPS USPS" at bounding box center [588, 199] width 206 height 35
click at [510, 247] on input "input" at bounding box center [588, 249] width 206 height 35
paste input "9400150105497025091192"
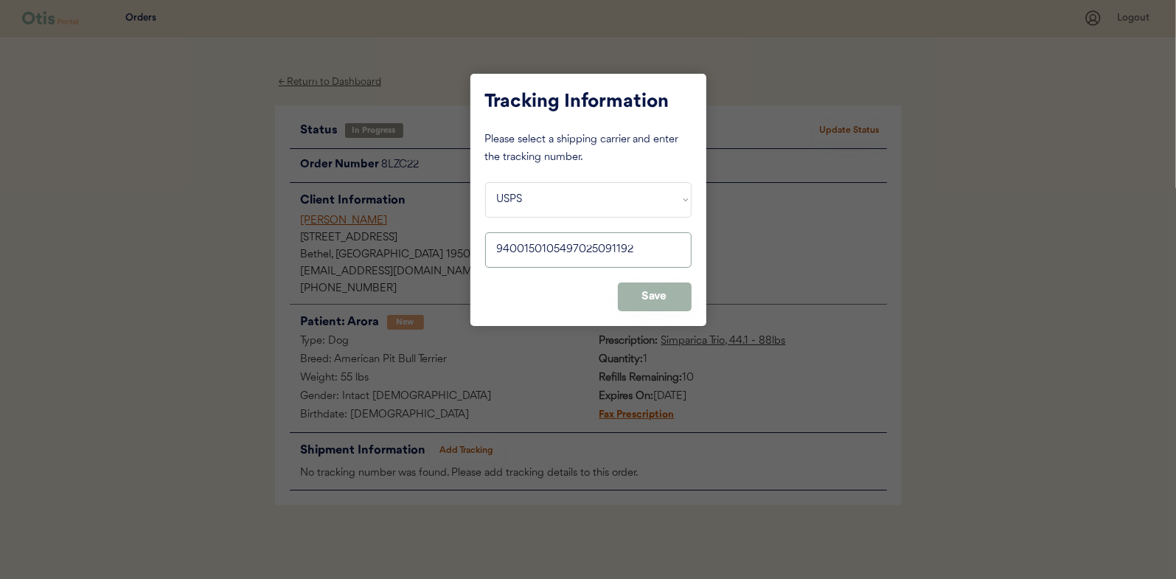
type input "9400150105497025091192"
click at [639, 290] on button "Save" at bounding box center [655, 296] width 74 height 29
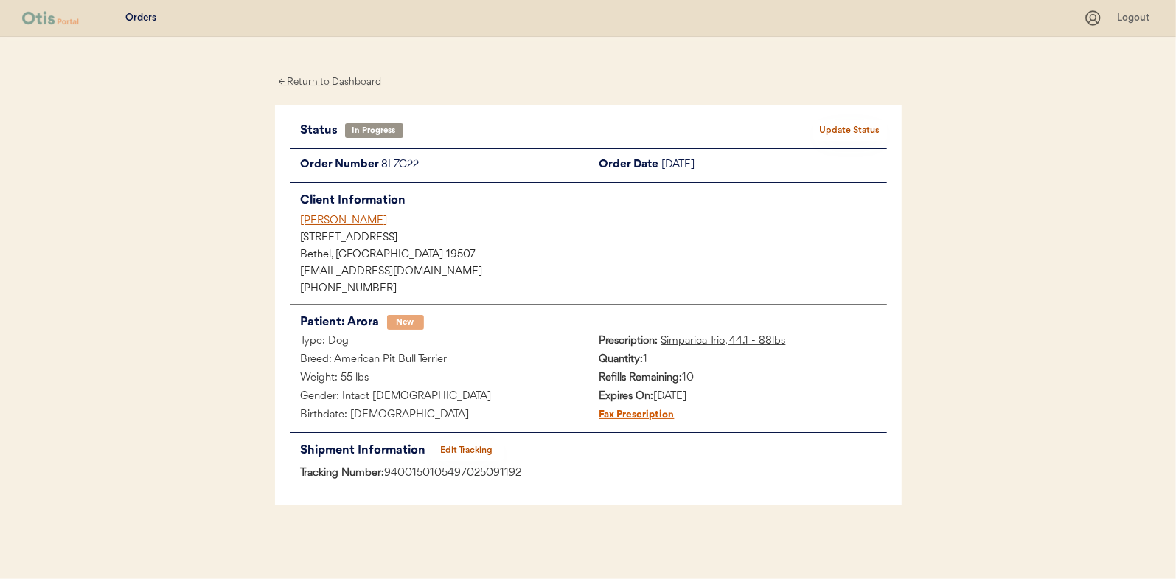
click at [837, 124] on button "Update Status" at bounding box center [850, 130] width 74 height 21
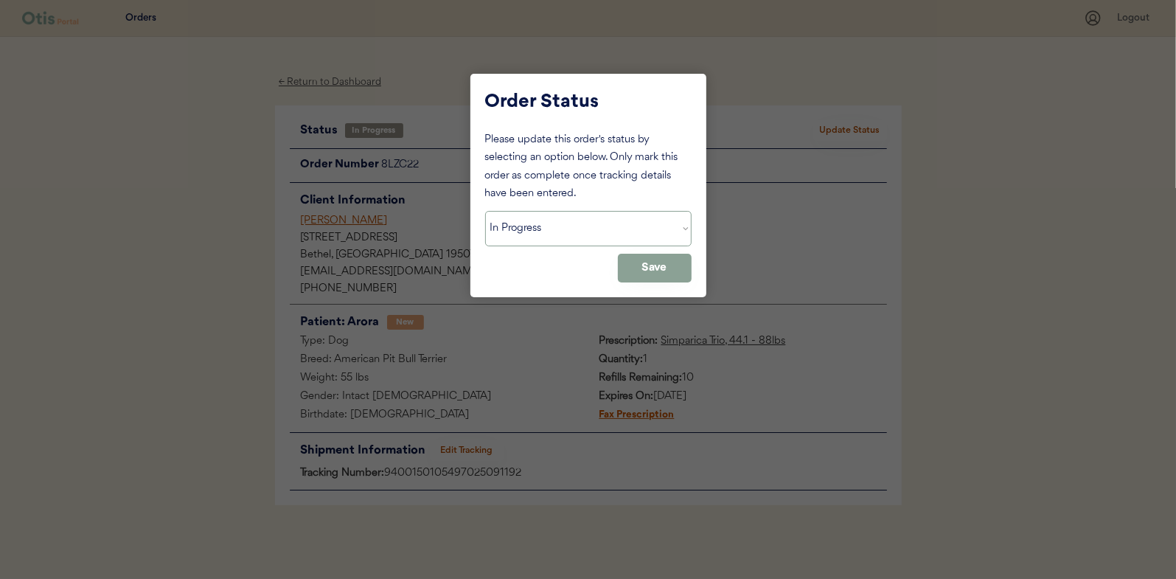
click at [542, 229] on select "Status On Hold New In Progress Complete Pending HW Consent Canceled" at bounding box center [588, 228] width 206 height 35
select select ""complete""
click at [485, 211] on select "Status On Hold New In Progress Complete Pending HW Consent Canceled" at bounding box center [588, 228] width 206 height 35
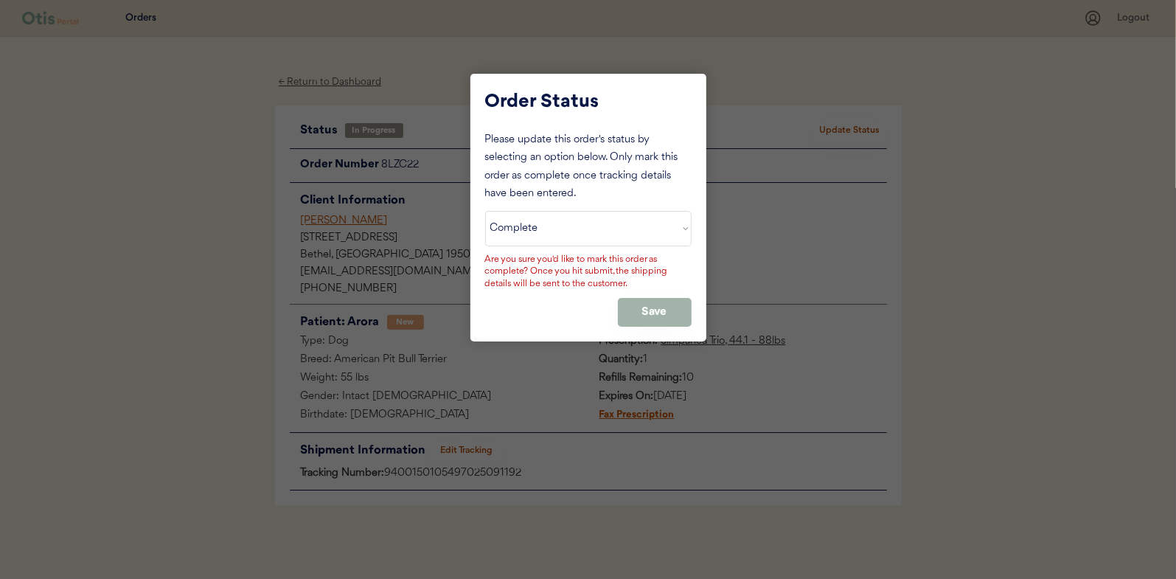
click at [672, 305] on button "Save" at bounding box center [655, 312] width 74 height 29
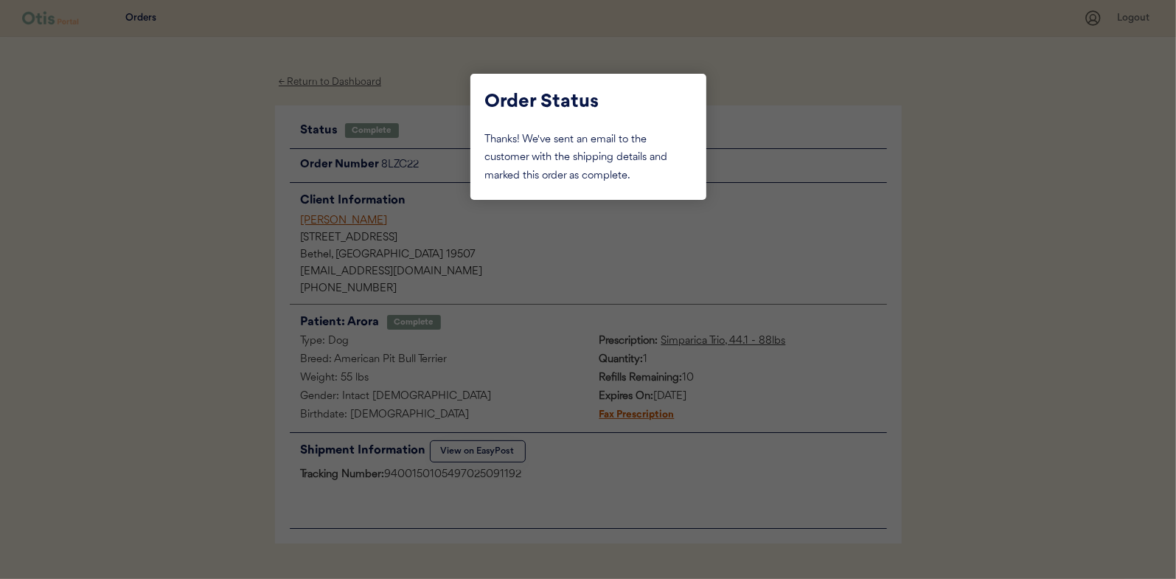
click at [201, 238] on div at bounding box center [588, 289] width 1176 height 579
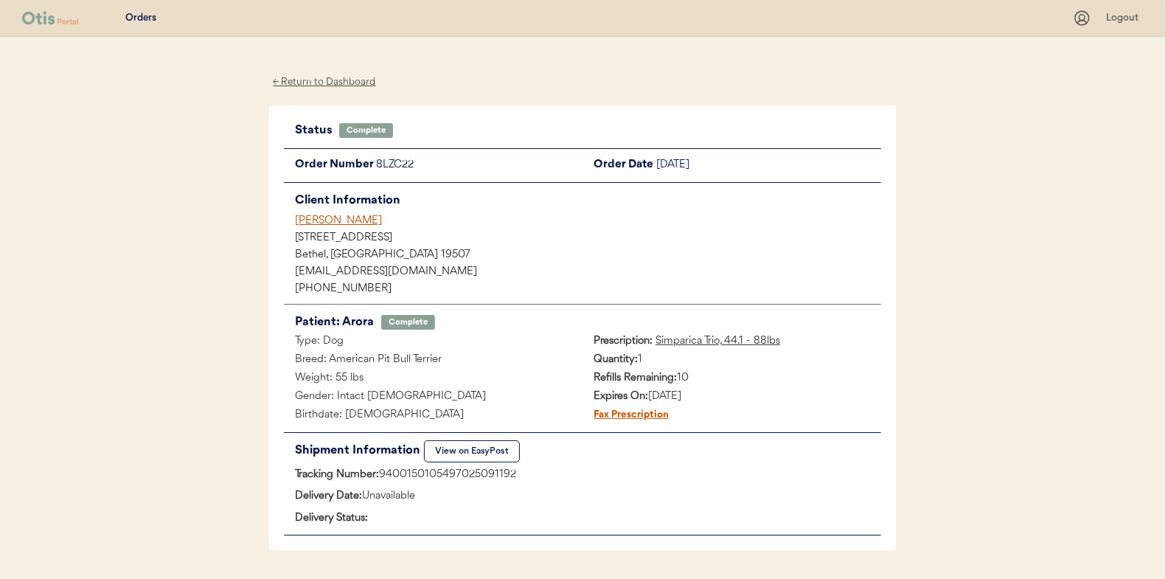
click at [327, 83] on div "← Return to Dashboard" at bounding box center [324, 82] width 111 height 17
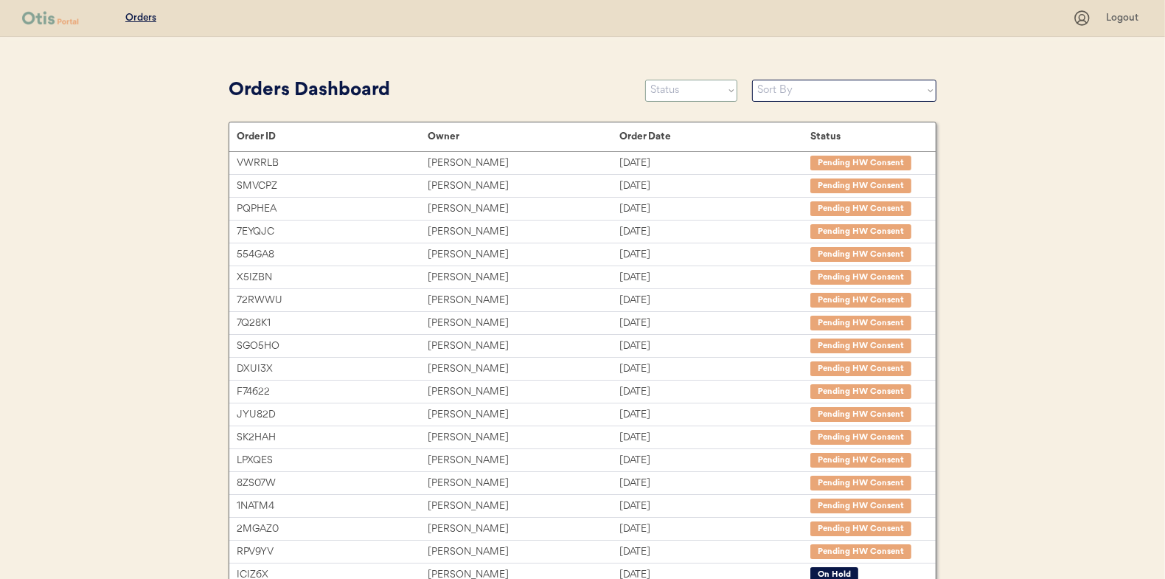
click at [683, 98] on select "Status On Hold New In Progress Complete Pending HW Consent Canceled" at bounding box center [691, 91] width 92 height 22
click at [645, 80] on select "Status On Hold New In Progress Complete Pending HW Consent Canceled" at bounding box center [691, 91] width 92 height 22
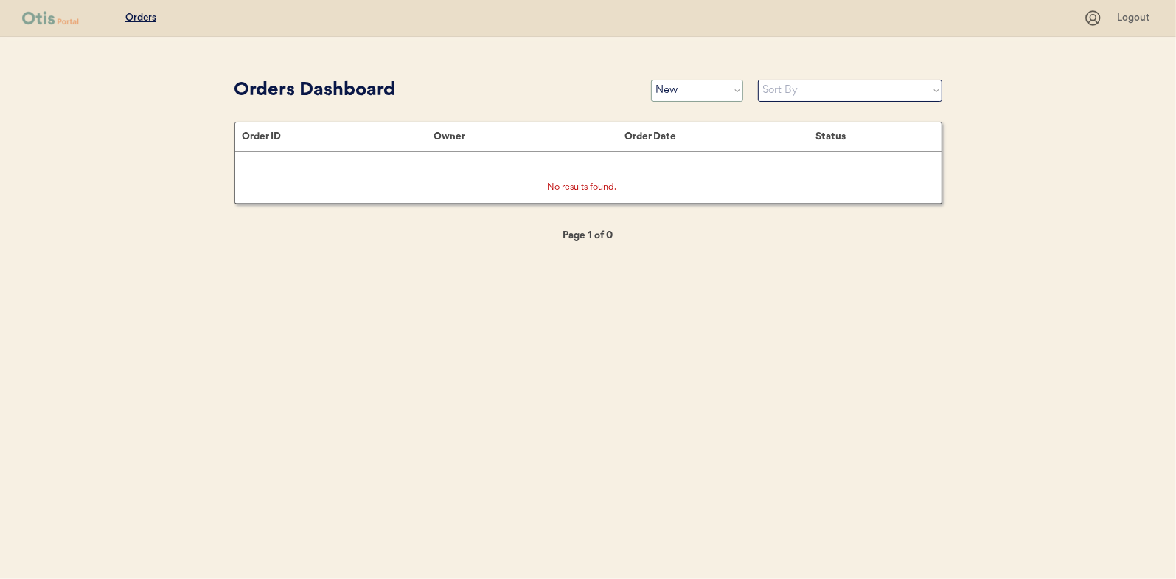
click at [695, 84] on select "Status On Hold New In Progress Complete Pending HW Consent Canceled" at bounding box center [697, 91] width 92 height 22
select select ""in_progress""
click at [651, 80] on select "Status On Hold New In Progress Complete Pending HW Consent Canceled" at bounding box center [697, 91] width 92 height 22
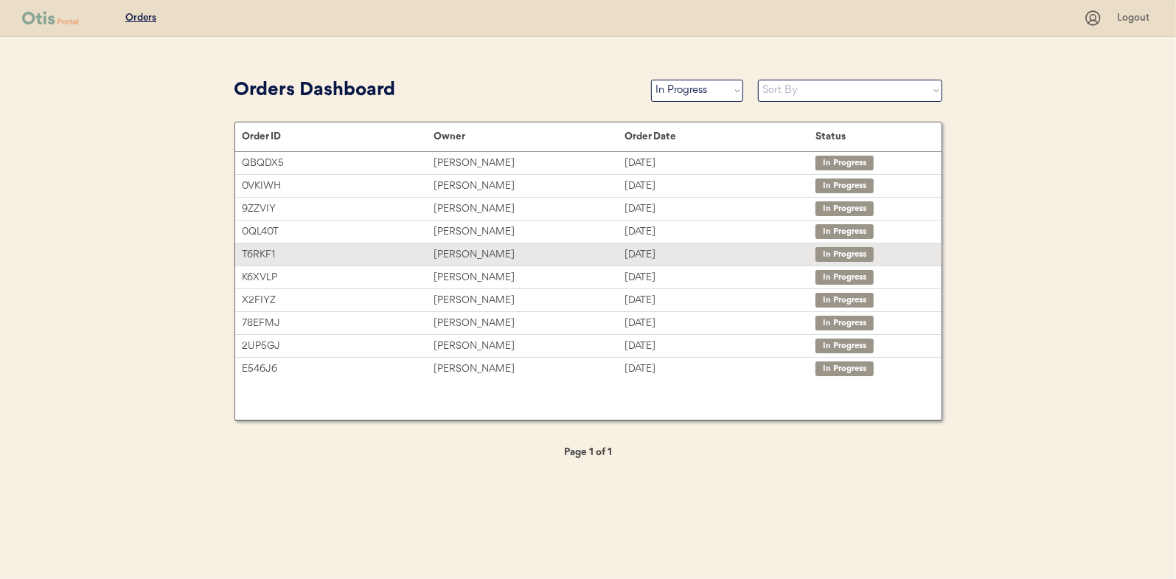
click at [454, 254] on div "[PERSON_NAME]" at bounding box center [529, 254] width 191 height 17
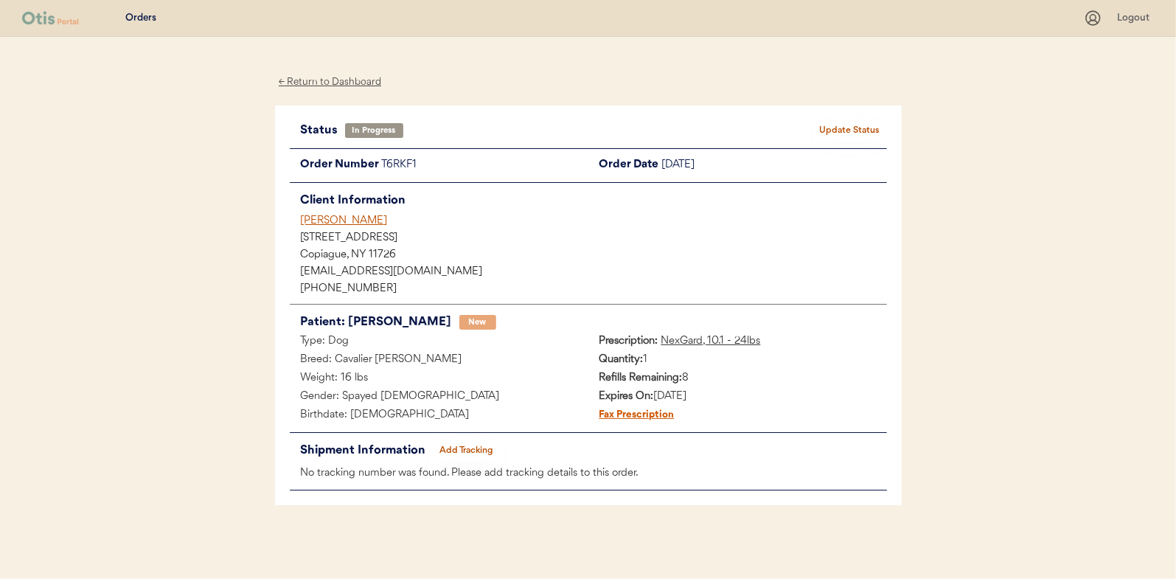
click at [461, 445] on button "Add Tracking" at bounding box center [467, 450] width 74 height 21
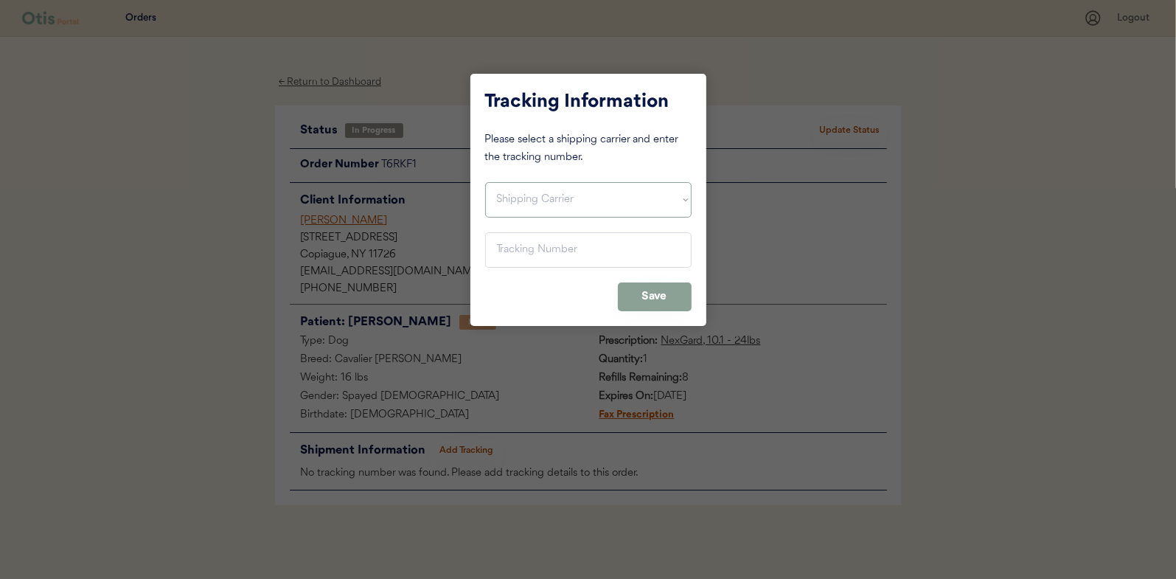
click at [507, 190] on select "Shipping Carrier FedEx FedEx Ground Economy UPS USPS" at bounding box center [588, 199] width 206 height 35
select select ""usps""
click at [485, 182] on select "Shipping Carrier FedEx FedEx Ground Economy UPS USPS" at bounding box center [588, 199] width 206 height 35
click at [506, 251] on input "input" at bounding box center [588, 249] width 206 height 35
paste input "9400150105496026580148"
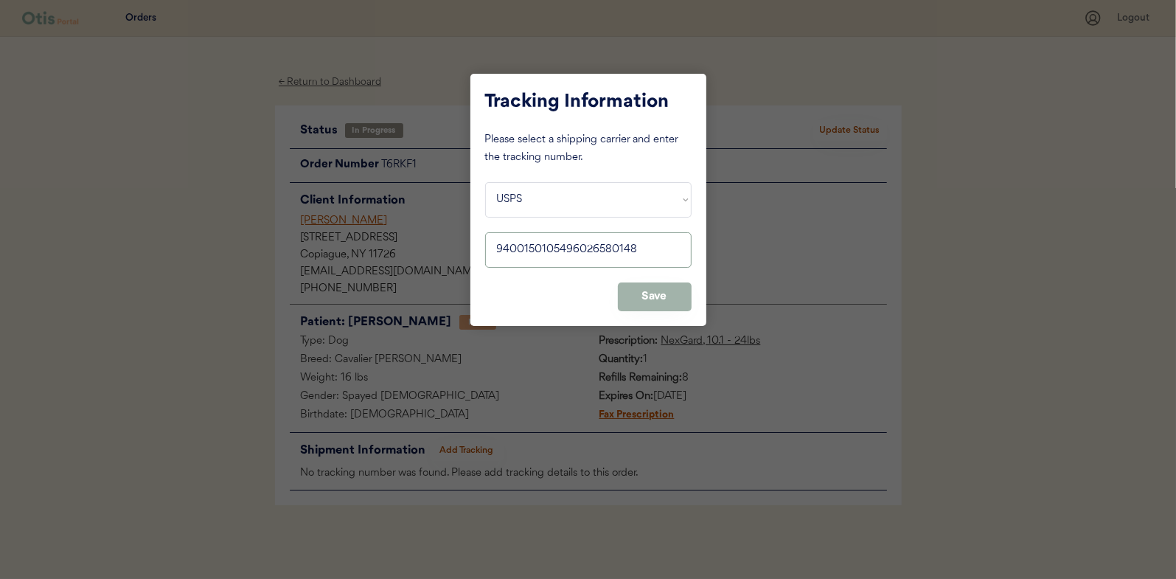
type input "9400150105496026580148"
click at [667, 291] on button "Save" at bounding box center [655, 296] width 74 height 29
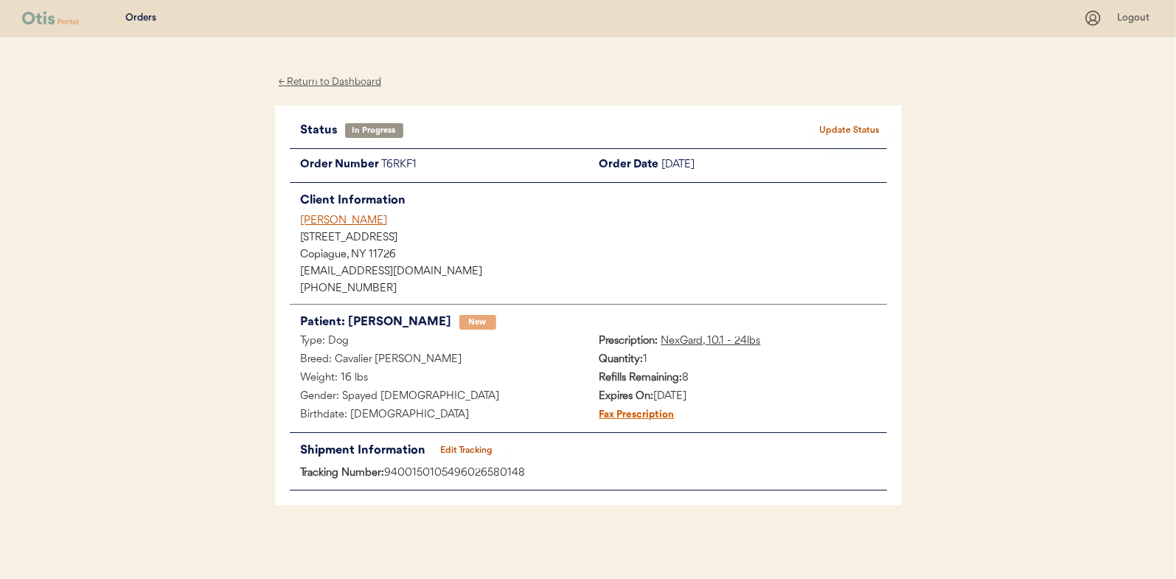
click at [842, 120] on button "Update Status" at bounding box center [850, 130] width 74 height 21
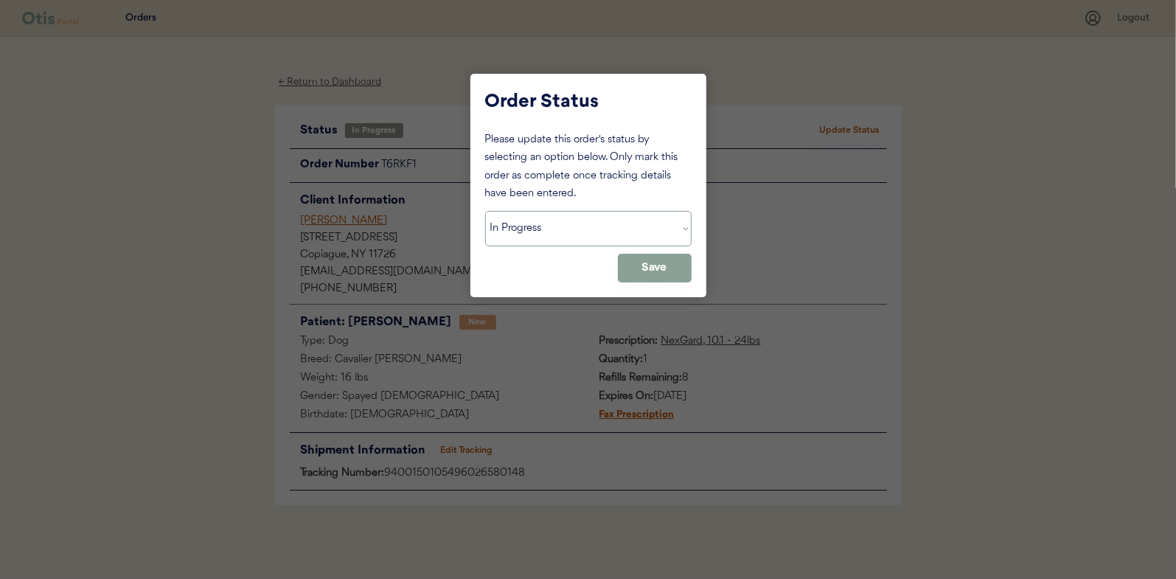
click at [511, 228] on select "Status On Hold New In Progress Complete Pending HW Consent Canceled" at bounding box center [588, 228] width 206 height 35
select select ""complete""
click at [485, 211] on select "Status On Hold New In Progress Complete Pending HW Consent Canceled" at bounding box center [588, 228] width 206 height 35
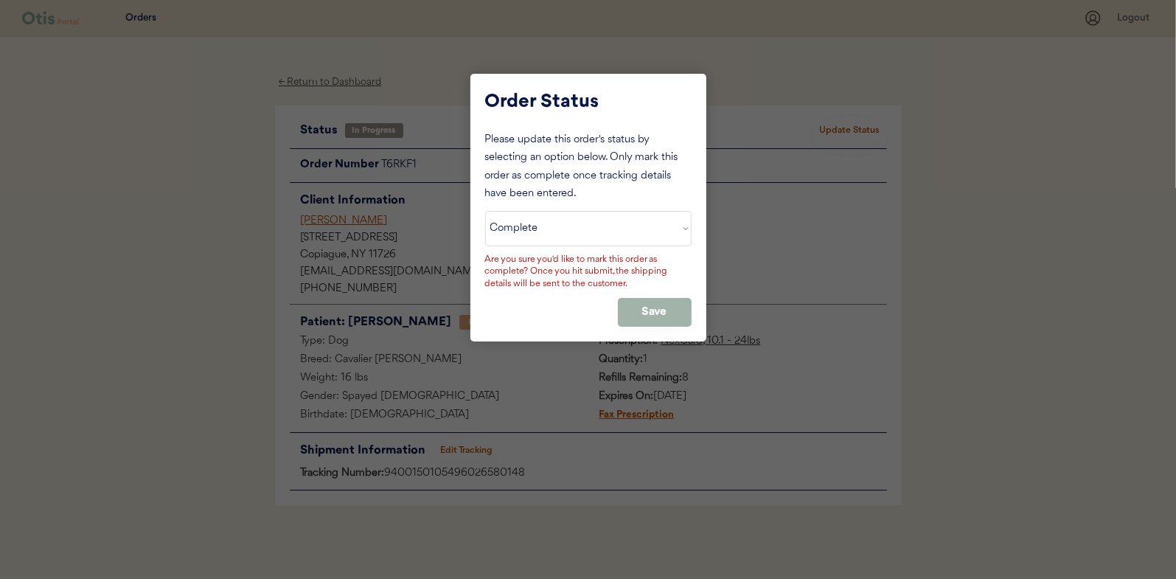
click at [643, 306] on button "Save" at bounding box center [655, 312] width 74 height 29
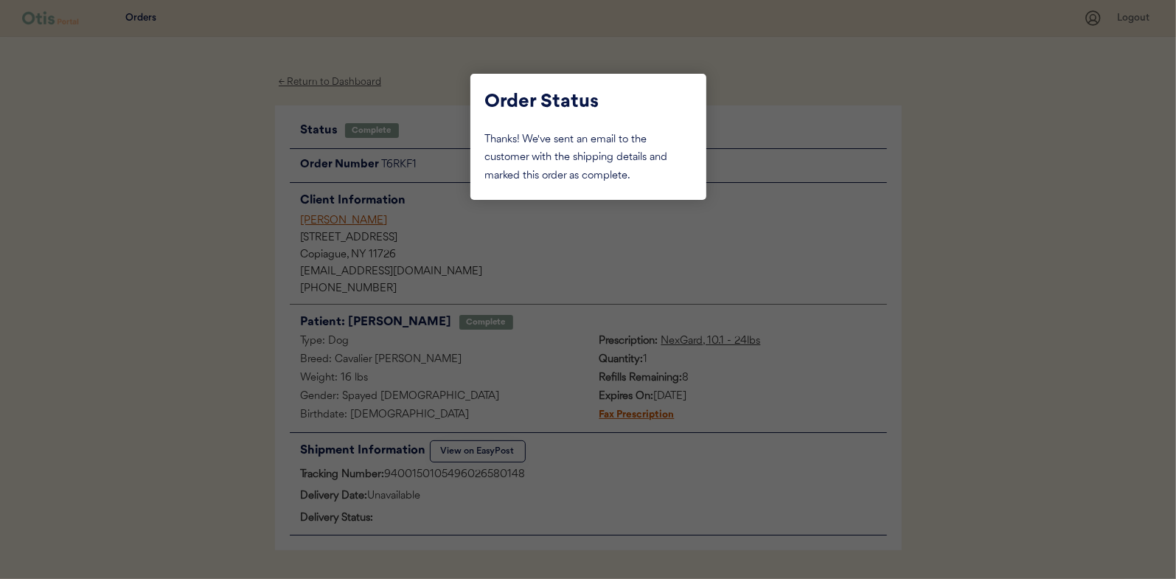
click at [240, 216] on div at bounding box center [588, 289] width 1176 height 579
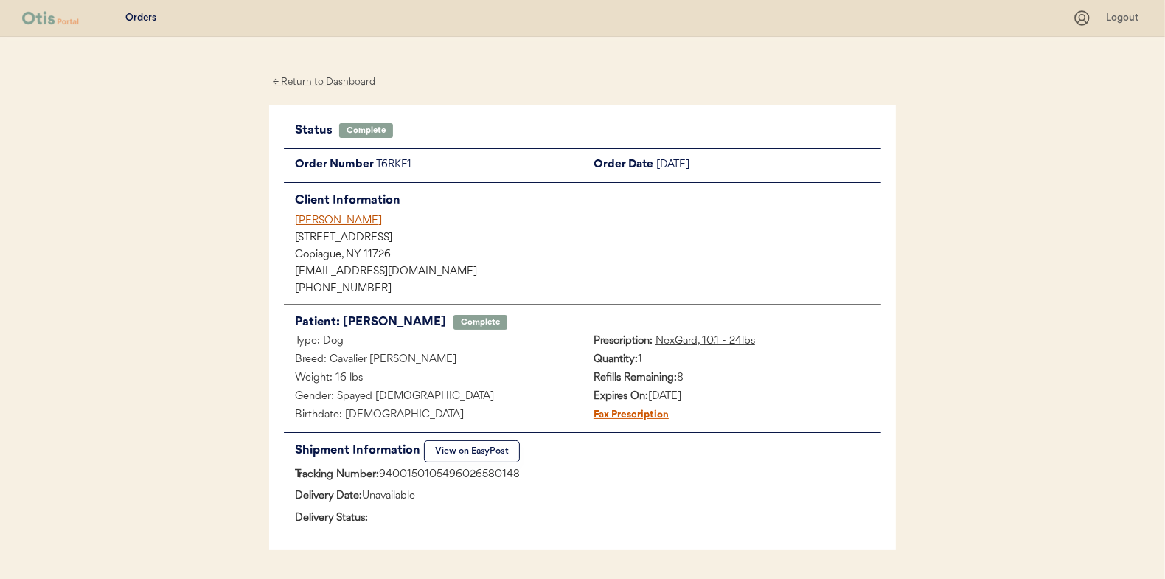
click at [316, 86] on div "← Return to Dashboard" at bounding box center [324, 82] width 111 height 17
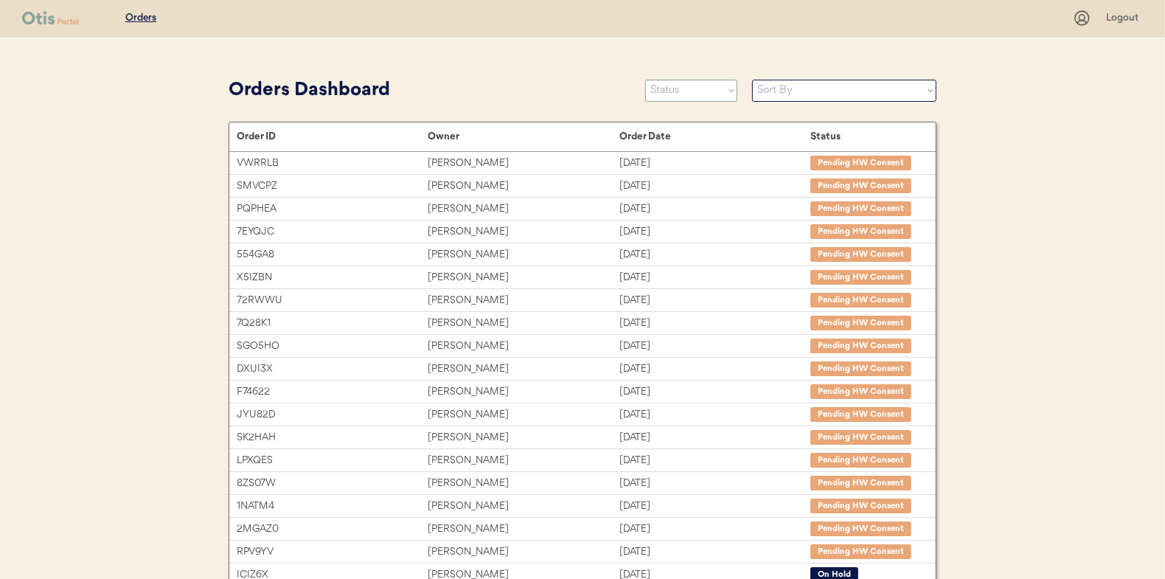
click at [667, 90] on select "Status On Hold New In Progress Complete Pending HW Consent Canceled" at bounding box center [691, 91] width 92 height 22
select select ""in_progress""
click at [645, 80] on select "Status On Hold New In Progress Complete Pending HW Consent Canceled" at bounding box center [691, 91] width 92 height 22
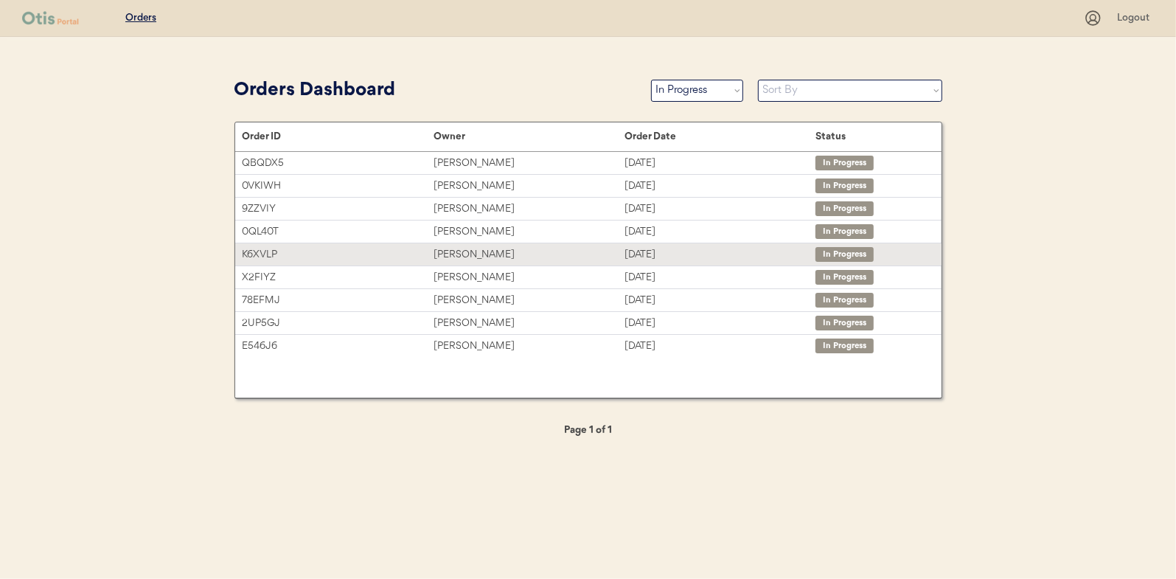
drag, startPoint x: 451, startPoint y: 254, endPoint x: 198, endPoint y: 252, distance: 253.7
click at [451, 253] on div "[PERSON_NAME]" at bounding box center [529, 254] width 191 height 17
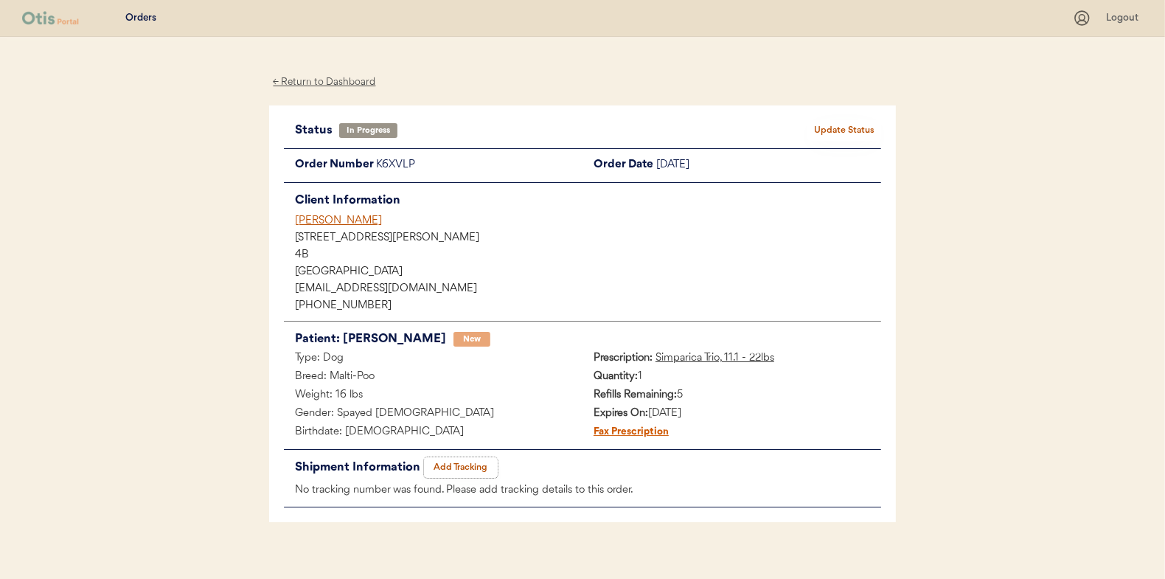
click at [448, 463] on button "Add Tracking" at bounding box center [461, 467] width 74 height 21
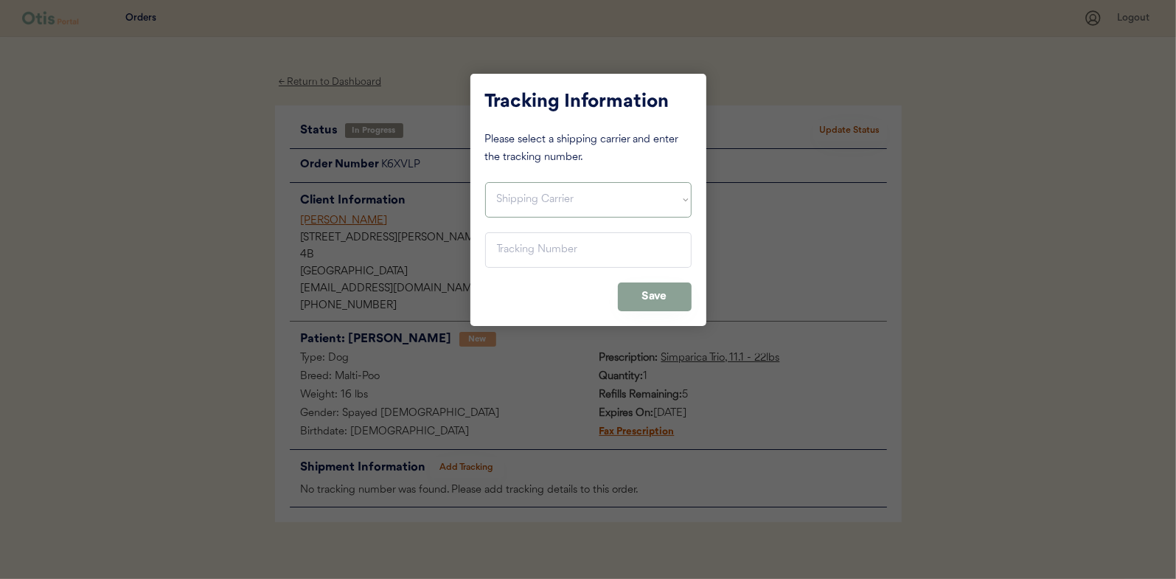
click at [541, 195] on select "Shipping Carrier FedEx FedEx Ground Economy UPS USPS" at bounding box center [588, 199] width 206 height 35
select select ""usps""
click at [485, 182] on select "Shipping Carrier FedEx FedEx Ground Economy UPS USPS" at bounding box center [588, 199] width 206 height 35
click at [500, 250] on input "input" at bounding box center [588, 249] width 206 height 35
paste input "9400150105798024955042"
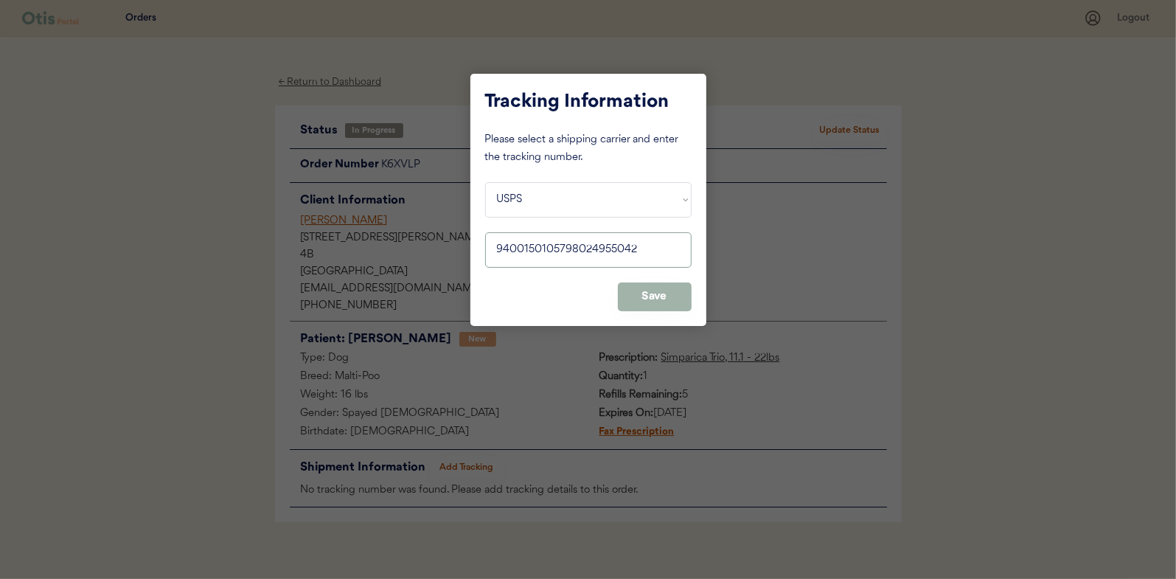
type input "9400150105798024955042"
click at [656, 293] on button "Save" at bounding box center [655, 296] width 74 height 29
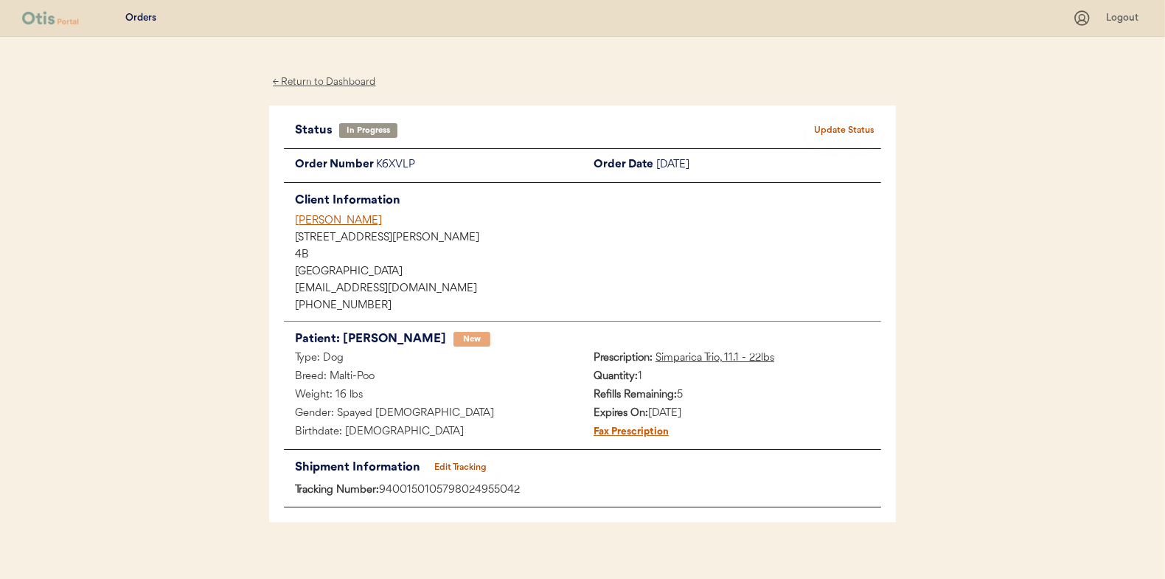
click at [850, 131] on button "Update Status" at bounding box center [844, 130] width 74 height 21
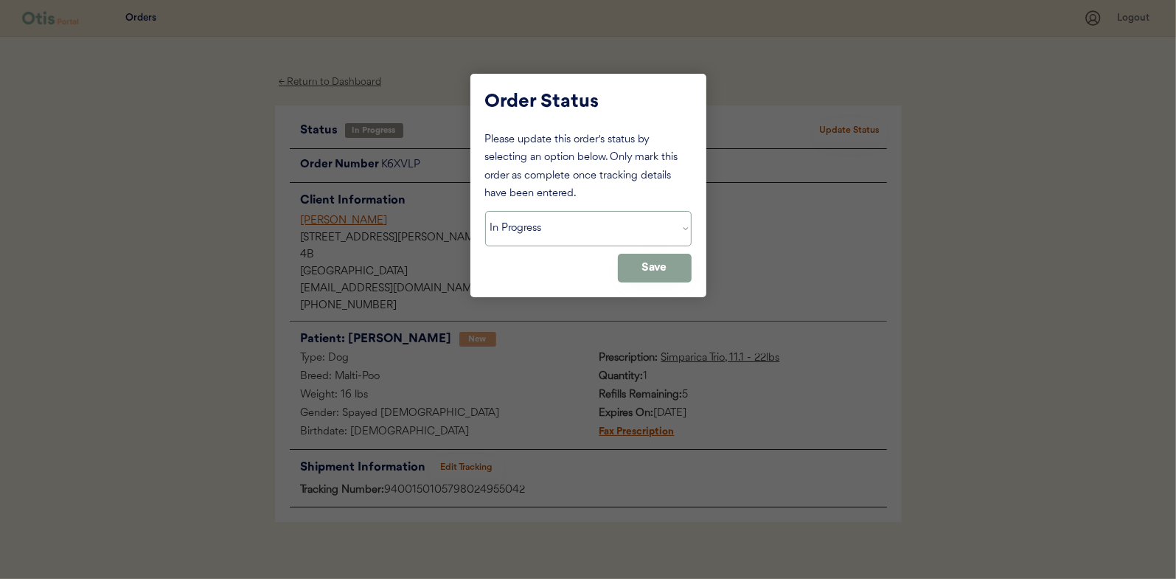
click at [511, 239] on select "Status On Hold New In Progress Complete Pending HW Consent Canceled" at bounding box center [588, 228] width 206 height 35
select select ""complete""
click at [485, 211] on select "Status On Hold New In Progress Complete Pending HW Consent Canceled" at bounding box center [588, 228] width 206 height 35
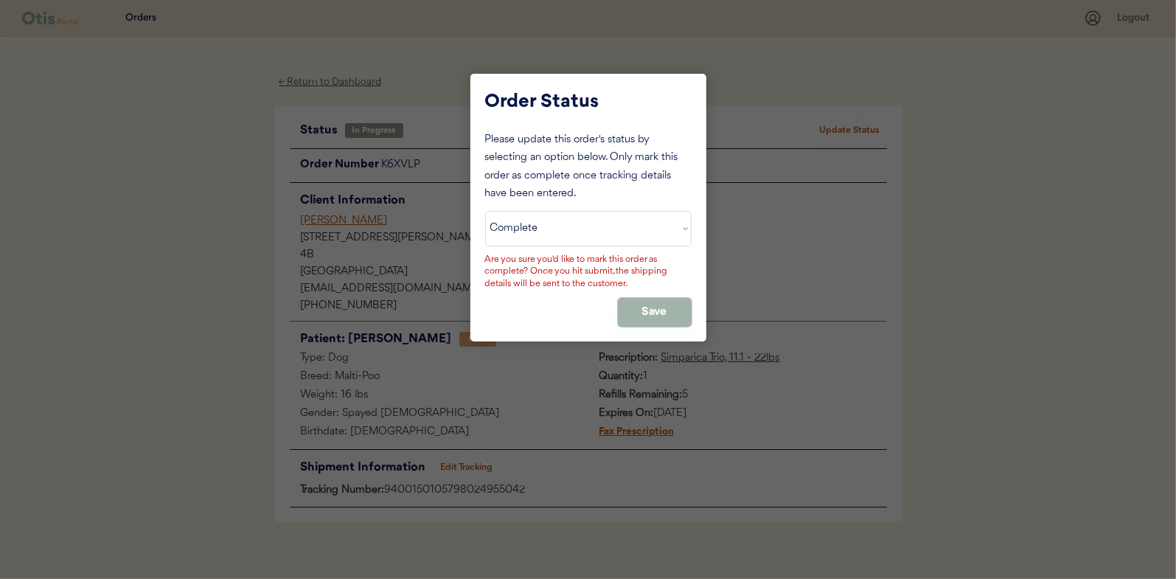
click at [634, 309] on button "Save" at bounding box center [655, 312] width 74 height 29
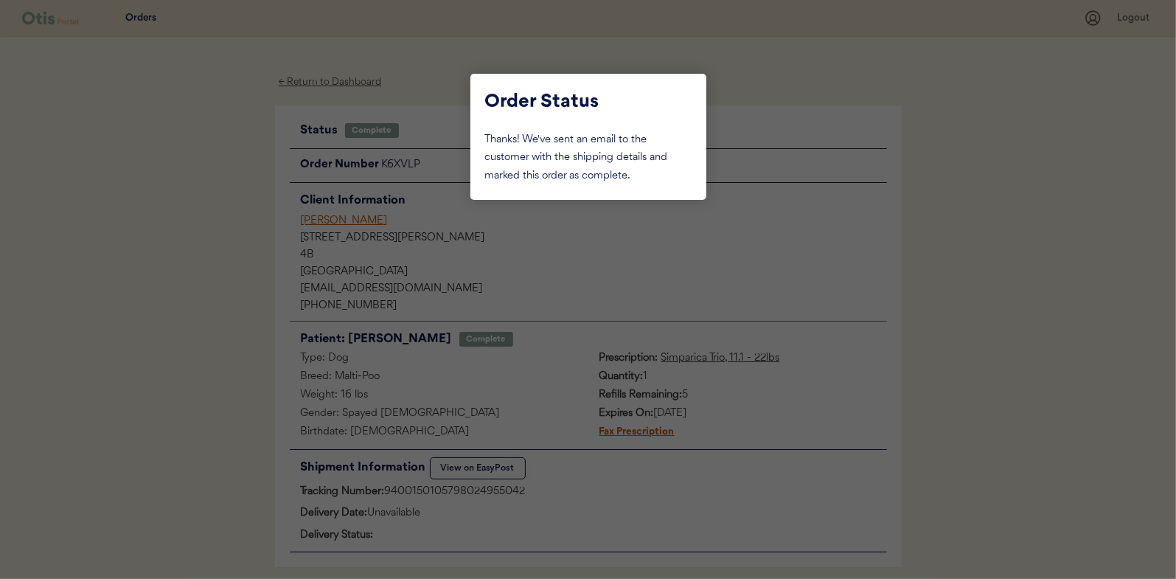
click at [249, 229] on div at bounding box center [588, 289] width 1176 height 579
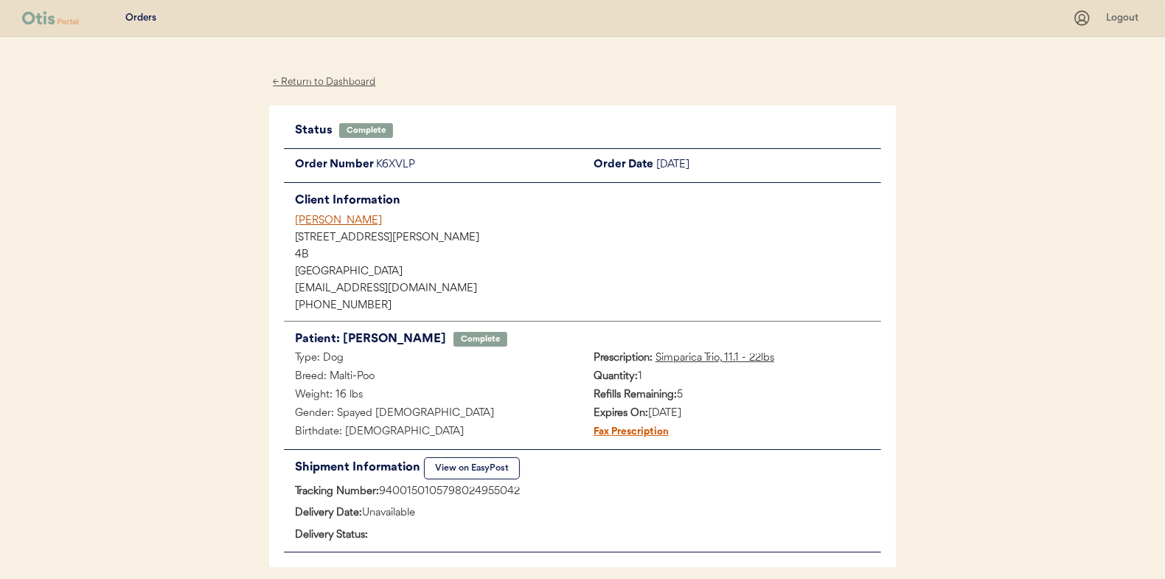
click at [316, 81] on div "← Return to Dashboard" at bounding box center [324, 82] width 111 height 17
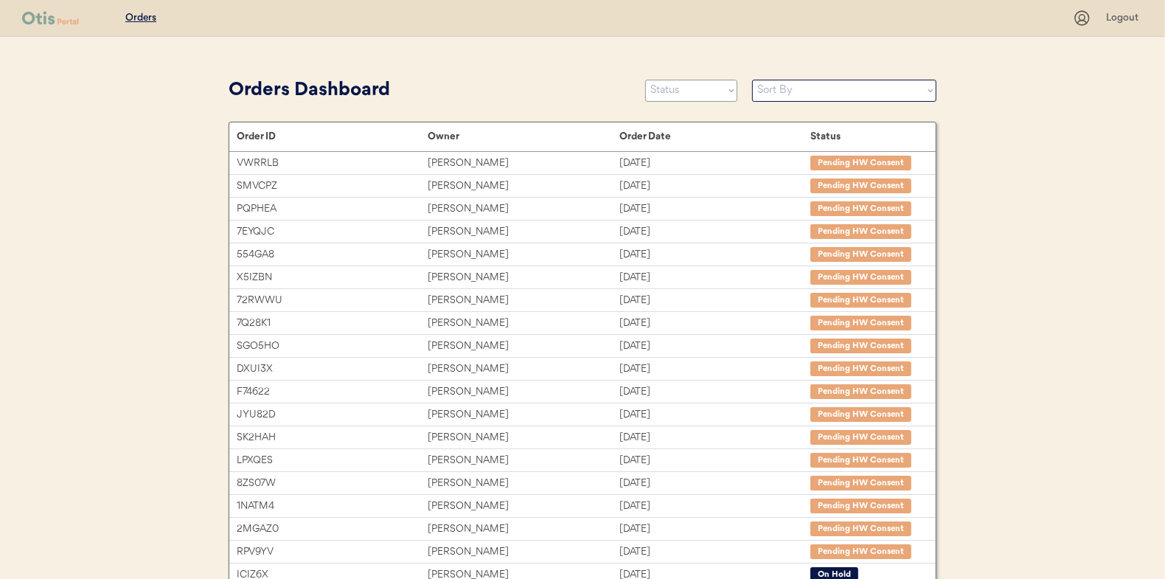
click at [670, 96] on select "Status On Hold New In Progress Complete Pending HW Consent Canceled" at bounding box center [691, 91] width 92 height 22
click at [645, 80] on select "Status On Hold New In Progress Complete Pending HW Consent Canceled" at bounding box center [691, 91] width 92 height 22
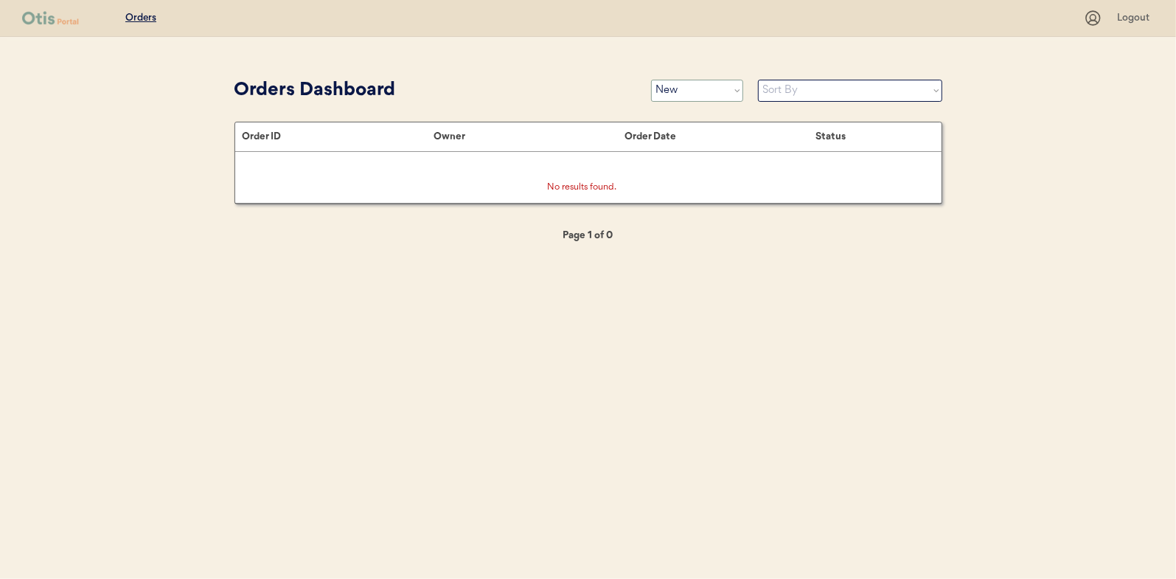
click at [679, 94] on select "Status On Hold New In Progress Complete Pending HW Consent Canceled" at bounding box center [697, 91] width 92 height 22
select select ""in_progress""
click at [651, 80] on select "Status On Hold New In Progress Complete Pending HW Consent Canceled" at bounding box center [697, 91] width 92 height 22
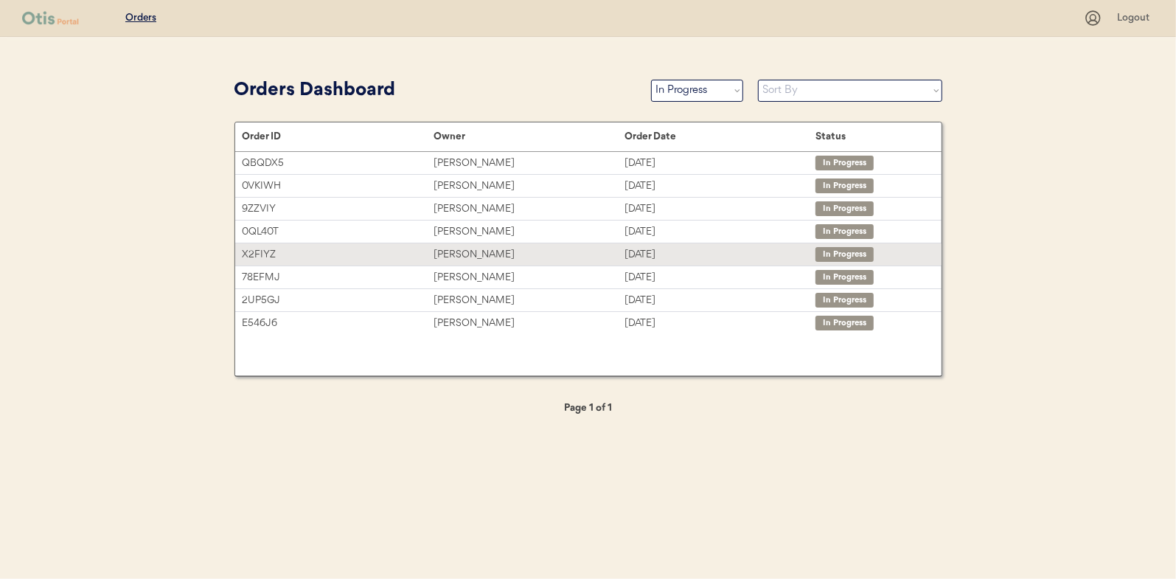
click at [456, 247] on div "Chancey Sayers" at bounding box center [529, 254] width 191 height 17
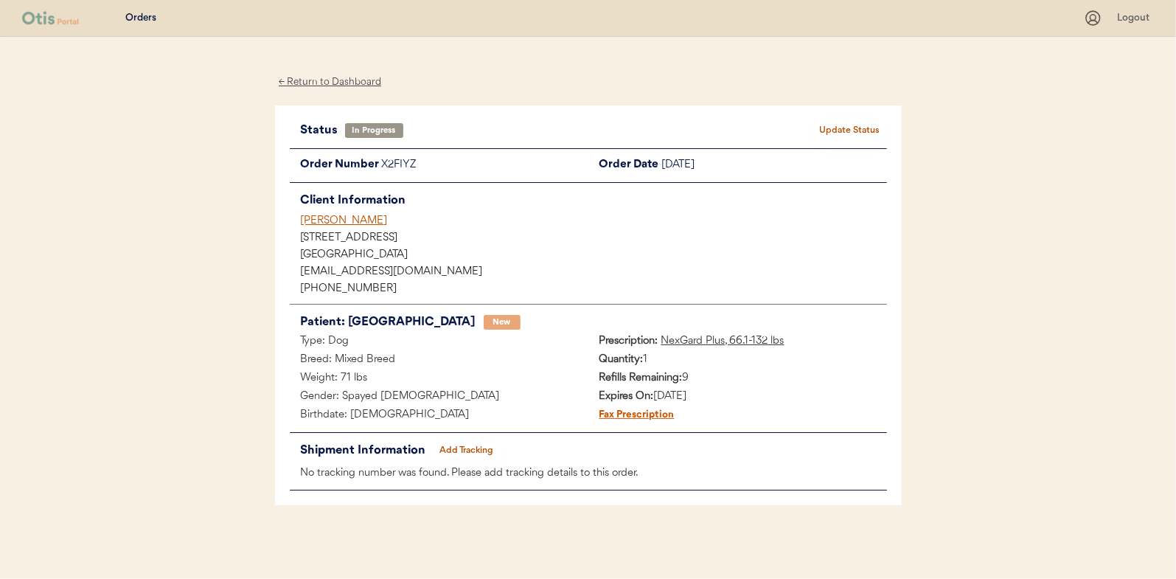
click at [473, 450] on button "Add Tracking" at bounding box center [467, 450] width 74 height 21
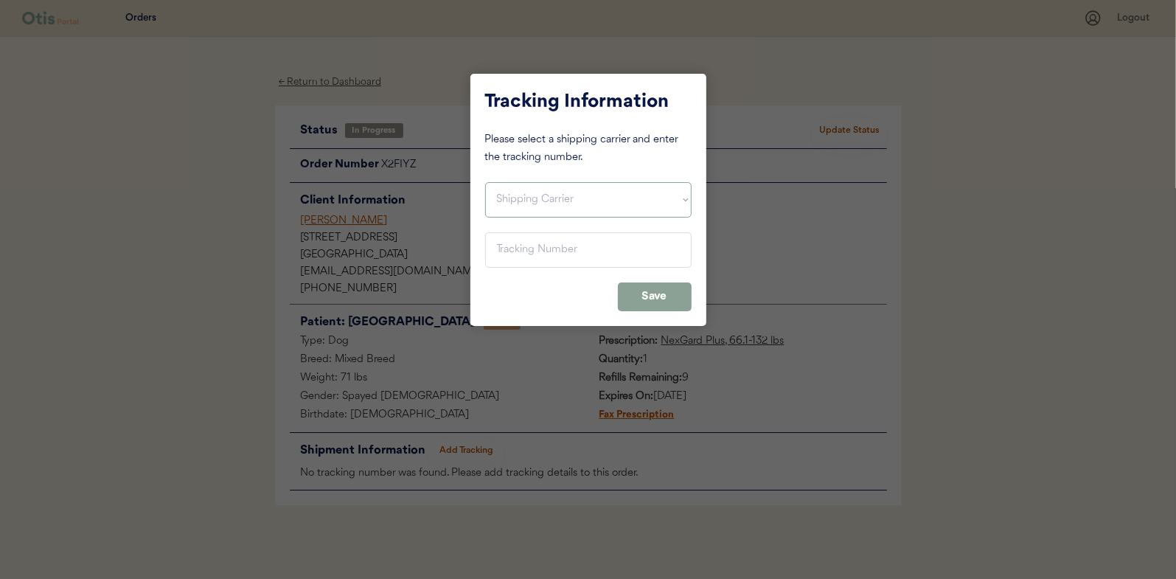
click at [521, 201] on select "Shipping Carrier FedEx FedEx Ground Economy UPS USPS" at bounding box center [588, 199] width 206 height 35
select select ""usps""
click at [485, 182] on select "Shipping Carrier FedEx FedEx Ground Economy UPS USPS" at bounding box center [588, 199] width 206 height 35
click at [508, 252] on input "input" at bounding box center [588, 249] width 206 height 35
paste input "9400150105800024928763"
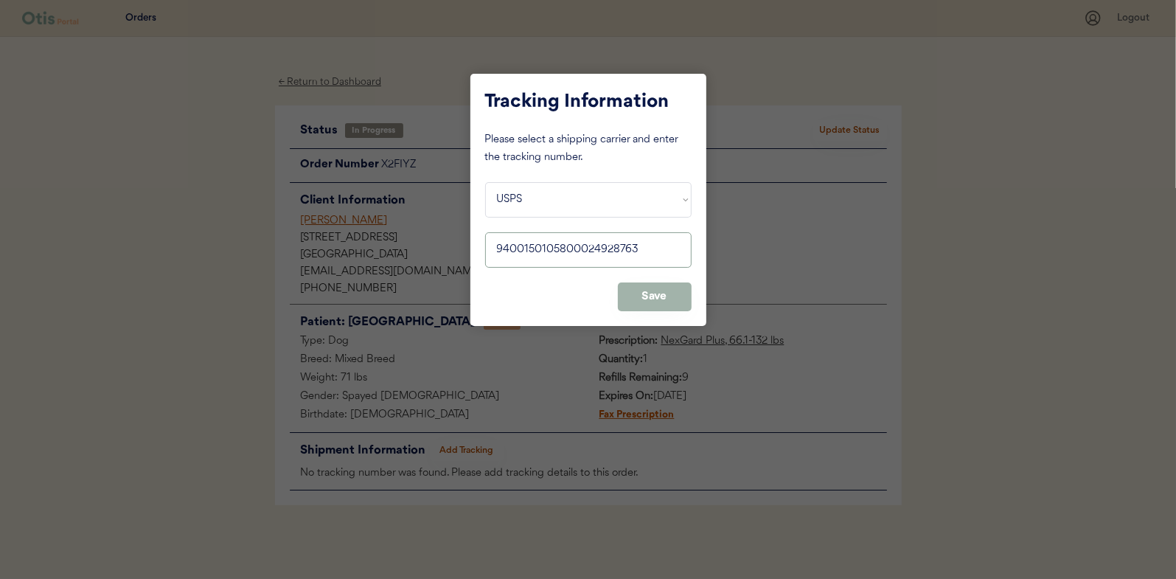
type input "9400150105800024928763"
click at [657, 295] on button "Save" at bounding box center [655, 296] width 74 height 29
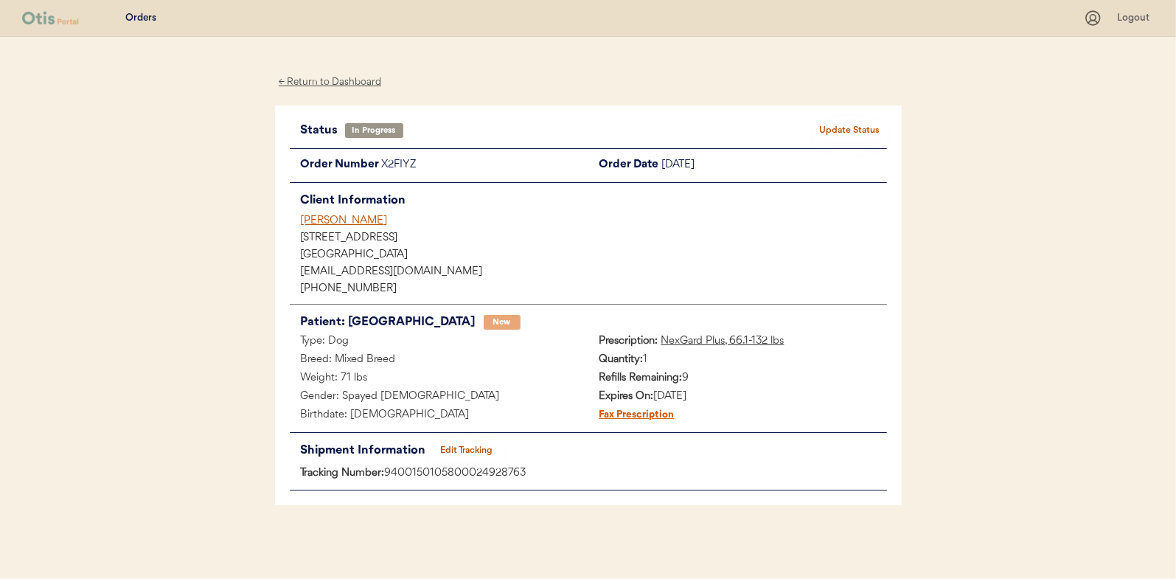
click at [838, 125] on button "Update Status" at bounding box center [850, 130] width 74 height 21
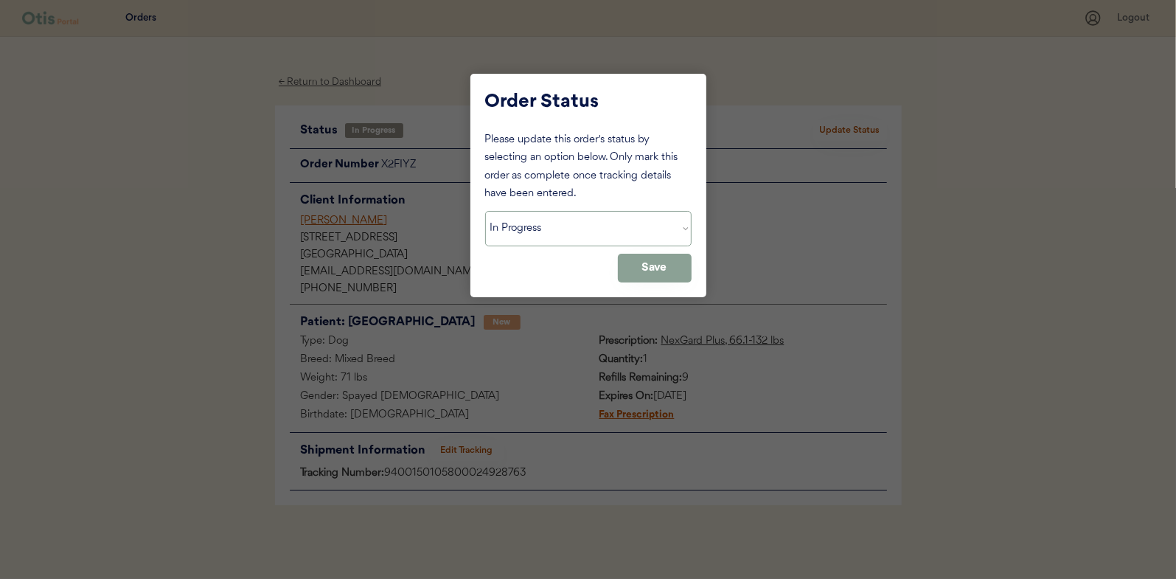
click at [519, 230] on select "Status On Hold New In Progress Complete Pending HW Consent Canceled" at bounding box center [588, 228] width 206 height 35
select select ""complete""
click at [485, 211] on select "Status On Hold New In Progress Complete Pending HW Consent Canceled" at bounding box center [588, 228] width 206 height 35
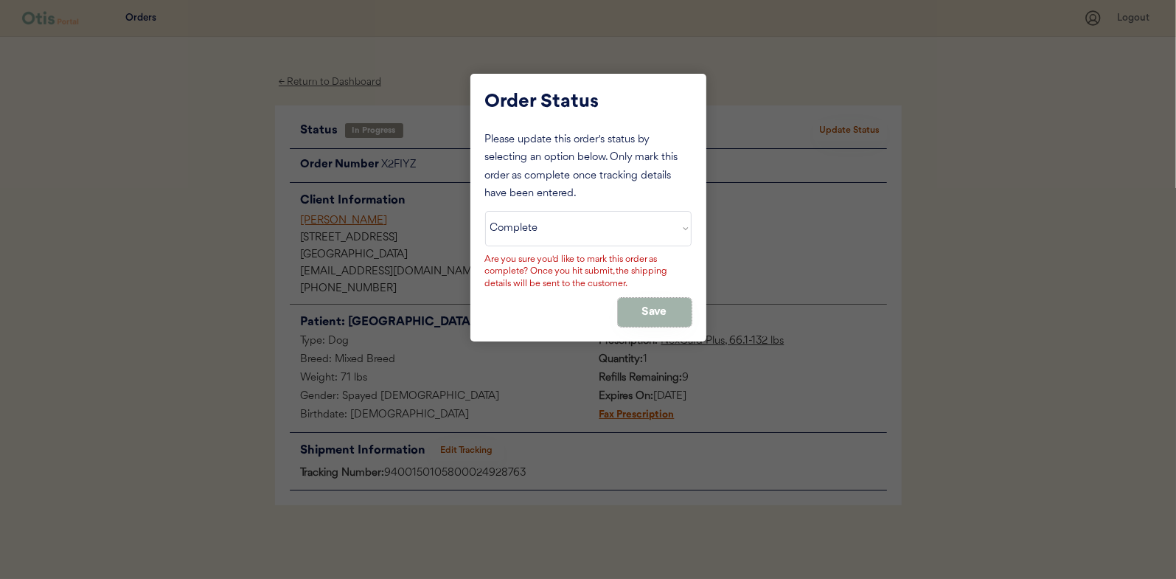
click at [647, 299] on button "Save" at bounding box center [655, 312] width 74 height 29
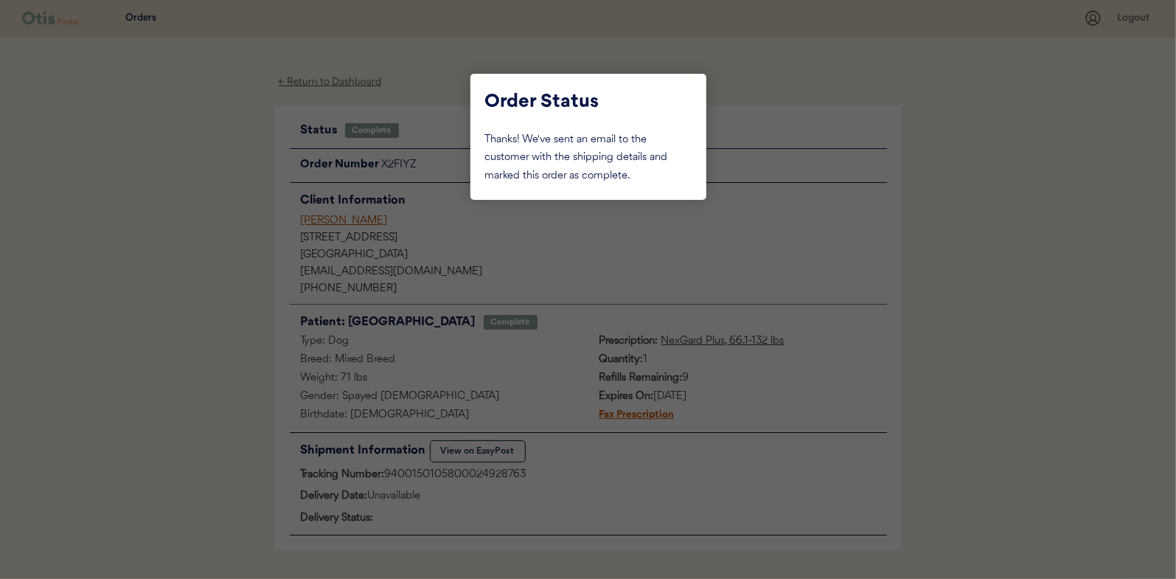
click at [203, 271] on div at bounding box center [588, 289] width 1176 height 579
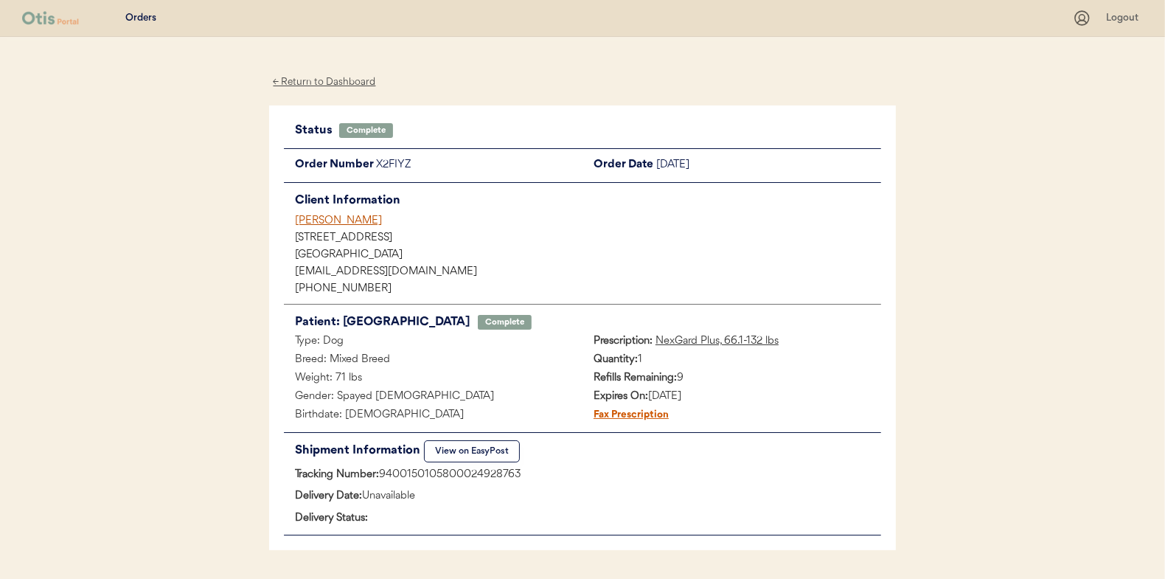
click at [316, 78] on div "← Return to Dashboard" at bounding box center [324, 82] width 111 height 17
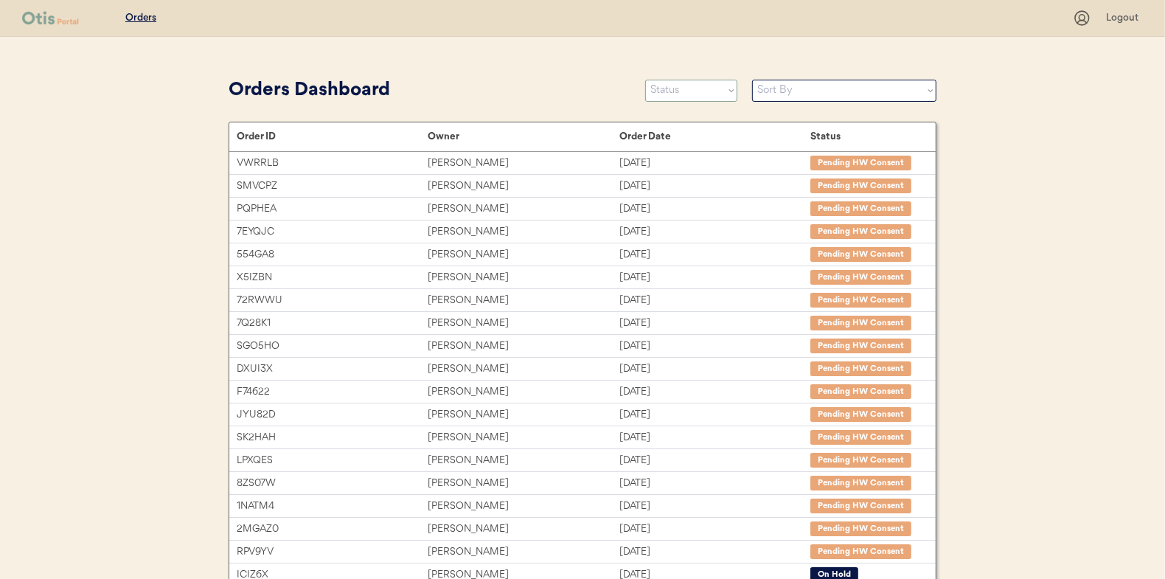
click at [711, 94] on select "Status On Hold New In Progress Complete Pending HW Consent Canceled" at bounding box center [691, 91] width 92 height 22
click at [645, 80] on select "Status On Hold New In Progress Complete Pending HW Consent Canceled" at bounding box center [691, 91] width 92 height 22
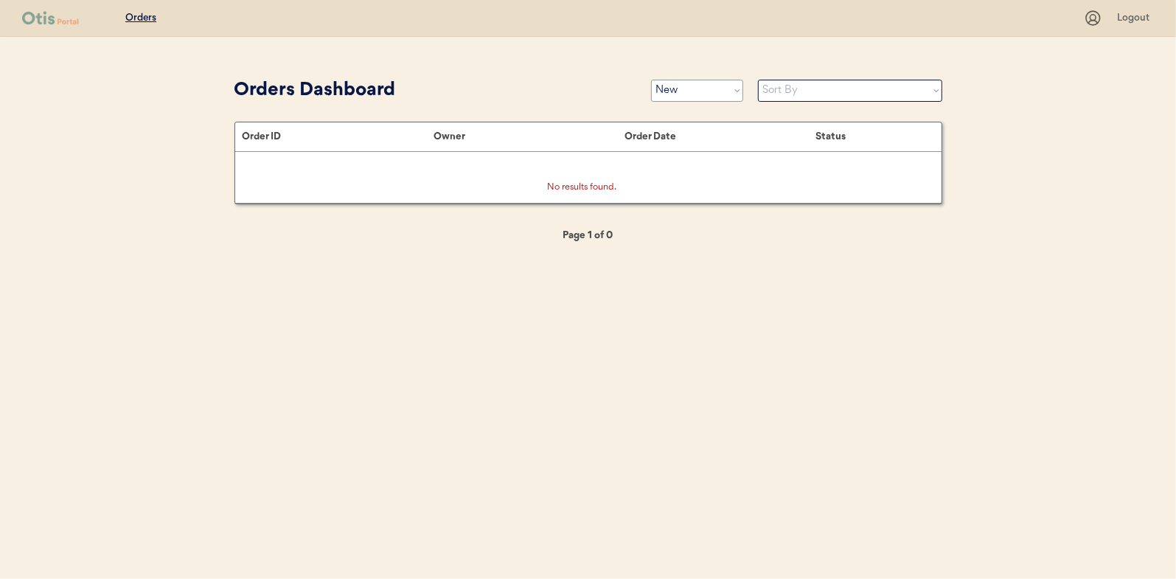
click at [671, 88] on select "Status On Hold New In Progress Complete Pending HW Consent Canceled" at bounding box center [697, 91] width 92 height 22
select select ""in_progress""
click at [651, 80] on select "Status On Hold New In Progress Complete Pending HW Consent Canceled" at bounding box center [697, 91] width 92 height 22
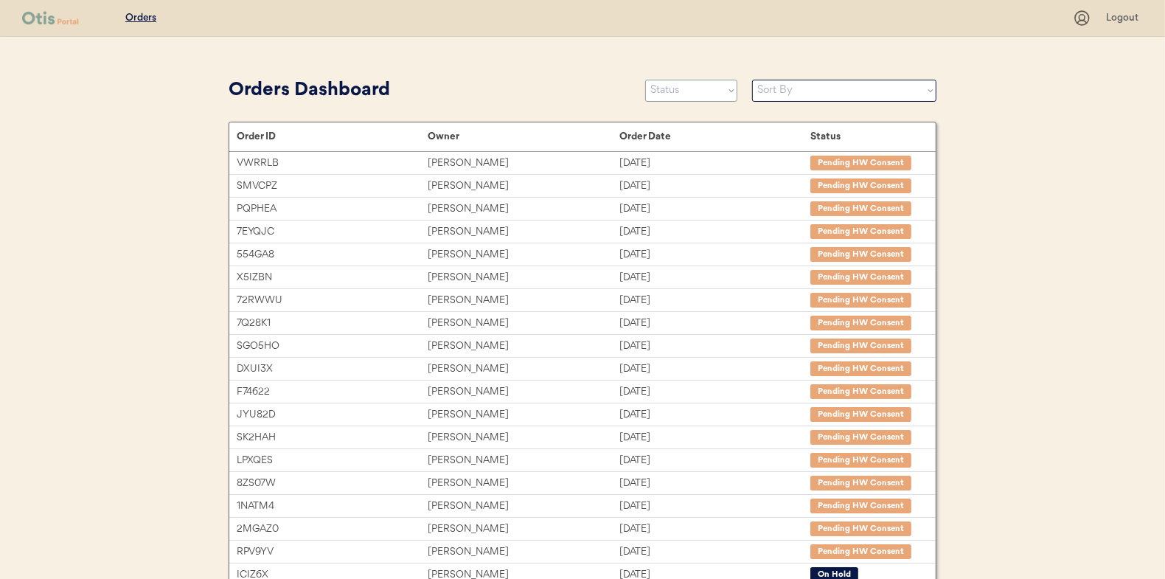
click at [689, 94] on select "Status On Hold New In Progress Complete Pending HW Consent Canceled" at bounding box center [691, 91] width 92 height 22
click at [645, 80] on select "Status On Hold New In Progress Complete Pending HW Consent Canceled" at bounding box center [691, 91] width 92 height 22
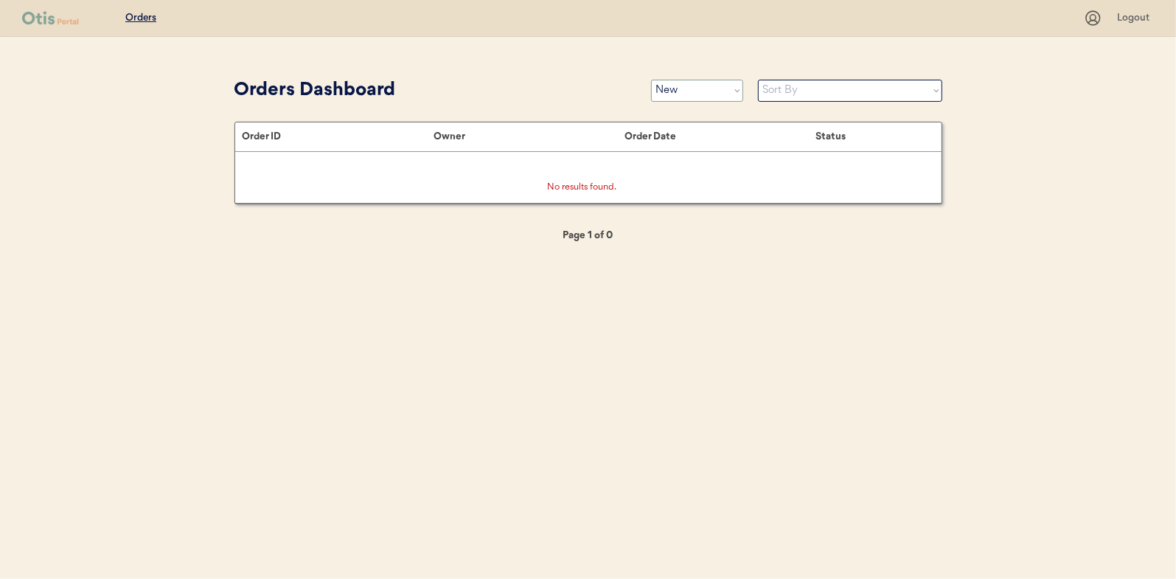
click at [692, 87] on select "Status On Hold New In Progress Complete Pending HW Consent Canceled" at bounding box center [697, 91] width 92 height 22
click at [651, 80] on select "Status On Hold New In Progress Complete Pending HW Consent Canceled" at bounding box center [697, 91] width 92 height 22
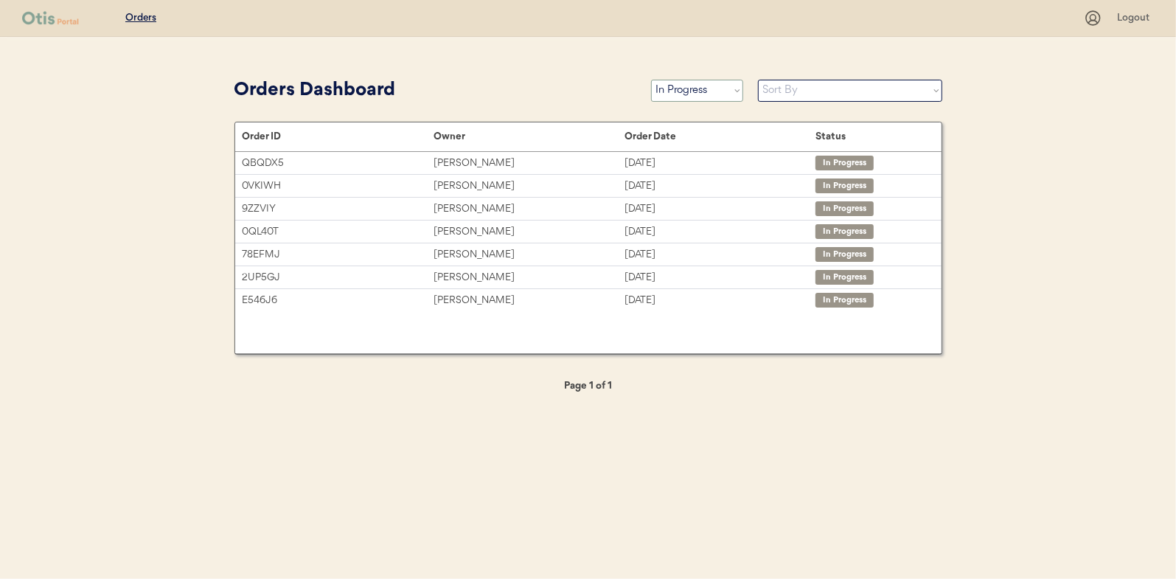
click at [694, 82] on select "Status On Hold New In Progress Complete Pending HW Consent Canceled" at bounding box center [697, 91] width 92 height 22
click at [651, 80] on select "Status On Hold New In Progress Complete Pending HW Consent Canceled" at bounding box center [697, 91] width 92 height 22
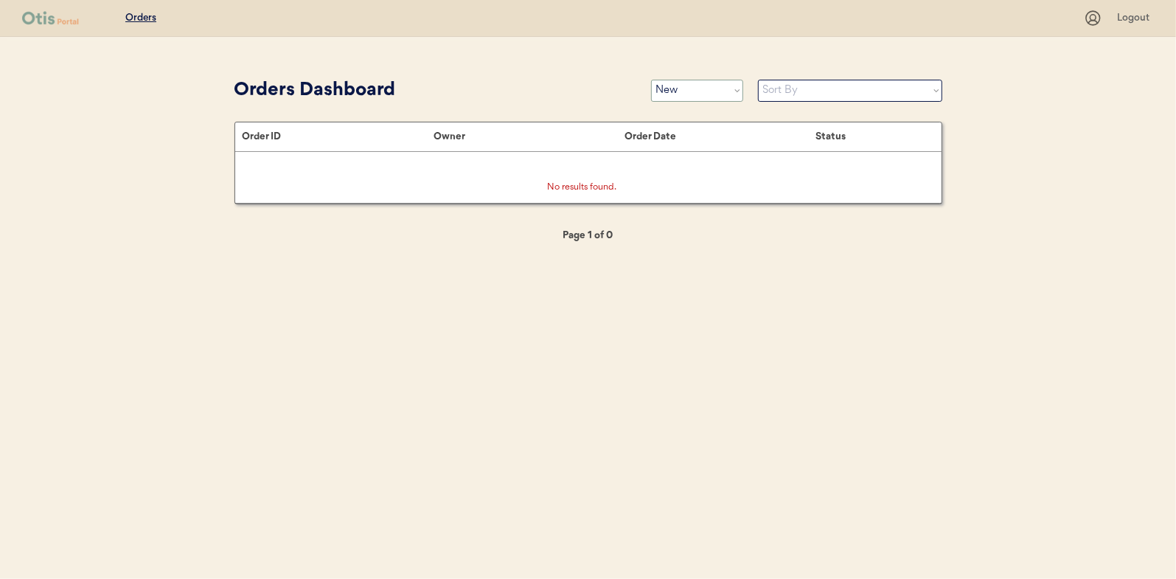
click at [668, 91] on select "Status On Hold New In Progress Complete Pending HW Consent Canceled" at bounding box center [697, 91] width 92 height 22
select select ""in_progress""
click at [651, 80] on select "Status On Hold New In Progress Complete Pending HW Consent Canceled" at bounding box center [697, 91] width 92 height 22
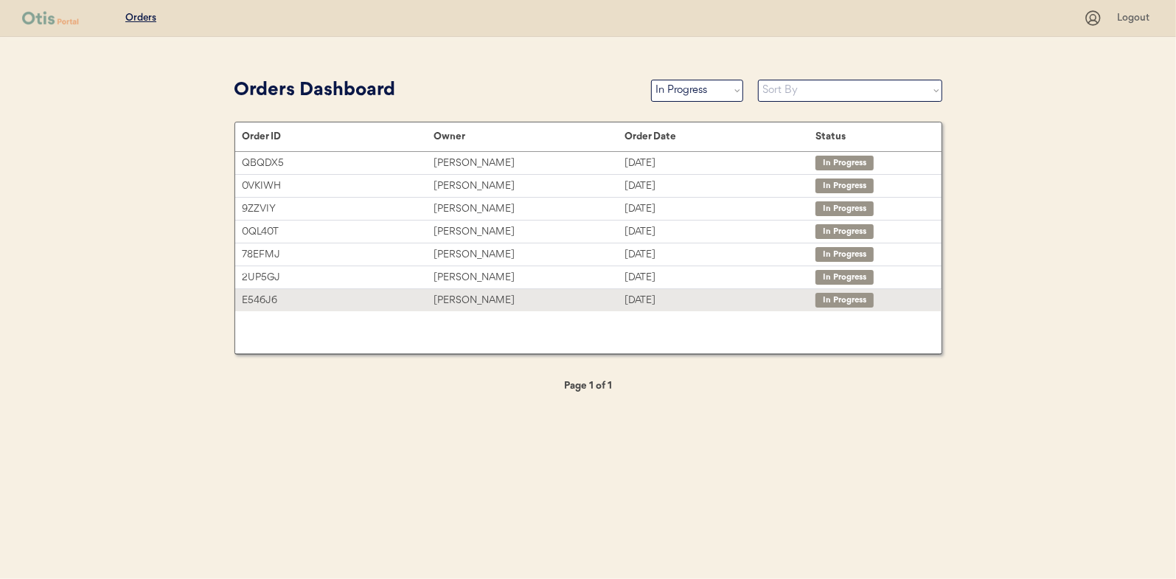
click at [447, 295] on div "Amber Brooks" at bounding box center [529, 300] width 191 height 17
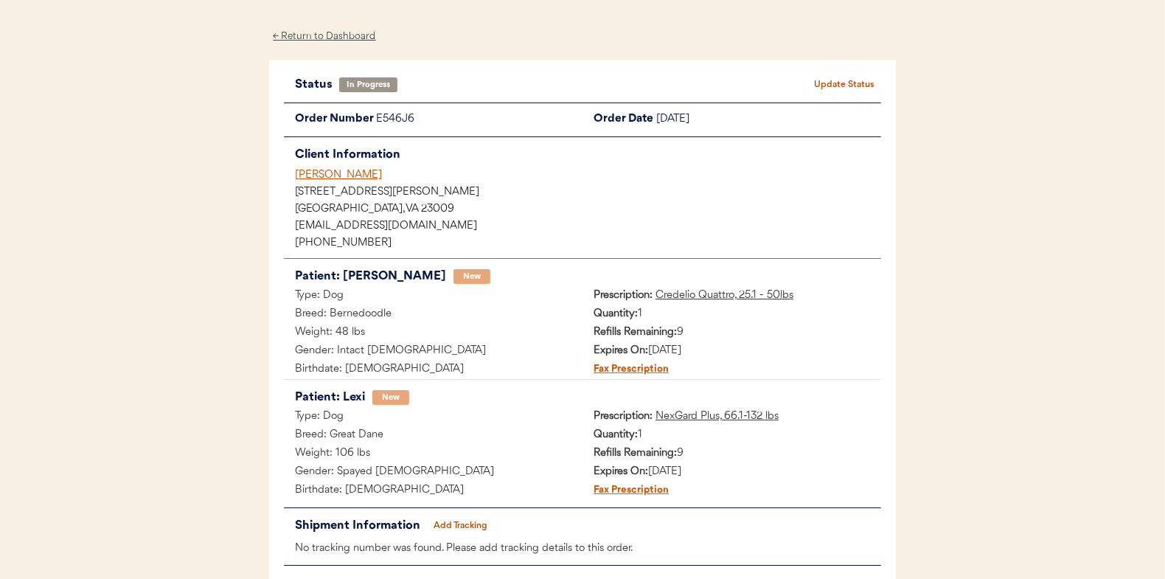
scroll to position [120, 0]
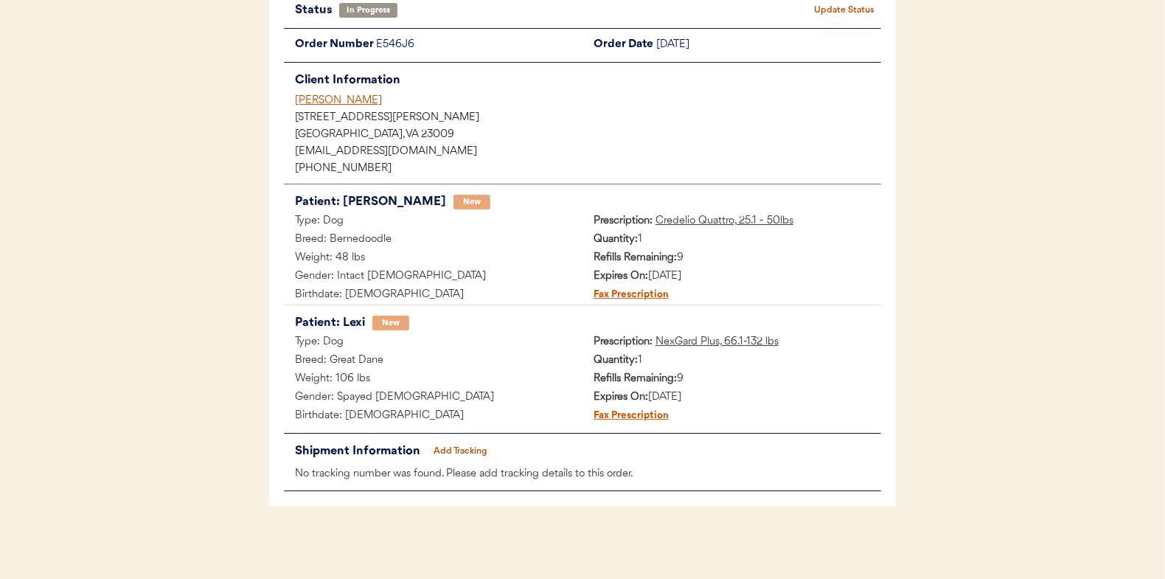
click at [462, 445] on button "Add Tracking" at bounding box center [461, 451] width 74 height 21
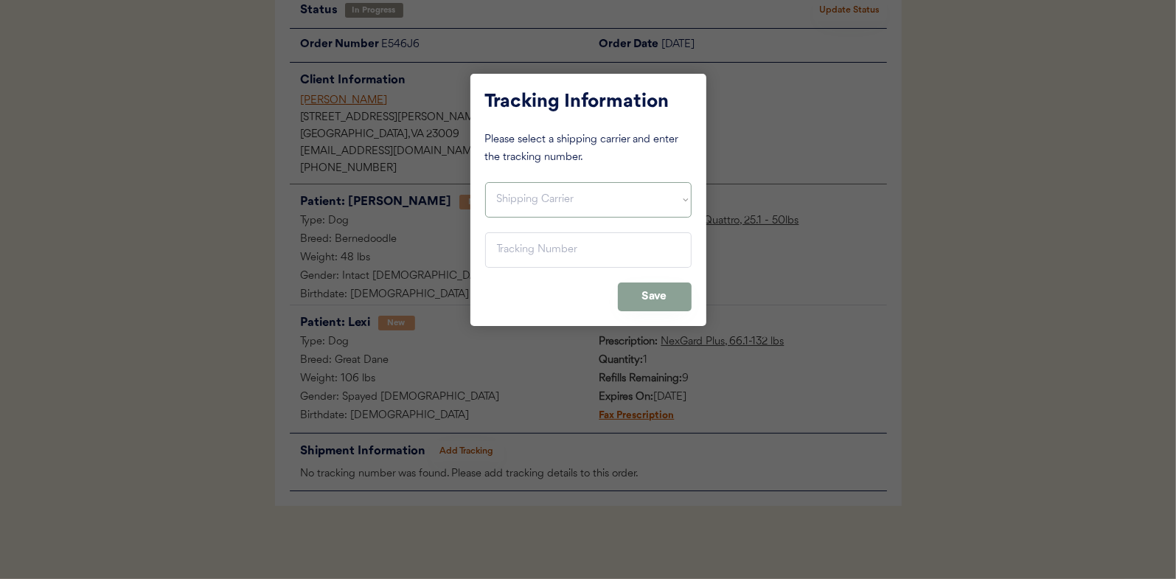
click at [510, 202] on select "Shipping Carrier FedEx FedEx Ground Economy UPS USPS" at bounding box center [588, 199] width 206 height 35
select select ""usps""
click at [485, 182] on select "Shipping Carrier FedEx FedEx Ground Economy UPS USPS" at bounding box center [588, 199] width 206 height 35
click at [507, 253] on input "input" at bounding box center [588, 249] width 206 height 35
paste input "9400150105496026595074"
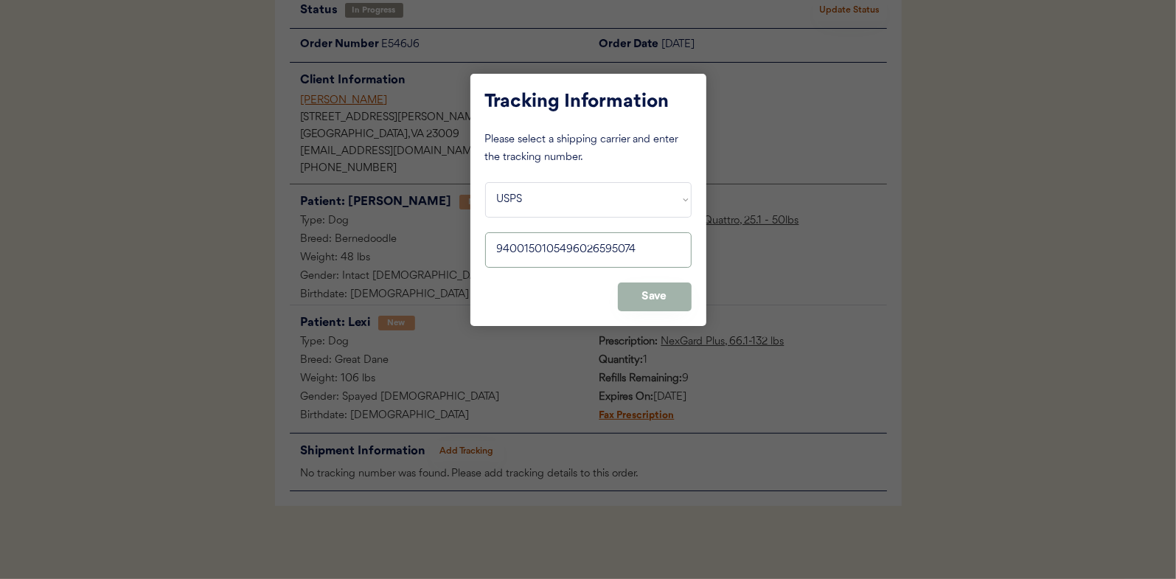
type input "9400150105496026595074"
click at [664, 301] on button "Save" at bounding box center [655, 296] width 74 height 29
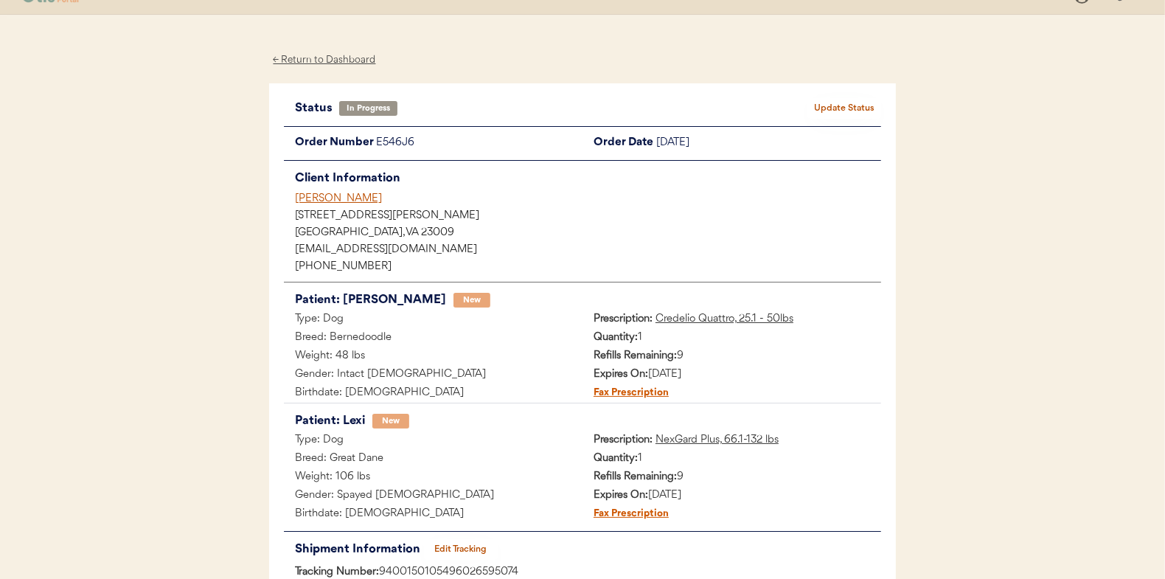
scroll to position [0, 0]
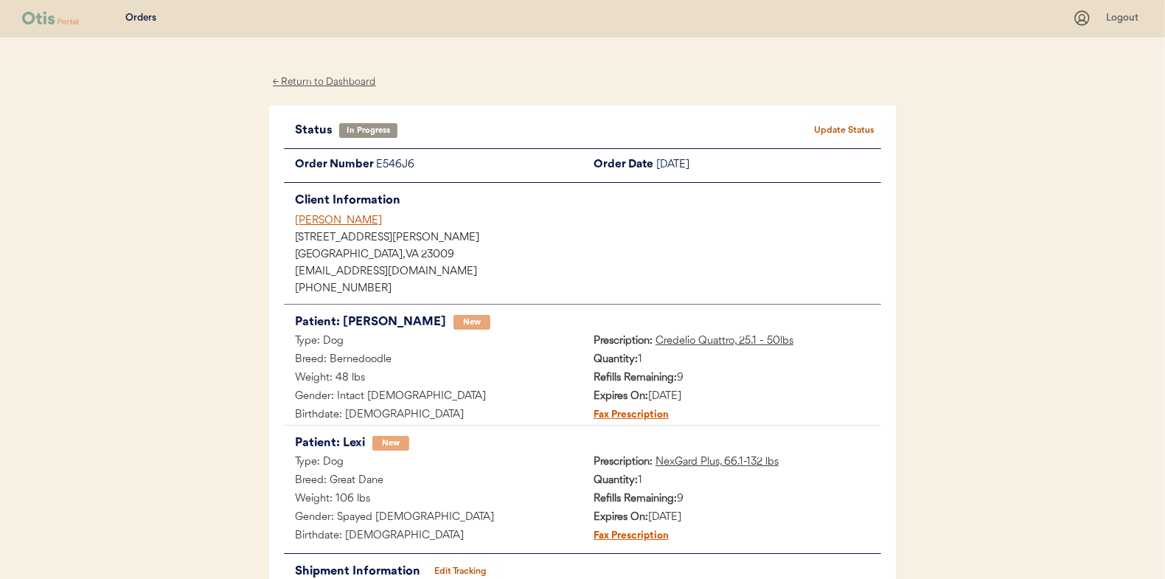
click at [828, 127] on button "Update Status" at bounding box center [844, 130] width 74 height 21
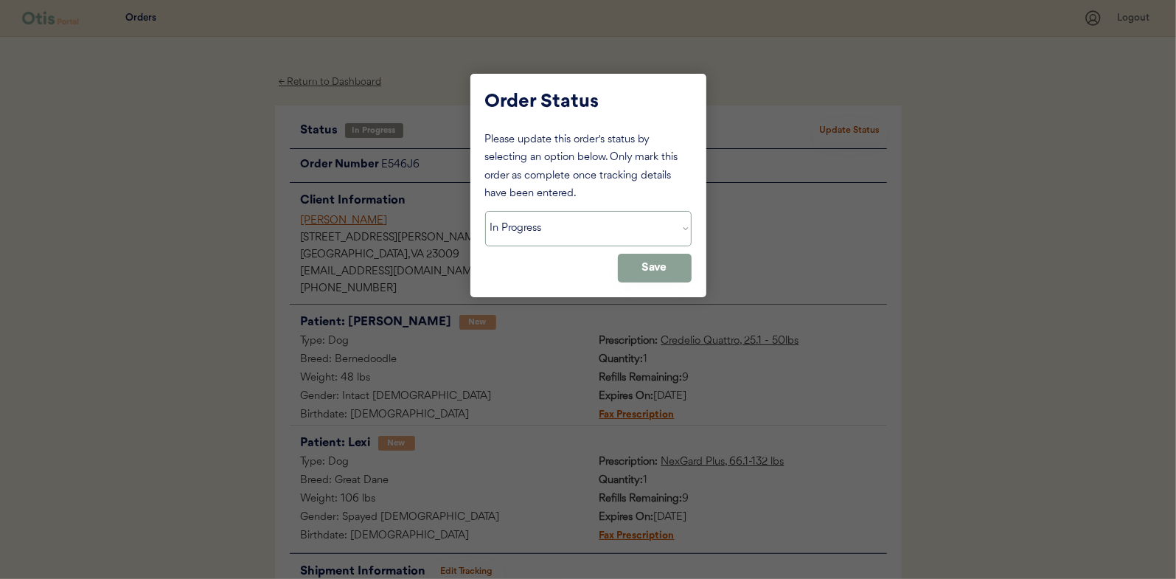
click at [526, 223] on select "Status On Hold New In Progress Complete Pending HW Consent Canceled" at bounding box center [588, 228] width 206 height 35
select select ""complete""
click at [485, 211] on select "Status On Hold New In Progress Complete Pending HW Consent Canceled" at bounding box center [588, 228] width 206 height 35
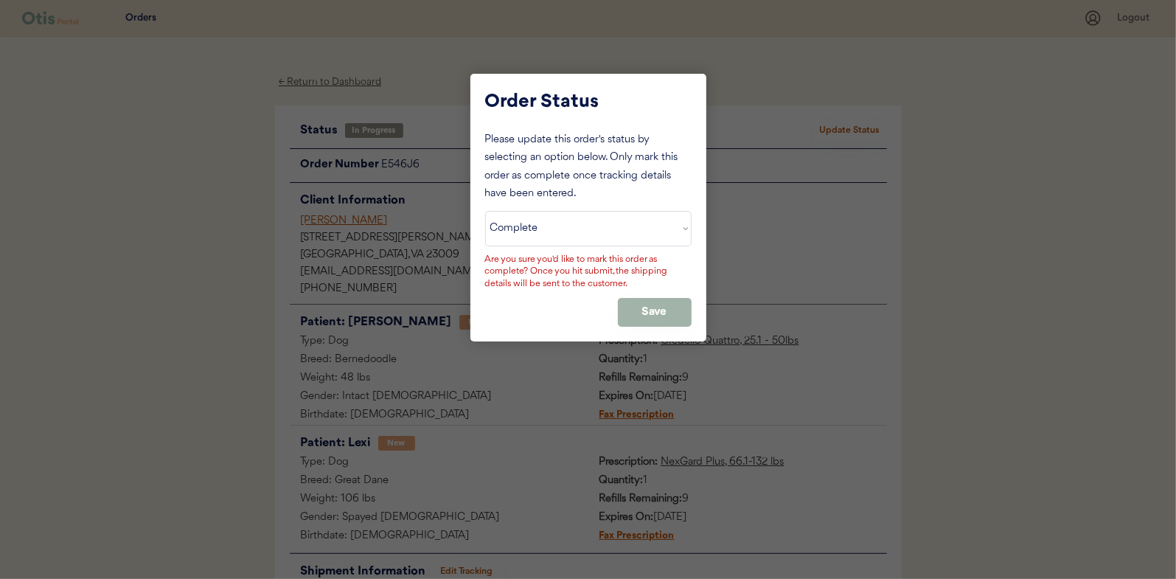
click at [636, 306] on button "Save" at bounding box center [655, 312] width 74 height 29
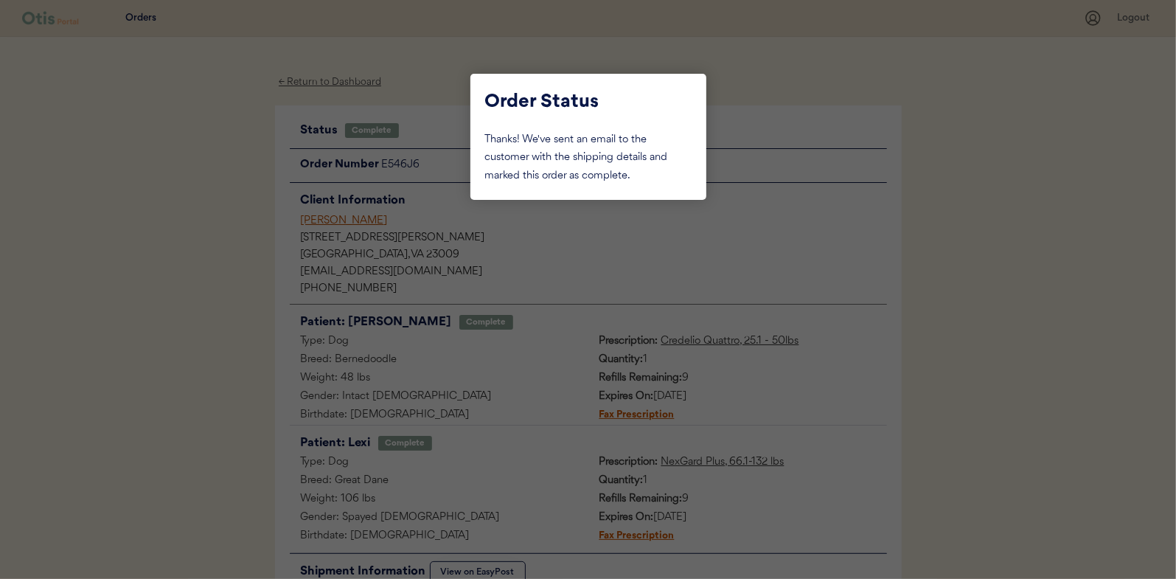
click at [178, 229] on div at bounding box center [588, 289] width 1176 height 579
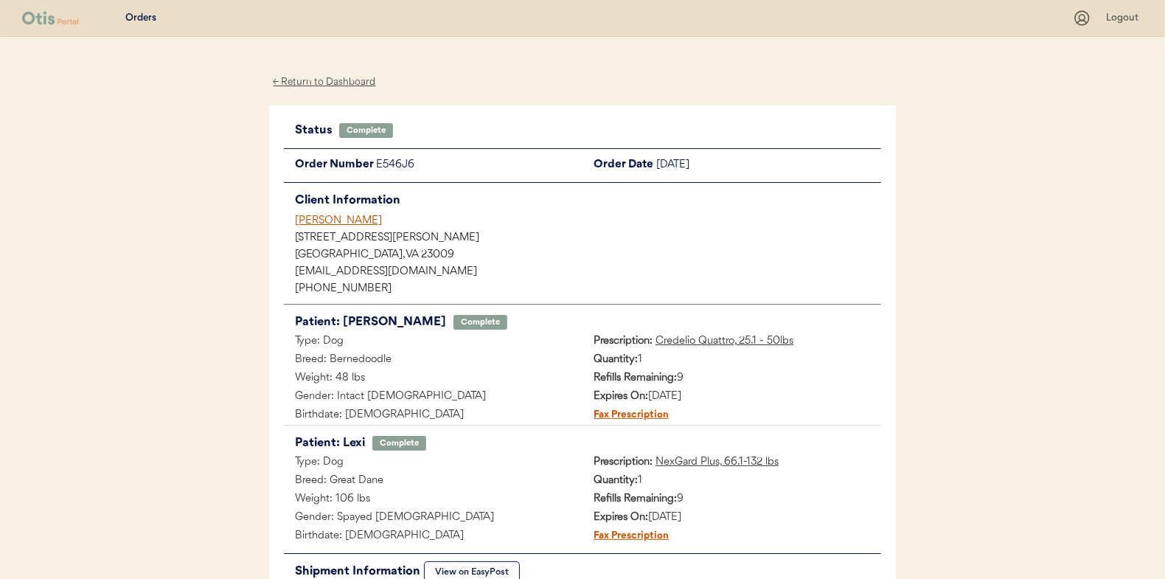
click at [322, 83] on div "← Return to Dashboard" at bounding box center [324, 82] width 111 height 17
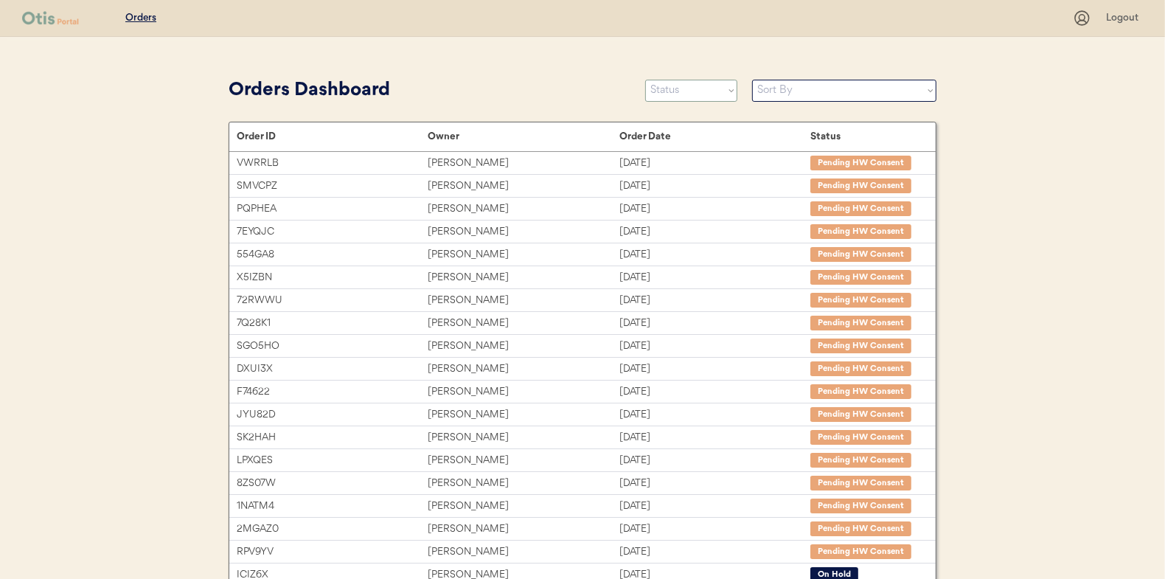
click at [689, 87] on select "Status On Hold New In Progress Complete Pending HW Consent Canceled" at bounding box center [691, 91] width 92 height 22
select select ""in_progress""
click at [645, 80] on select "Status On Hold New In Progress Complete Pending HW Consent Canceled" at bounding box center [691, 91] width 92 height 22
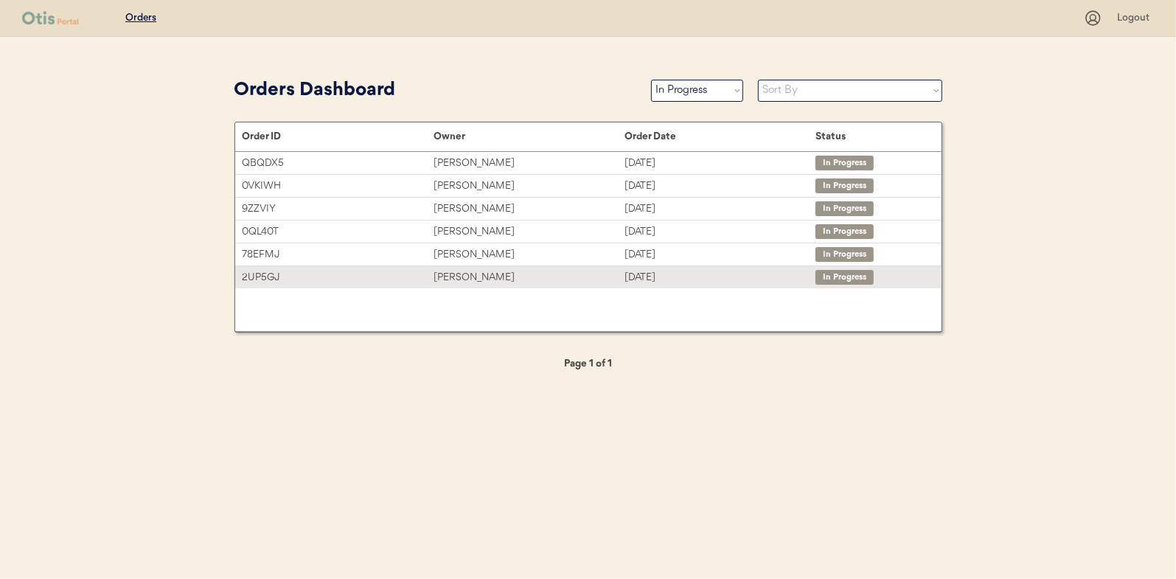
click at [475, 277] on div "[PERSON_NAME]" at bounding box center [529, 277] width 191 height 17
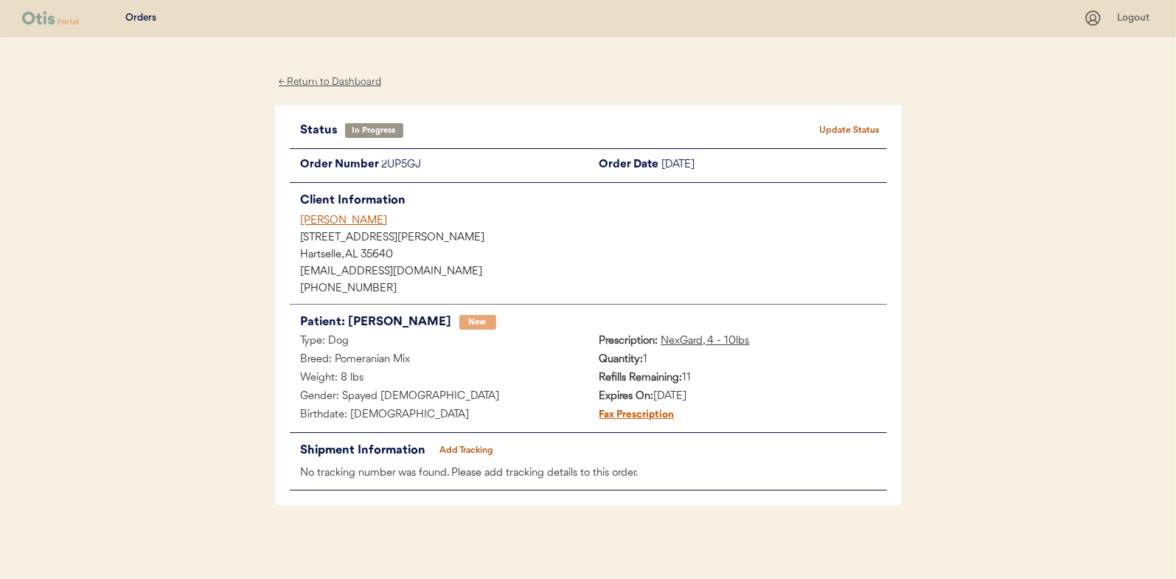
click at [466, 446] on button "Add Tracking" at bounding box center [467, 450] width 74 height 21
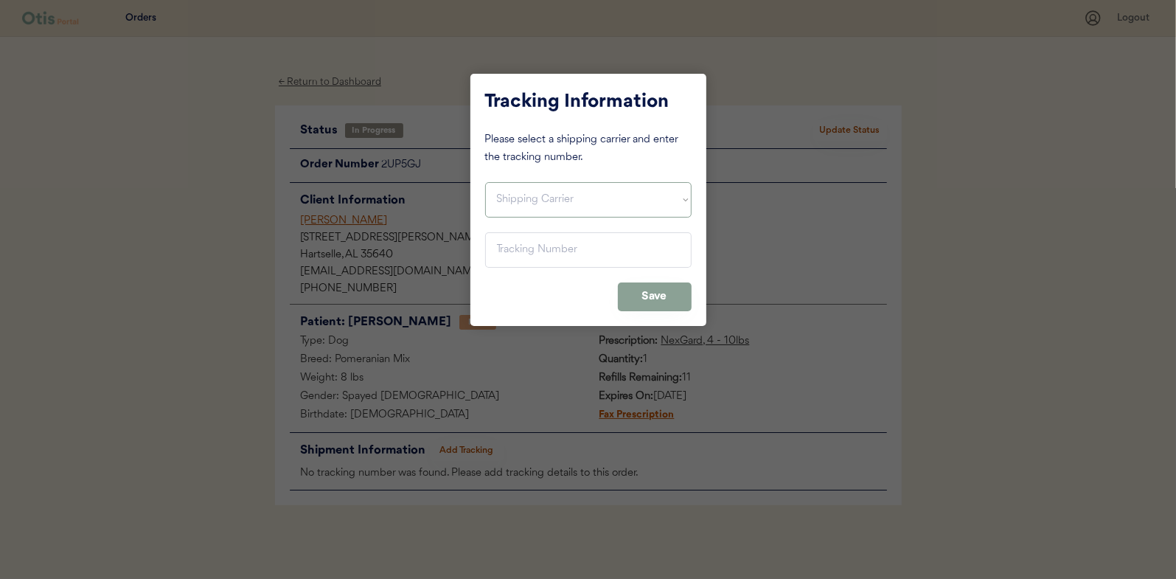
click at [537, 195] on select "Shipping Carrier FedEx FedEx Ground Economy UPS USPS" at bounding box center [588, 199] width 206 height 35
select select ""usps""
click at [485, 182] on select "Shipping Carrier FedEx FedEx Ground Economy UPS USPS" at bounding box center [588, 199] width 206 height 35
click at [510, 255] on input "input" at bounding box center [588, 249] width 206 height 35
paste input "9400150105799024936994"
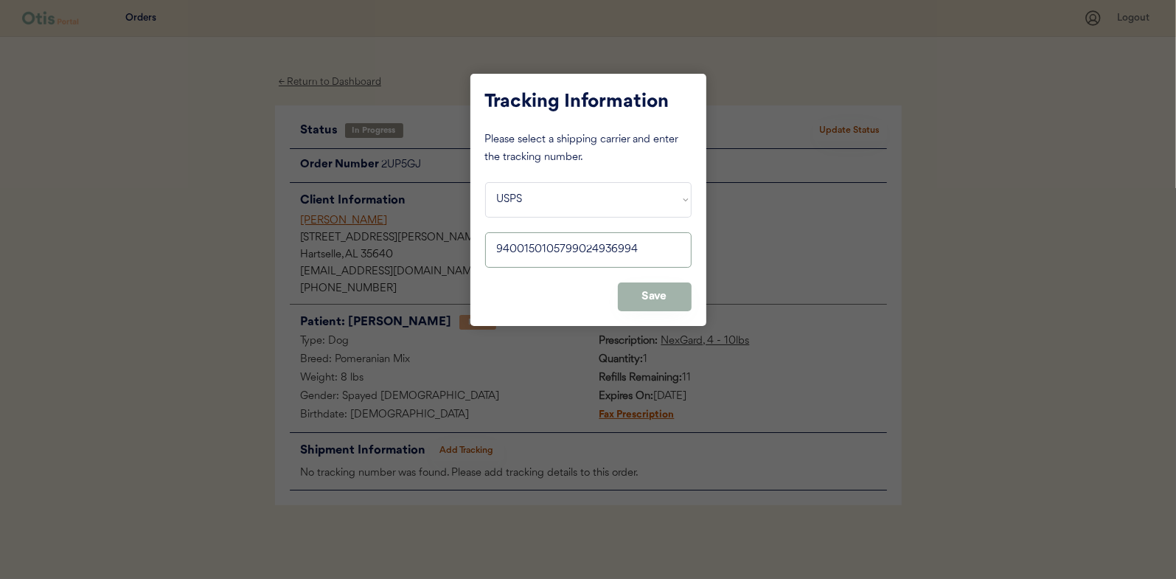
type input "9400150105799024936994"
click at [647, 288] on button "Save" at bounding box center [655, 296] width 74 height 29
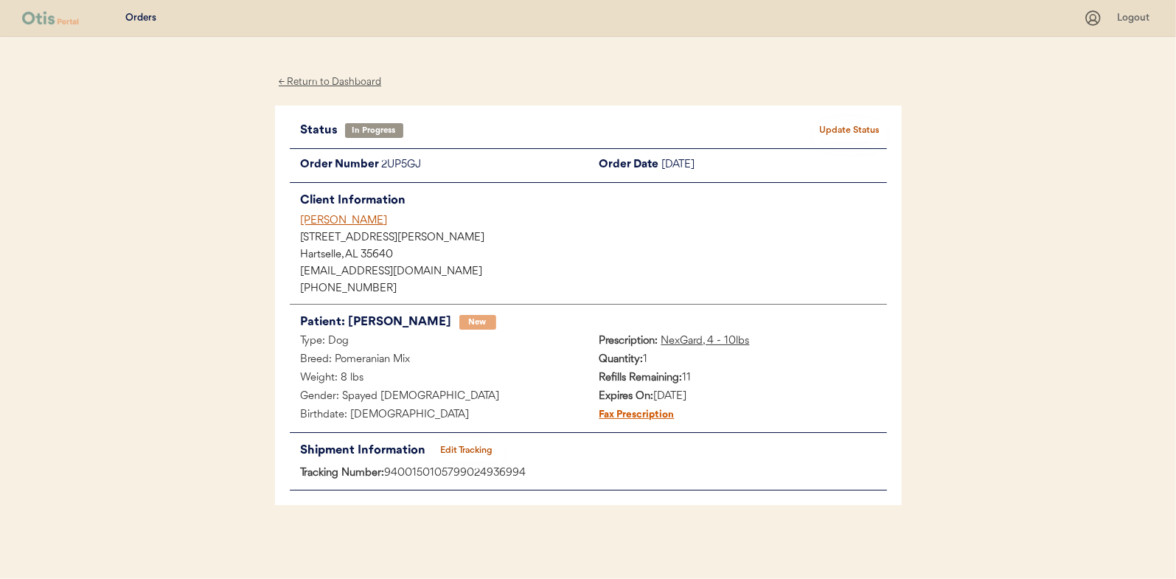
click at [838, 128] on button "Update Status" at bounding box center [850, 130] width 74 height 21
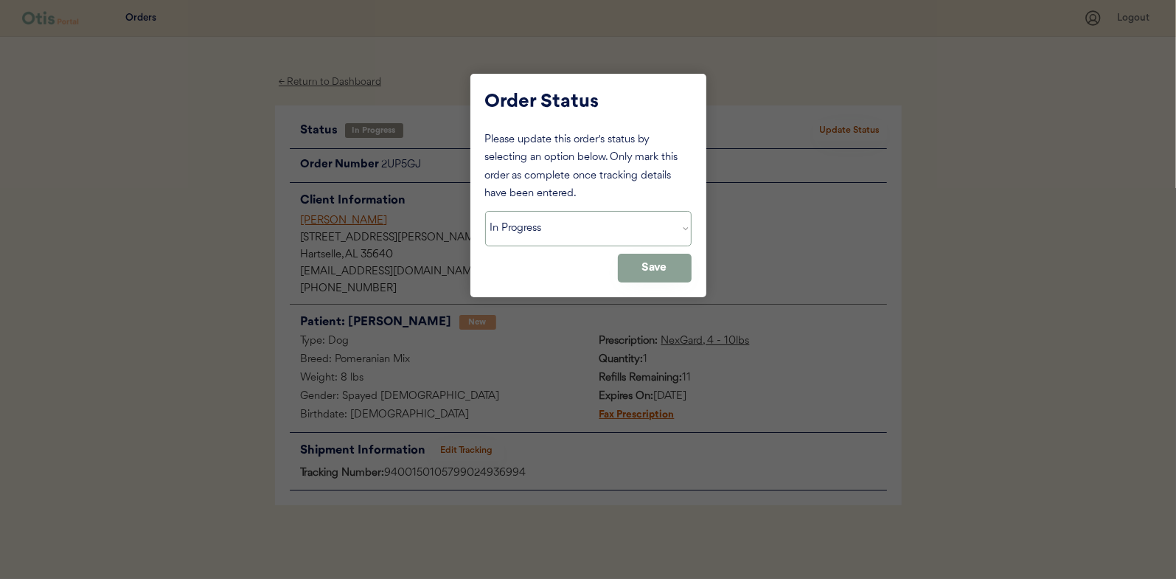
click at [541, 236] on select "Status On Hold New In Progress Complete Pending HW Consent Canceled" at bounding box center [588, 228] width 206 height 35
select select ""complete""
click at [485, 211] on select "Status On Hold New In Progress Complete Pending HW Consent Canceled" at bounding box center [588, 228] width 206 height 35
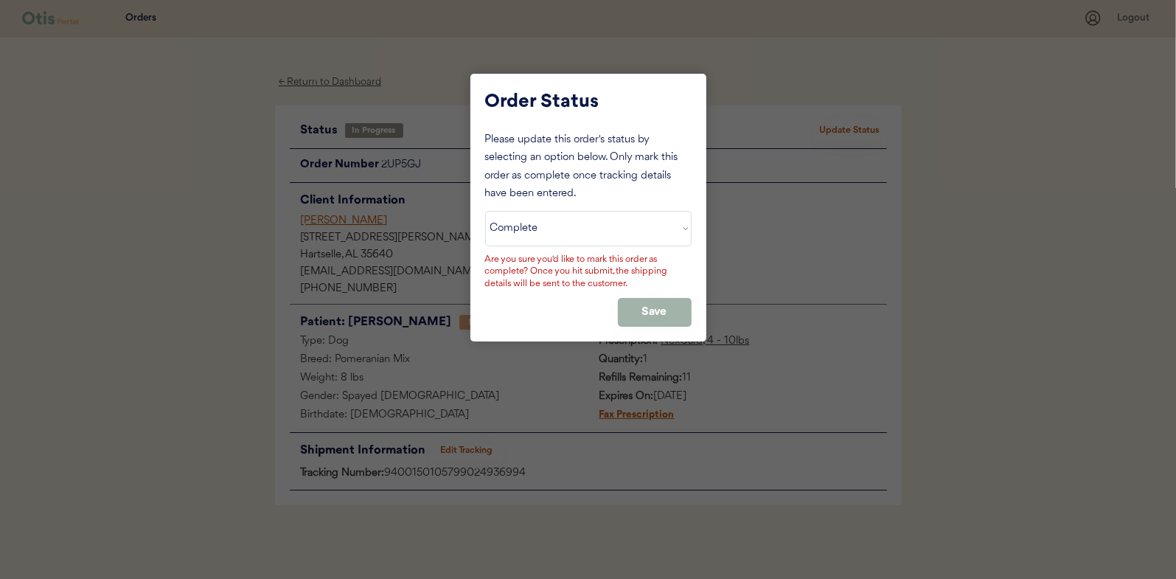
click at [638, 308] on button "Save" at bounding box center [655, 312] width 74 height 29
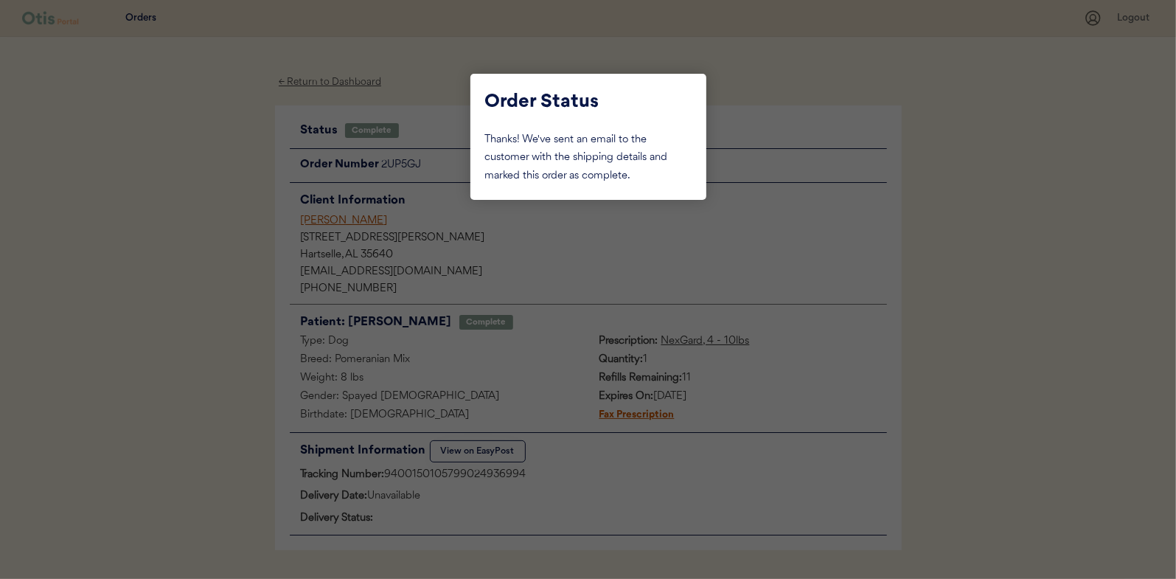
drag, startPoint x: 225, startPoint y: 267, endPoint x: 330, endPoint y: 161, distance: 148.6
click at [226, 267] on div at bounding box center [588, 289] width 1176 height 579
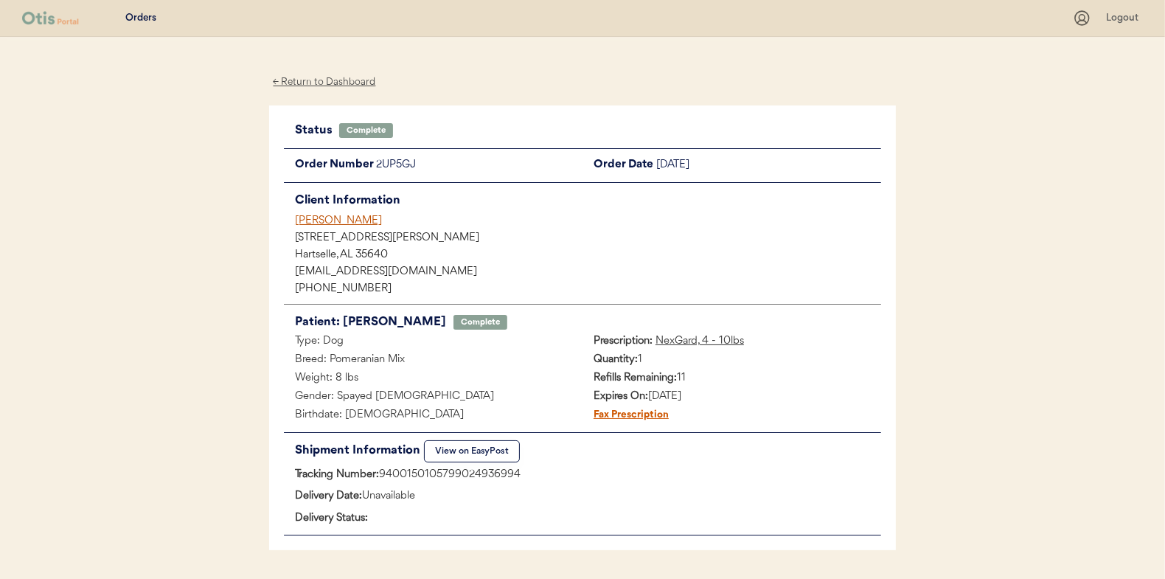
click at [331, 81] on div "← Return to Dashboard" at bounding box center [324, 82] width 111 height 17
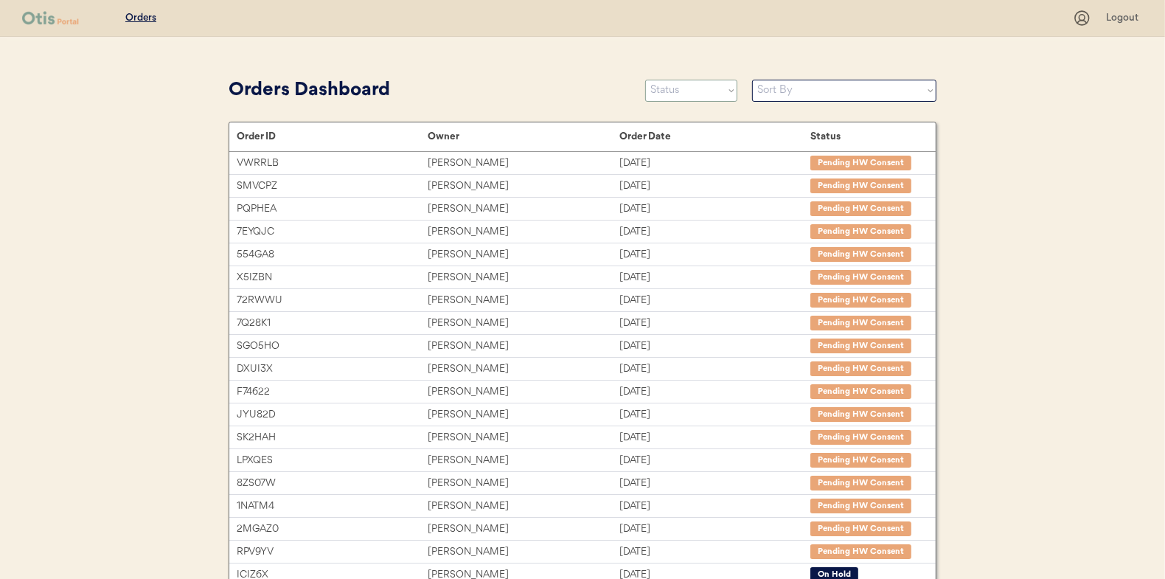
click at [691, 87] on select "Status On Hold New In Progress Complete Pending HW Consent Canceled" at bounding box center [691, 91] width 92 height 22
click at [645, 80] on select "Status On Hold New In Progress Complete Pending HW Consent Canceled" at bounding box center [691, 91] width 92 height 22
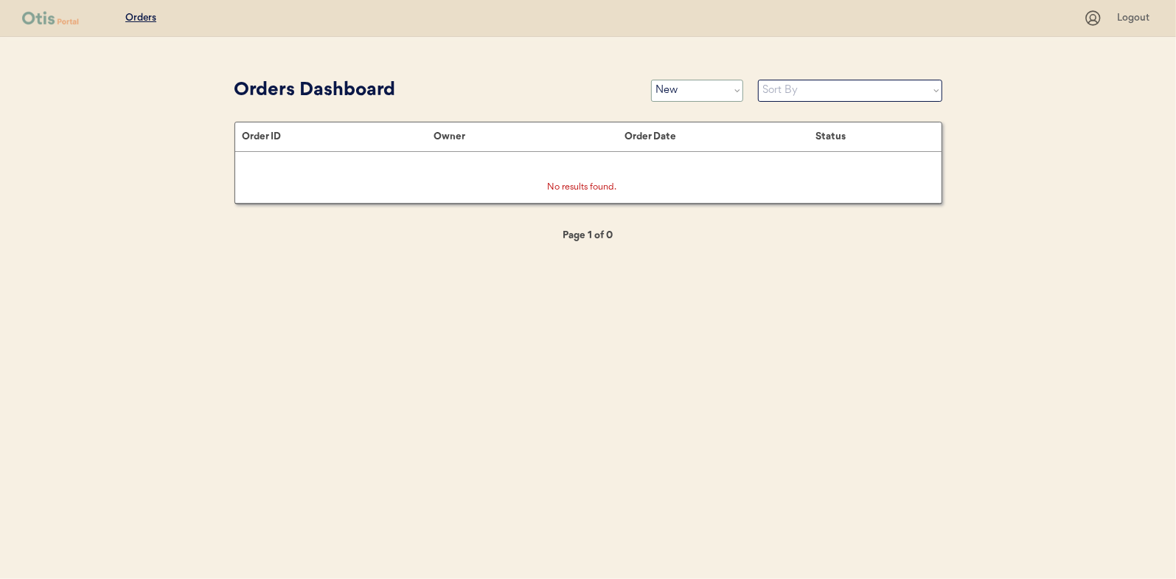
click at [686, 96] on select "Status On Hold New In Progress Complete Pending HW Consent Canceled" at bounding box center [697, 91] width 92 height 22
click at [651, 80] on select "Status On Hold New In Progress Complete Pending HW Consent Canceled" at bounding box center [697, 91] width 92 height 22
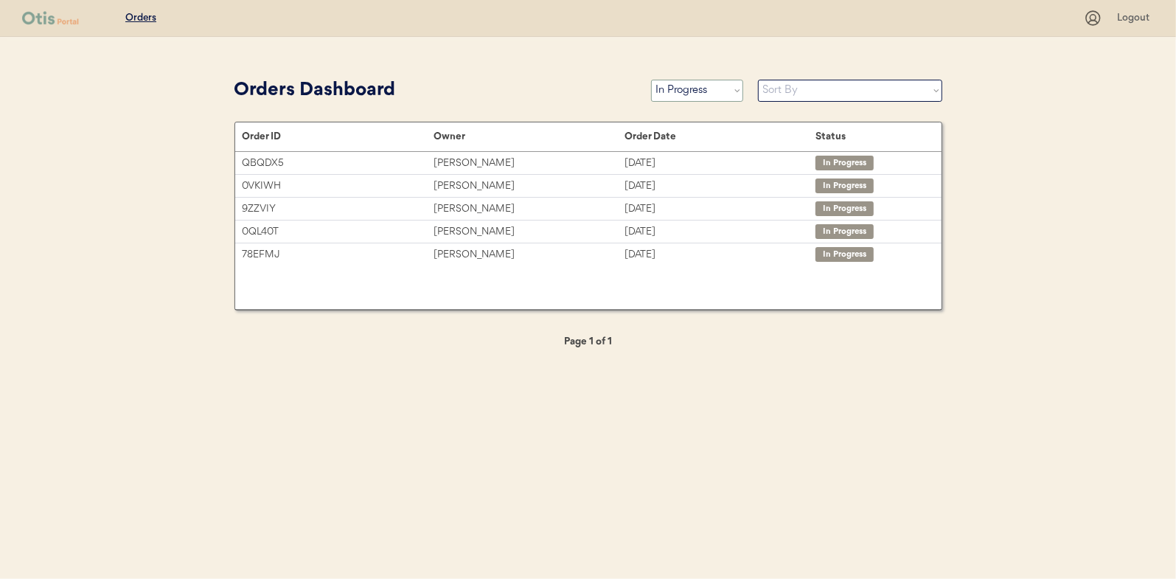
click at [693, 93] on select "Status On Hold New In Progress Complete Pending HW Consent Canceled" at bounding box center [697, 91] width 92 height 22
select select ""new""
click at [651, 80] on select "Status On Hold New In Progress Complete Pending HW Consent Canceled" at bounding box center [697, 91] width 92 height 22
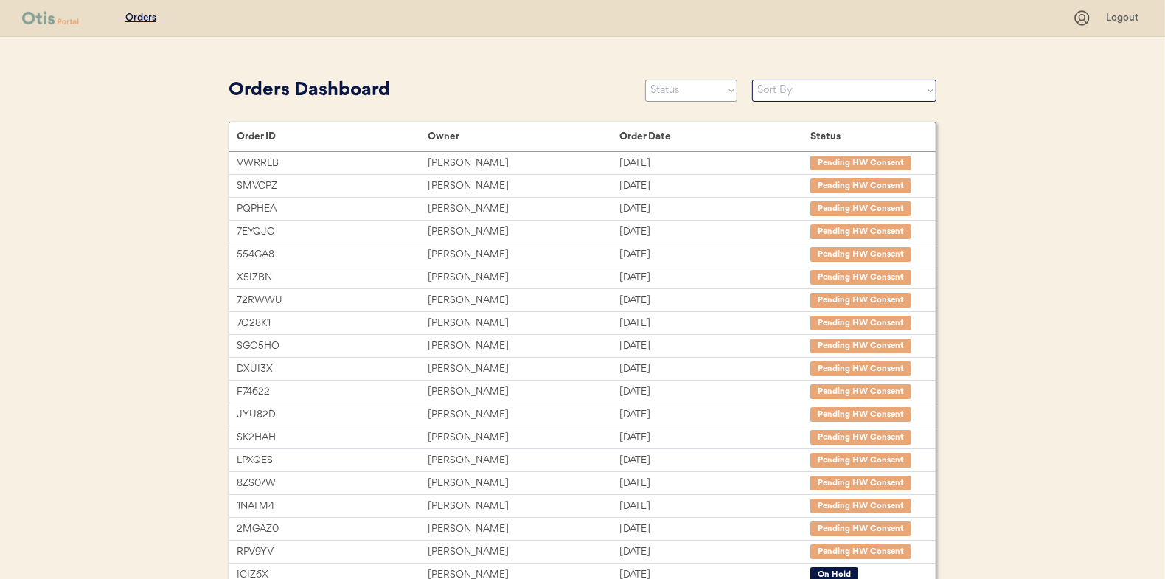
click at [671, 91] on select "Status On Hold New In Progress Complete Pending HW Consent Canceled" at bounding box center [691, 91] width 92 height 22
select select ""new""
click at [645, 80] on select "Status On Hold New In Progress Complete Pending HW Consent Canceled" at bounding box center [691, 91] width 92 height 22
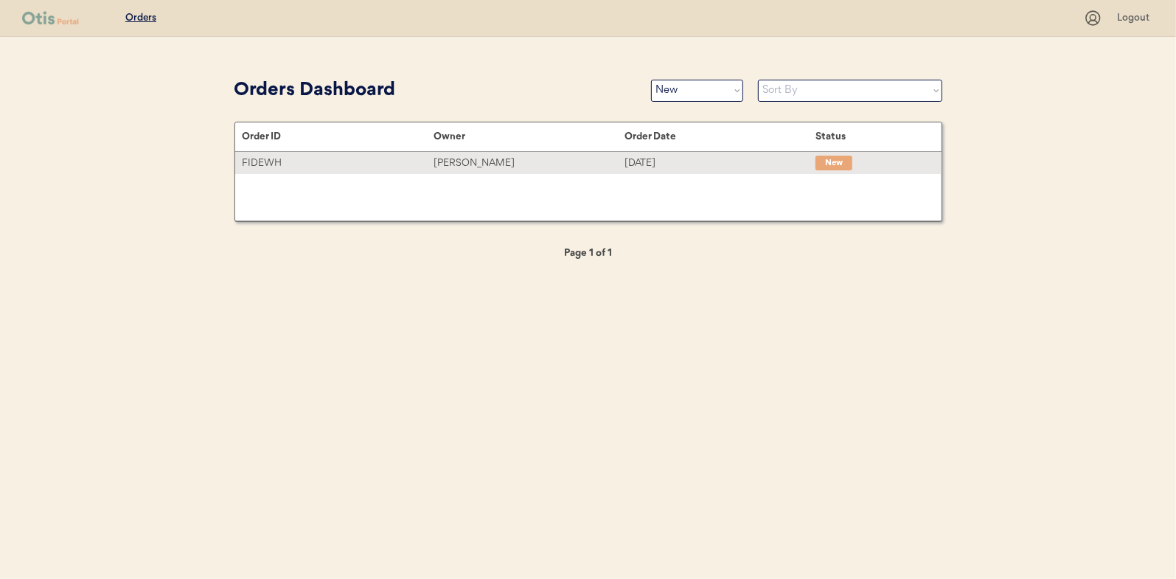
click at [479, 165] on div "[PERSON_NAME]" at bounding box center [529, 163] width 191 height 17
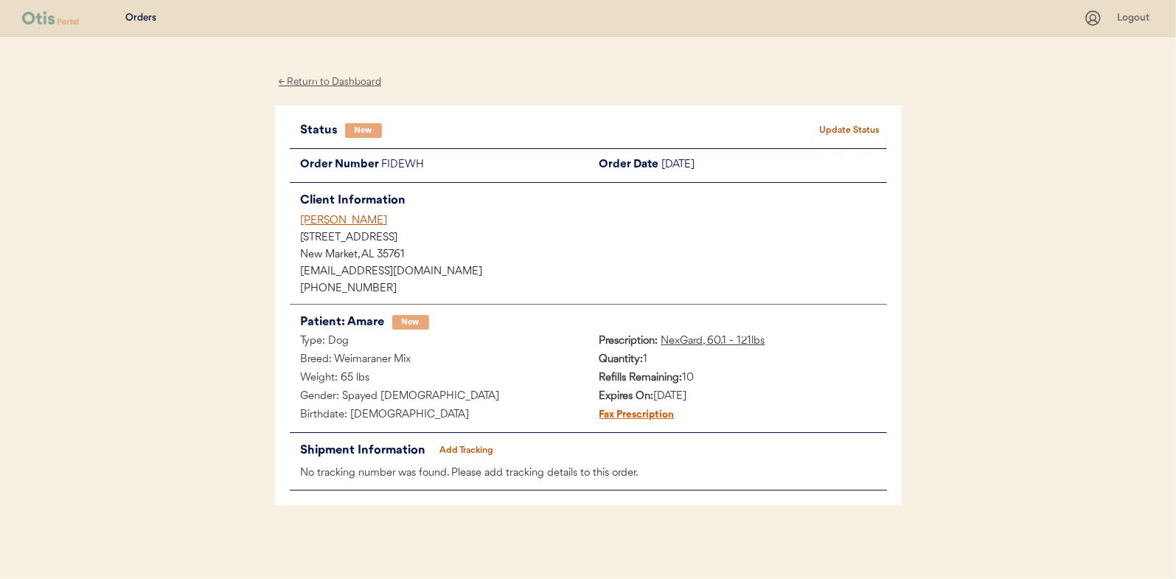
click at [855, 129] on button "Update Status" at bounding box center [850, 130] width 74 height 21
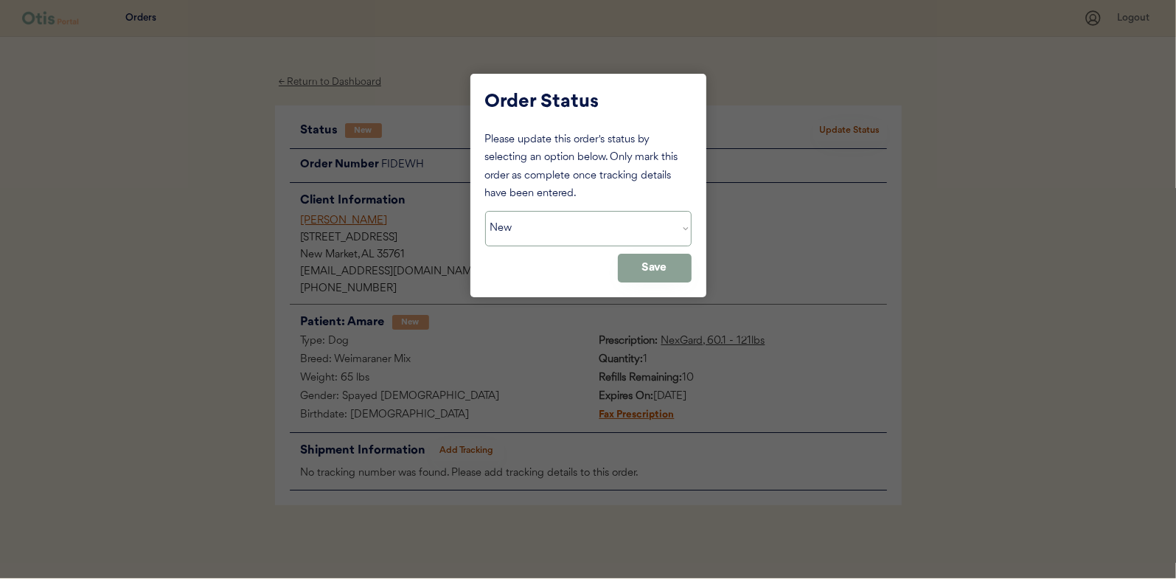
click at [549, 224] on select "Status On Hold New In Progress Complete Pending HW Consent Canceled" at bounding box center [588, 228] width 206 height 35
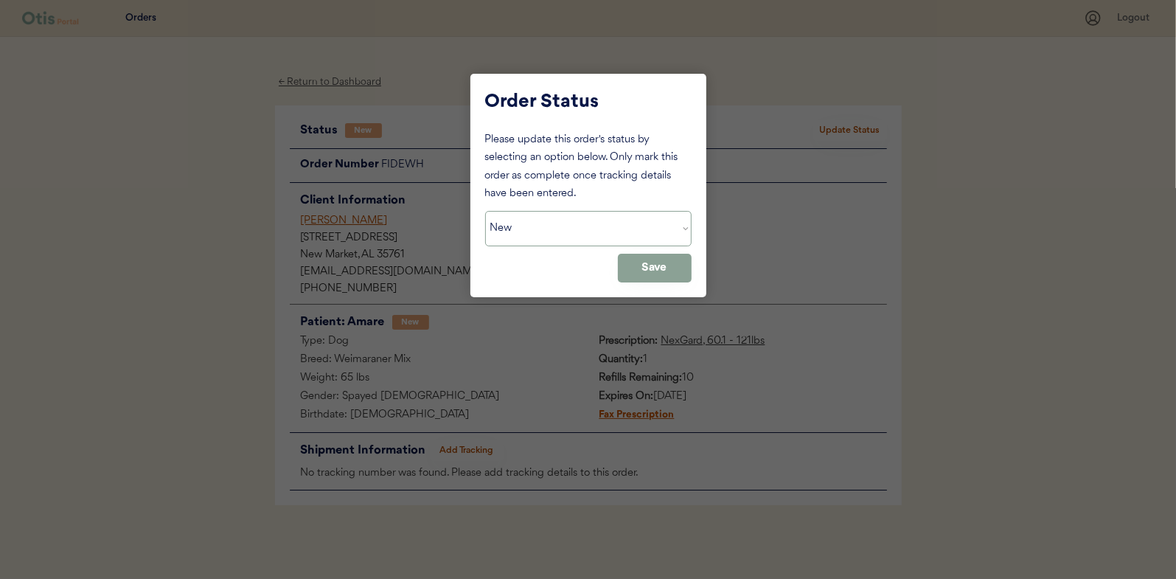
select select ""in_progress""
click at [485, 211] on select "Status On Hold New In Progress Complete Pending HW Consent Canceled" at bounding box center [588, 228] width 206 height 35
click at [663, 269] on button "Save" at bounding box center [655, 268] width 74 height 29
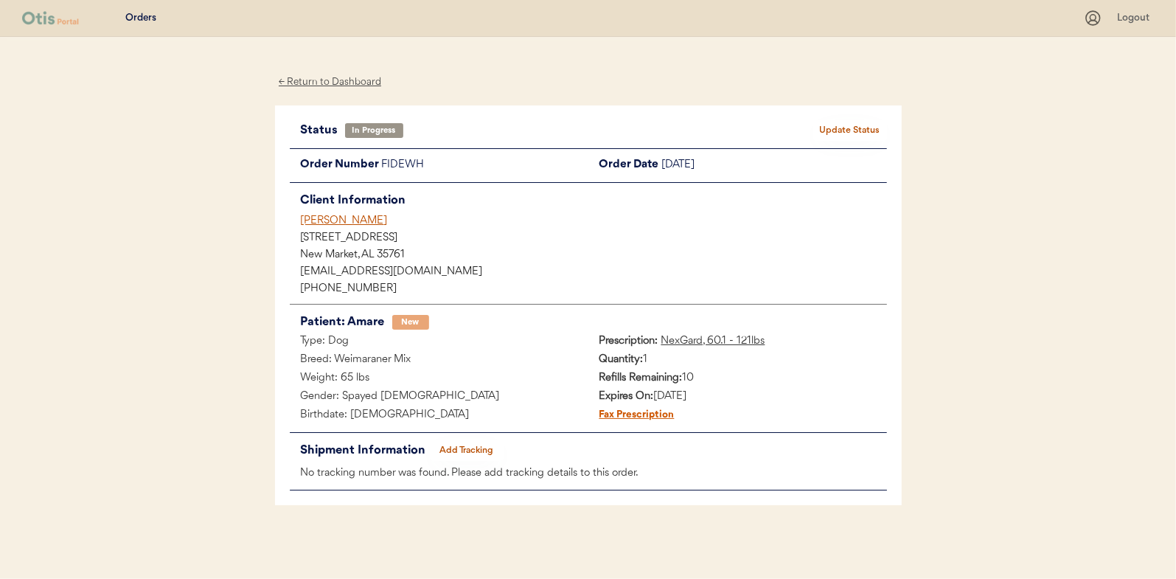
click at [336, 82] on div "← Return to Dashboard" at bounding box center [330, 82] width 111 height 17
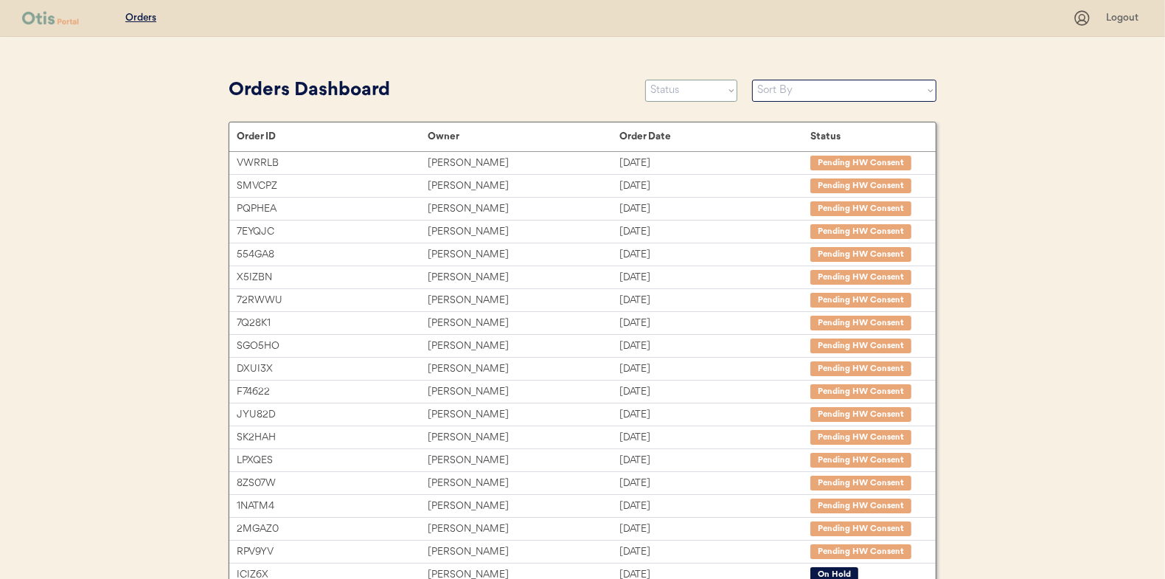
click at [680, 92] on select "Status On Hold New In Progress Complete Pending HW Consent Canceled" at bounding box center [691, 91] width 92 height 22
select select ""new""
click at [645, 80] on select "Status On Hold New In Progress Complete Pending HW Consent Canceled" at bounding box center [691, 91] width 92 height 22
